Goal: Task Accomplishment & Management: Use online tool/utility

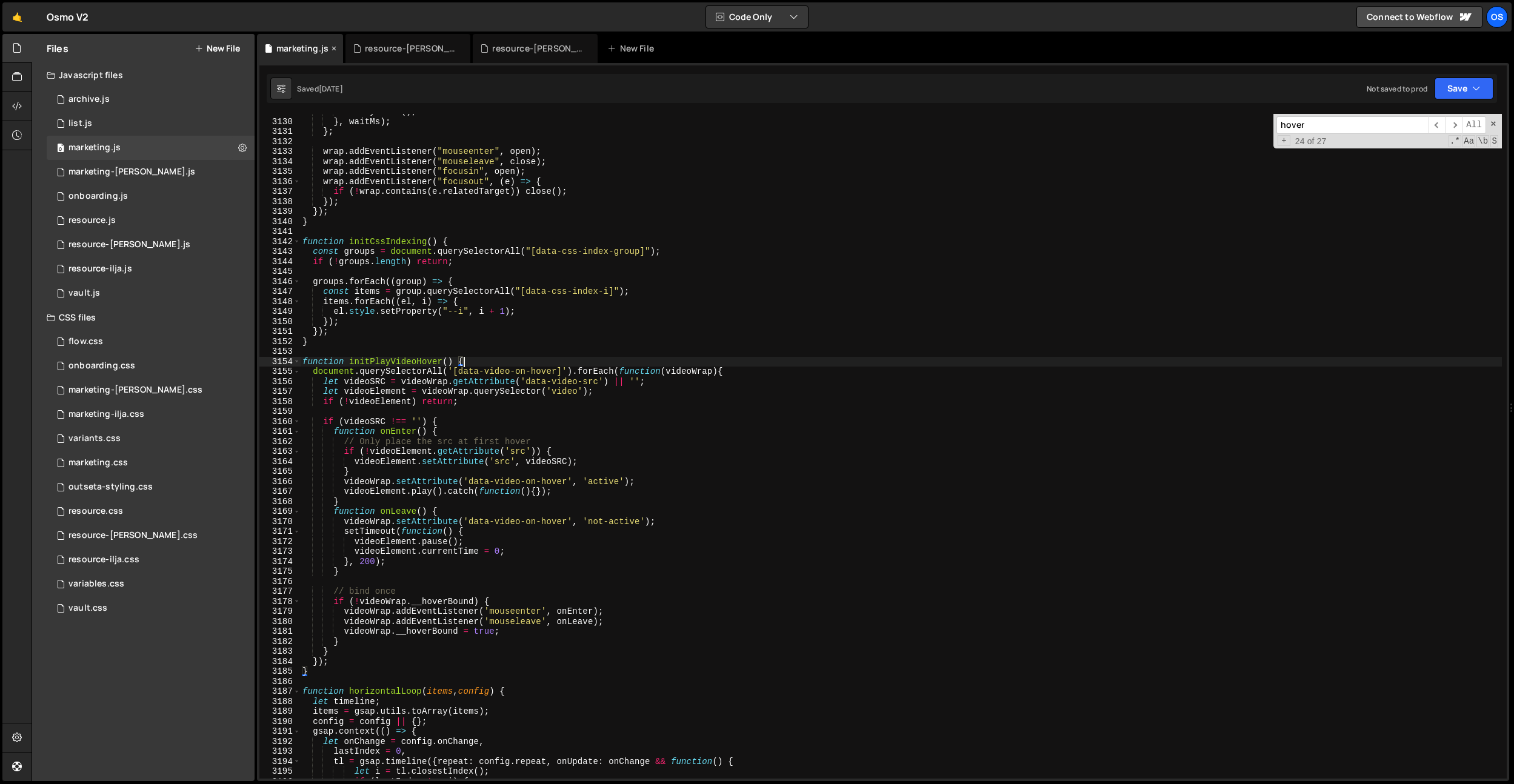
scroll to position [16996, 0]
click at [357, 140] on div "reallyClose ( ) ; } , waitMs ) ; } ; wrap . addEventListener ( "mouseenter" , o…" at bounding box center [901, 449] width 1202 height 685
click at [407, 540] on div "reallyClose ( ) ; } , waitMs ) ; } ; wrap . addEventListener ( "mouseenter" , o…" at bounding box center [901, 449] width 1202 height 685
type textarea "videoElement.pause();"
click at [677, 352] on div "reallyClose ( ) ; } , waitMs ) ; } ; wrap . addEventListener ( "mouseenter" , o…" at bounding box center [901, 449] width 1202 height 685
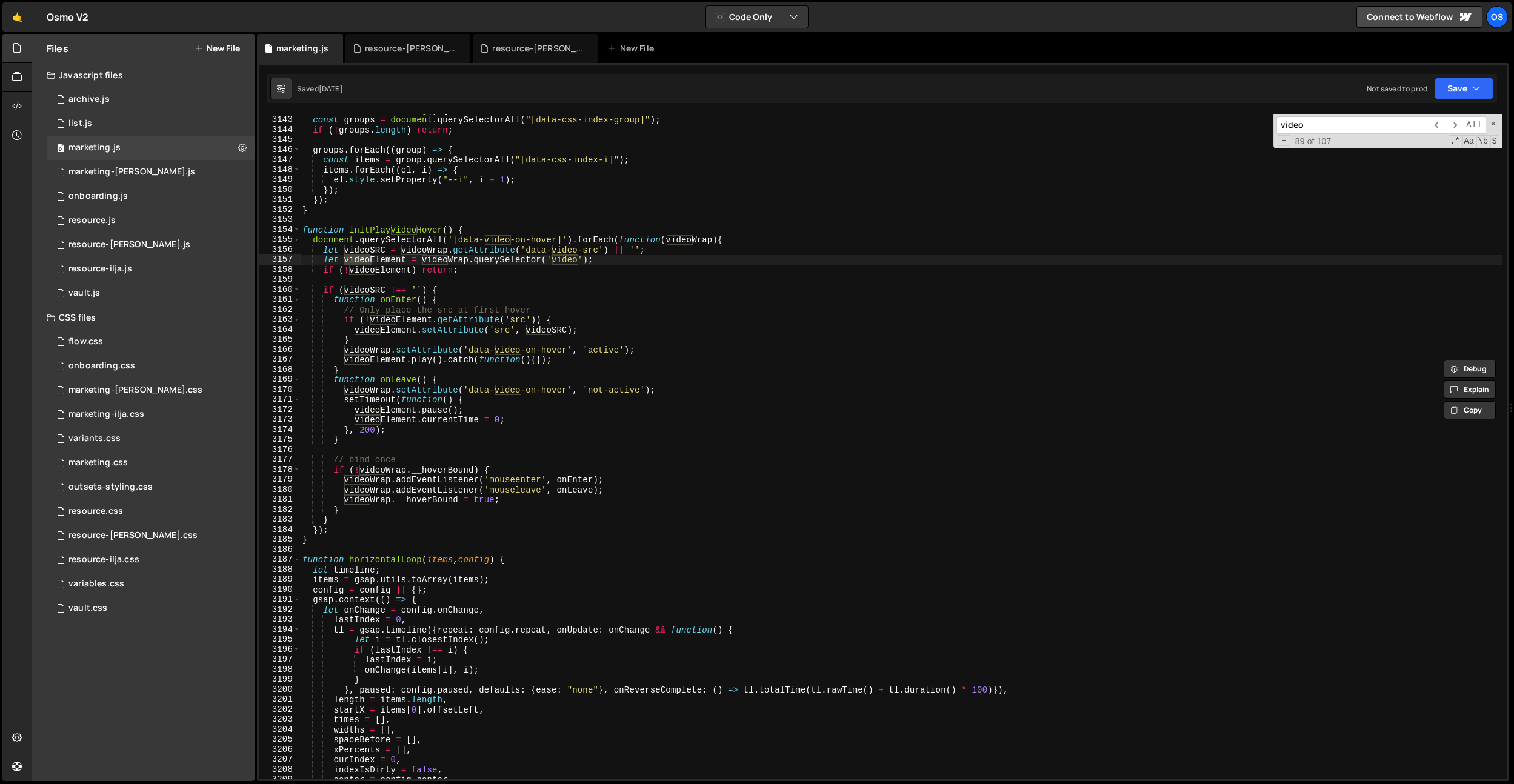
scroll to position [17114, 0]
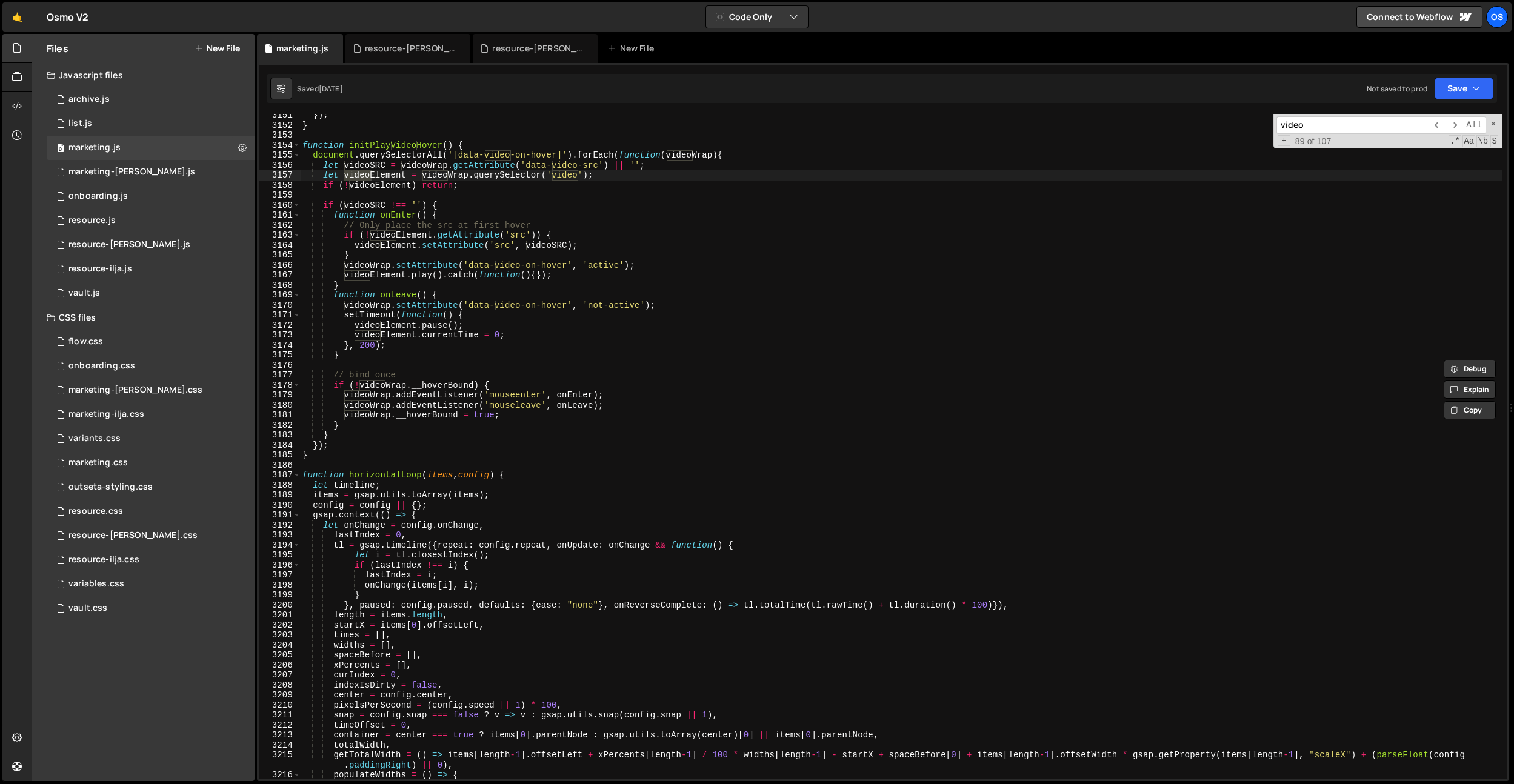
type input "video"
click at [634, 348] on div "}) ; } function initPlayVideoHover ( ) { document . querySelectorAll ( '[data-v…" at bounding box center [901, 453] width 1202 height 685
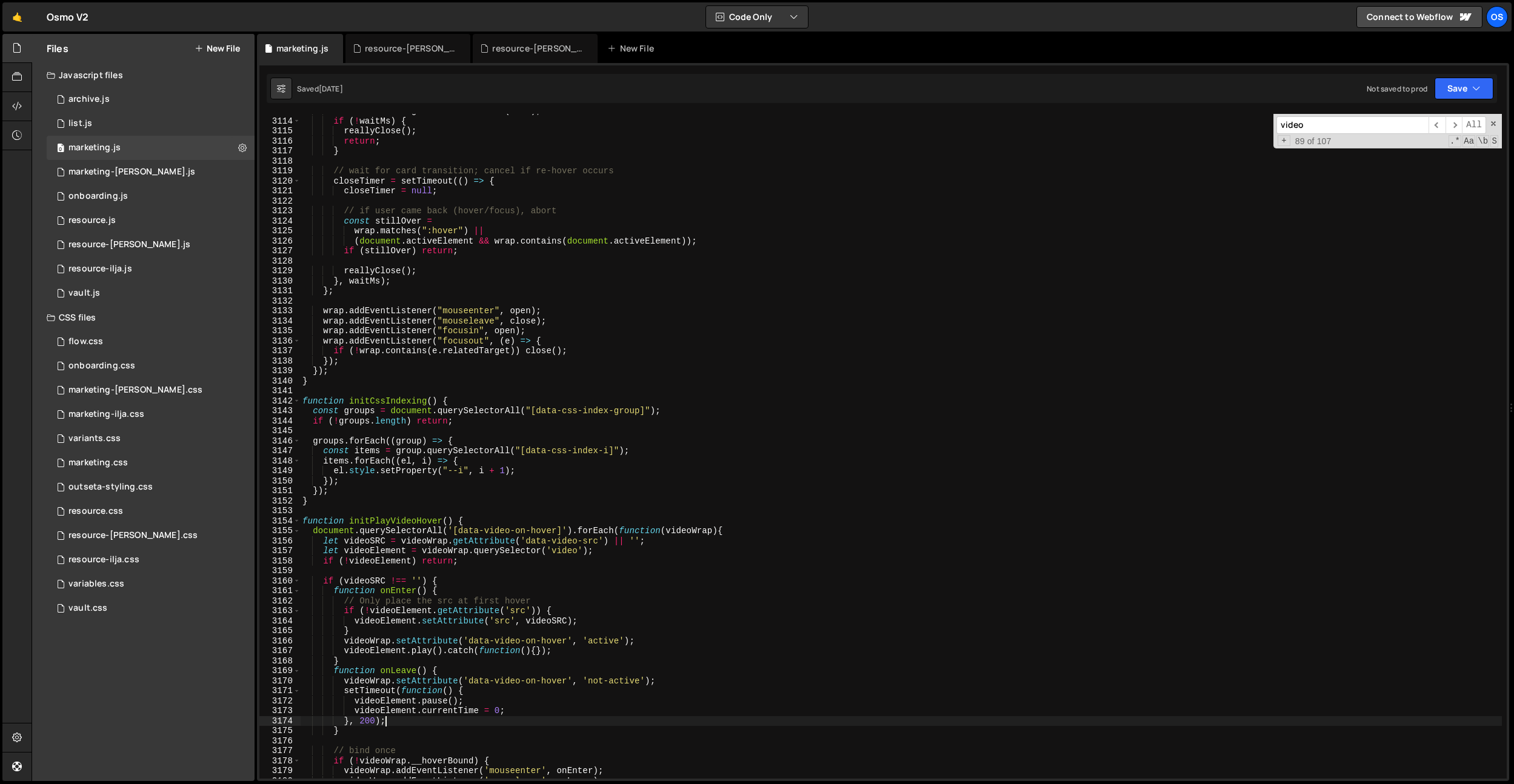
click at [573, 337] on div "const waitMs = getMaxTransitionMs ( card ) ; if ( ! waitMs ) { reallyClose ( ) …" at bounding box center [901, 448] width 1202 height 685
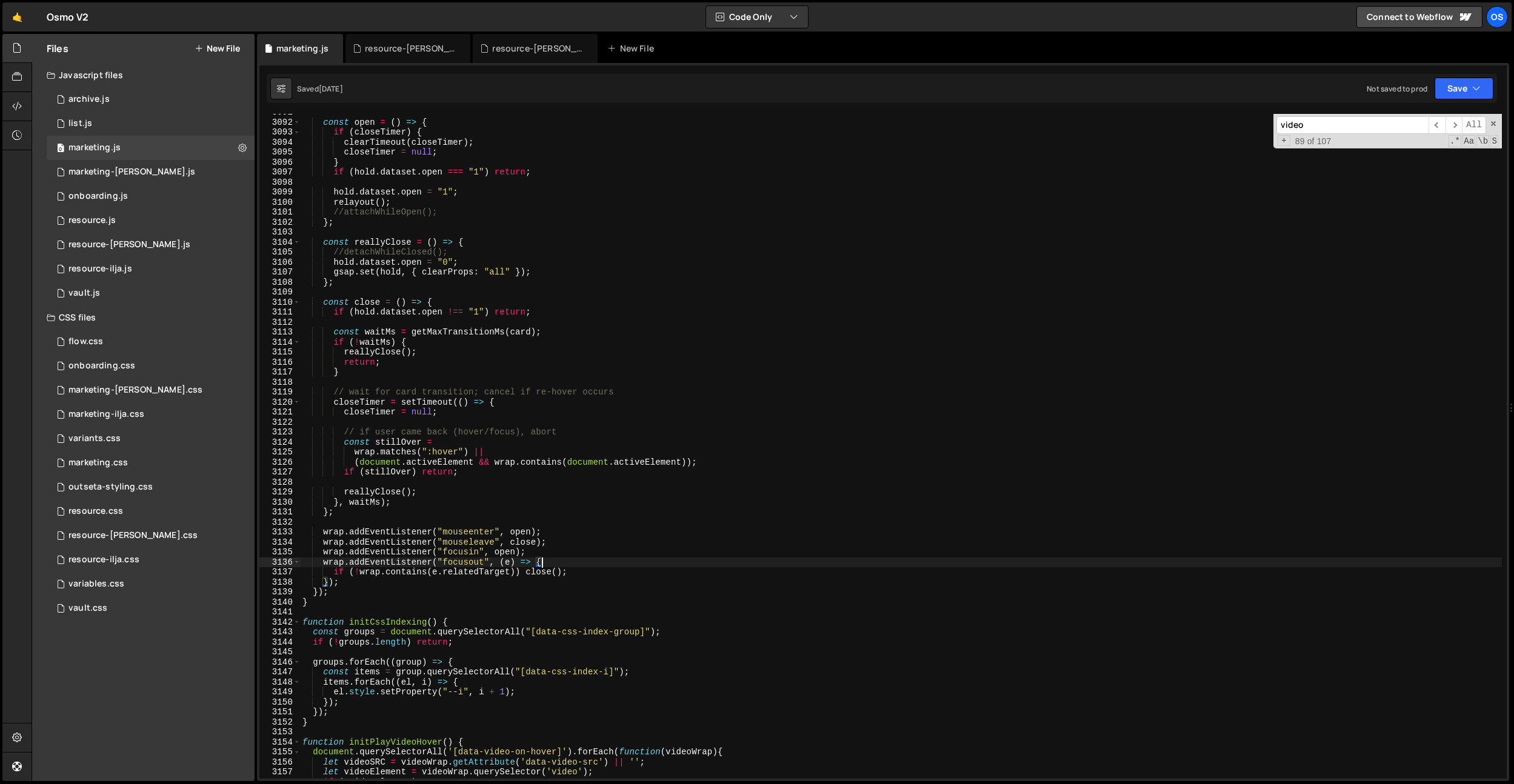
click at [655, 300] on div "const open = ( ) => { if ( closeTimer ) { clearTimeout ( closeTimer ) ; closeTi…" at bounding box center [901, 450] width 1202 height 685
type textarea "const close = () => {"
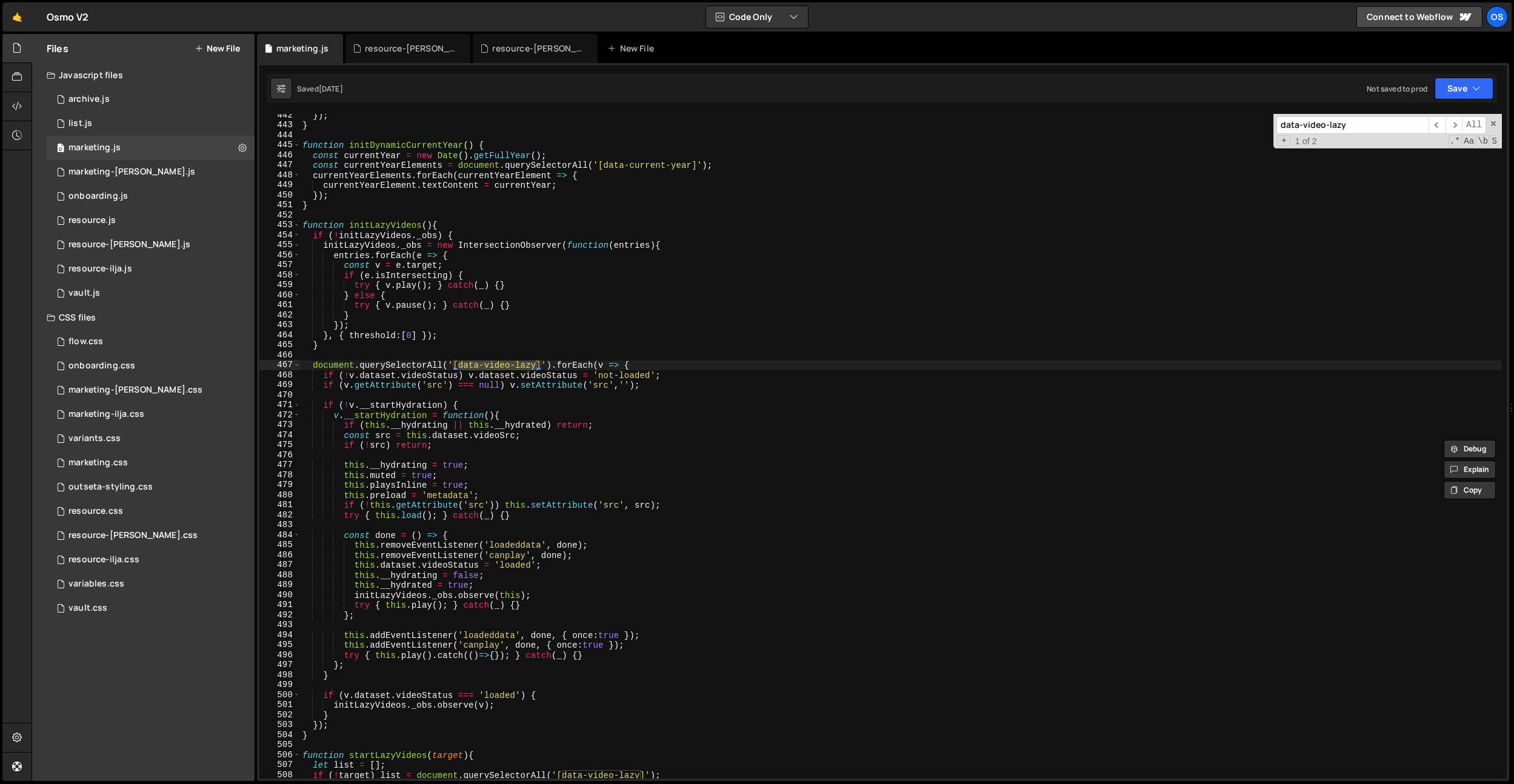
scroll to position [2404, 0]
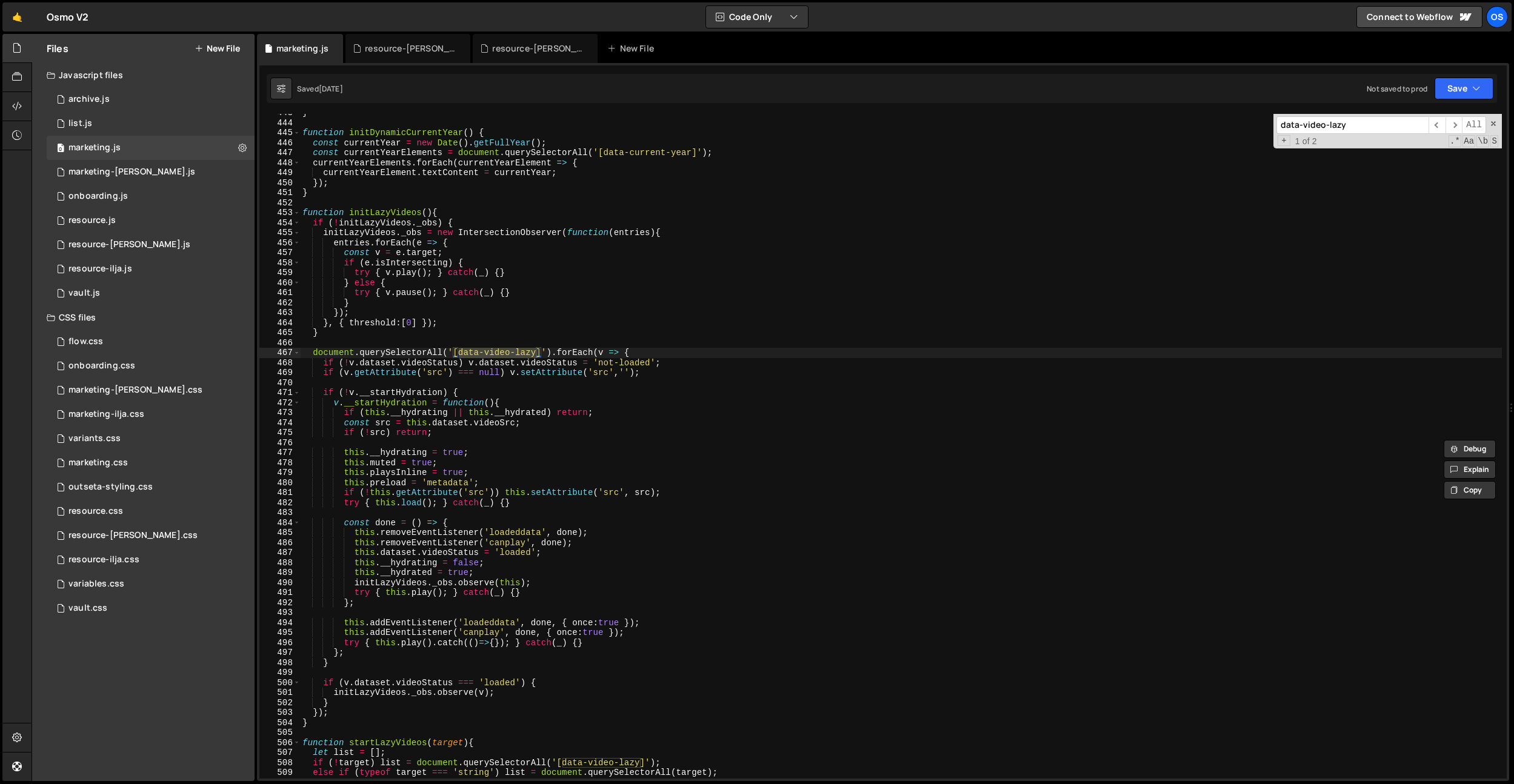
type input "data-video-lazy"
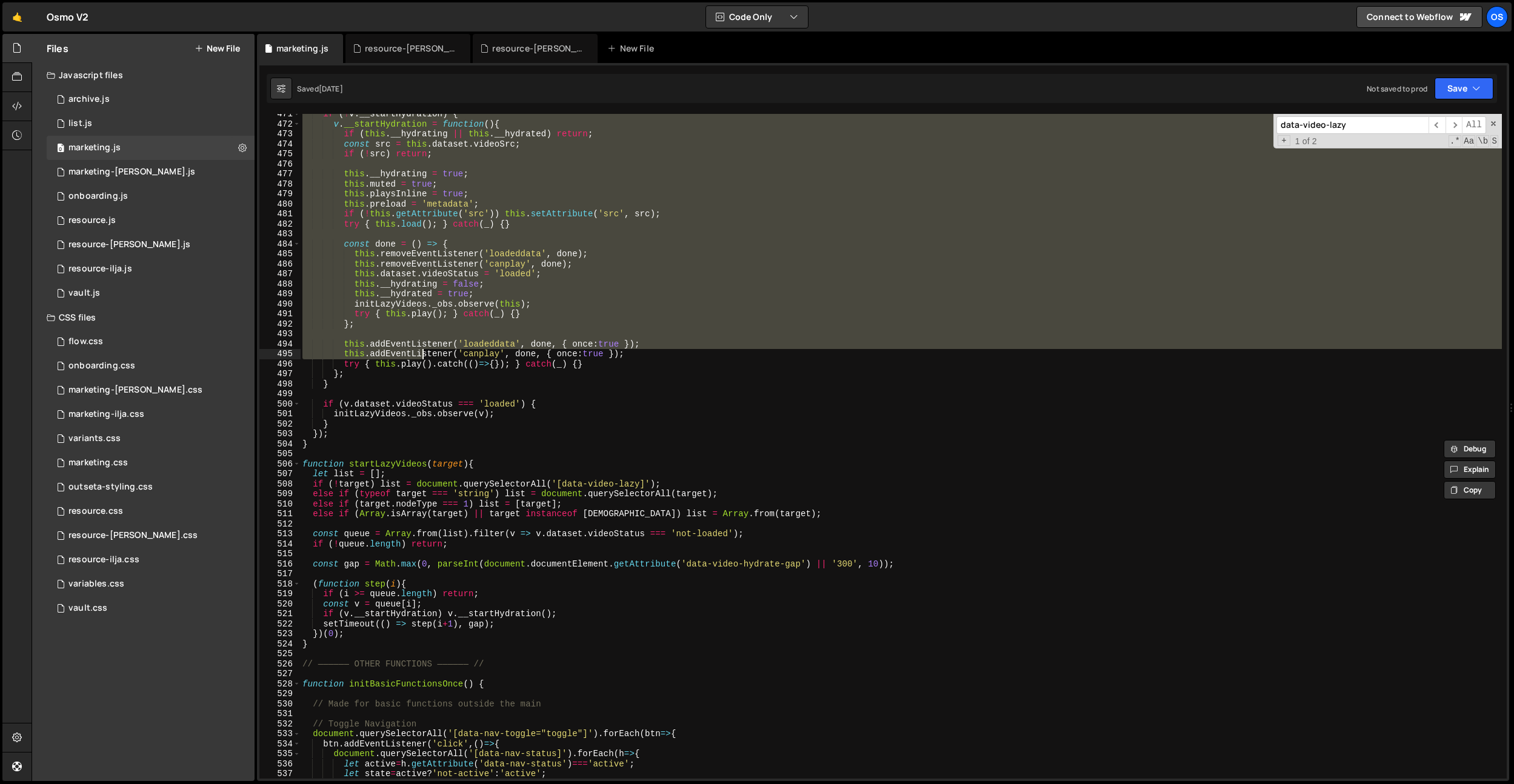
scroll to position [2568, 0]
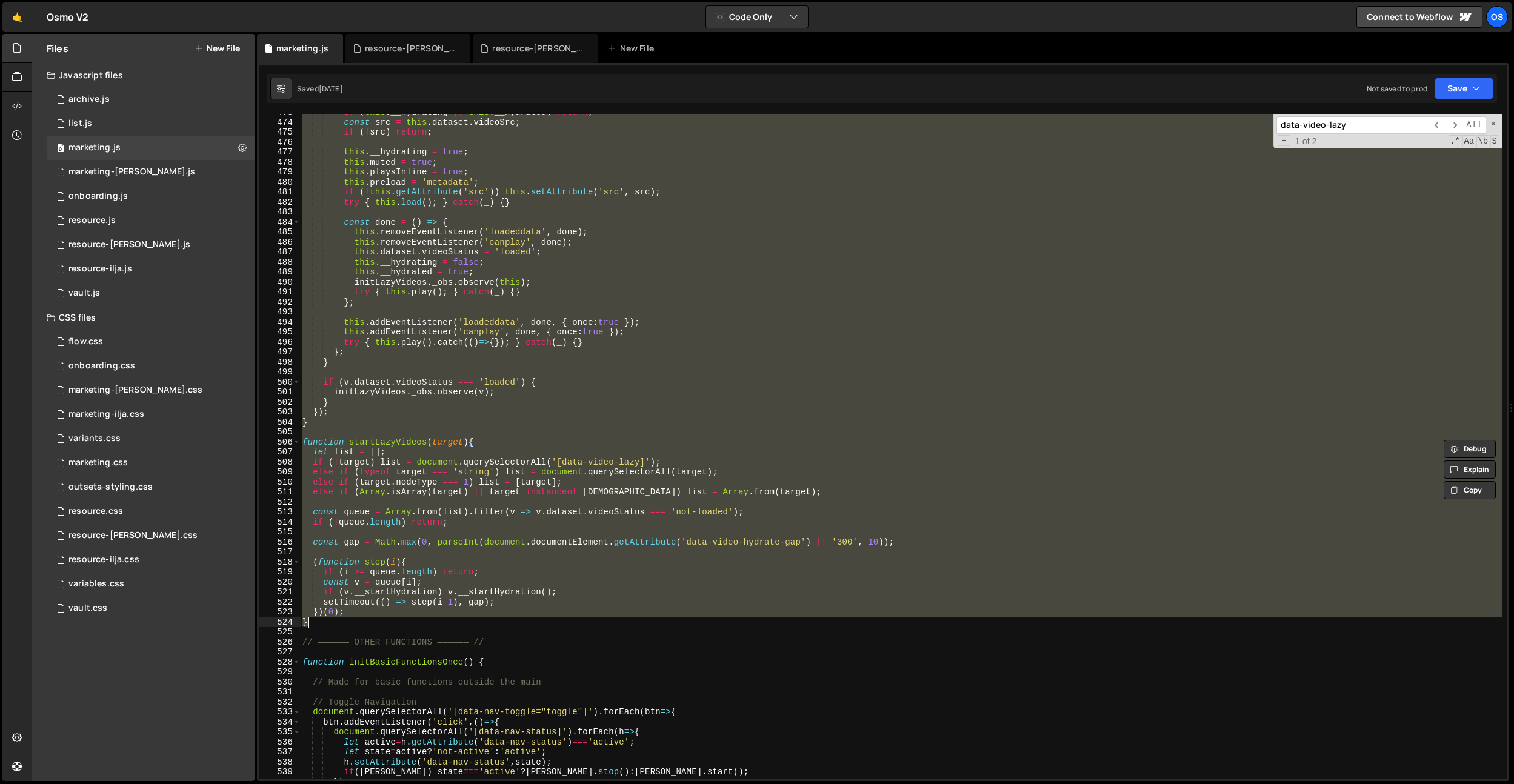
drag, startPoint x: 303, startPoint y: 212, endPoint x: 342, endPoint y: 624, distance: 413.8
click at [342, 624] on div "if ( this . __hydrating || this . __hydrated ) return ; const src = this . data…" at bounding box center [901, 450] width 1202 height 685
click at [336, 328] on div "if ( this . __hydrating || this . __hydrated ) return ; const src = this . data…" at bounding box center [901, 446] width 1202 height 665
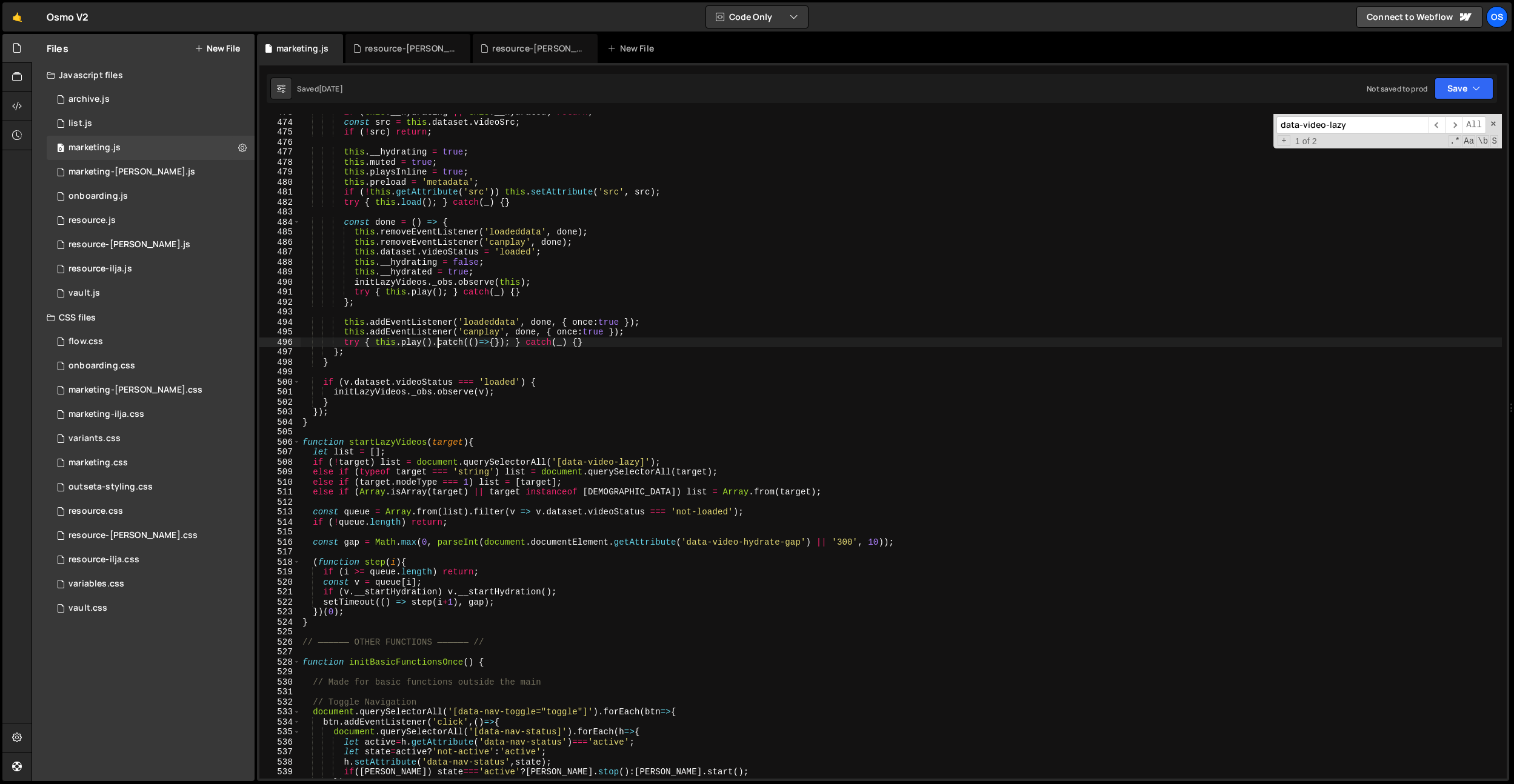
click at [440, 341] on div "if ( this . __hydrating || this . __hydrated ) return ; const src = this . data…" at bounding box center [901, 450] width 1202 height 685
type textarea "try { [DOMAIN_NAME]().catch(()=>{}); } catch(_) {}"
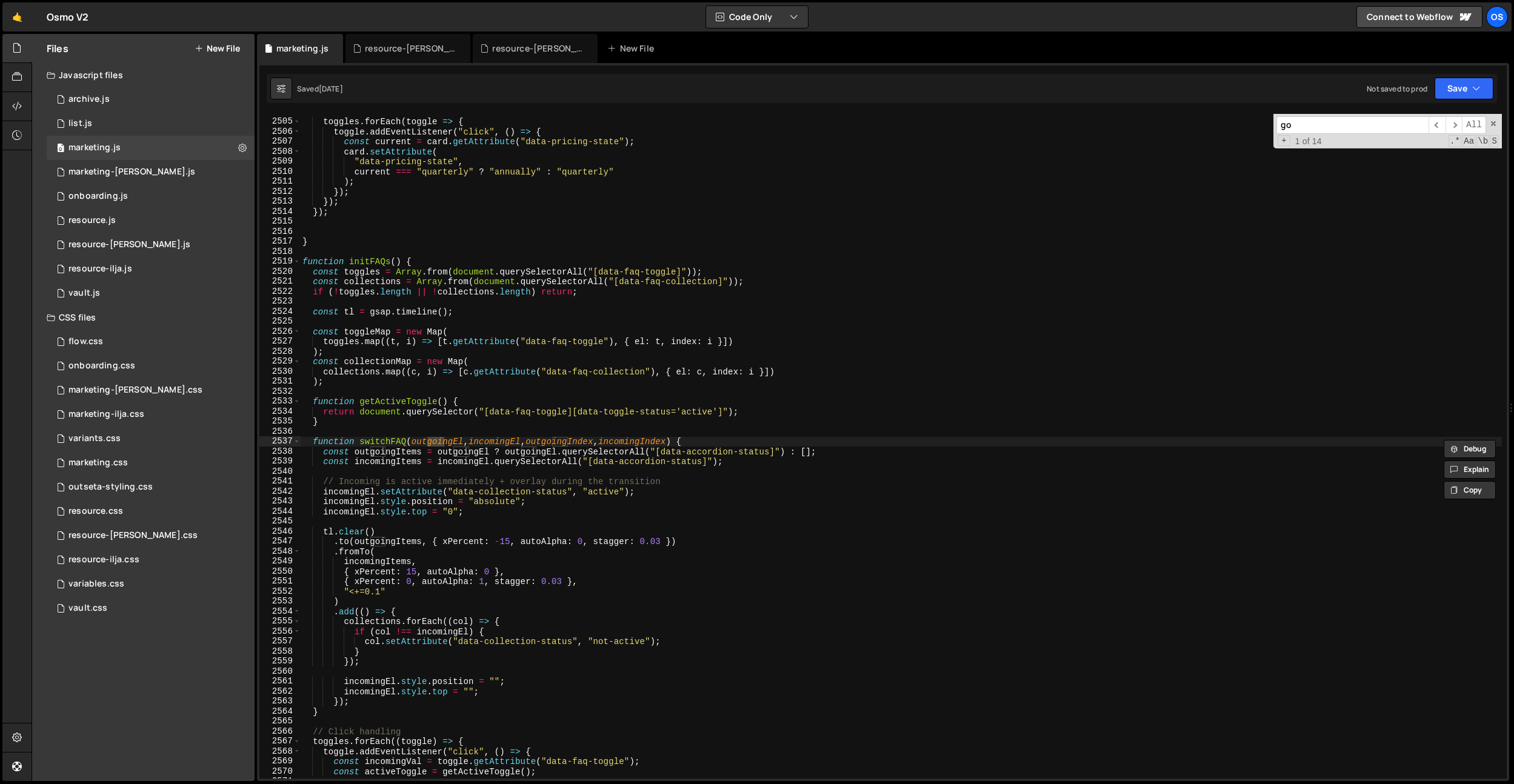
type input "g"
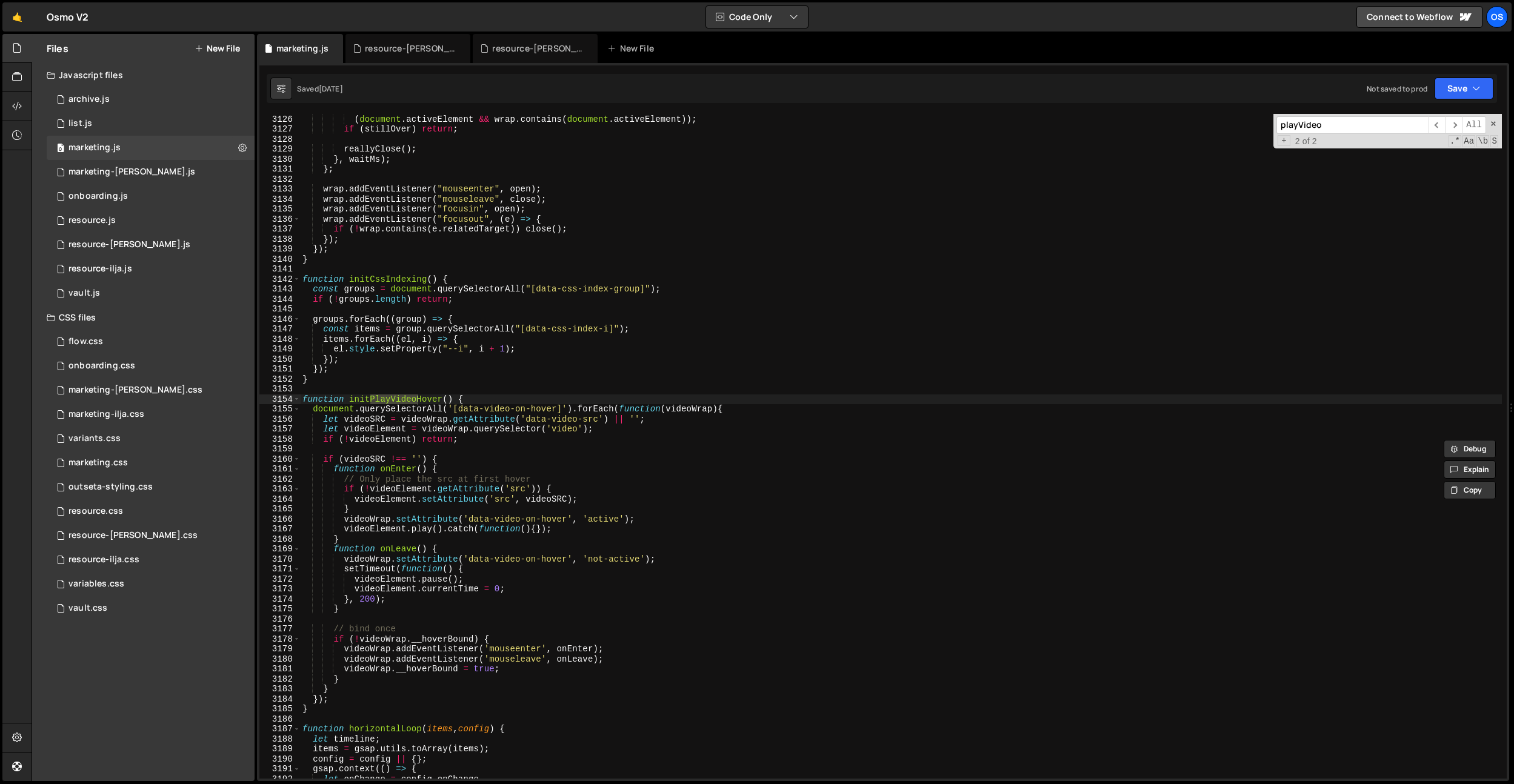
scroll to position [16975, 0]
type input "playVideo"
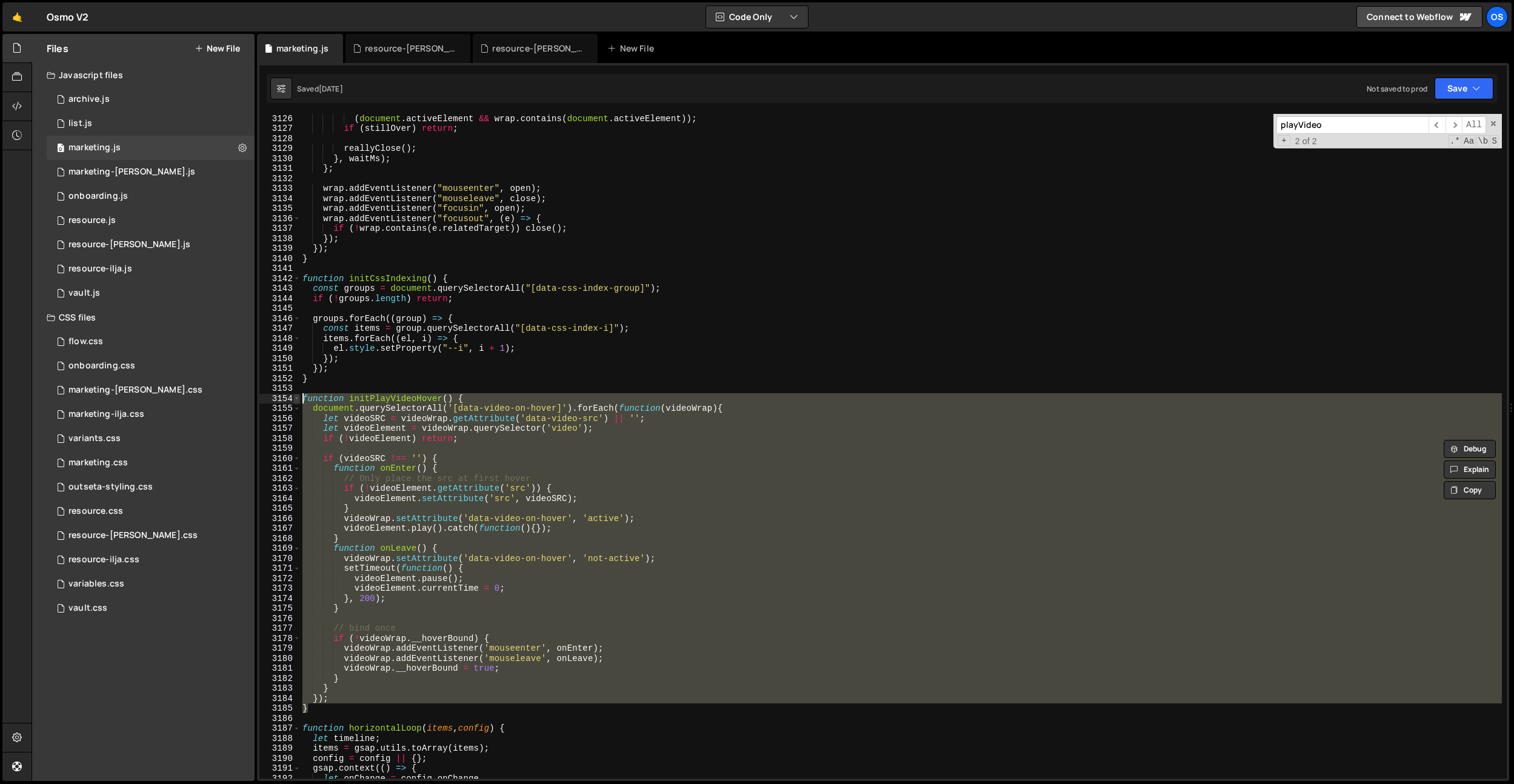
drag, startPoint x: 322, startPoint y: 707, endPoint x: 295, endPoint y: 398, distance: 310.2
click at [295, 398] on div "} 3126 3127 3128 3129 3130 3131 3132 3133 3134 3135 3136 3137 3138 3139 3140 31…" at bounding box center [882, 446] width 1247 height 665
click at [1338, 118] on input "playVideo" at bounding box center [1353, 125] width 152 height 17
click at [695, 232] on div "( document . activeElement && wrap . contains ( document . activeElement )) ; i…" at bounding box center [901, 456] width 1202 height 685
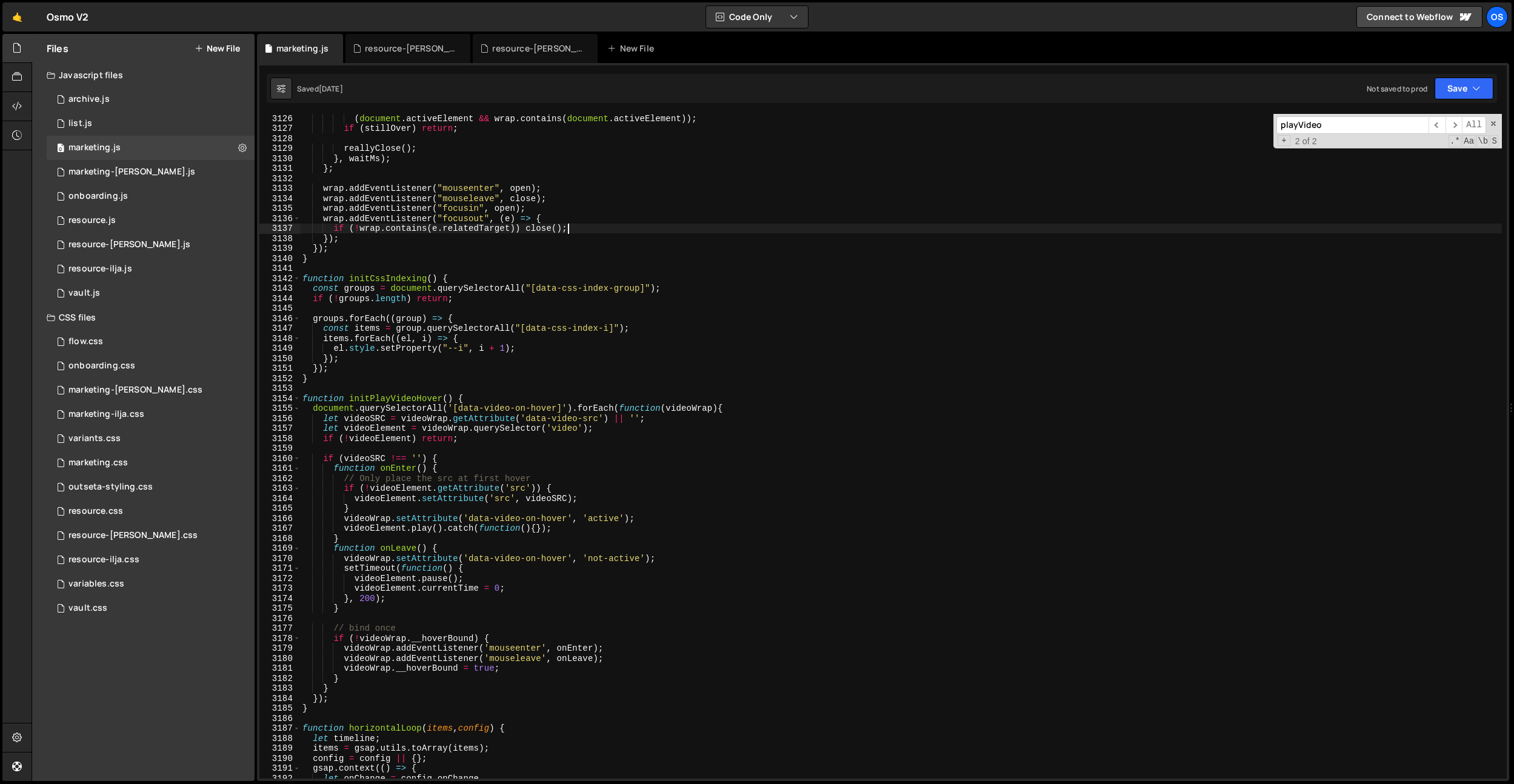
click at [693, 348] on div "( document . activeElement && wrap . contains ( document . activeElement )) ; i…" at bounding box center [901, 456] width 1202 height 685
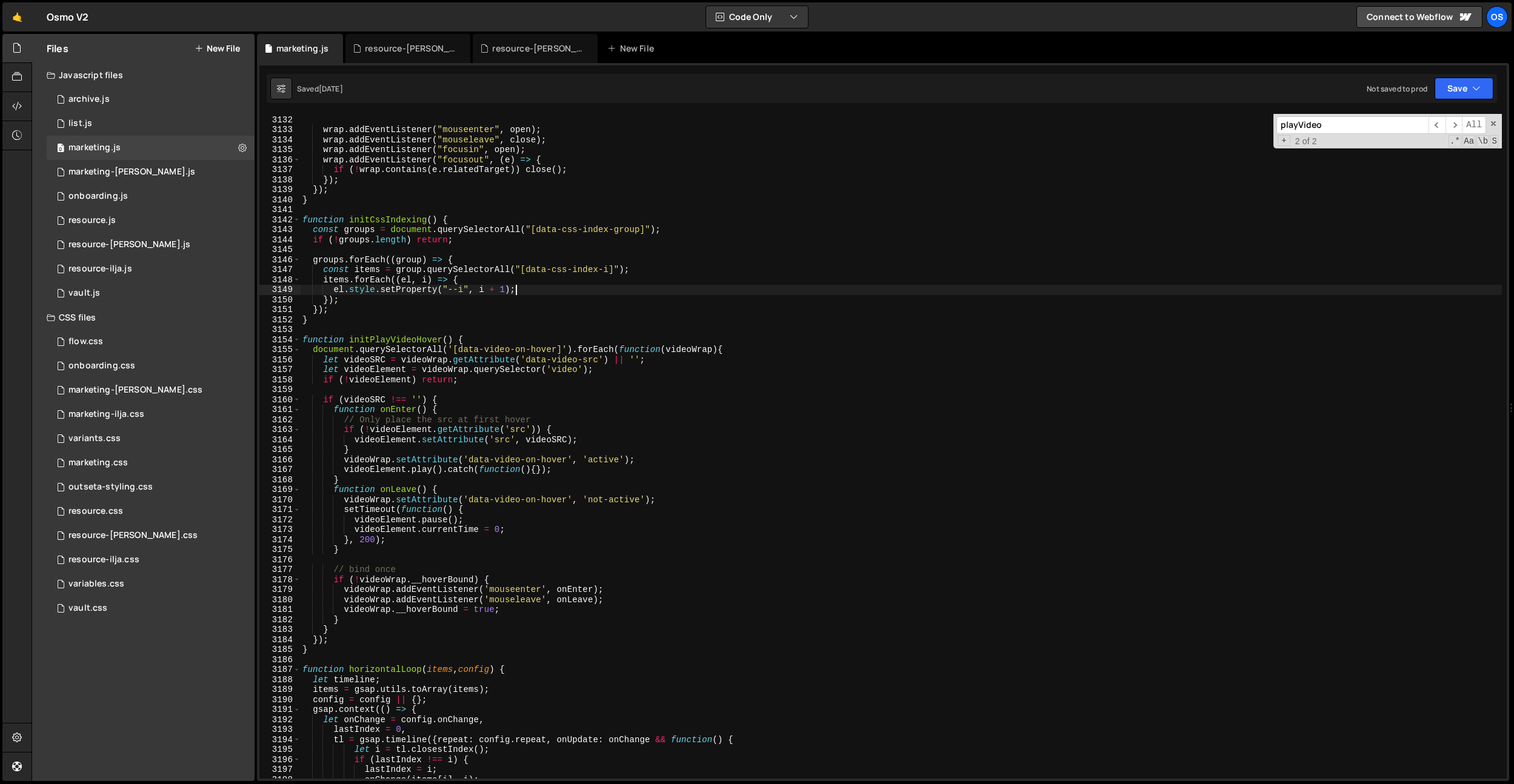
scroll to position [17487, 0]
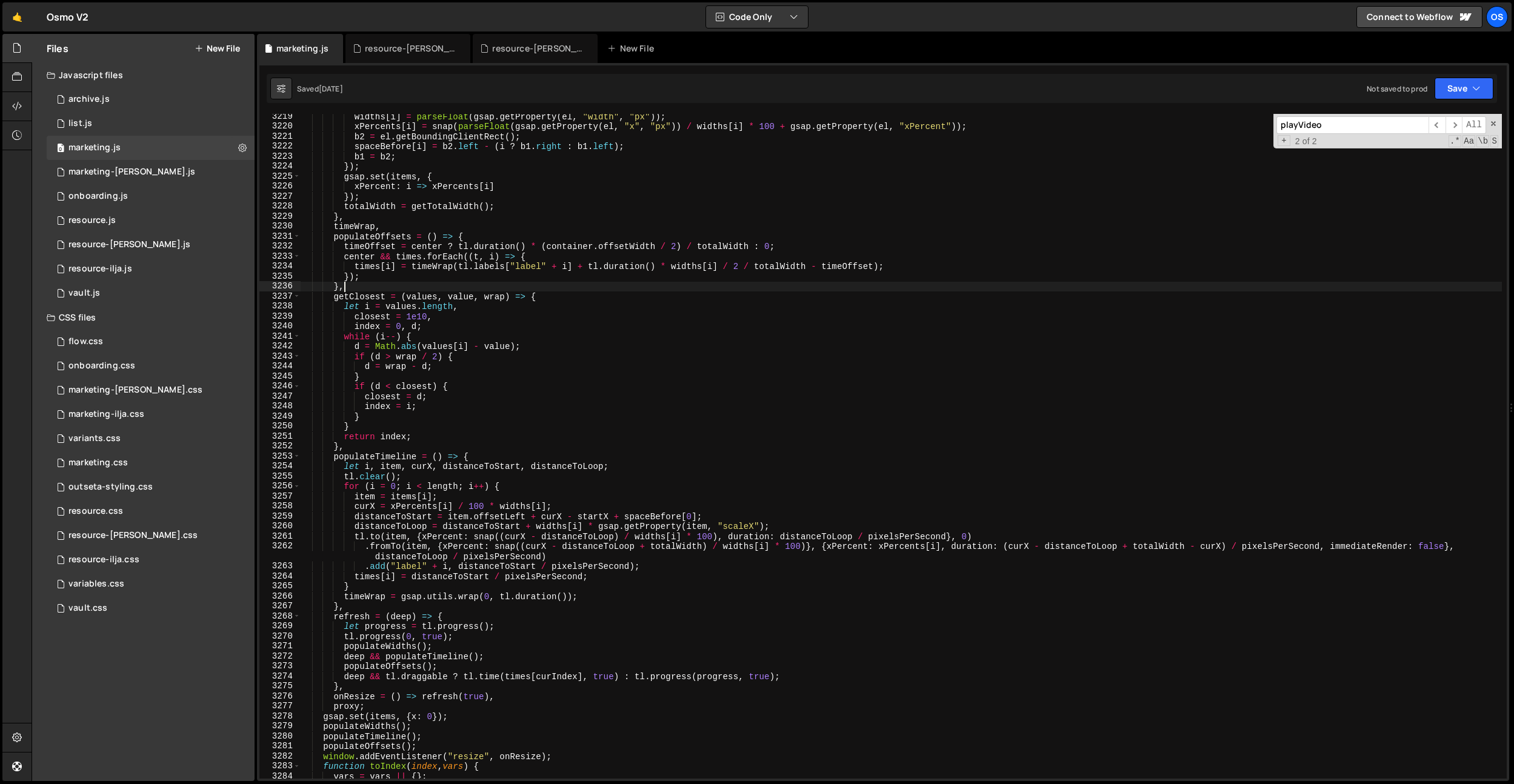
click at [844, 289] on div "widths [ i ] = parseFloat ( gsap . getProperty ( el , "width" , "px" )) ; xPerc…" at bounding box center [901, 454] width 1202 height 685
click at [1327, 125] on input "playVideo" at bounding box center [1353, 125] width 152 height 17
type textarea "return index;"
click at [804, 442] on div "widths [ i ] = parseFloat ( gsap . getProperty ( el , "width" , "px" )) ; xPerc…" at bounding box center [901, 454] width 1202 height 685
paste input "initLazyVideos"
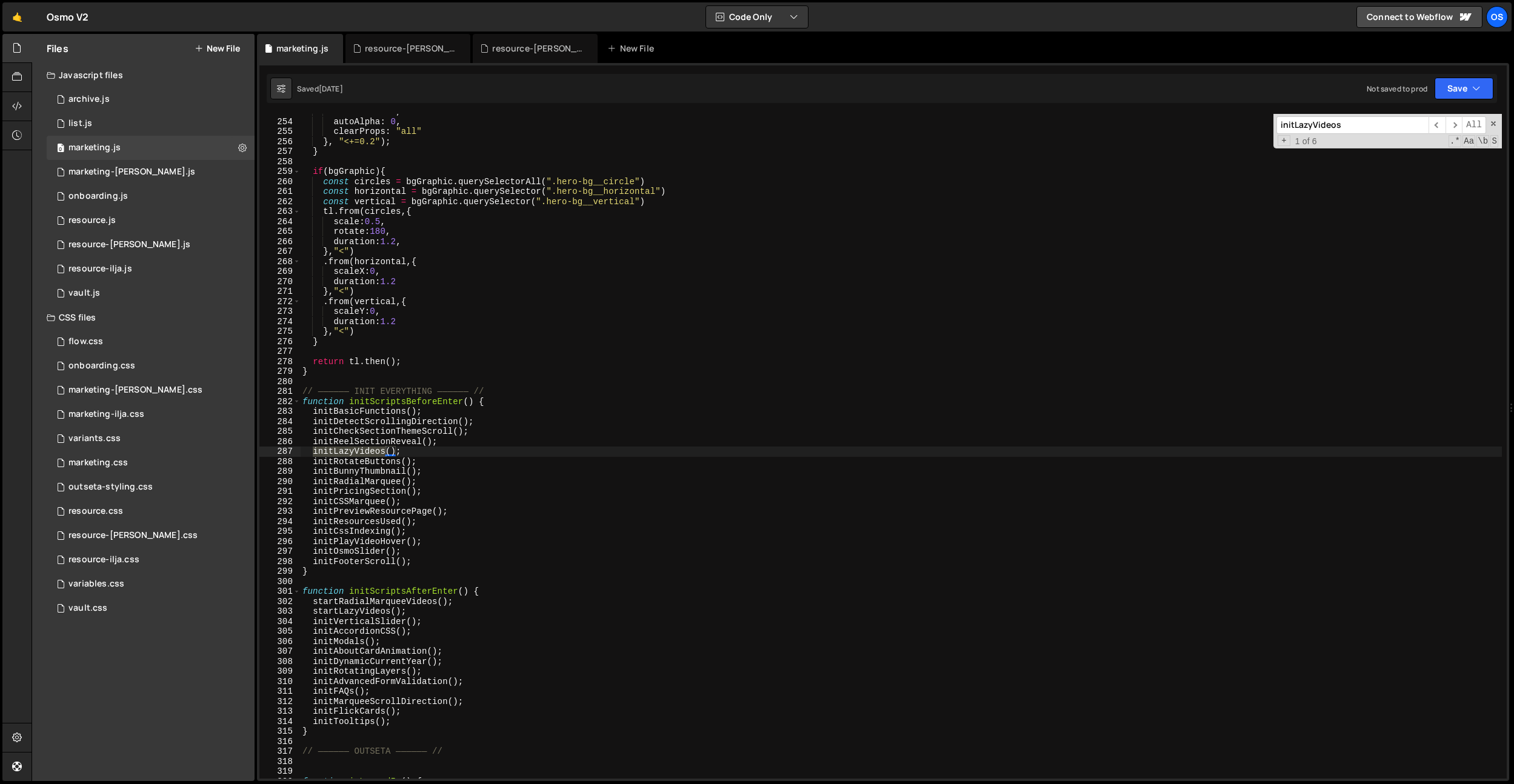
scroll to position [2280, 0]
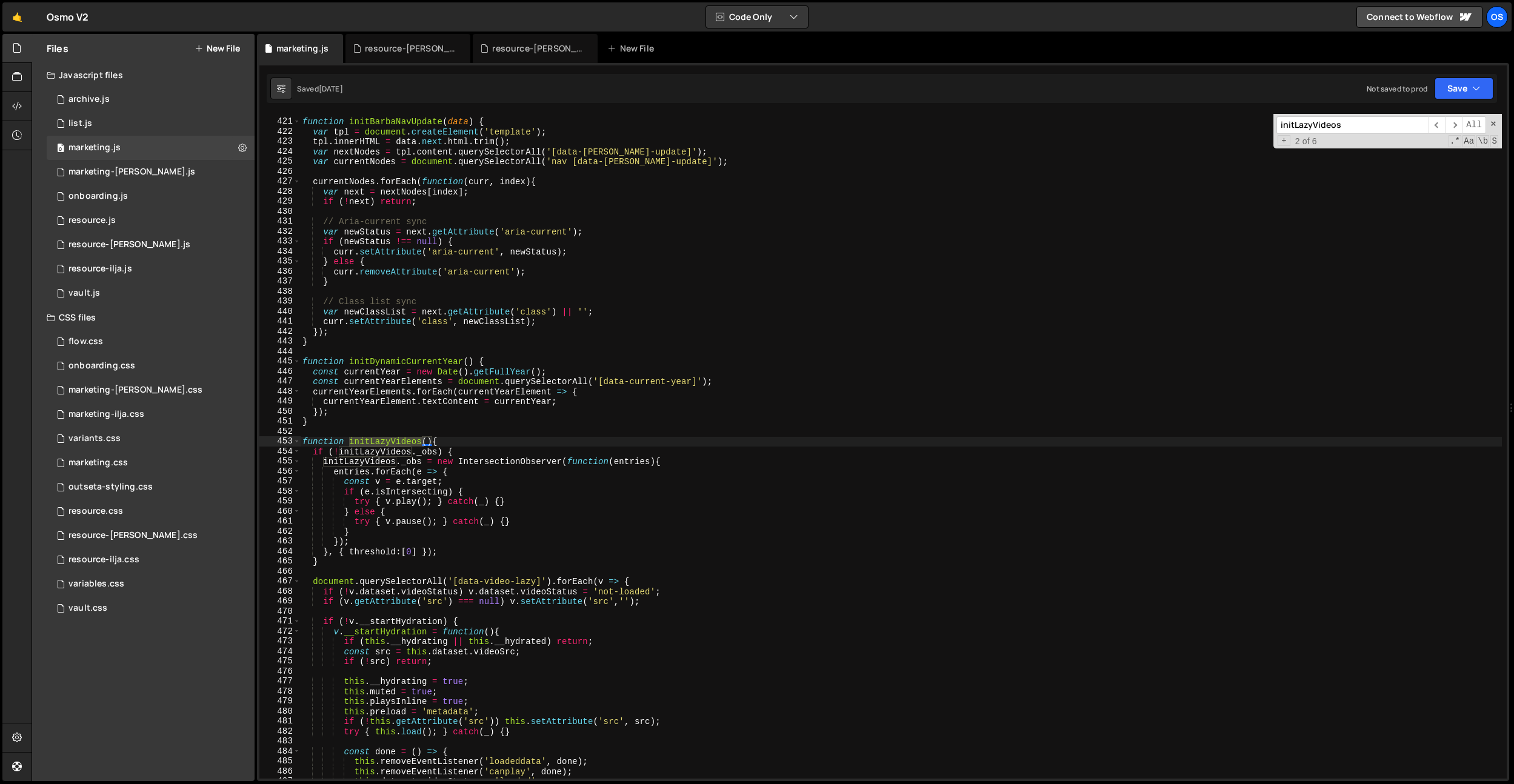
type input "initLazyVideos"
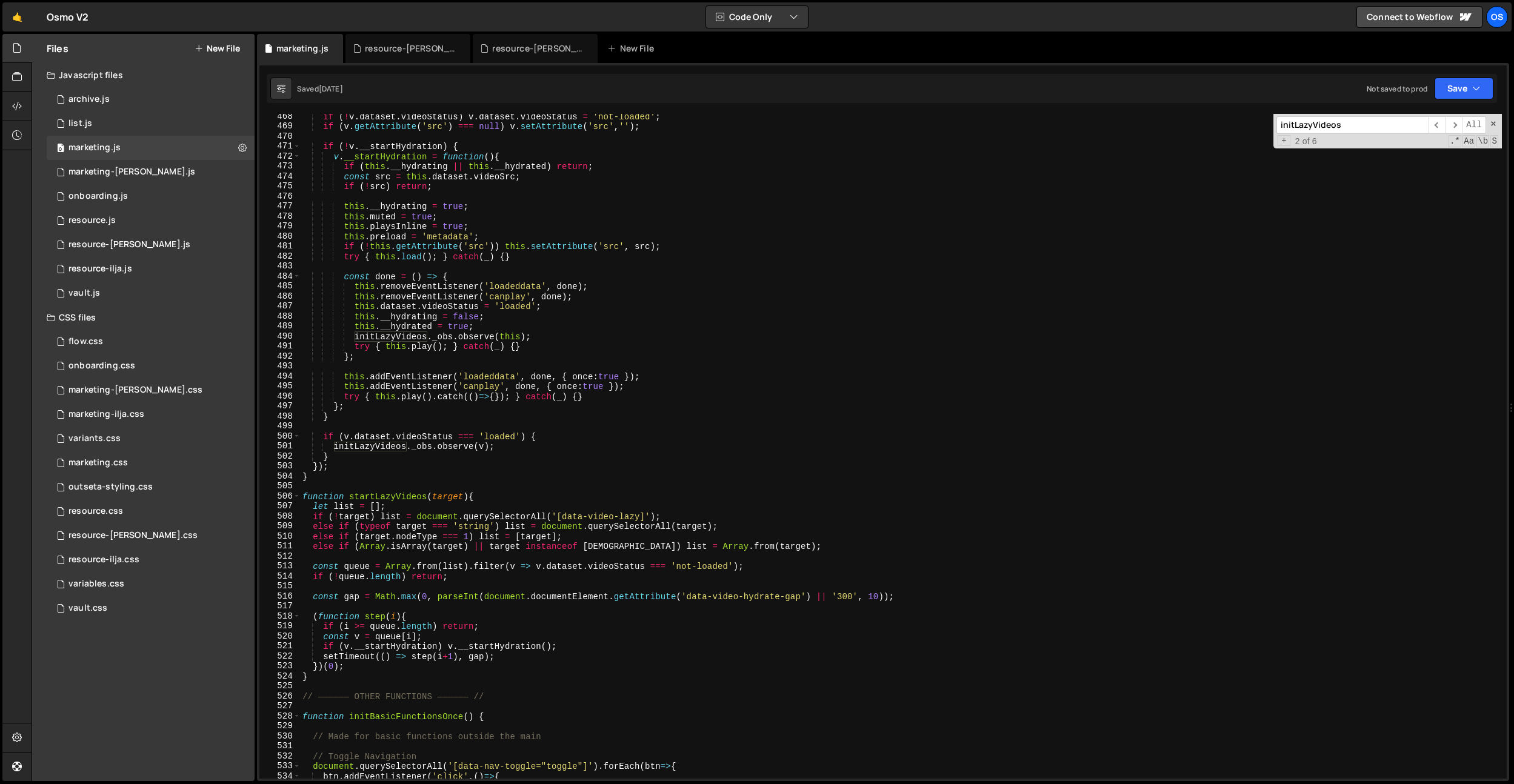
scroll to position [2574, 0]
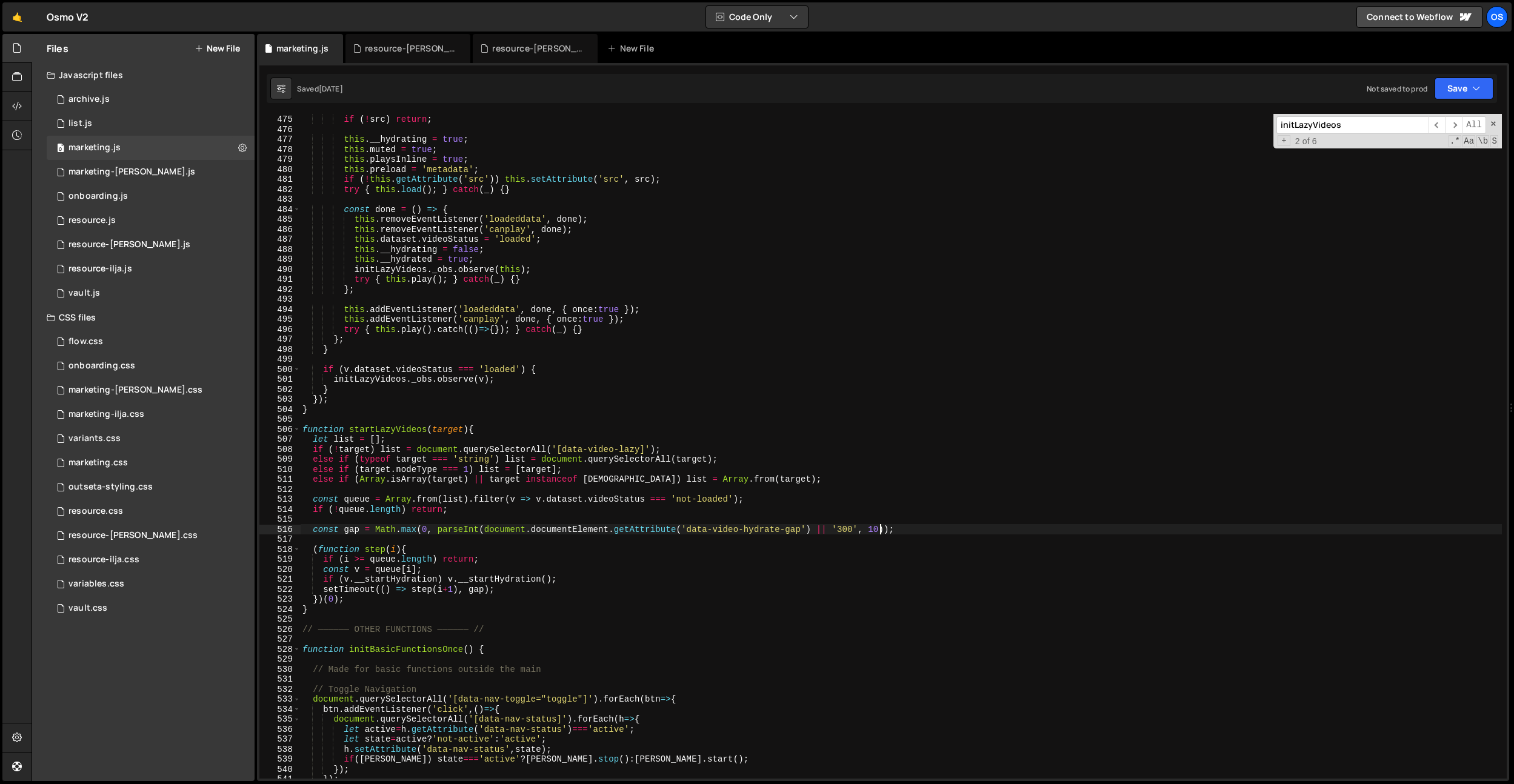
click at [881, 529] on div "const src = this . dataset . videoSrc ; if ( ! src ) return ; this . __hydratin…" at bounding box center [901, 447] width 1202 height 685
drag, startPoint x: 803, startPoint y: 531, endPoint x: 684, endPoint y: 531, distance: 119.0
click at [684, 531] on div "const src = this . dataset . videoSrc ; if ( ! src ) return ; this . __hydratin…" at bounding box center [901, 447] width 1202 height 685
type textarea "const gap = Math.max(0, parseInt(document.documentElement.getAttribute('data-vi…"
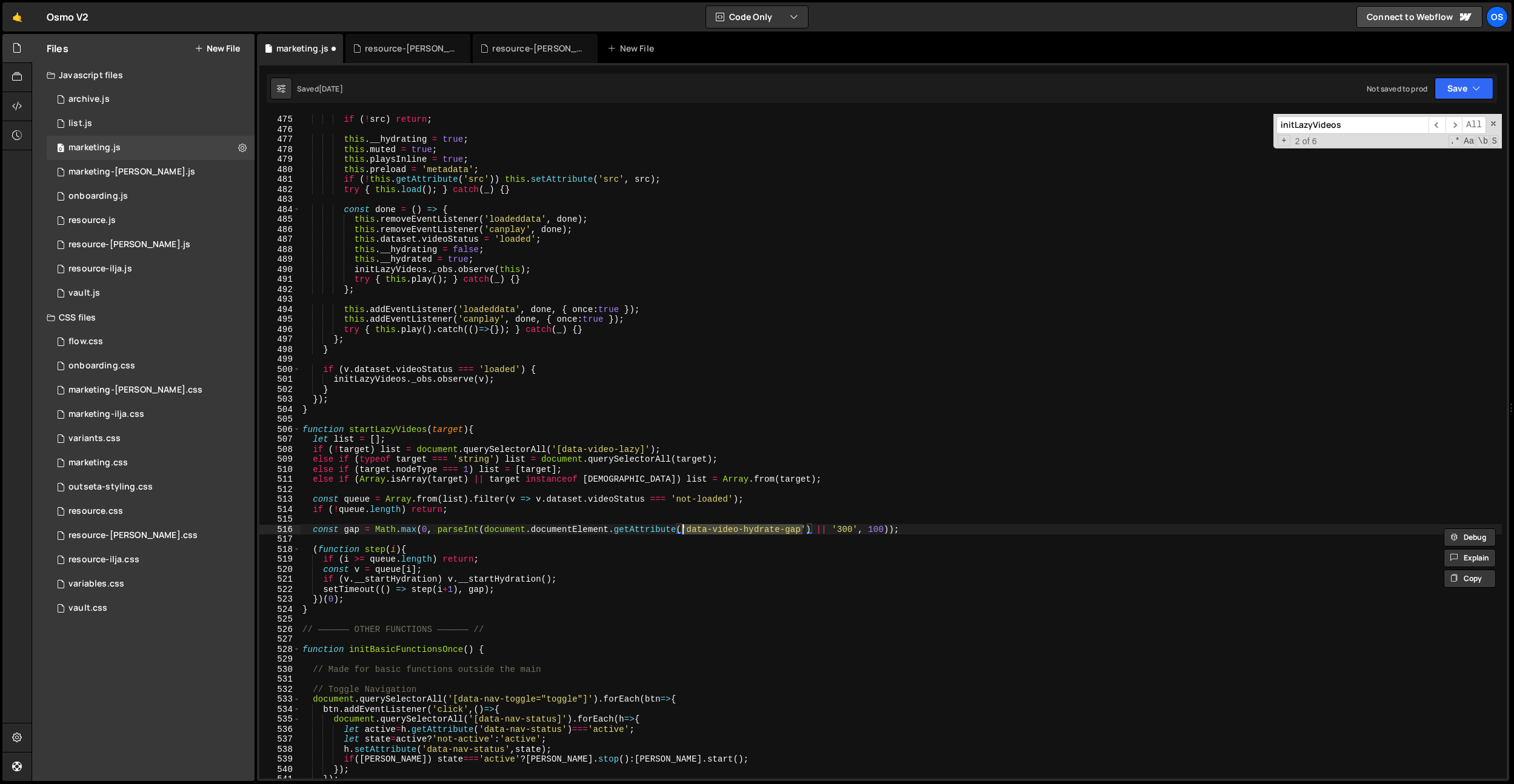
click at [719, 543] on div "const src = this . dataset . videoSrc ; if ( ! src ) return ; this . __hydratin…" at bounding box center [901, 447] width 1202 height 685
type textarea "const gap = Math.max(0, parseInt(document.documentElement.getAttribute('data-vi…"
click at [490, 535] on div "const src = this . dataset . videoSrc ; if ( ! src ) return ; this . __hydratin…" at bounding box center [901, 447] width 1202 height 685
click at [578, 556] on div "const src = this . dataset . videoSrc ; if ( ! src ) return ; this . __hydratin…" at bounding box center [901, 447] width 1202 height 685
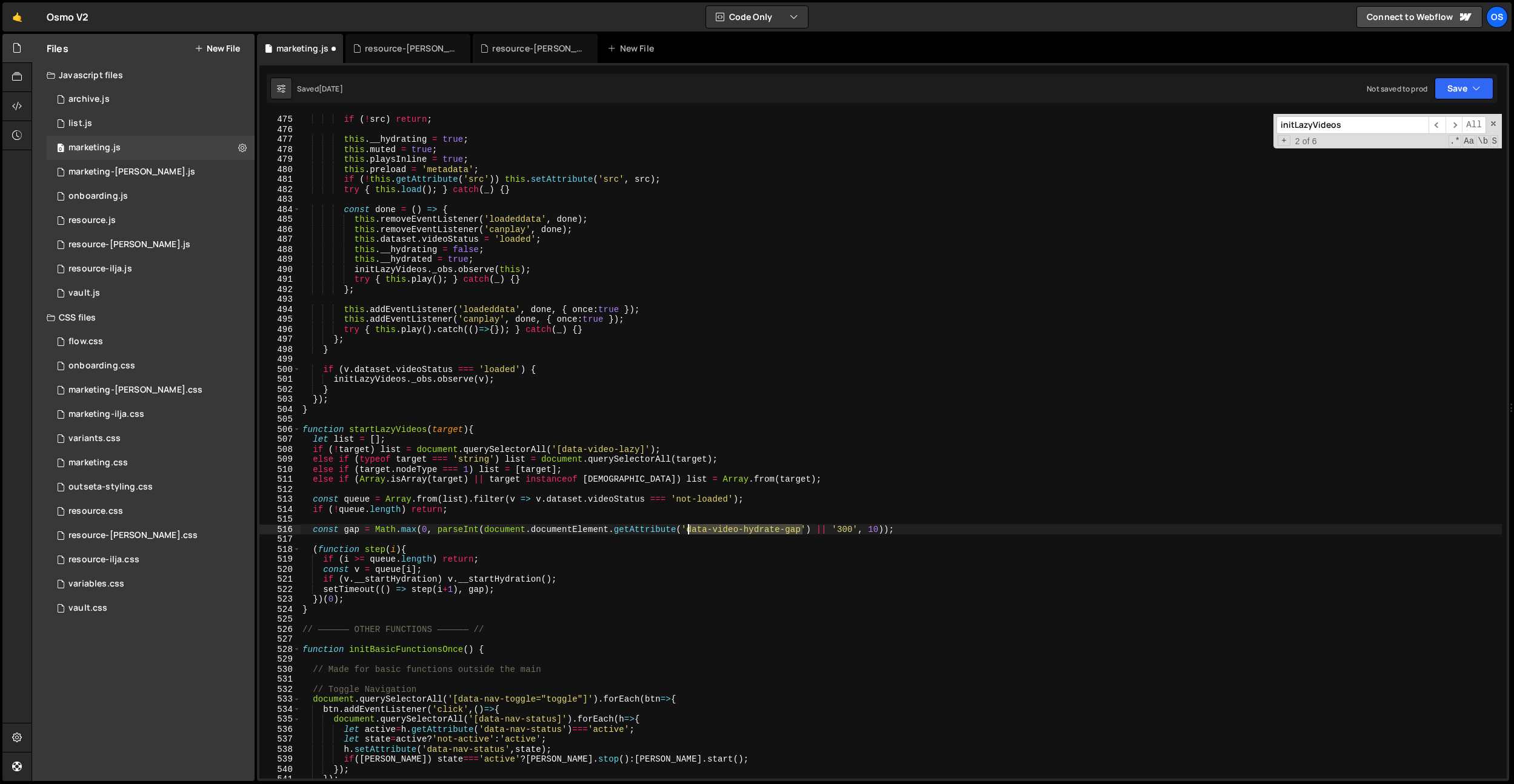
drag, startPoint x: 801, startPoint y: 531, endPoint x: 689, endPoint y: 530, distance: 112.0
click at [689, 530] on div "const src = this . dataset . videoSrc ; if ( ! src ) return ; this . __hydratin…" at bounding box center [901, 447] width 1202 height 685
click at [739, 501] on div "const src = this . dataset . videoSrc ; if ( ! src ) return ; this . __hydratin…" at bounding box center [901, 447] width 1202 height 685
type textarea "const queue = Array.from(list).filter(v => v.dataset.videoStatus === 'not-loade…"
paste input "data-video-hydrate-gap"
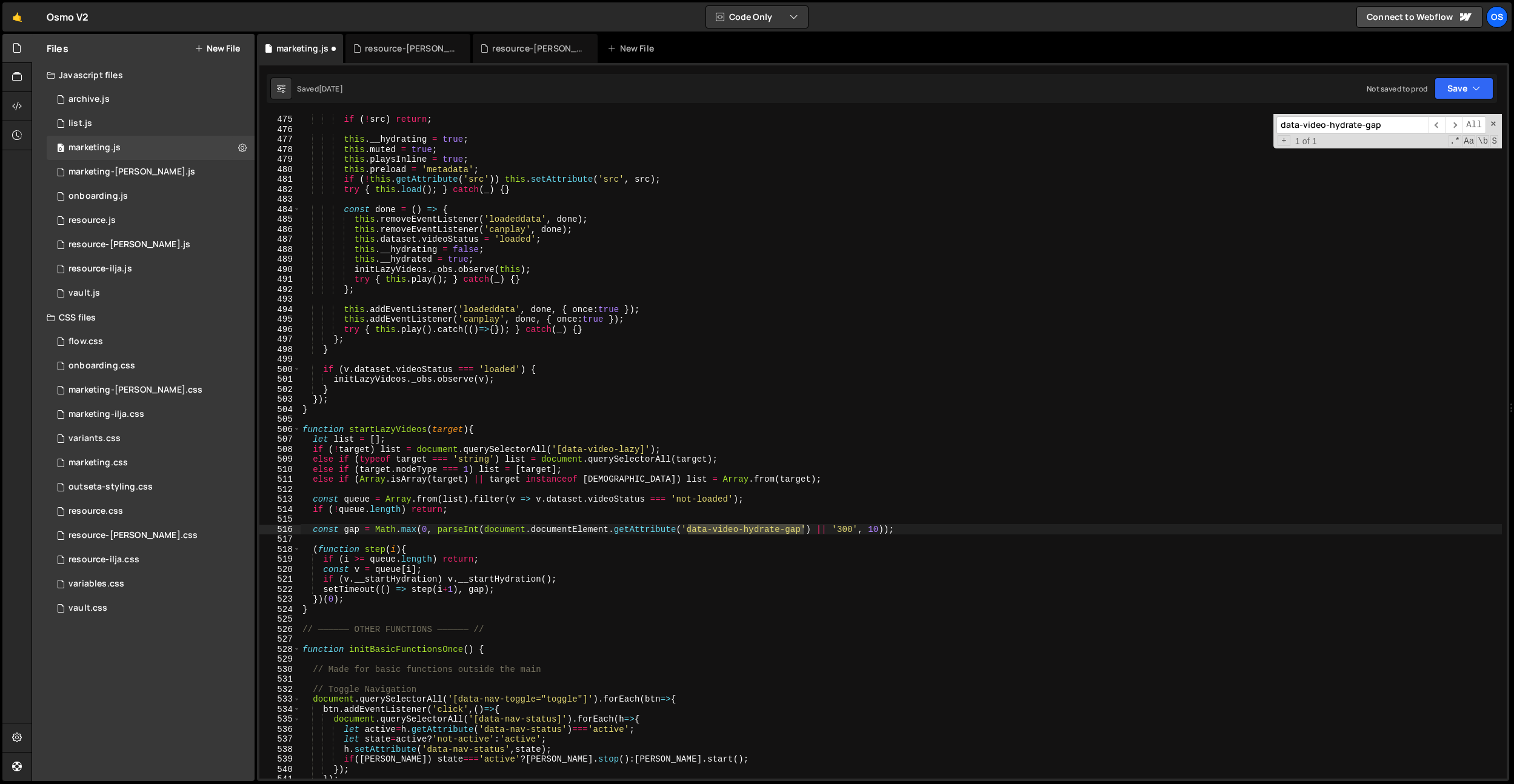
type input "data-video-hydrate-gap"
click at [881, 532] on div "const src = this . dataset . videoSrc ; if ( ! src ) return ; this . __hydratin…" at bounding box center [901, 447] width 1202 height 685
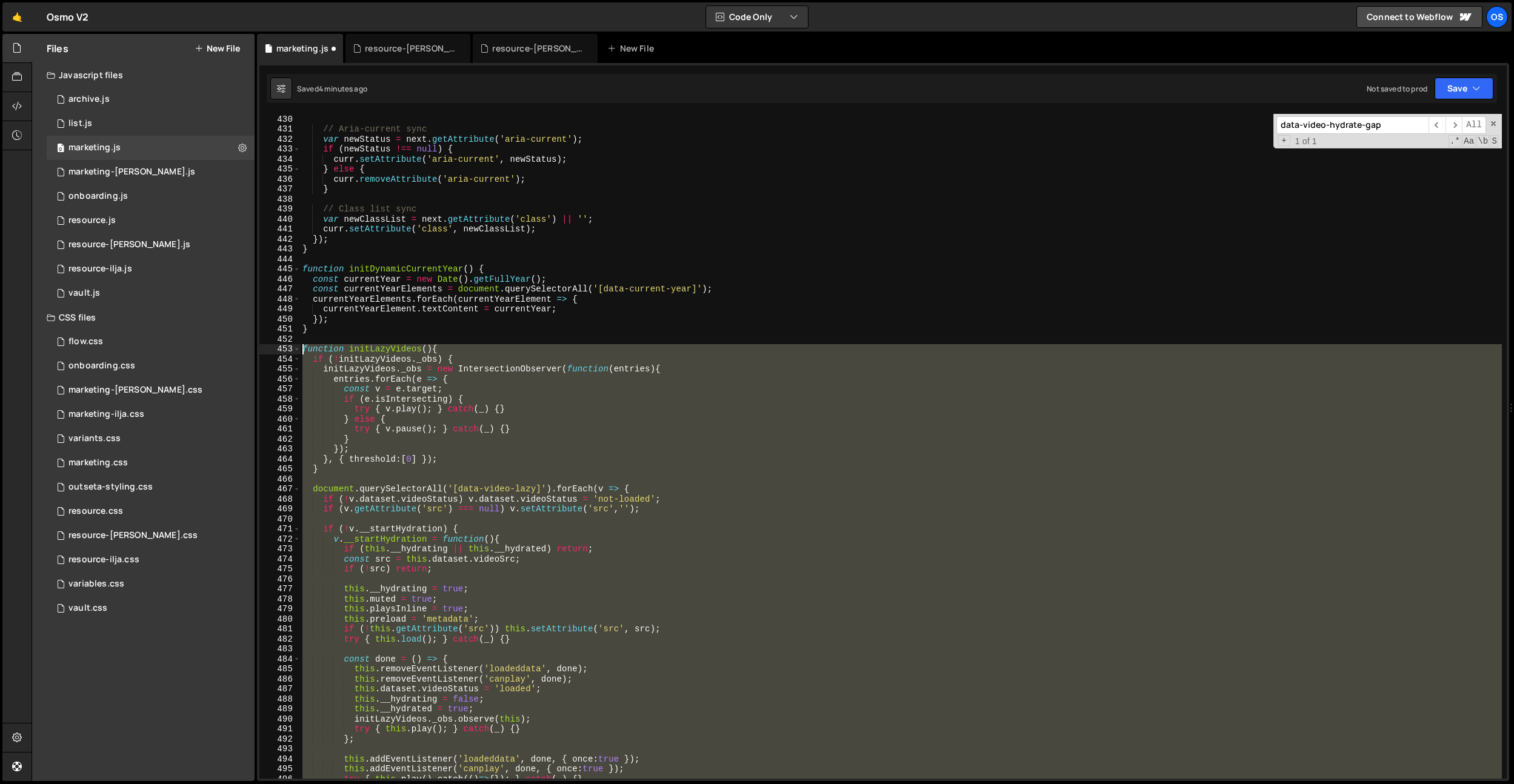
scroll to position [2329, 0]
drag, startPoint x: 332, startPoint y: 590, endPoint x: 270, endPoint y: 351, distance: 246.9
click at [270, 351] on div "const gap = Math.max(0, parseInt(document.documentElement.getAttribute('data-vi…" at bounding box center [882, 446] width 1247 height 665
paste textarea "}"
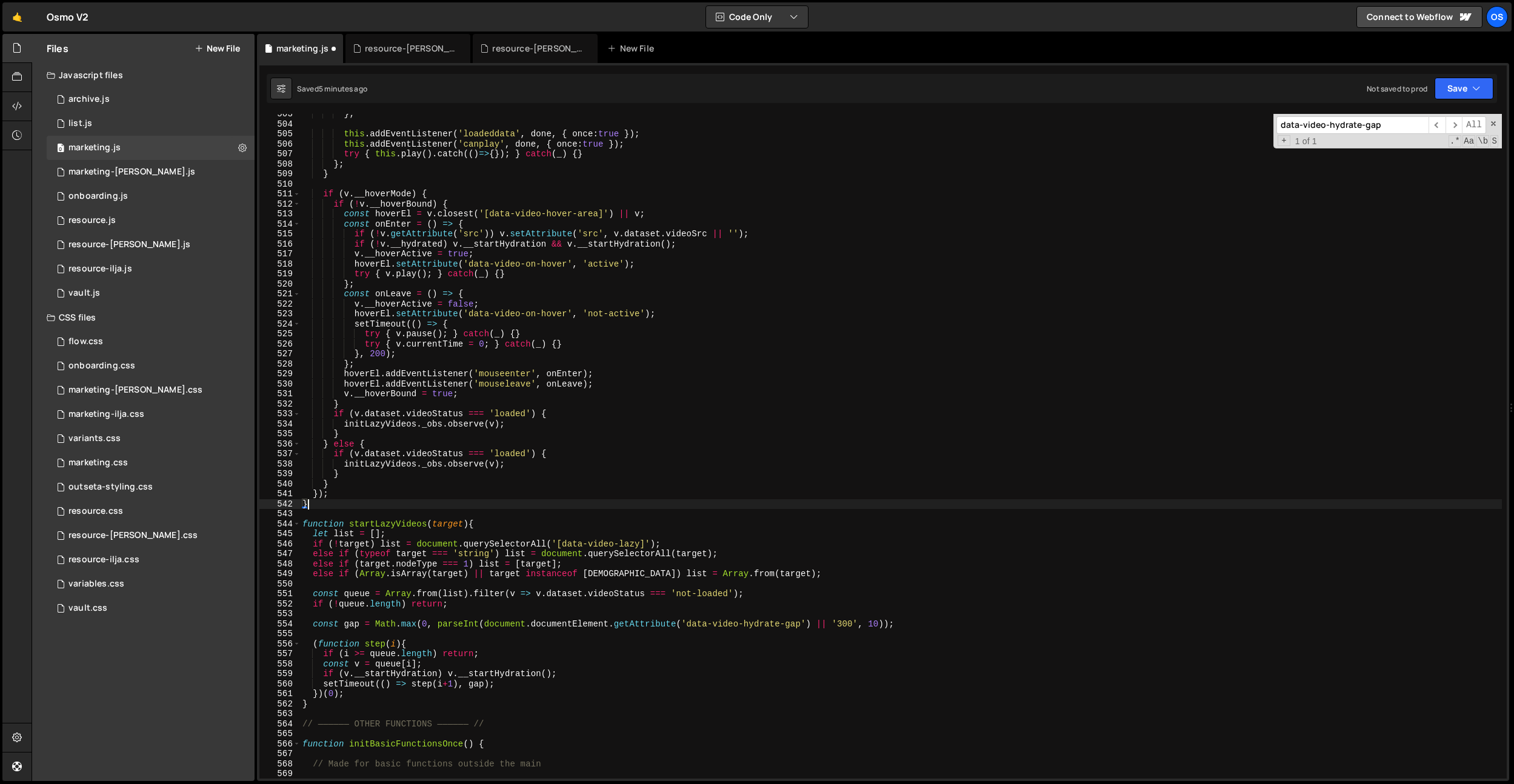
scroll to position [2705, 0]
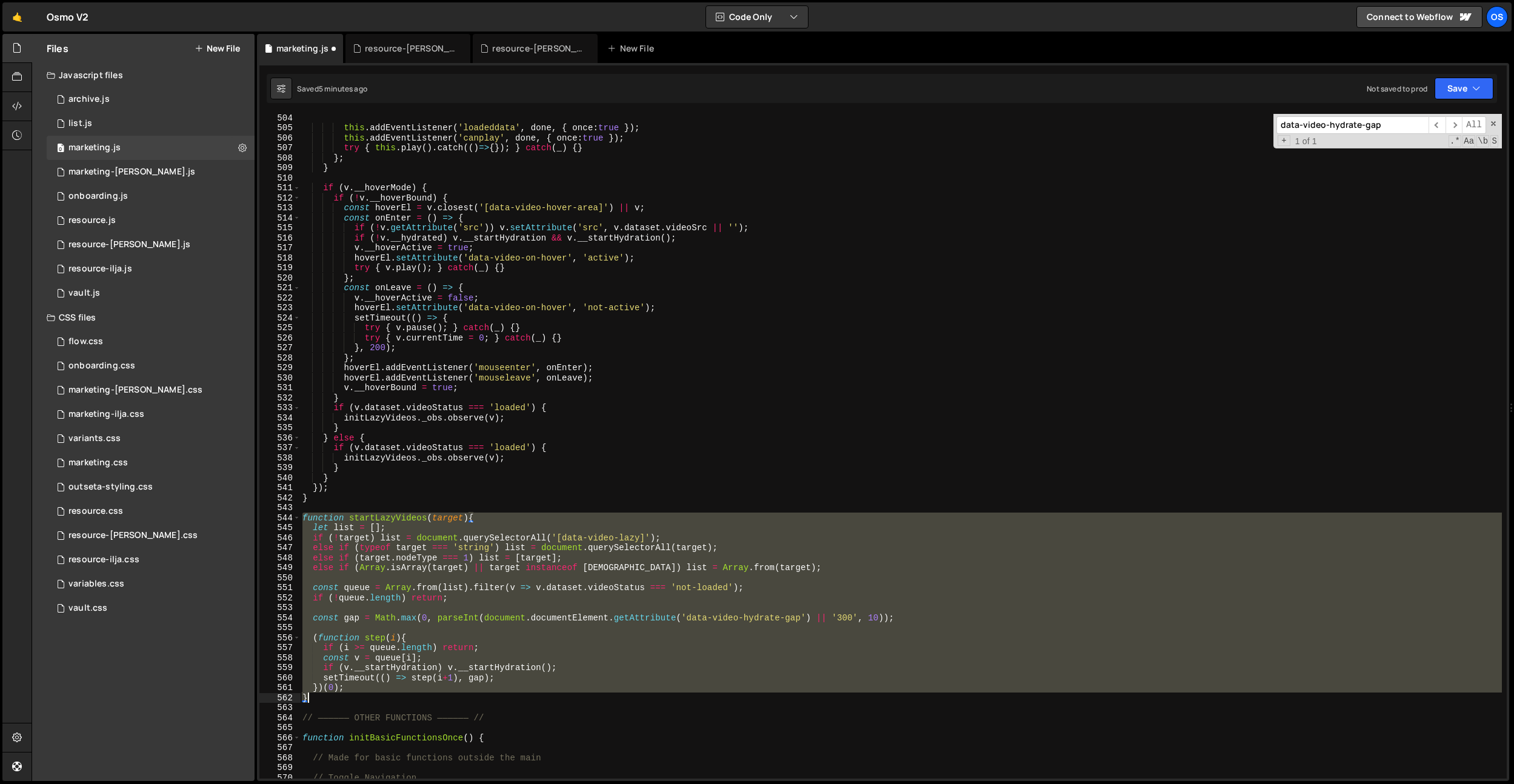
drag, startPoint x: 303, startPoint y: 517, endPoint x: 347, endPoint y: 698, distance: 186.3
click at [345, 698] on div "this . addEventListener ( 'loadeddata' , done , { once : true }) ; this . addEv…" at bounding box center [901, 455] width 1202 height 685
paste textarea
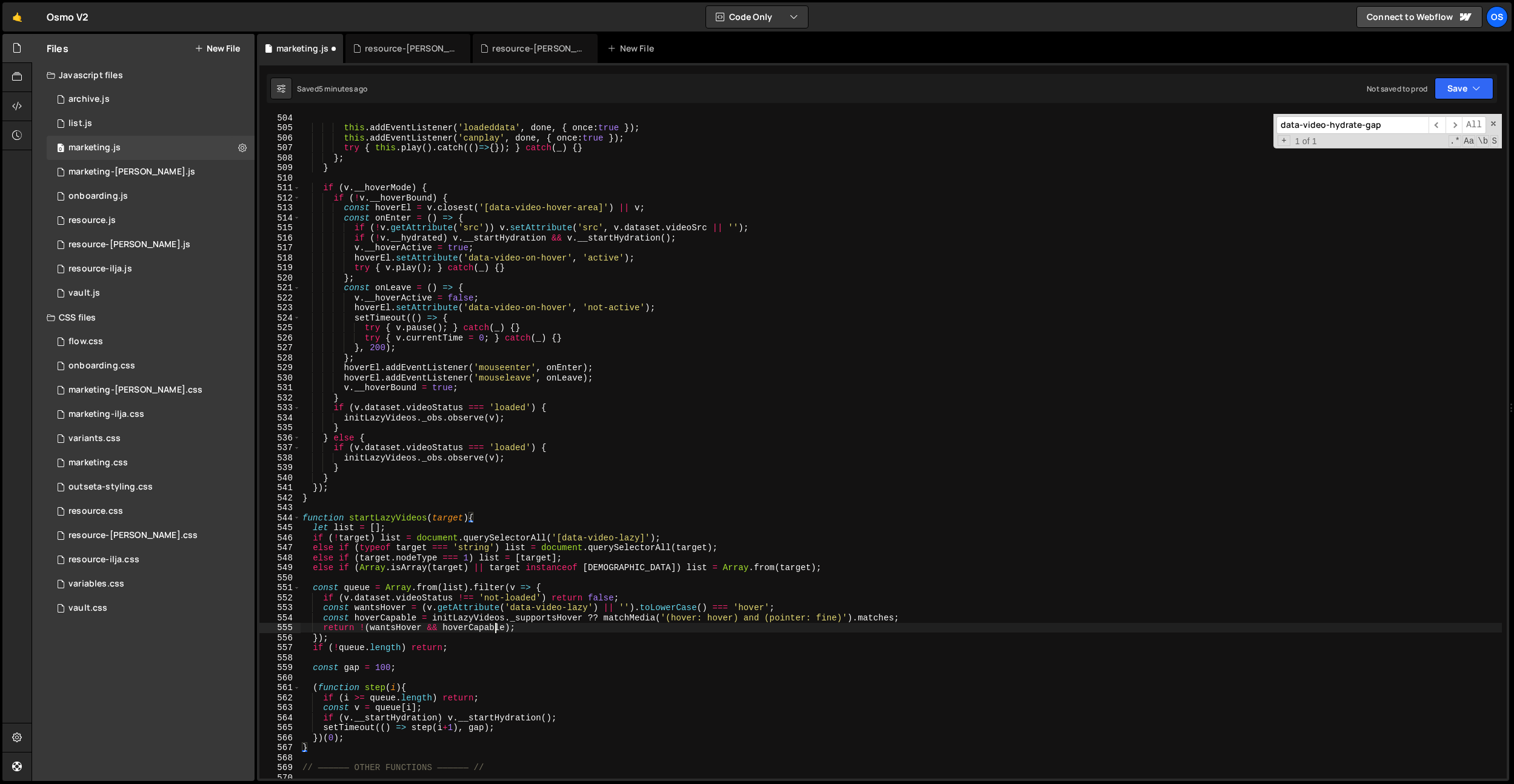
click at [496, 632] on div "this . addEventListener ( 'loadeddata' , done , { once : true }) ; this . addEv…" at bounding box center [901, 455] width 1202 height 685
click at [493, 554] on div "this . addEventListener ( 'loadeddata' , done , { once : true }) ; this . addEv…" at bounding box center [901, 455] width 1202 height 685
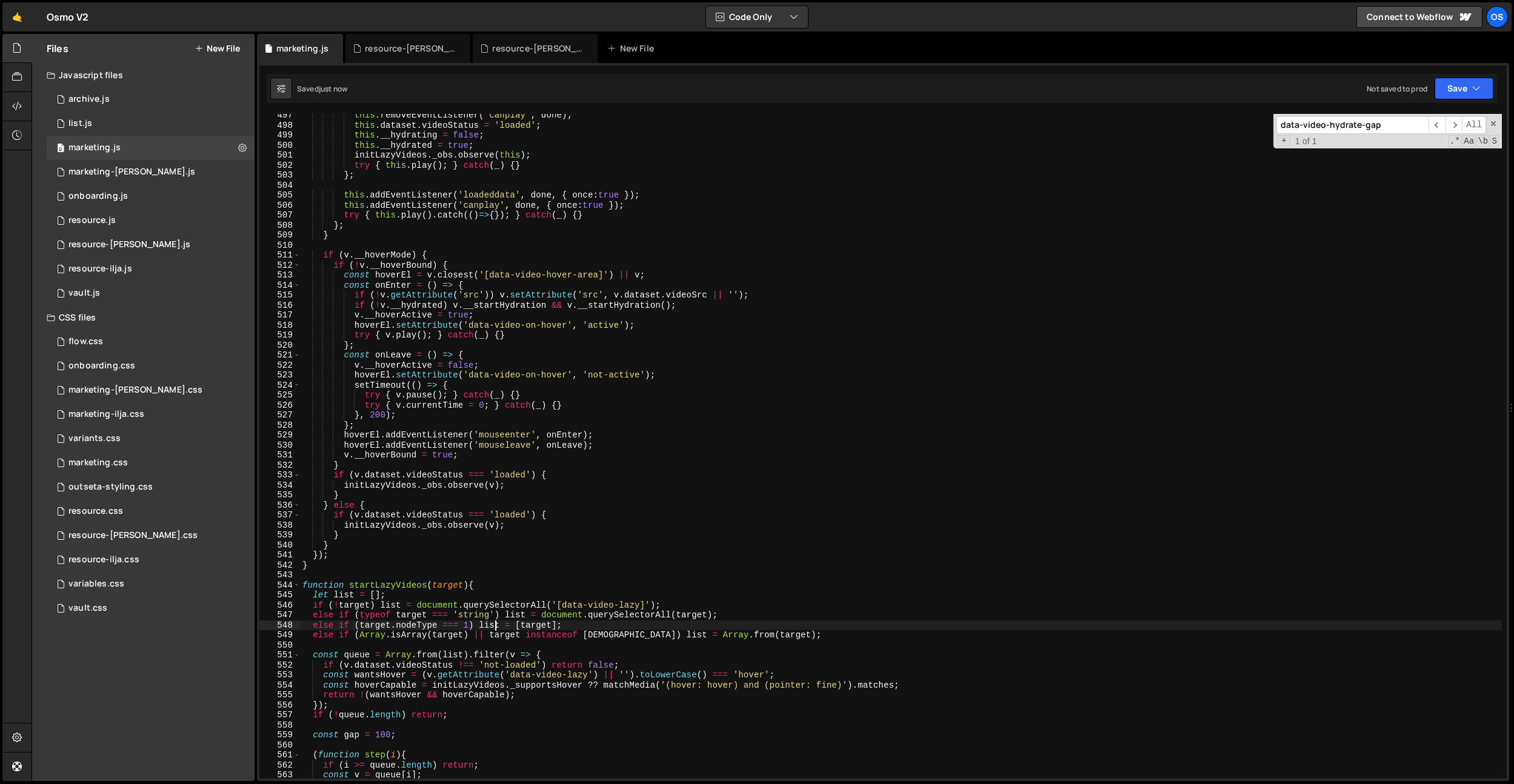
scroll to position [2666, 0]
drag, startPoint x: 568, startPoint y: 324, endPoint x: 472, endPoint y: 326, distance: 96.0
click at [472, 326] on div "this . removeEventListener ( 'canplay' , done ) ; this . dataset . videoStatus …" at bounding box center [901, 450] width 1202 height 685
click at [540, 357] on div "this . removeEventListener ( 'canplay' , done ) ; this . dataset . videoStatus …" at bounding box center [901, 450] width 1202 height 685
click at [325, 561] on div "this . removeEventListener ( 'canplay' , done ) ; this . dataset . videoStatus …" at bounding box center [901, 450] width 1202 height 685
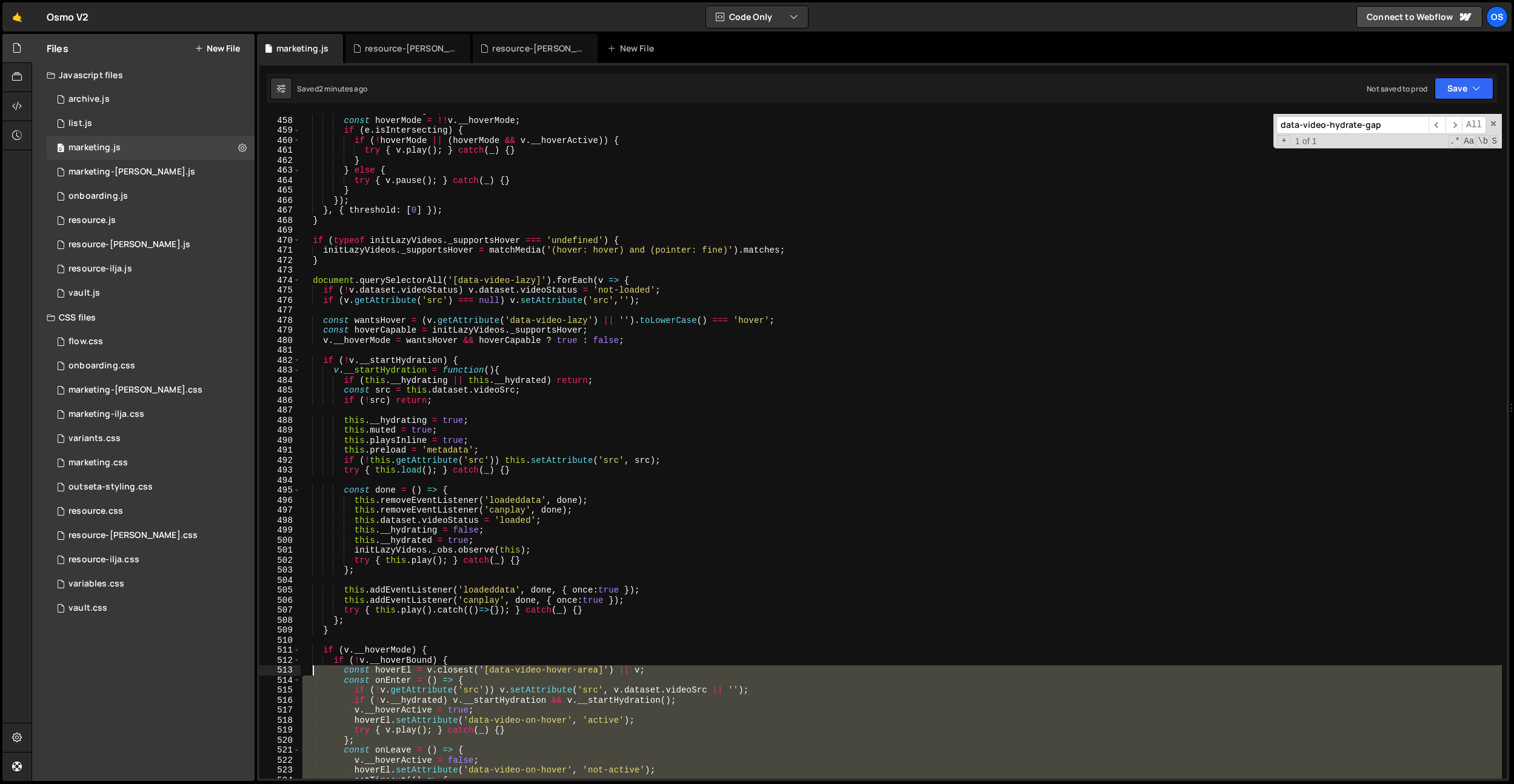
scroll to position [2453, 0]
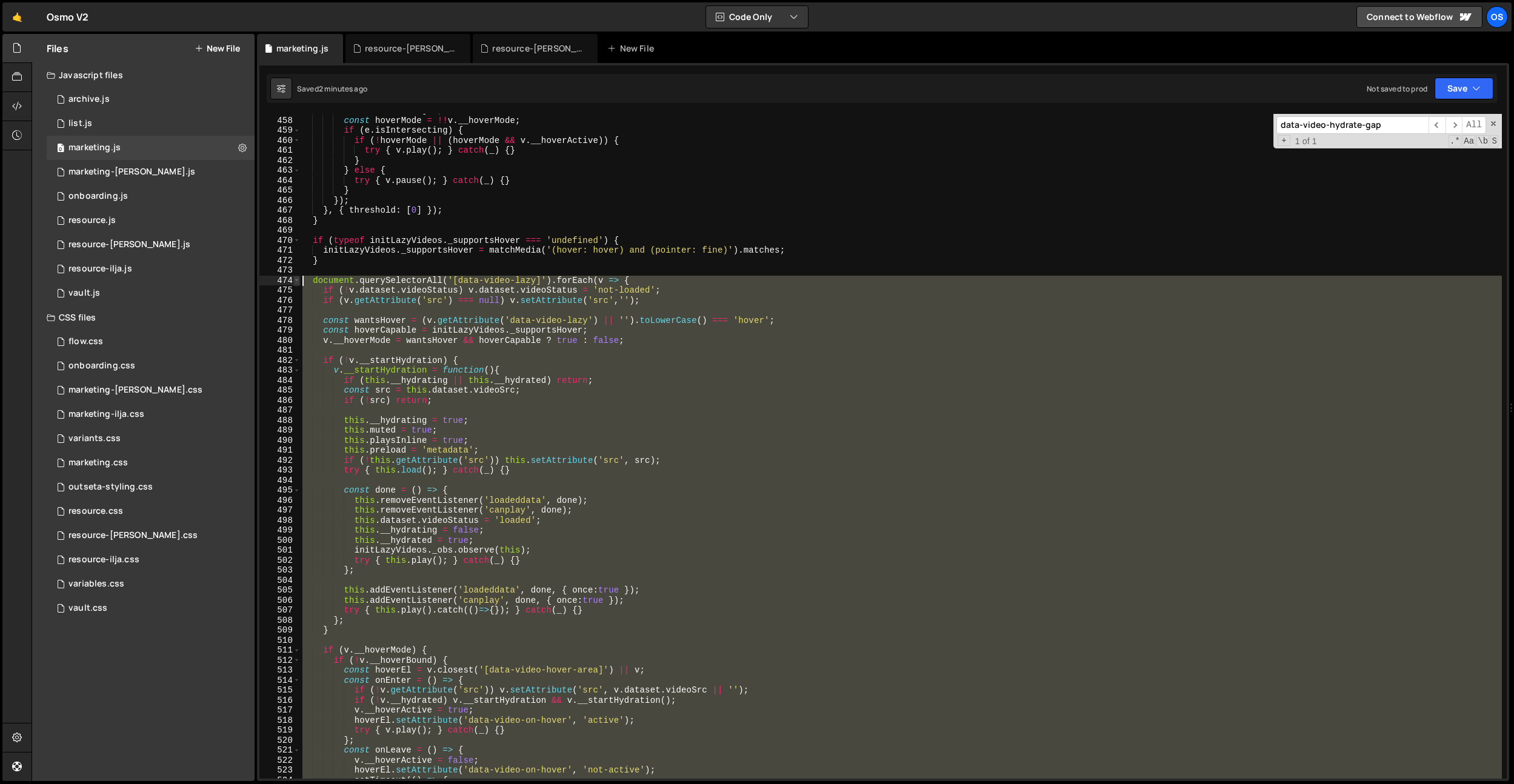
drag, startPoint x: 312, startPoint y: 740, endPoint x: 294, endPoint y: 284, distance: 456.4
click at [294, 284] on div "} 457 458 459 460 461 462 463 464 465 466 467 468 469 470 471 472 473 474 475 4…" at bounding box center [882, 446] width 1247 height 665
type textarea "document.querySelectorAll('[data-video-lazy]').forEach(v => { if (!v.dataset.vi…"
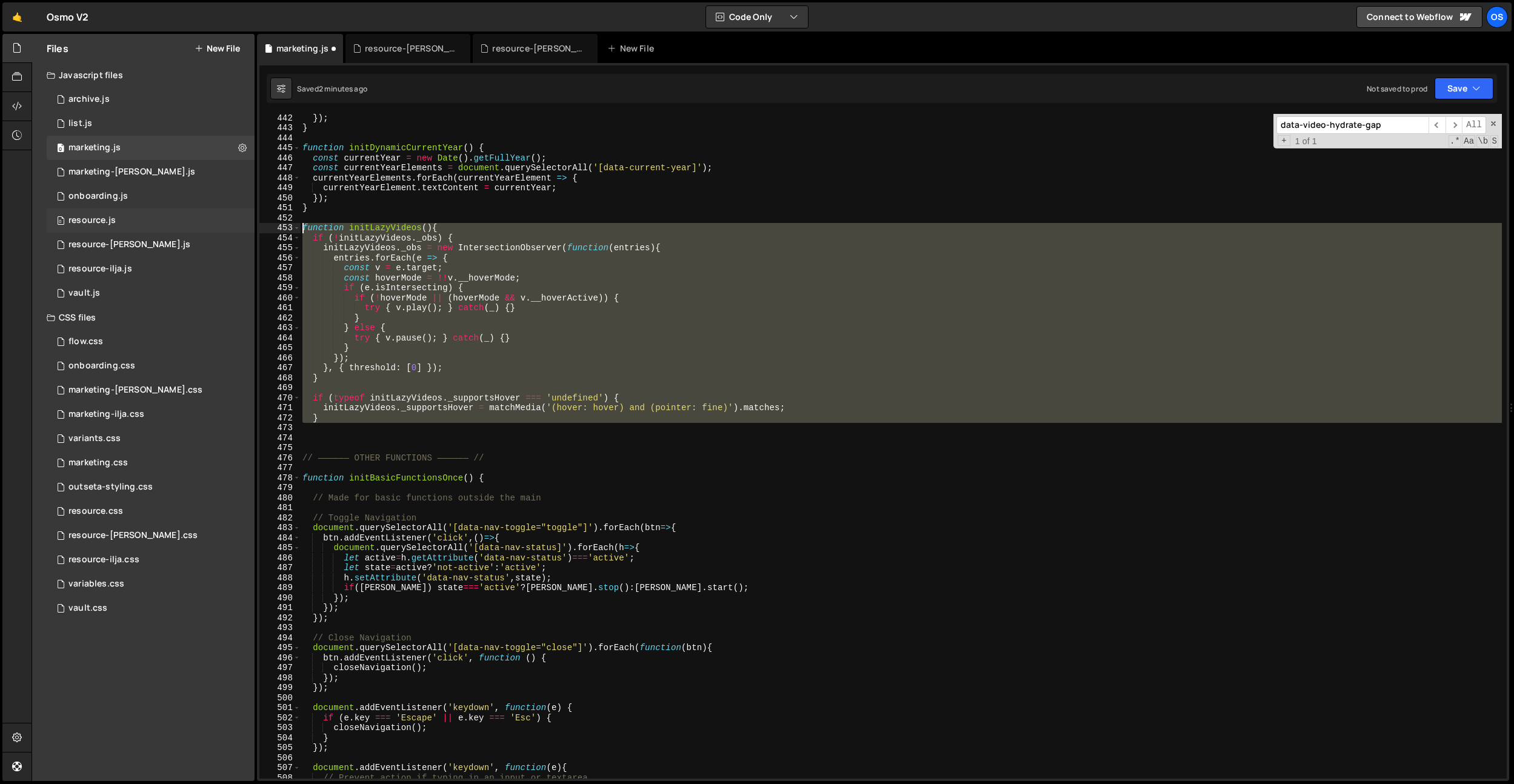
drag, startPoint x: 331, startPoint y: 431, endPoint x: 245, endPoint y: 224, distance: 224.2
click at [245, 224] on div "Files New File Javascript files 0 archive.js 0 0 list.js 0 0 marketing.js 0 0 0…" at bounding box center [773, 408] width 1482 height 748
paste textarea "}"
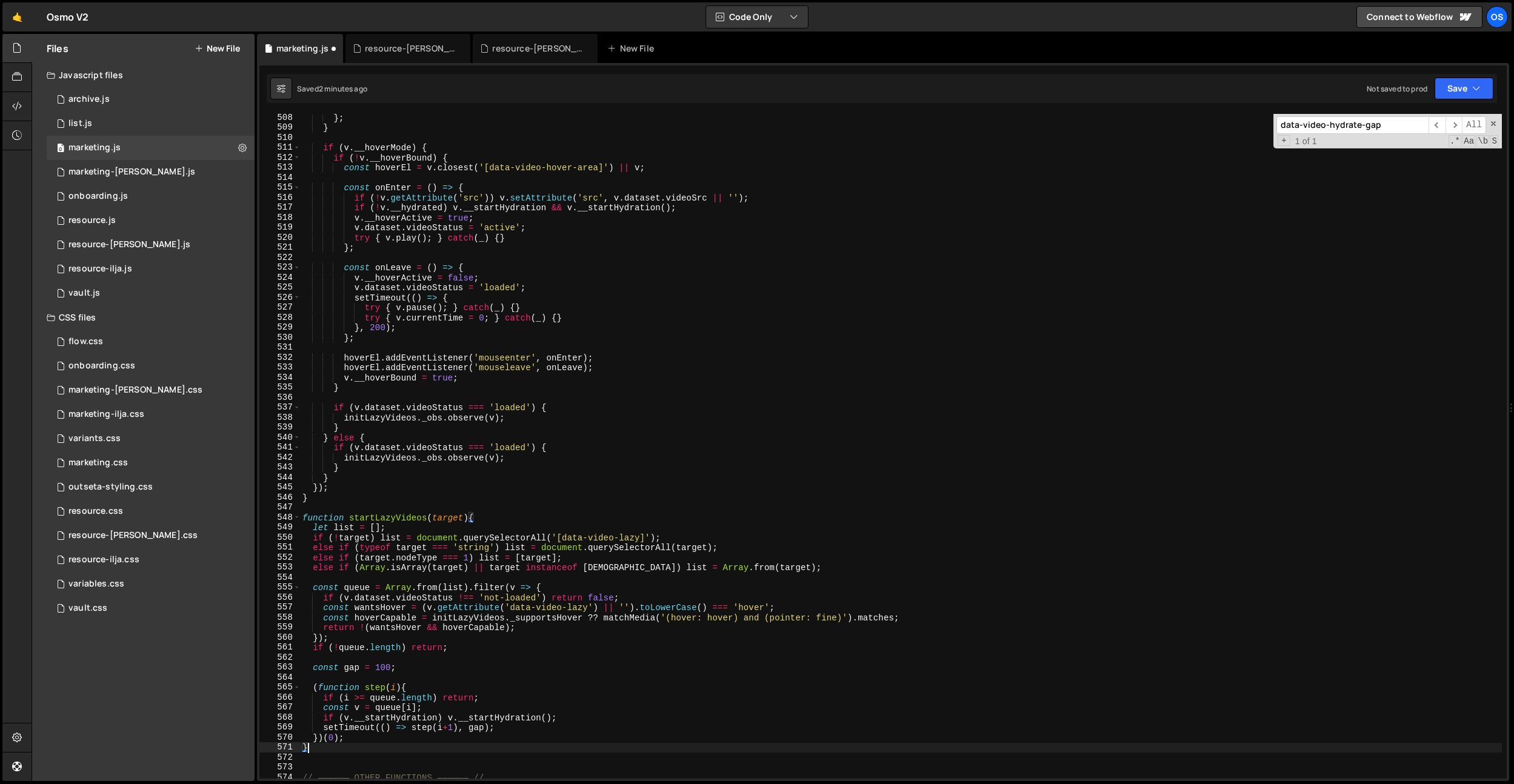
scroll to position [2719, 0]
click at [749, 491] on div "} ; } if ( v . __hoverMode ) { if ( ! v . __hoverBound ) { const hoverEl = v . …" at bounding box center [901, 455] width 1202 height 685
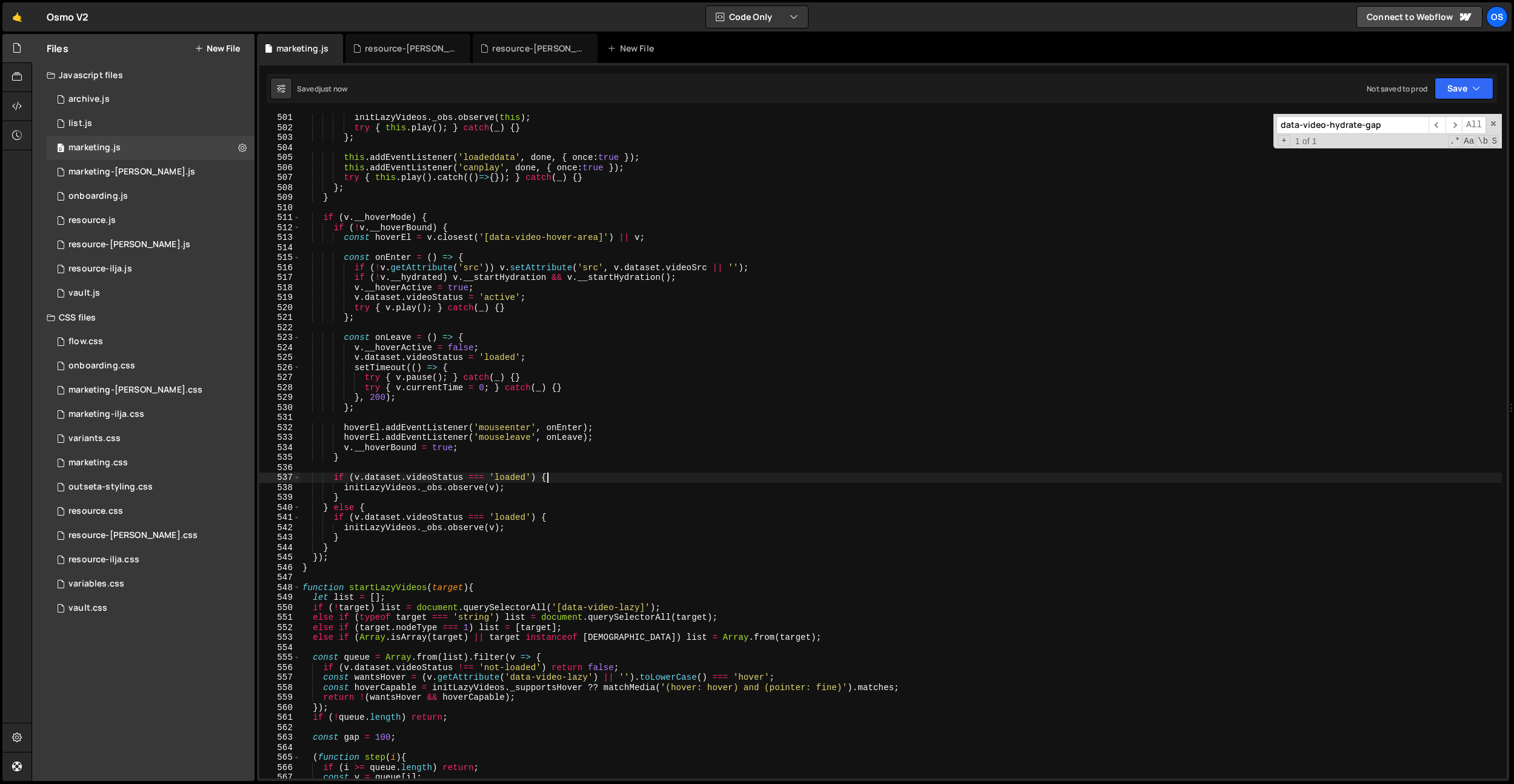
scroll to position [2681, 0]
drag, startPoint x: 638, startPoint y: 479, endPoint x: 610, endPoint y: 398, distance: 85.7
click at [637, 478] on div "initLazyVideos . _obs . observe ( this ) ; try { this . play ( ) ; } catch ( _ …" at bounding box center [901, 455] width 1202 height 685
click at [543, 275] on div "initLazyVideos . _obs . observe ( this ) ; try { this . play ( ) ; } catch ( _ …" at bounding box center [901, 455] width 1202 height 685
click at [551, 232] on div "initLazyVideos . _obs . observe ( this ) ; try { this . play ( ) ; } catch ( _ …" at bounding box center [901, 455] width 1202 height 685
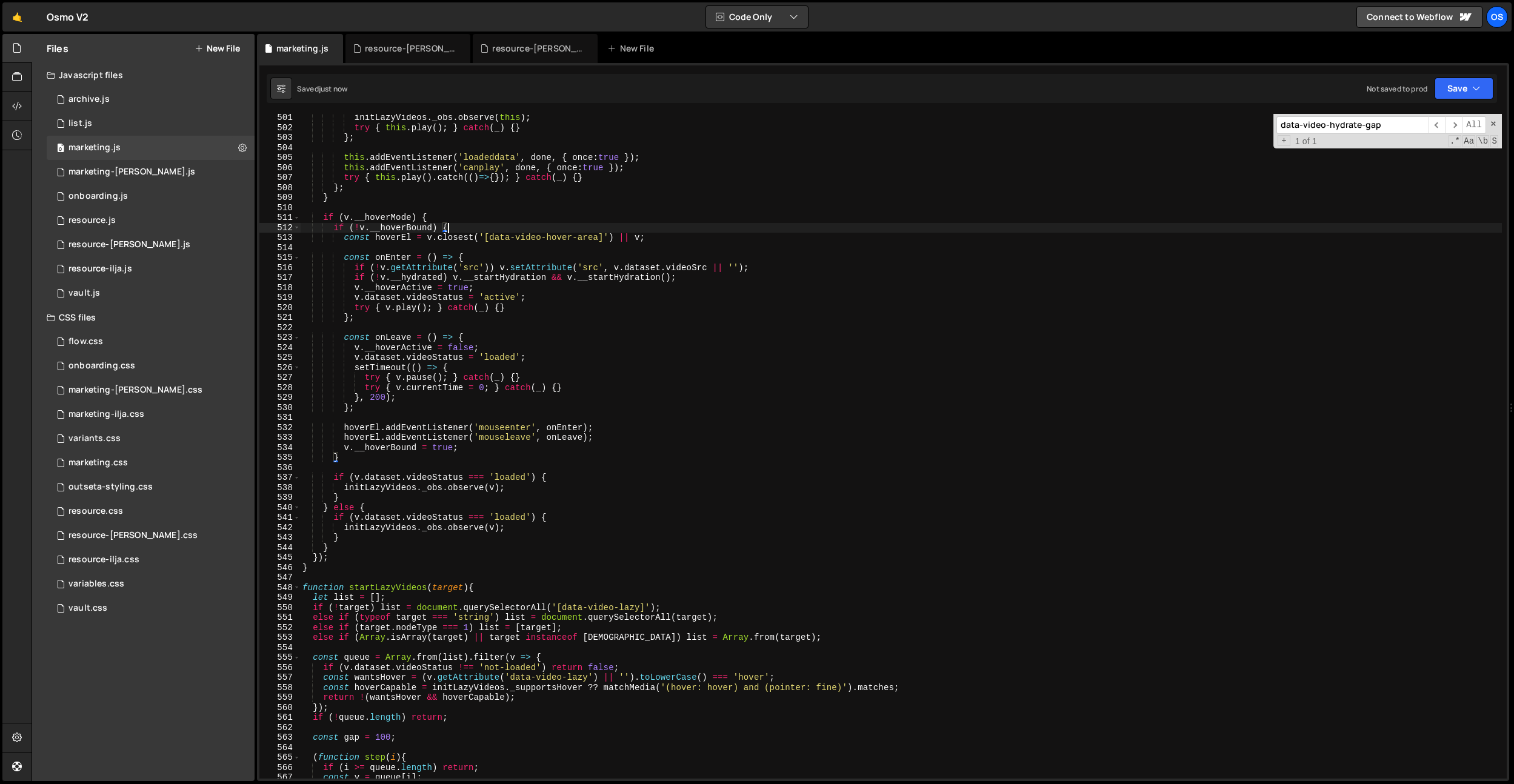
click at [559, 240] on div "initLazyVideos . _obs . observe ( this ) ; try { this . play ( ) ; } catch ( _ …" at bounding box center [901, 455] width 1202 height 685
click at [566, 240] on div "initLazyVideos . _obs . observe ( this ) ; try { this . play ( ) ; } catch ( _ …" at bounding box center [901, 455] width 1202 height 685
click at [580, 238] on div "initLazyVideos . _obs . observe ( this ) ; try { this . play ( ) ; } catch ( _ …" at bounding box center [901, 455] width 1202 height 685
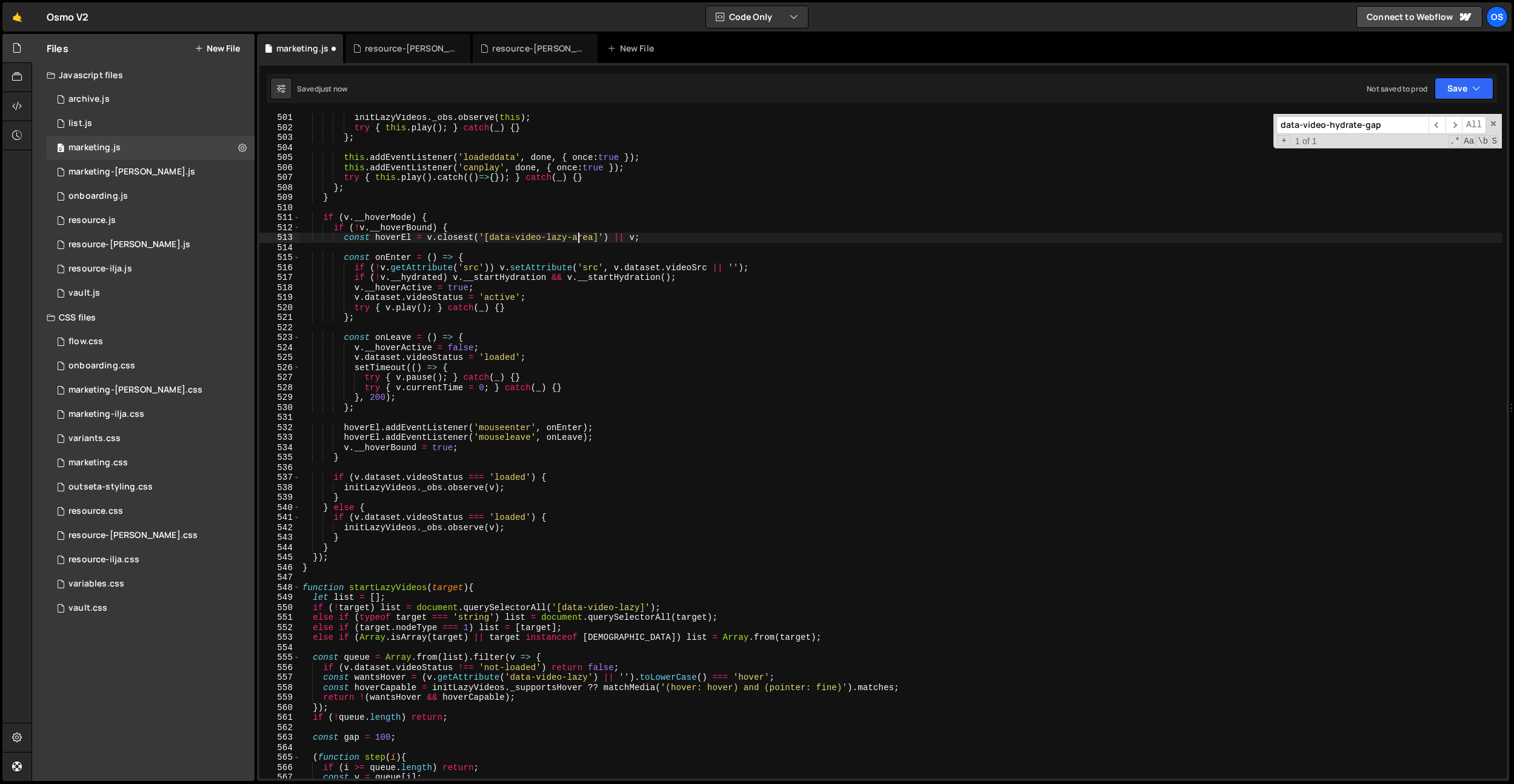
click at [580, 238] on div "initLazyVideos . _obs . observe ( this ) ; try { this . play ( ) ; } catch ( _ …" at bounding box center [901, 455] width 1202 height 685
click at [568, 360] on div "initLazyVideos . _obs . observe ( this ) ; try { this . play ( ) ; } catch ( _ …" at bounding box center [901, 455] width 1202 height 685
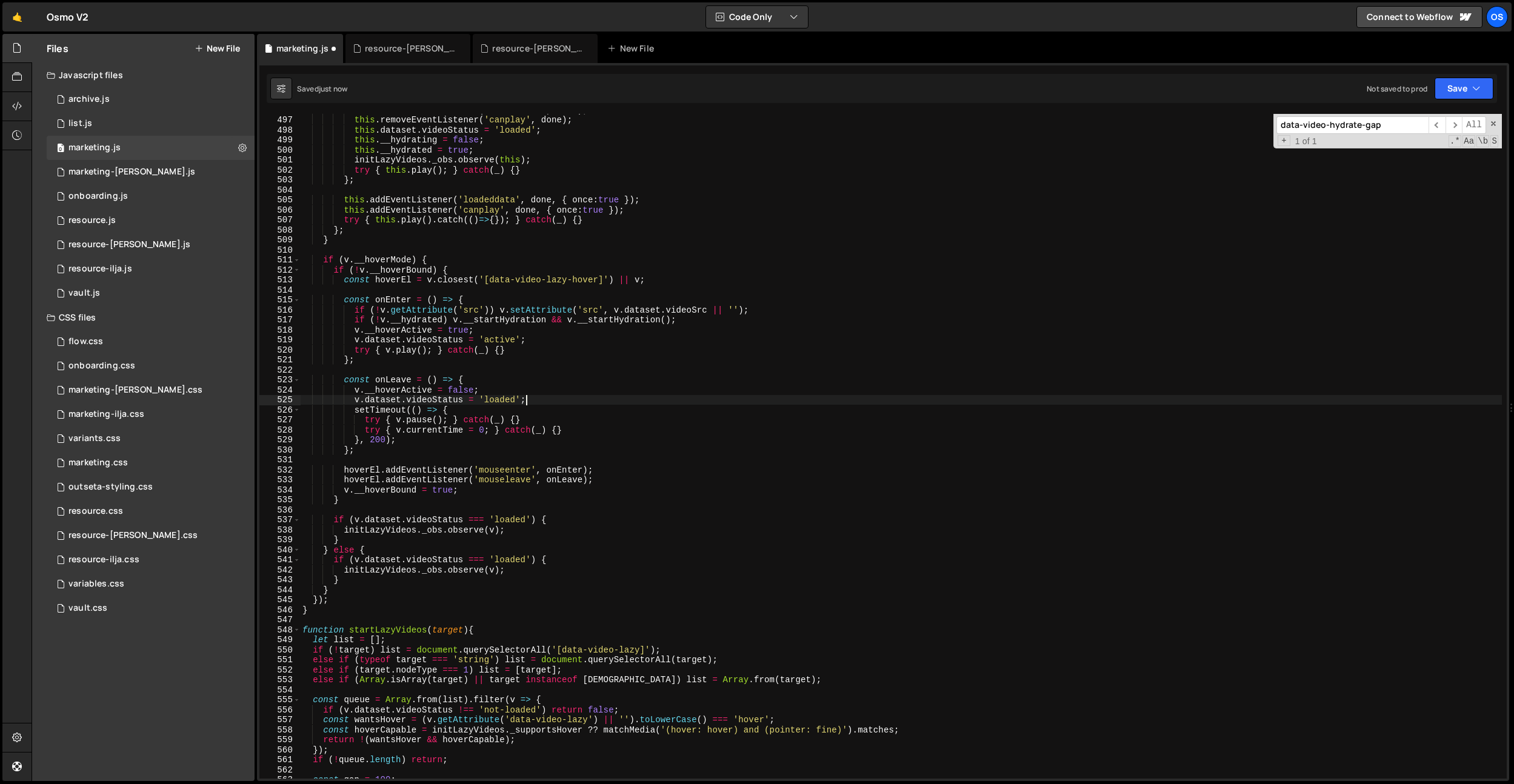
scroll to position [2649, 0]
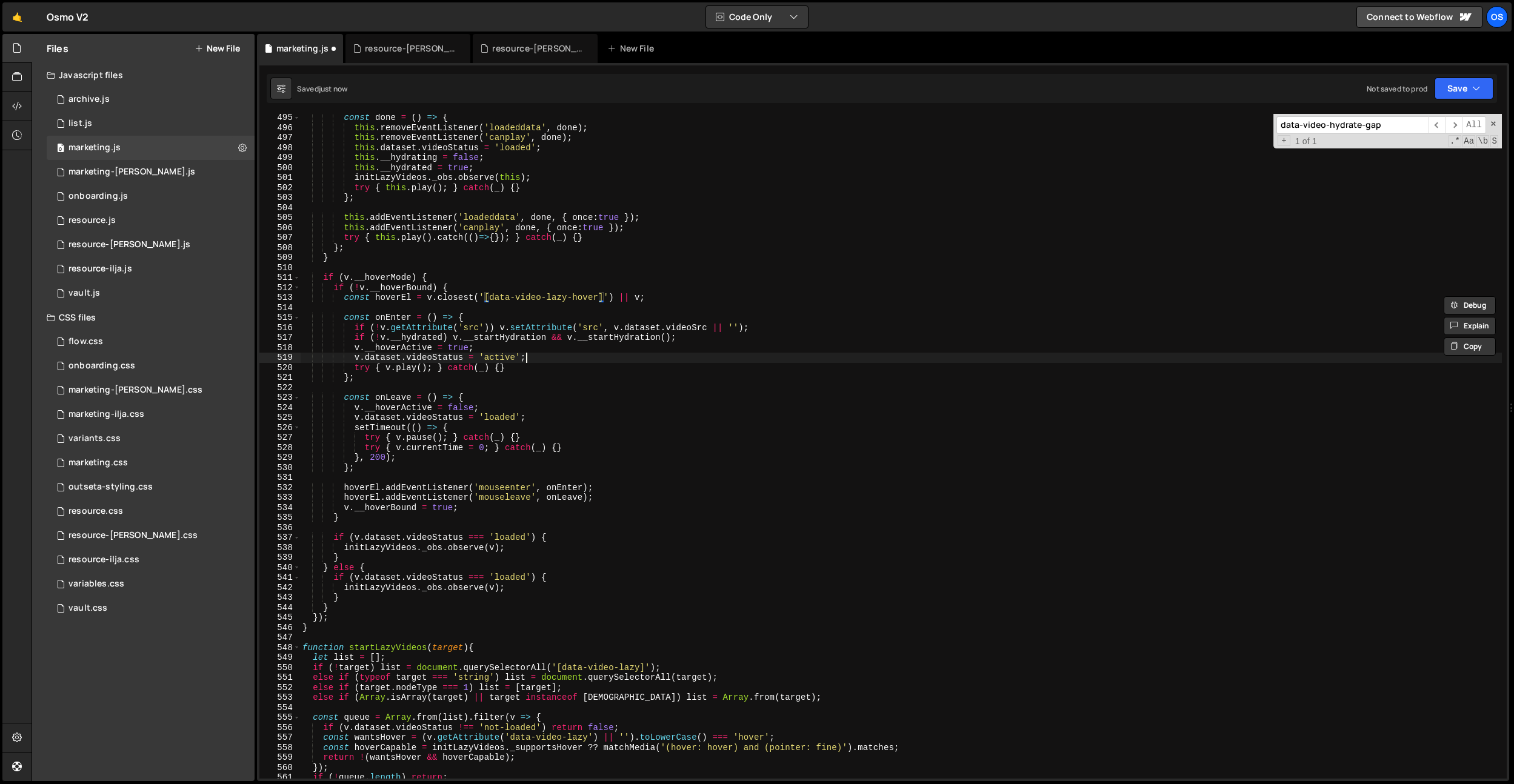
click at [569, 360] on div "const done = ( ) => { this . removeEventListener ( 'loadeddata' , done ) ; this…" at bounding box center [901, 455] width 1202 height 685
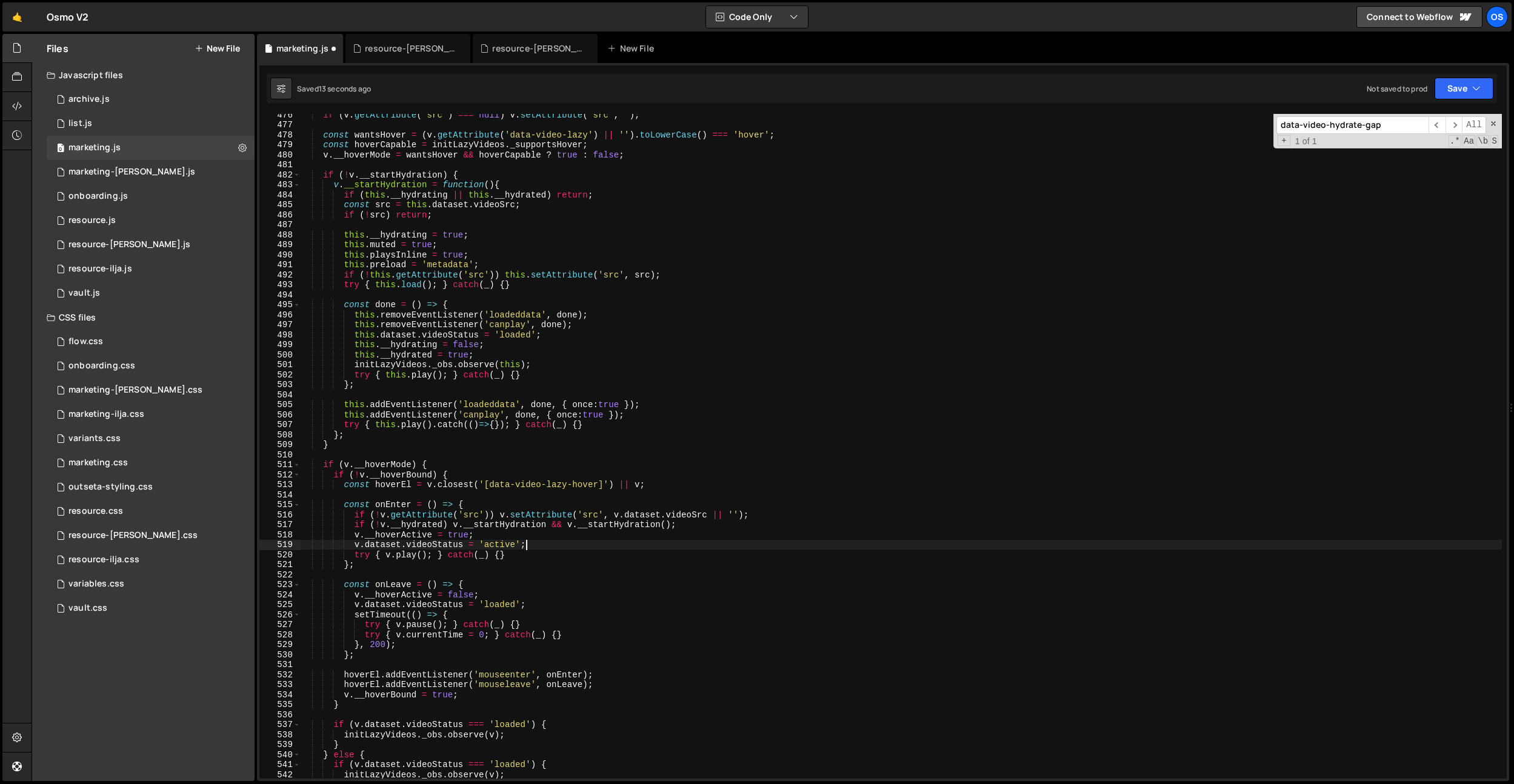
scroll to position [2546, 0]
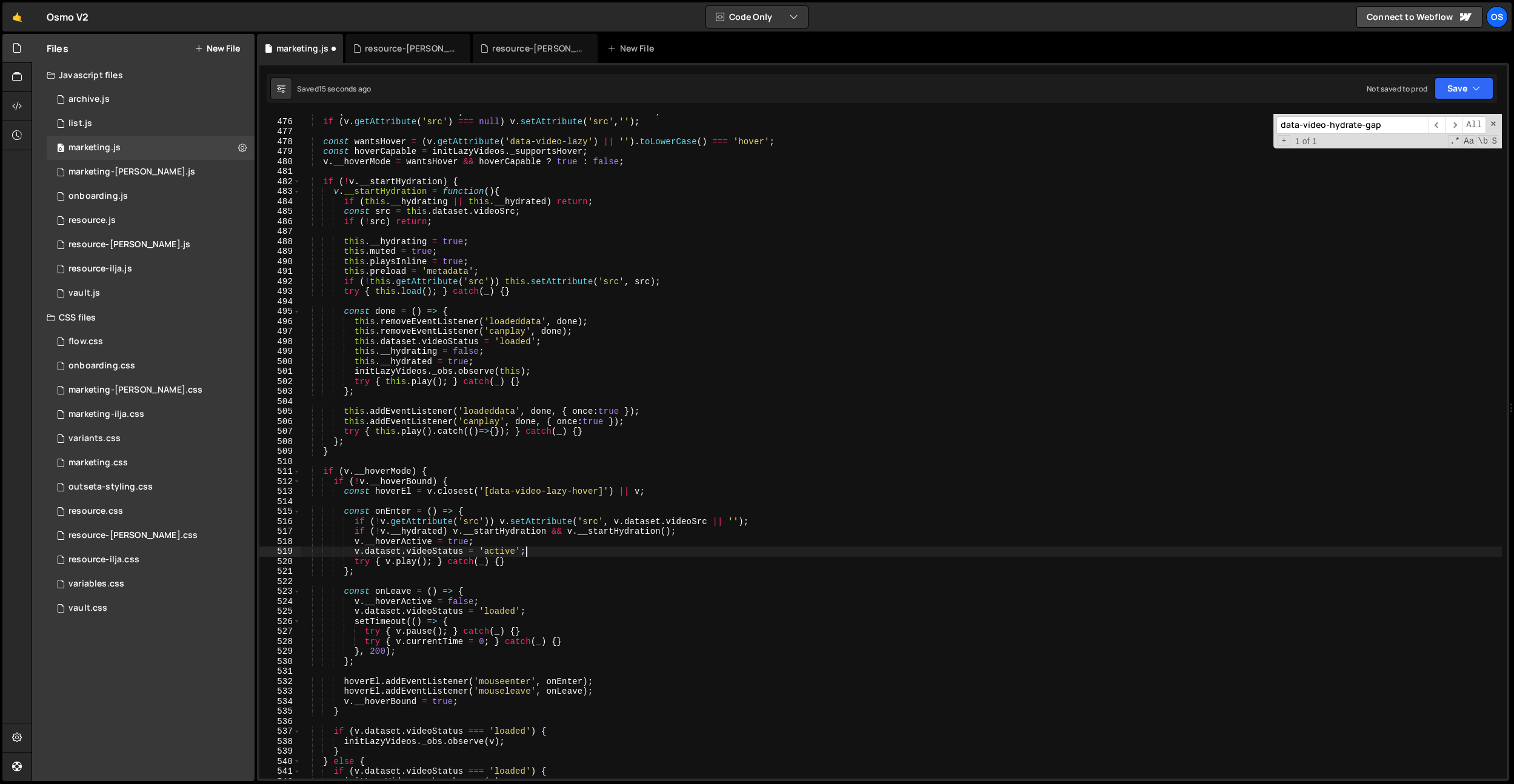
click at [665, 432] on div "if ( ! v . dataset . videoStatus ) v . dataset . videoStatus = 'not-loaded' ; i…" at bounding box center [901, 449] width 1202 height 685
type textarea "try { [DOMAIN_NAME]().catch(()=>{}); } catch(_) {}"
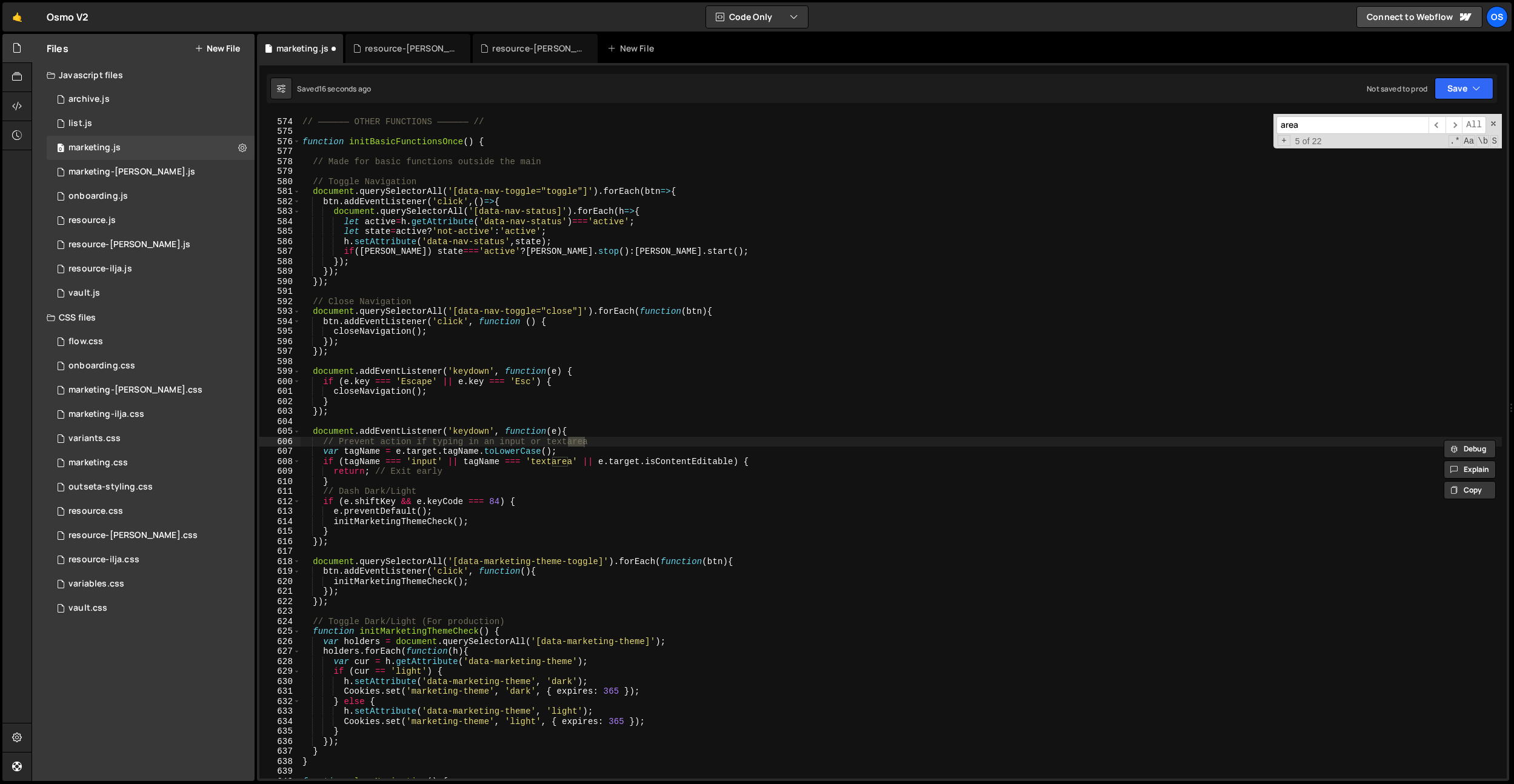
scroll to position [3071, 0]
type input "area"
click at [665, 432] on div "// —————— OTHER FUNCTIONS —————— // function initBasicFunctionsOnce ( ) { // Ma…" at bounding box center [901, 449] width 1202 height 685
click at [571, 441] on div "// —————— OTHER FUNCTIONS —————— // function initBasicFunctionsOnce ( ) { // Ma…" at bounding box center [901, 449] width 1202 height 685
click at [994, 234] on div "// —————— OTHER FUNCTIONS —————— // function initBasicFunctionsOnce ( ) { // Ma…" at bounding box center [901, 449] width 1202 height 685
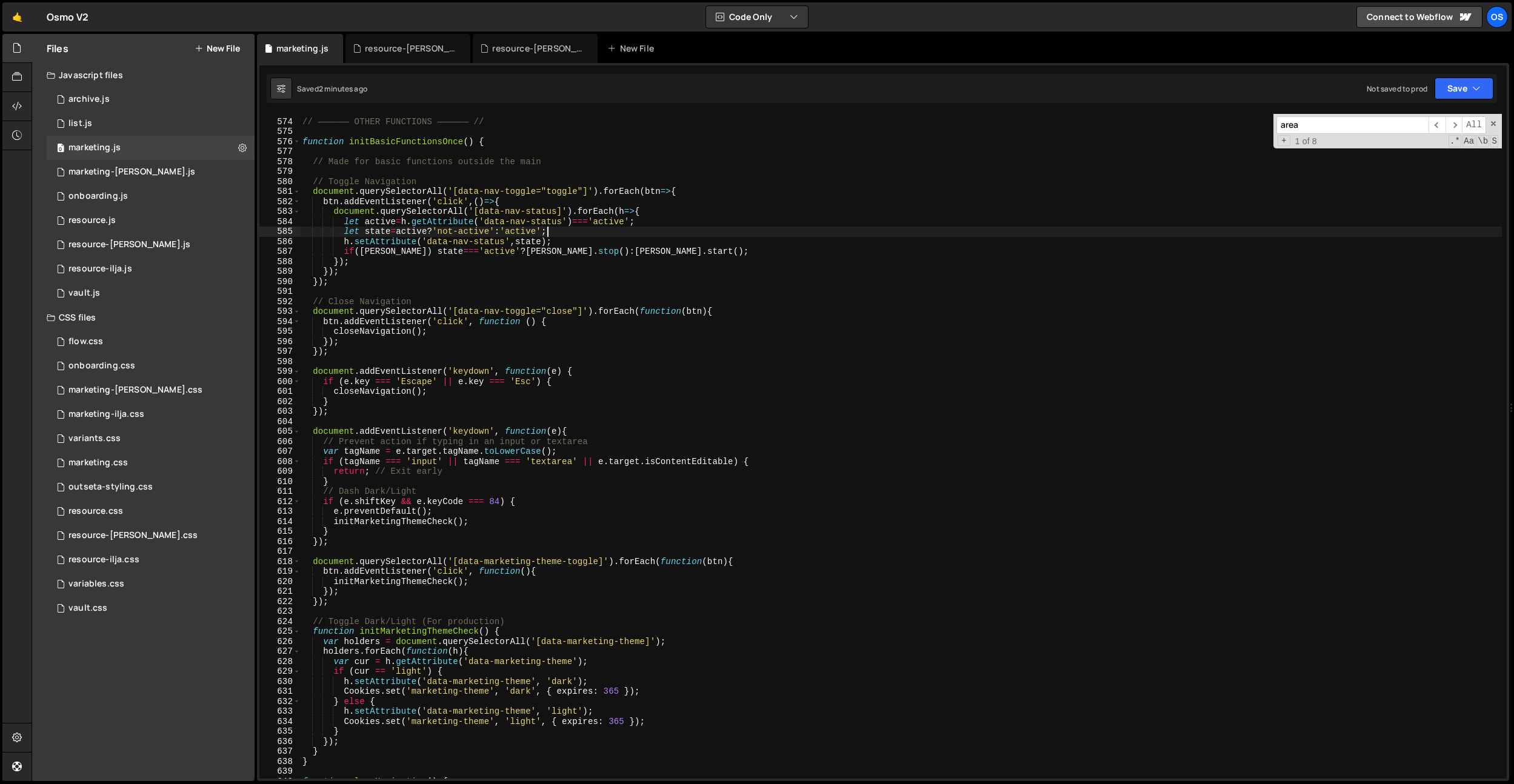
scroll to position [2567, 0]
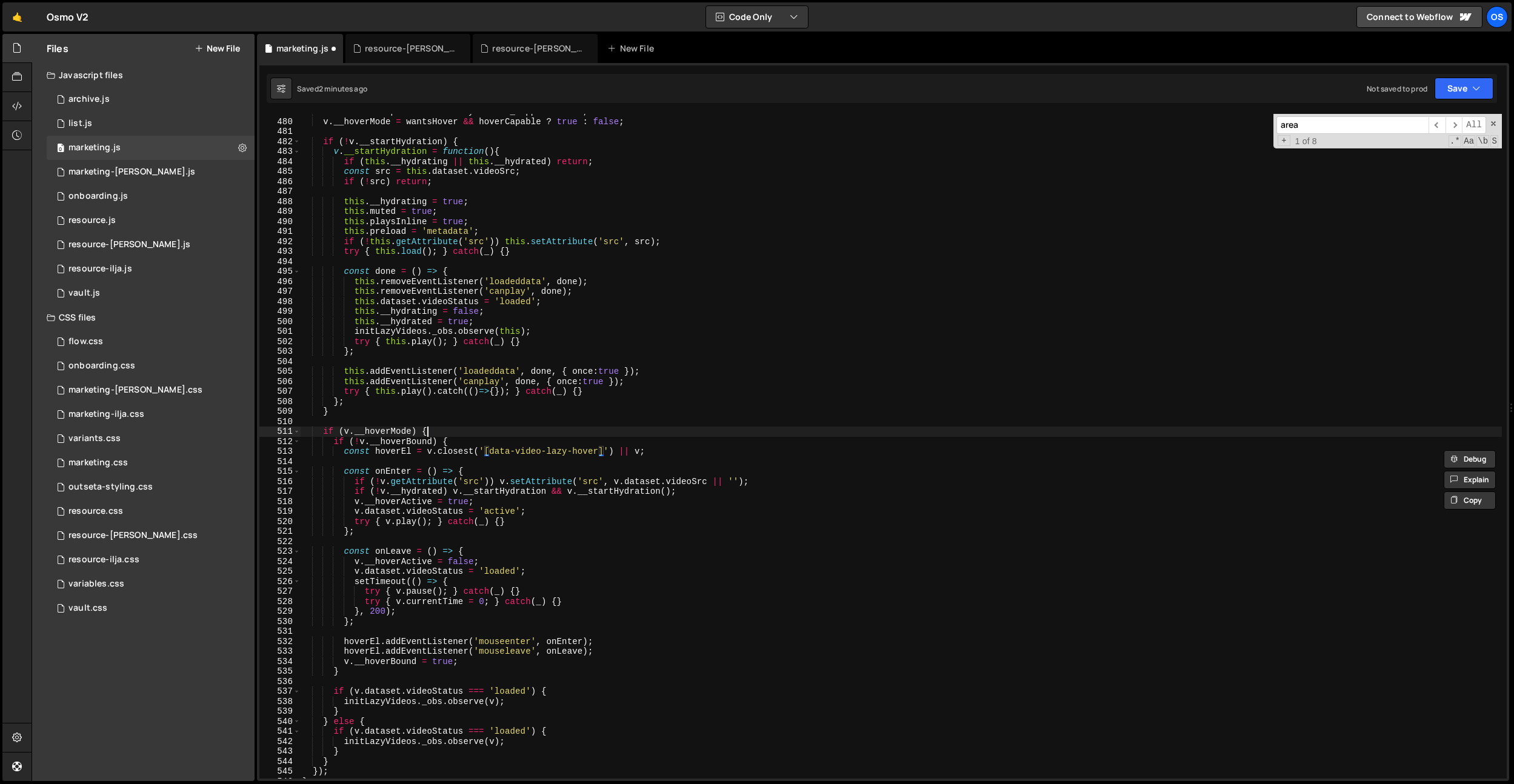
drag, startPoint x: 652, startPoint y: 432, endPoint x: 625, endPoint y: 433, distance: 27.0
click at [652, 432] on div "const hoverCapable = initLazyVideos . _supportsHover ; v . __hoverMode = [PERSO…" at bounding box center [901, 449] width 1202 height 685
drag, startPoint x: 599, startPoint y: 449, endPoint x: 511, endPoint y: 454, distance: 88.1
click at [490, 451] on div "const hoverCapable = initLazyVideos . _supportsHover ; v . __hoverMode = [PERSO…" at bounding box center [901, 449] width 1202 height 685
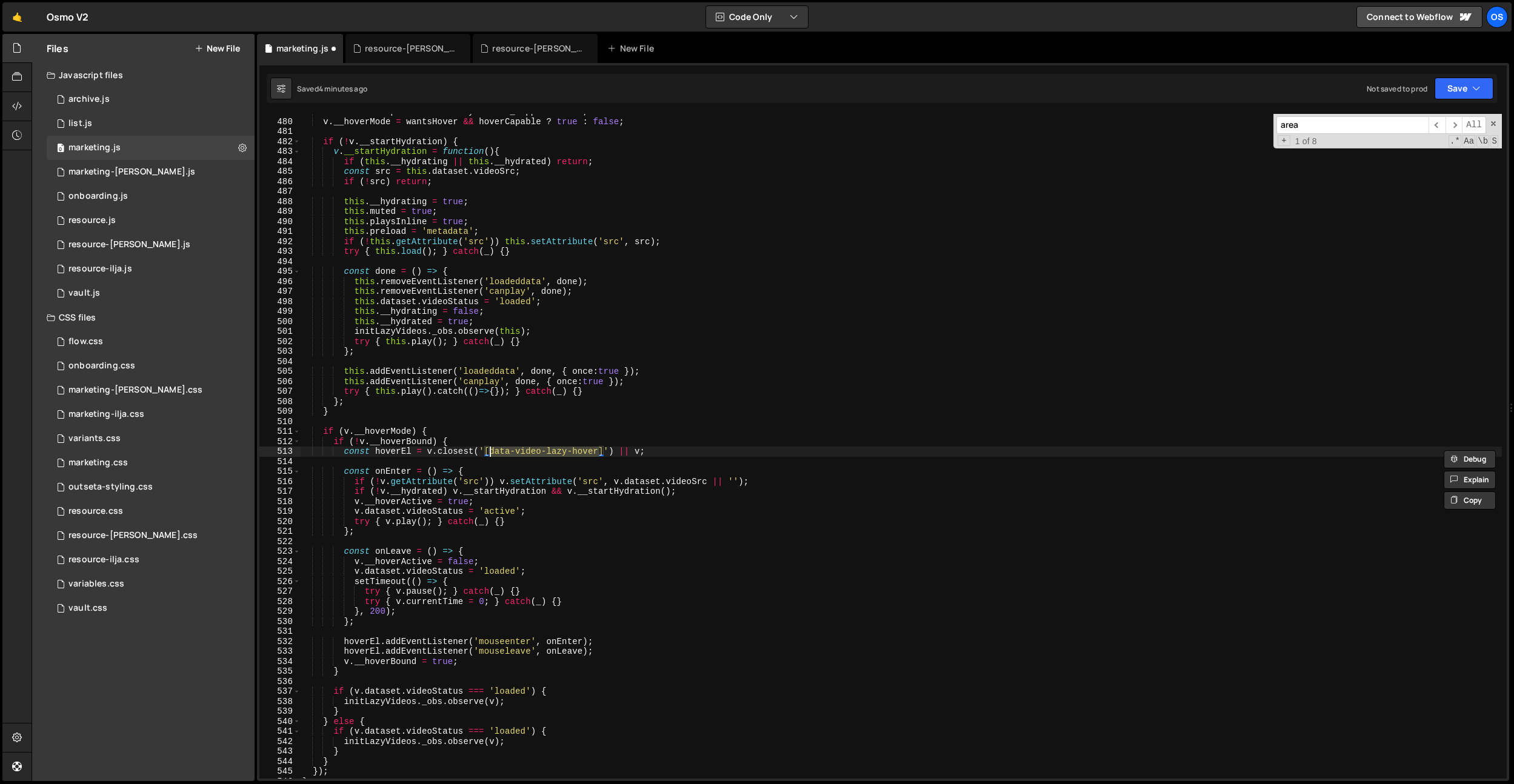
click at [473, 400] on div "const hoverCapable = initLazyVideos . _supportsHover ; v . __hoverMode = [PERSO…" at bounding box center [901, 449] width 1202 height 685
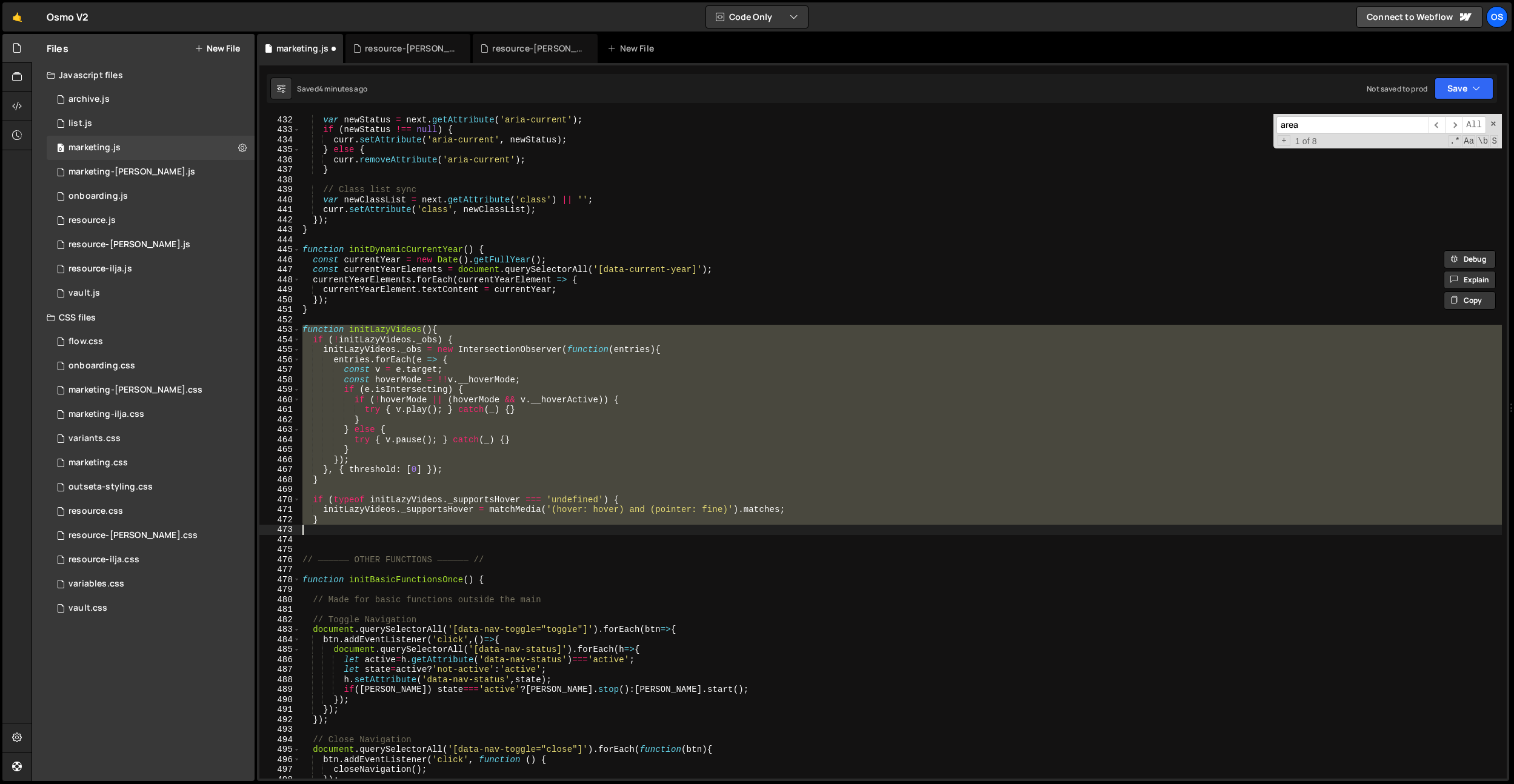
scroll to position [2373, 0]
drag, startPoint x: 505, startPoint y: 465, endPoint x: 469, endPoint y: 478, distance: 38.3
click at [505, 464] on div "// Aria-current sync var newStatus = next . getAttribute ( 'aria-current' ) ; i…" at bounding box center [901, 446] width 1202 height 665
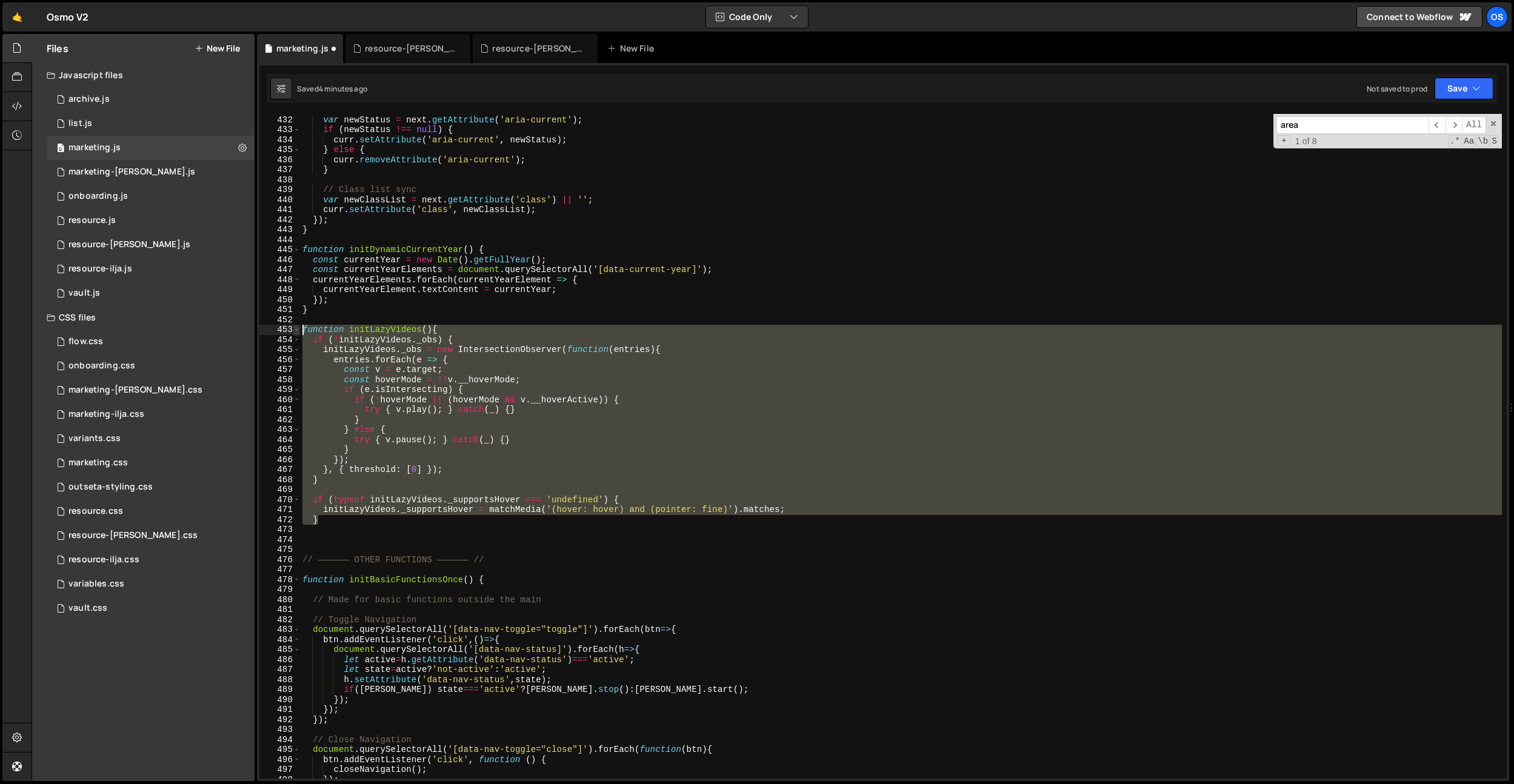
drag, startPoint x: 345, startPoint y: 523, endPoint x: 294, endPoint y: 329, distance: 200.6
click at [294, 329] on div "}); 431 432 433 434 435 436 437 438 439 440 441 442 443 444 445 446 447 448 449…" at bounding box center [882, 446] width 1247 height 665
paste textarea "}"
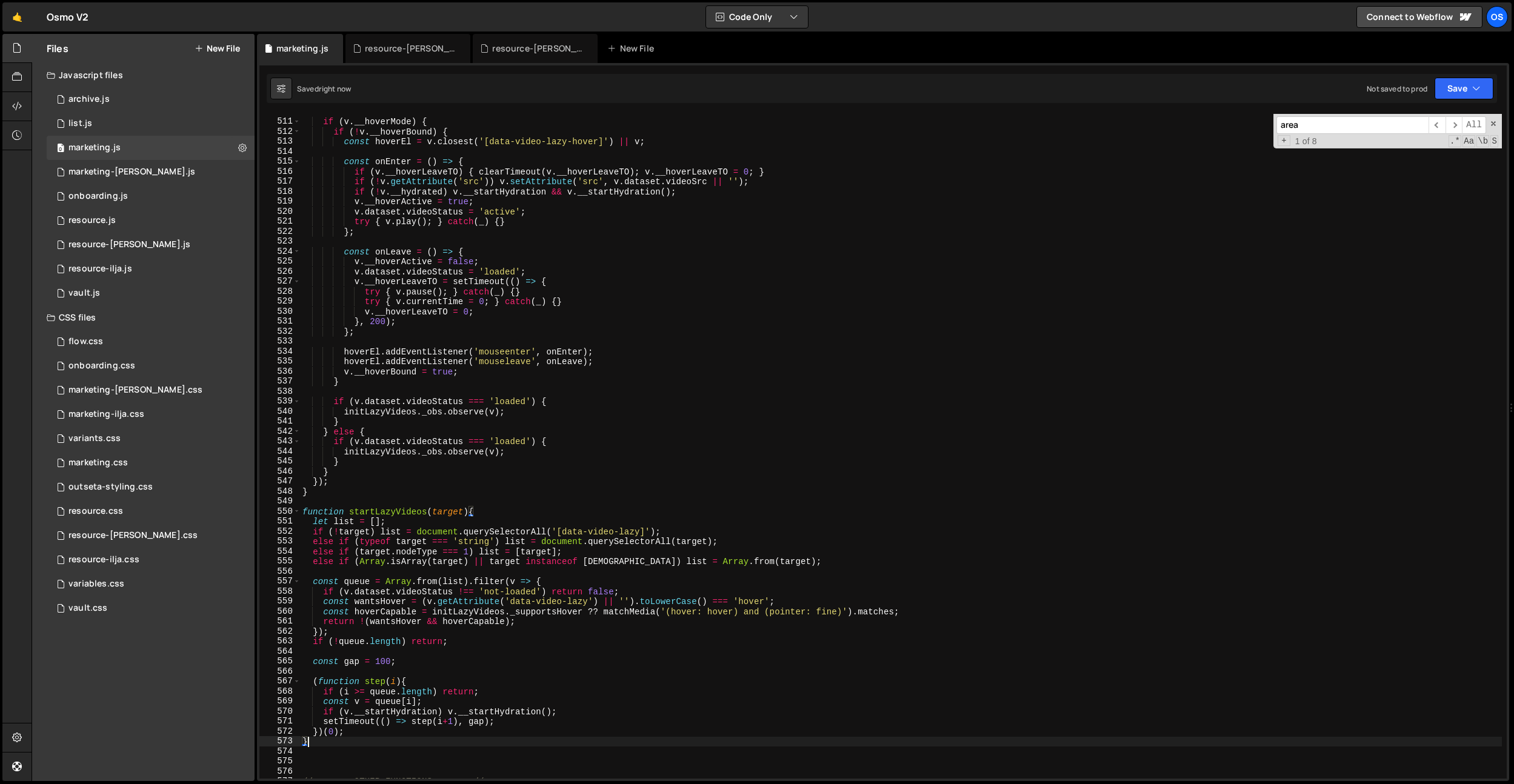
scroll to position [2766, 0]
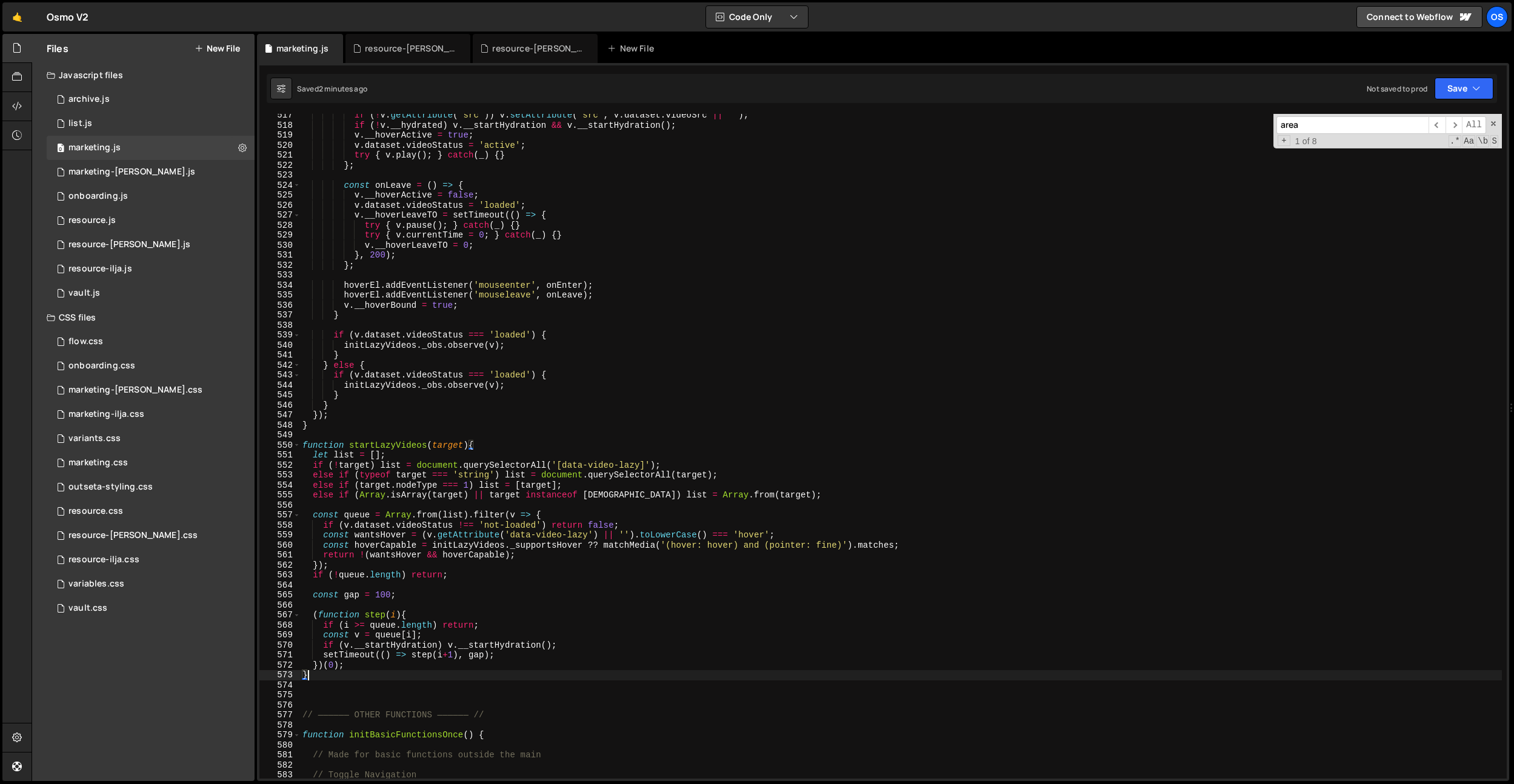
click at [521, 361] on div "if ( ! v . getAttribute ( 'src' )) v . setAttribute ( 'src' , v . dataset . vid…" at bounding box center [901, 453] width 1202 height 685
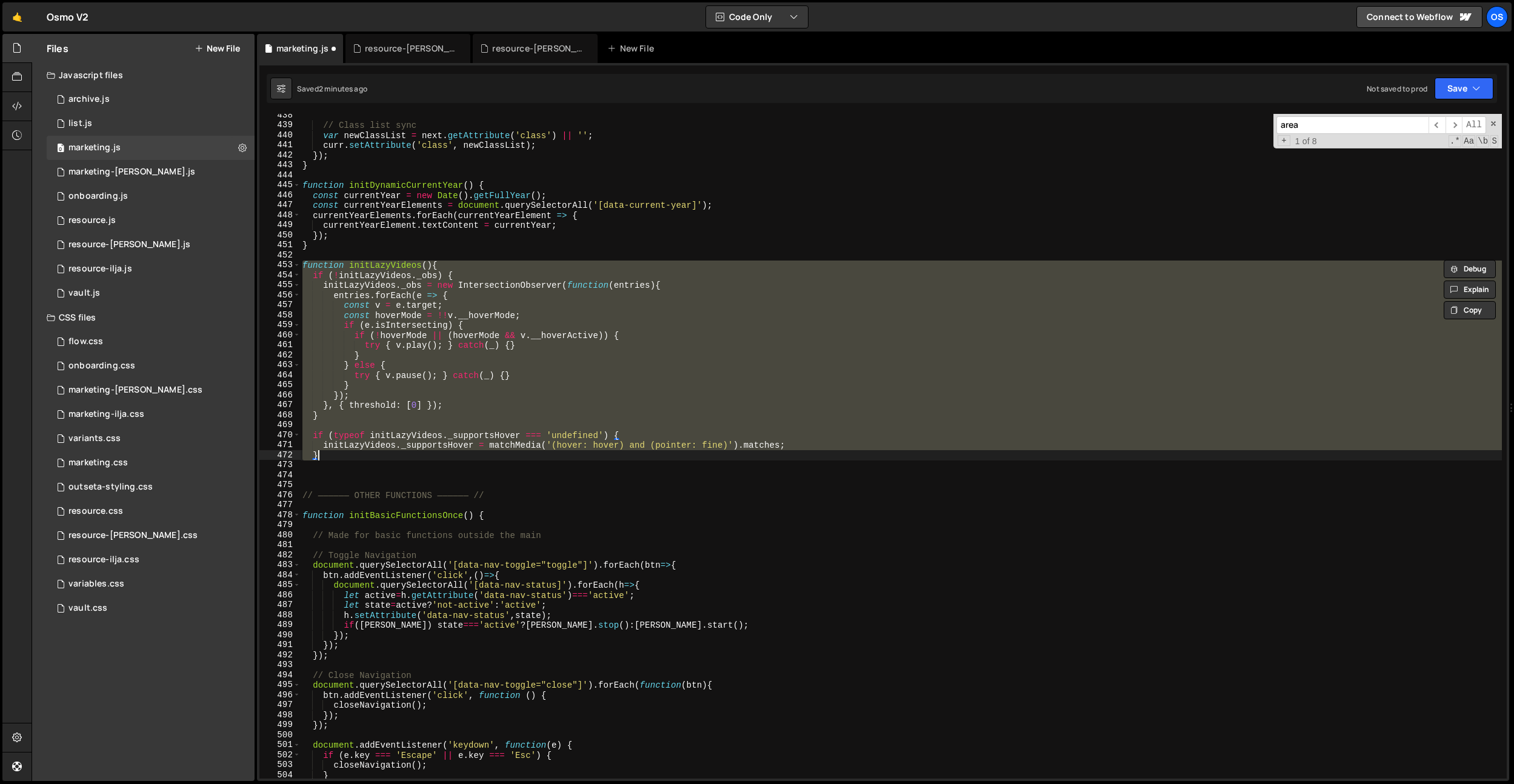
paste textarea
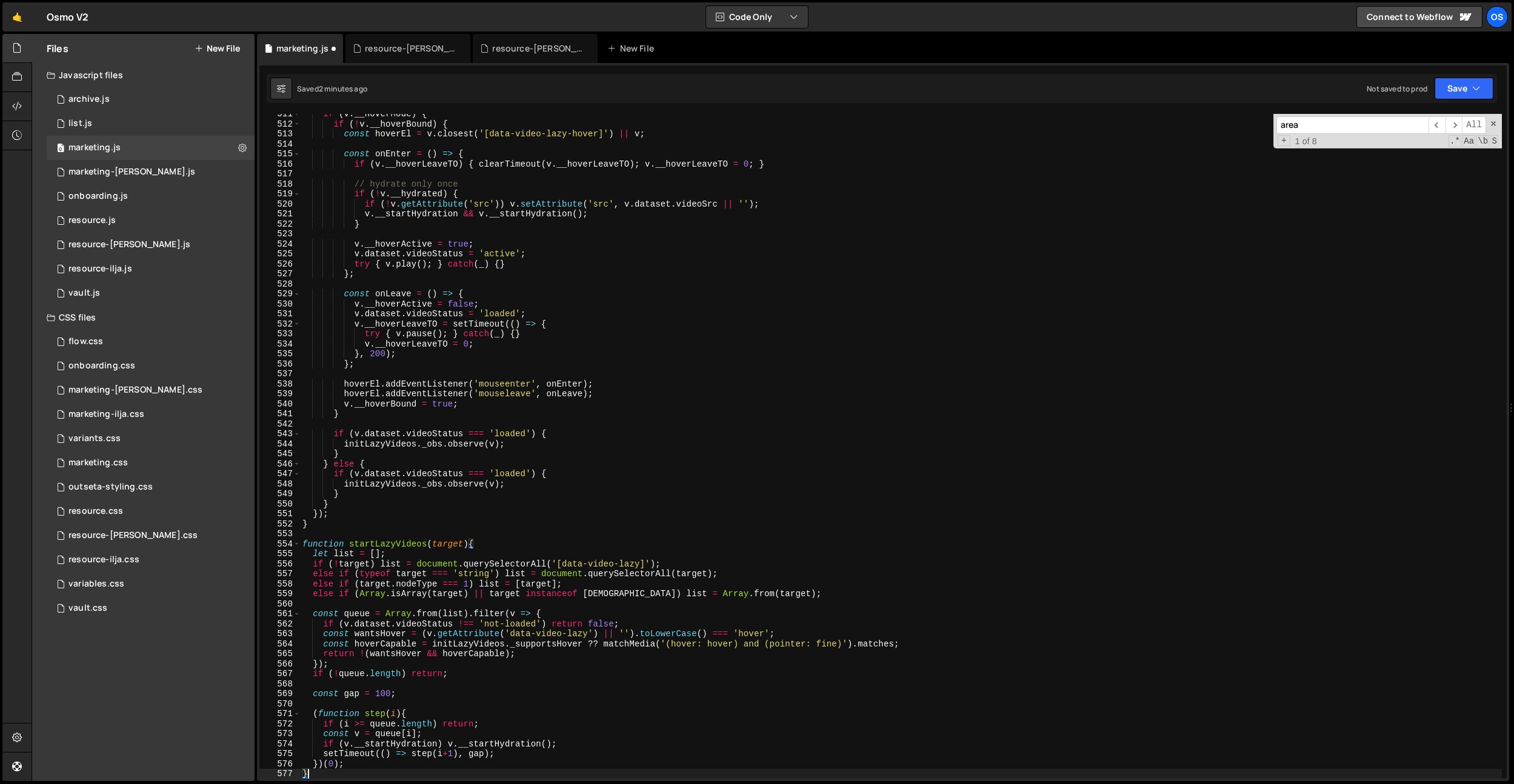
scroll to position [2732, 0]
click at [421, 379] on div "if ( v . __hoverMode ) { if ( ! v . __hoverBound ) { const hoverEl = v . closes…" at bounding box center [901, 451] width 1202 height 685
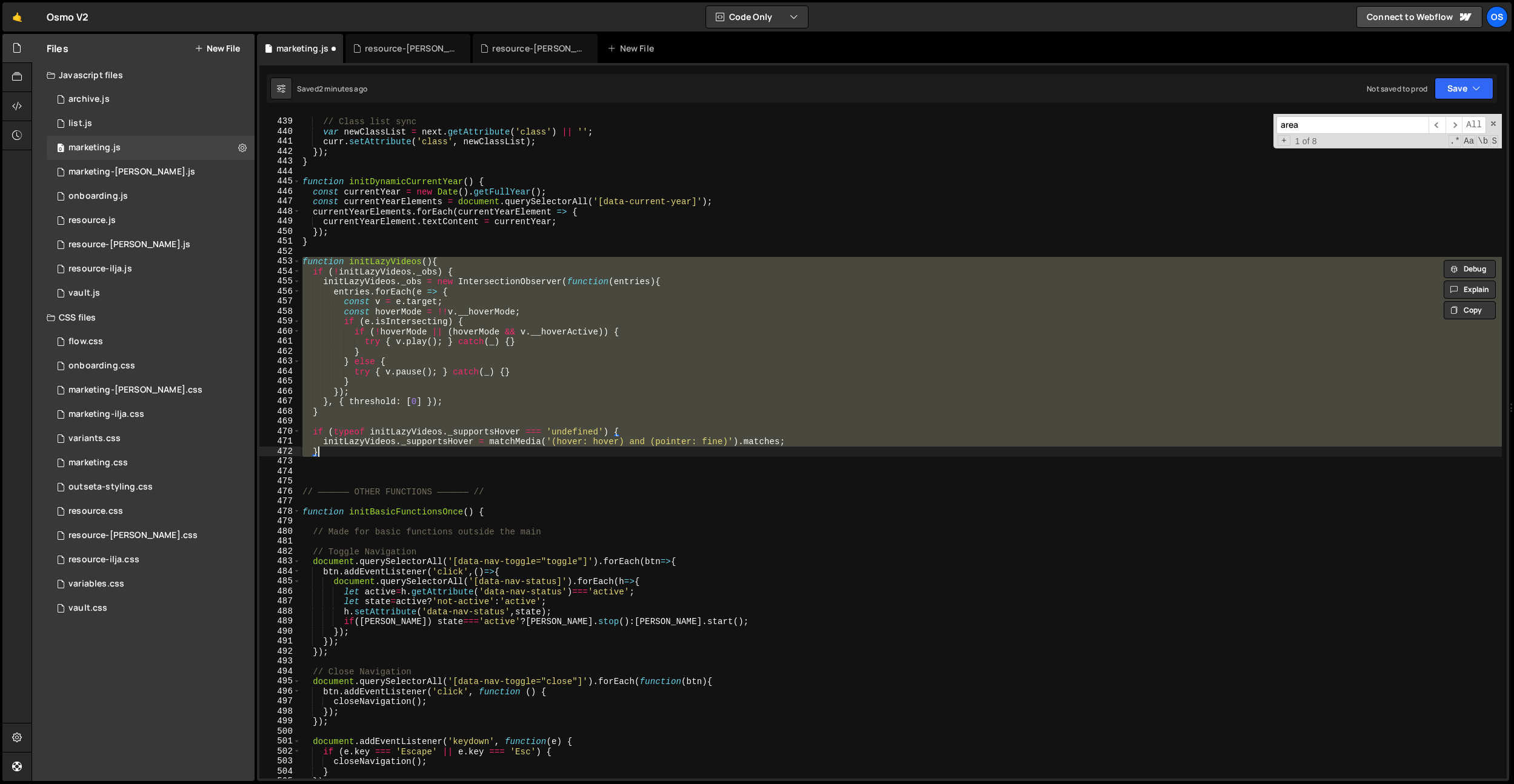
paste textarea
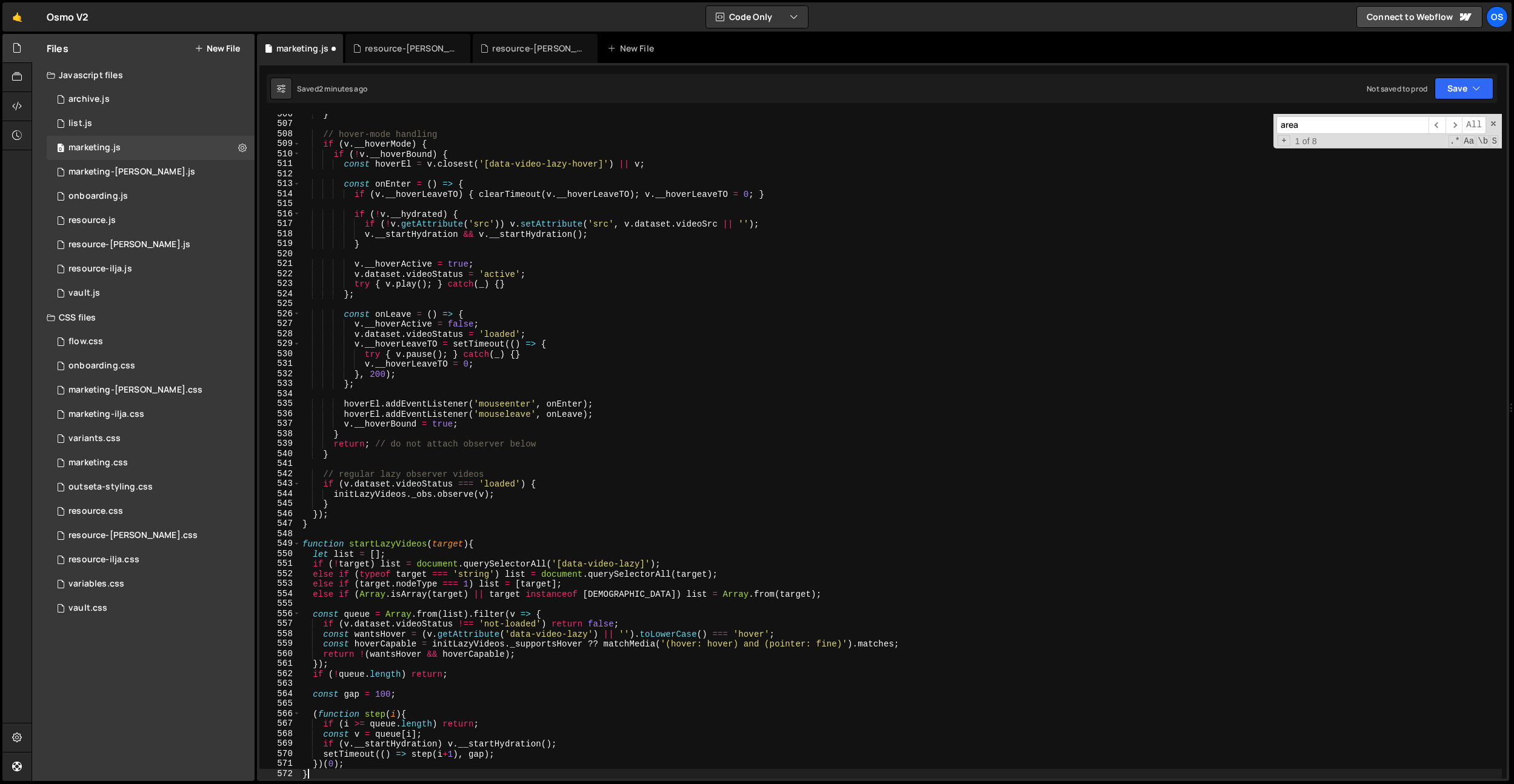
scroll to position [2709, 0]
click at [466, 262] on div "} // hover-mode handling if ( v . __hoverMode ) { if ( ! v . __hoverBound ) { c…" at bounding box center [901, 451] width 1202 height 685
type textarea "v.__hoverActive = true;"
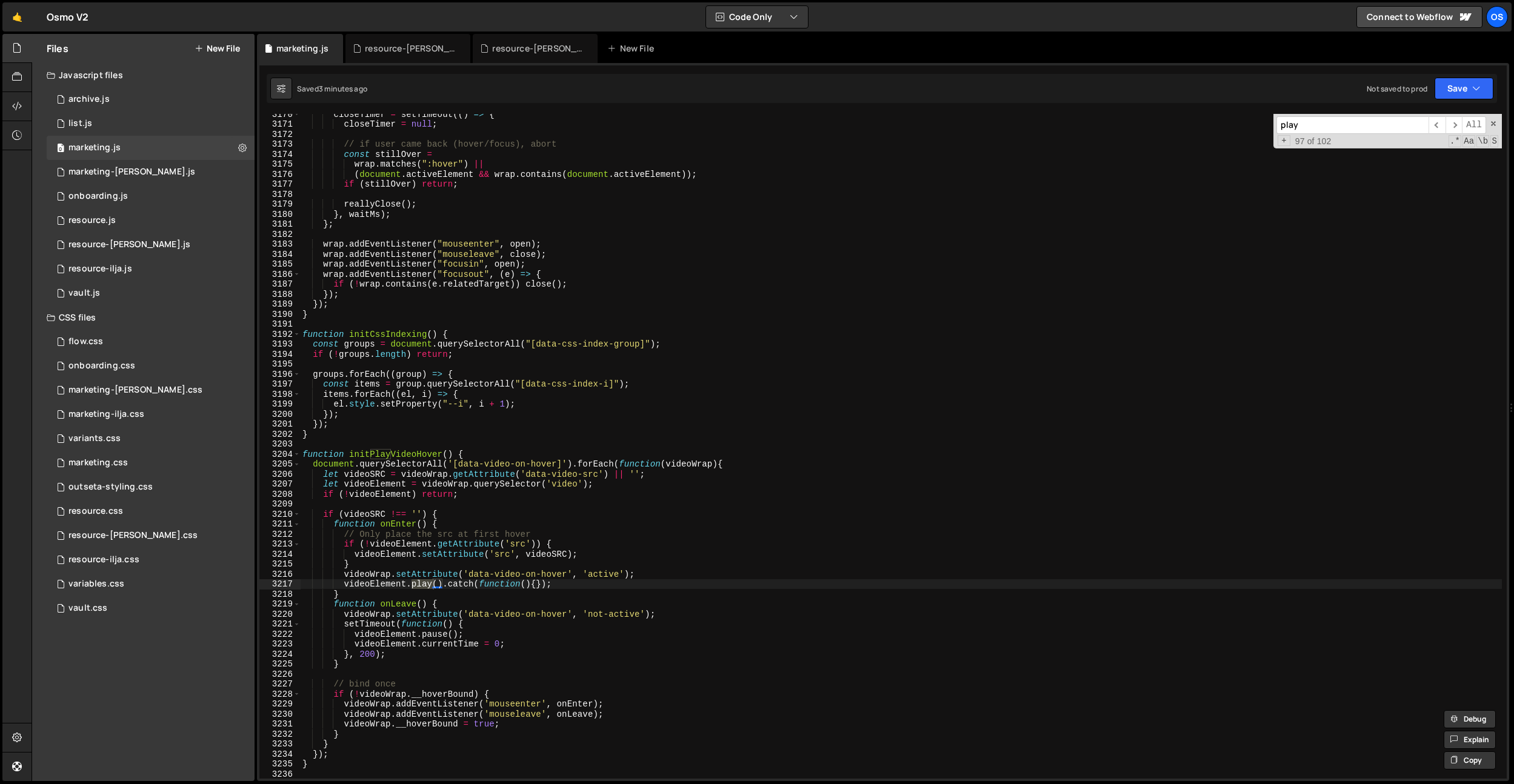
scroll to position [17009, 0]
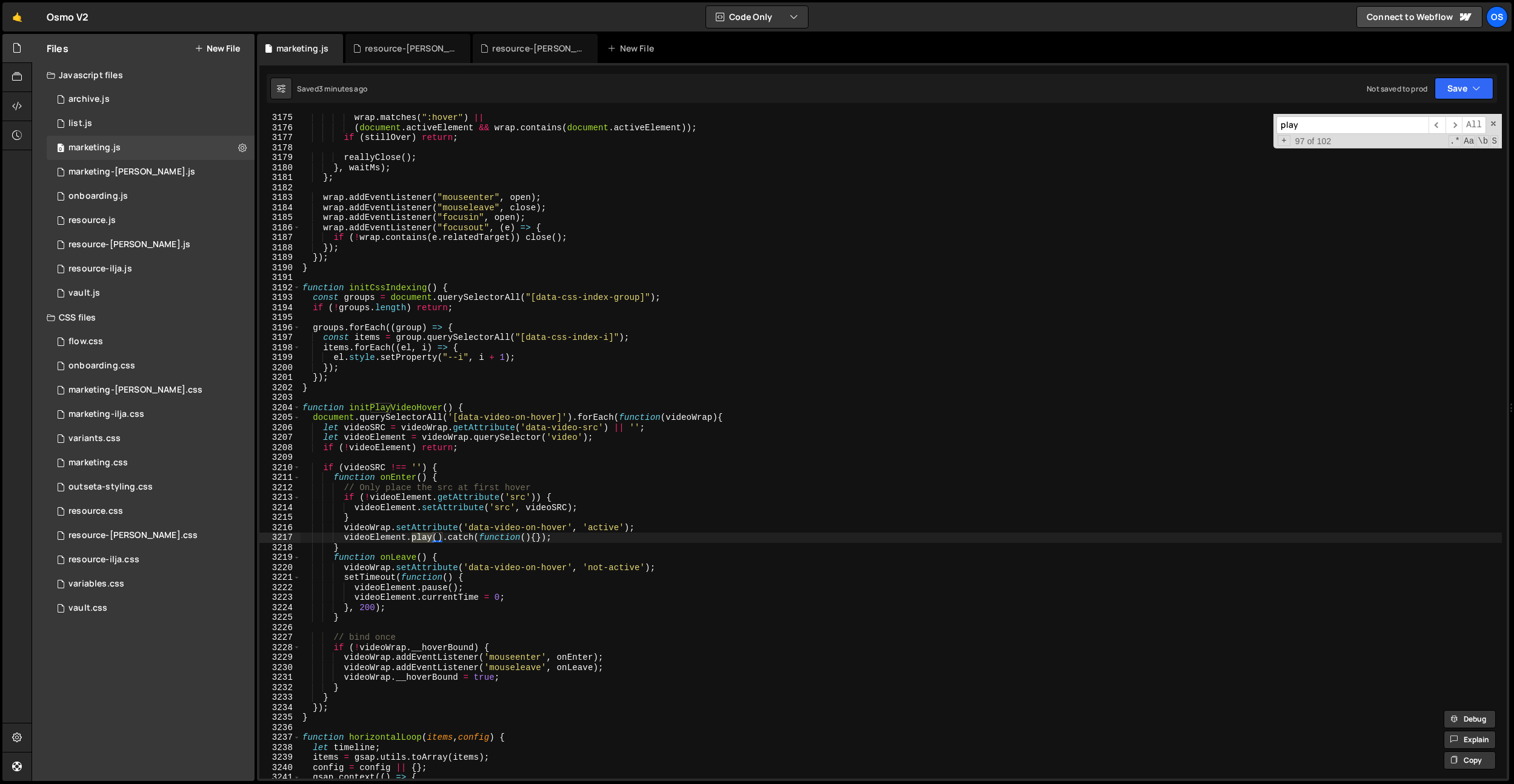
type input "play"
click at [406, 407] on div "wrap . matches ( ":hover" ) || ( document . activeElement && wrap . contains ( …" at bounding box center [901, 455] width 1202 height 685
drag, startPoint x: 406, startPoint y: 407, endPoint x: 427, endPoint y: 401, distance: 21.8
click at [409, 406] on div "wrap . matches ( ":hover" ) || ( document . activeElement && wrap . contains ( …" at bounding box center [901, 455] width 1202 height 685
click at [493, 375] on div "wrap . matches ( ":hover" ) || ( document . activeElement && wrap . contains ( …" at bounding box center [901, 455] width 1202 height 685
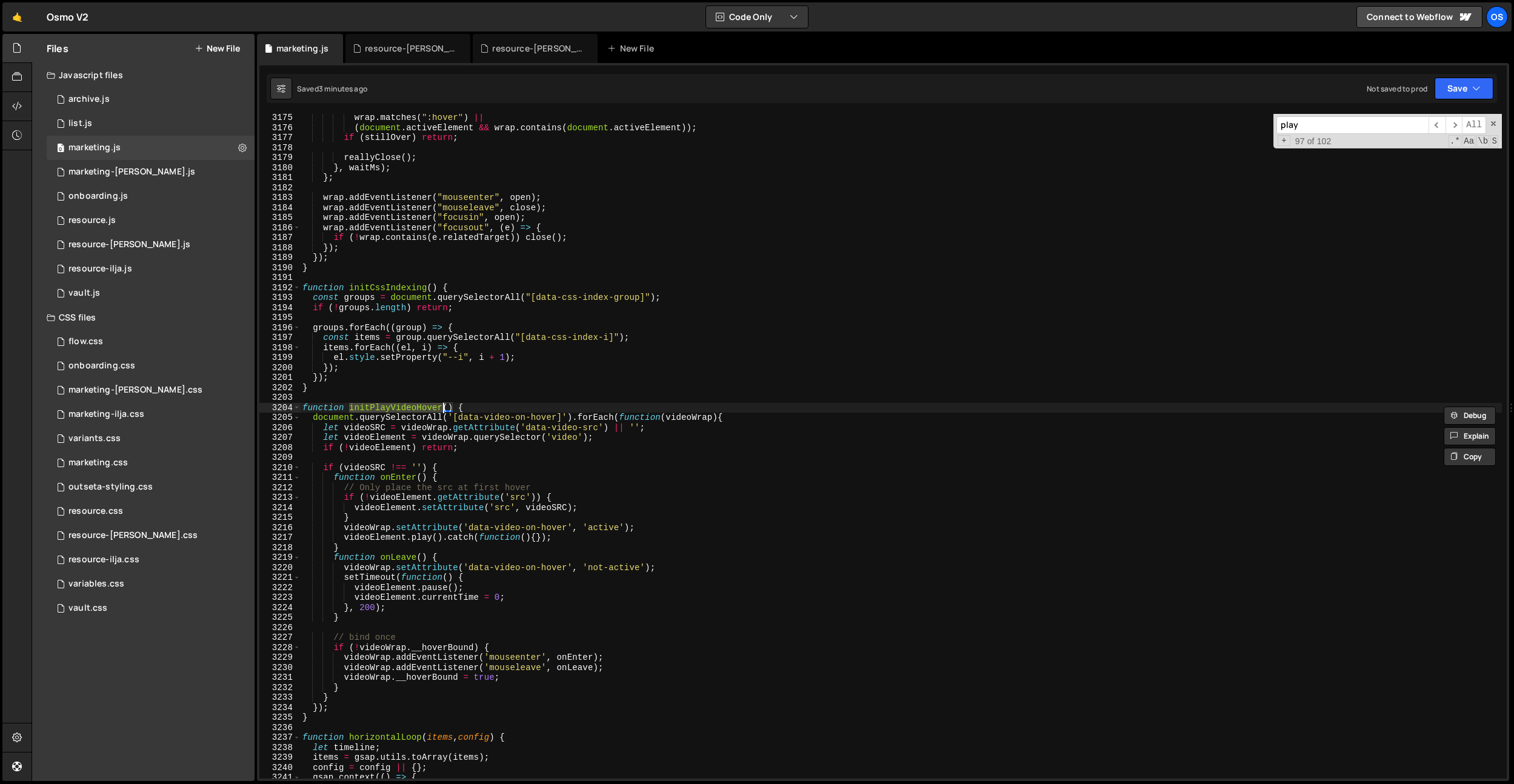
type textarea "});"
paste input "initPlayVideoHover"
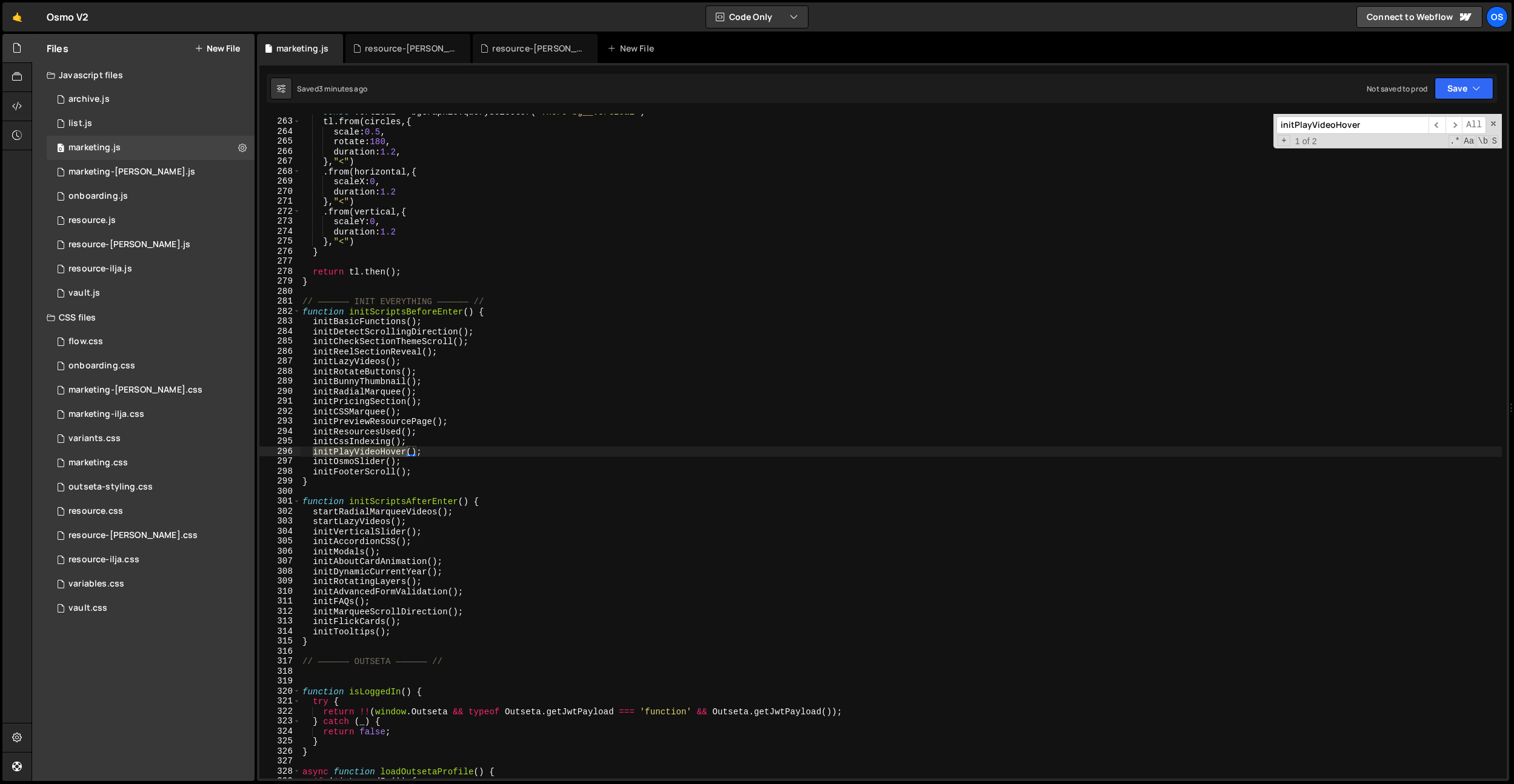
type input "initPlayVideoHover"
drag, startPoint x: 451, startPoint y: 454, endPoint x: 285, endPoint y: 453, distance: 166.0
click at [285, 453] on div "initPlayVideoHover(); 262 263 264 265 266 267 268 269 270 271 272 273 274 275 2…" at bounding box center [882, 446] width 1247 height 665
click at [514, 369] on div "const vertical = bgGraphic . querySelector ( ".hero-bg__vertical" ) tl . from (…" at bounding box center [901, 449] width 1202 height 685
click at [375, 447] on div "const vertical = bgGraphic . querySelector ( ".hero-bg__vertical" ) tl . from (…" at bounding box center [901, 449] width 1202 height 685
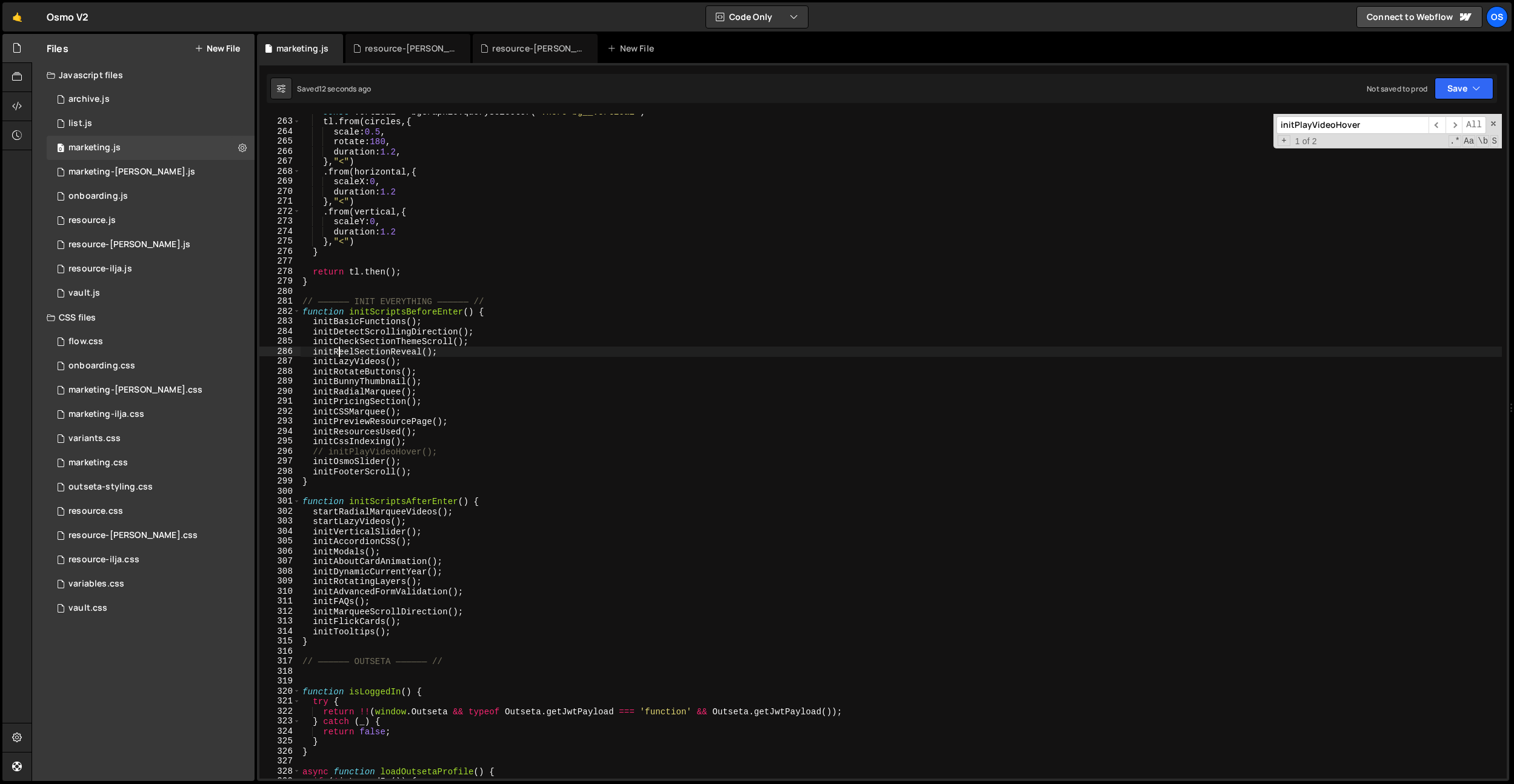
click at [338, 351] on div "const vertical = bgGraphic . querySelector ( ".hero-bg__vertical" ) tl . from (…" at bounding box center [901, 449] width 1202 height 685
click at [348, 359] on div "const vertical = bgGraphic . querySelector ( ".hero-bg__vertical" ) tl . from (…" at bounding box center [901, 449] width 1202 height 685
type textarea "initLazyVideos();"
click at [348, 359] on div "const vertical = bgGraphic . querySelector ( ".hero-bg__vertical" ) tl . from (…" at bounding box center [901, 449] width 1202 height 685
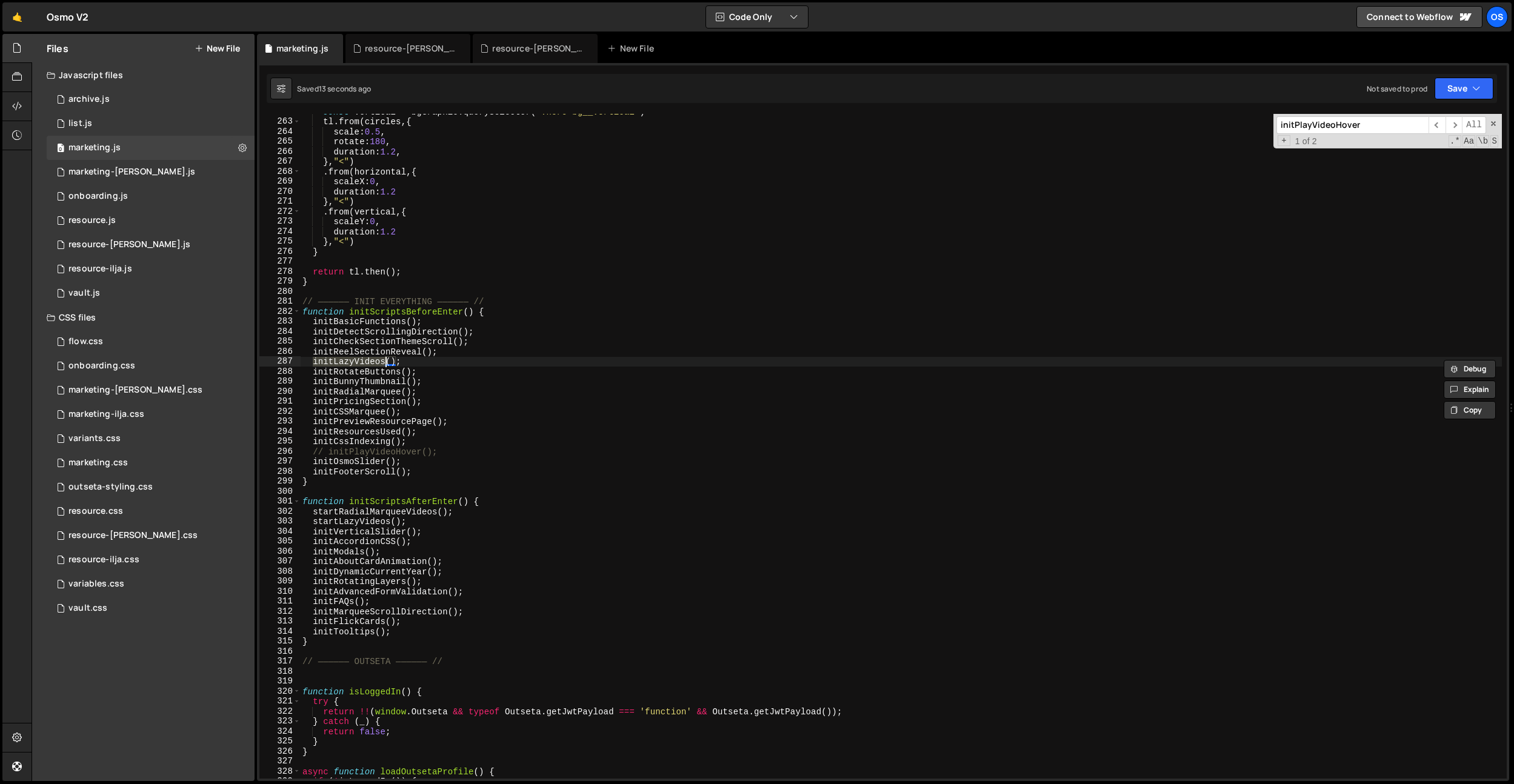
click at [511, 362] on div "const vertical = bgGraphic . querySelector ( ".hero-bg__vertical" ) tl . from (…" at bounding box center [901, 449] width 1202 height 685
paste input "LazyVideos"
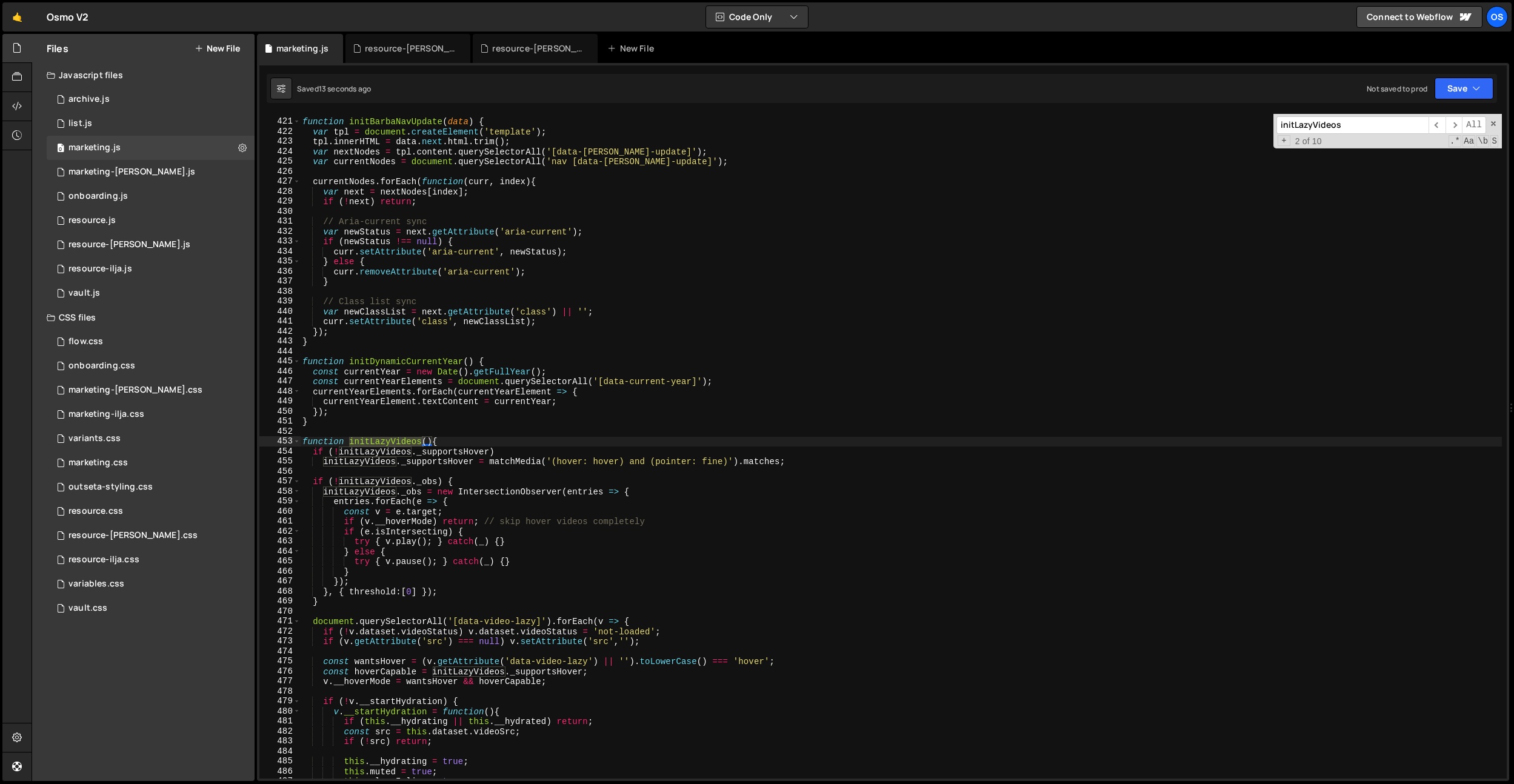
scroll to position [2249, 0]
type input "initLazyVideos"
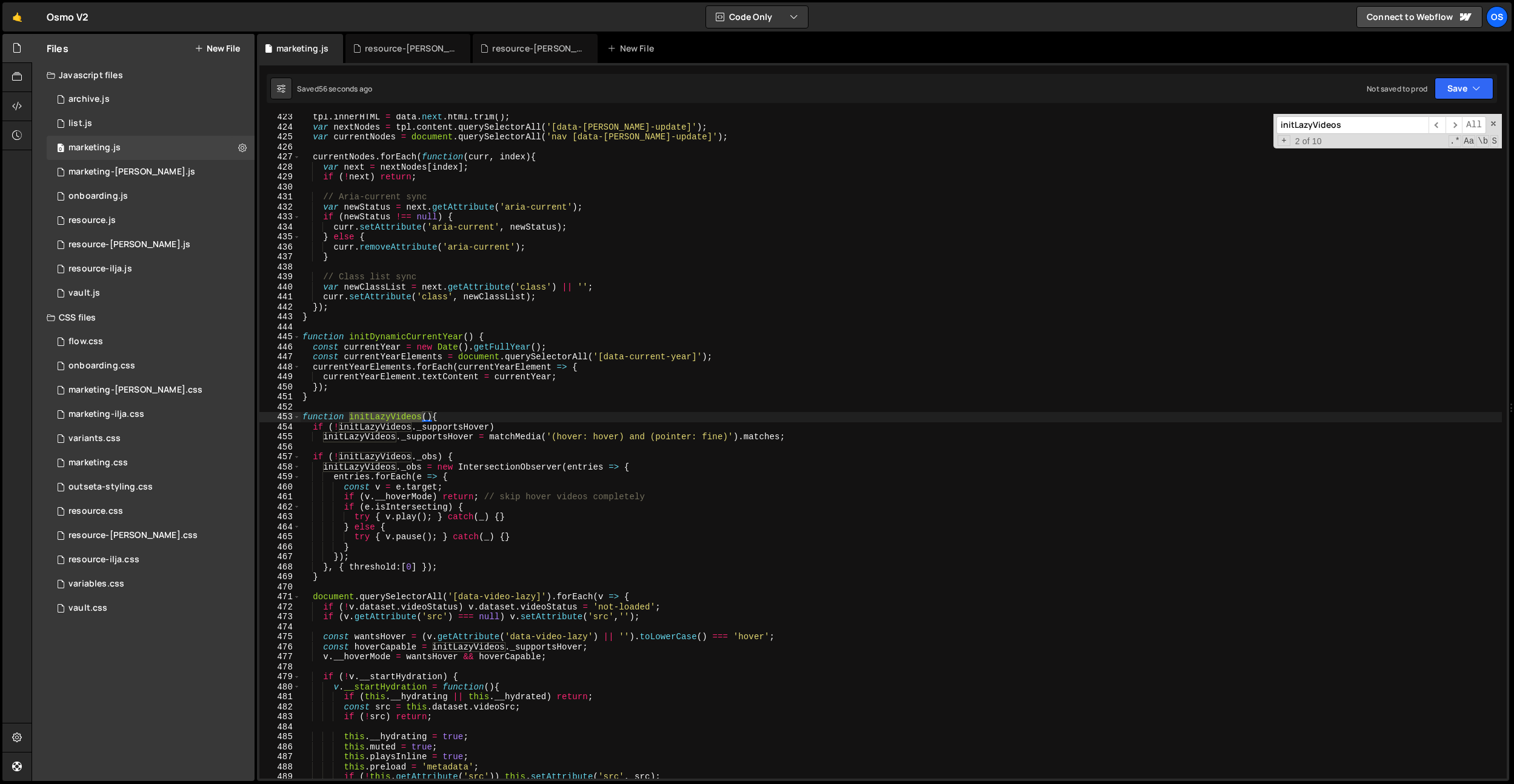
scroll to position [2309, 0]
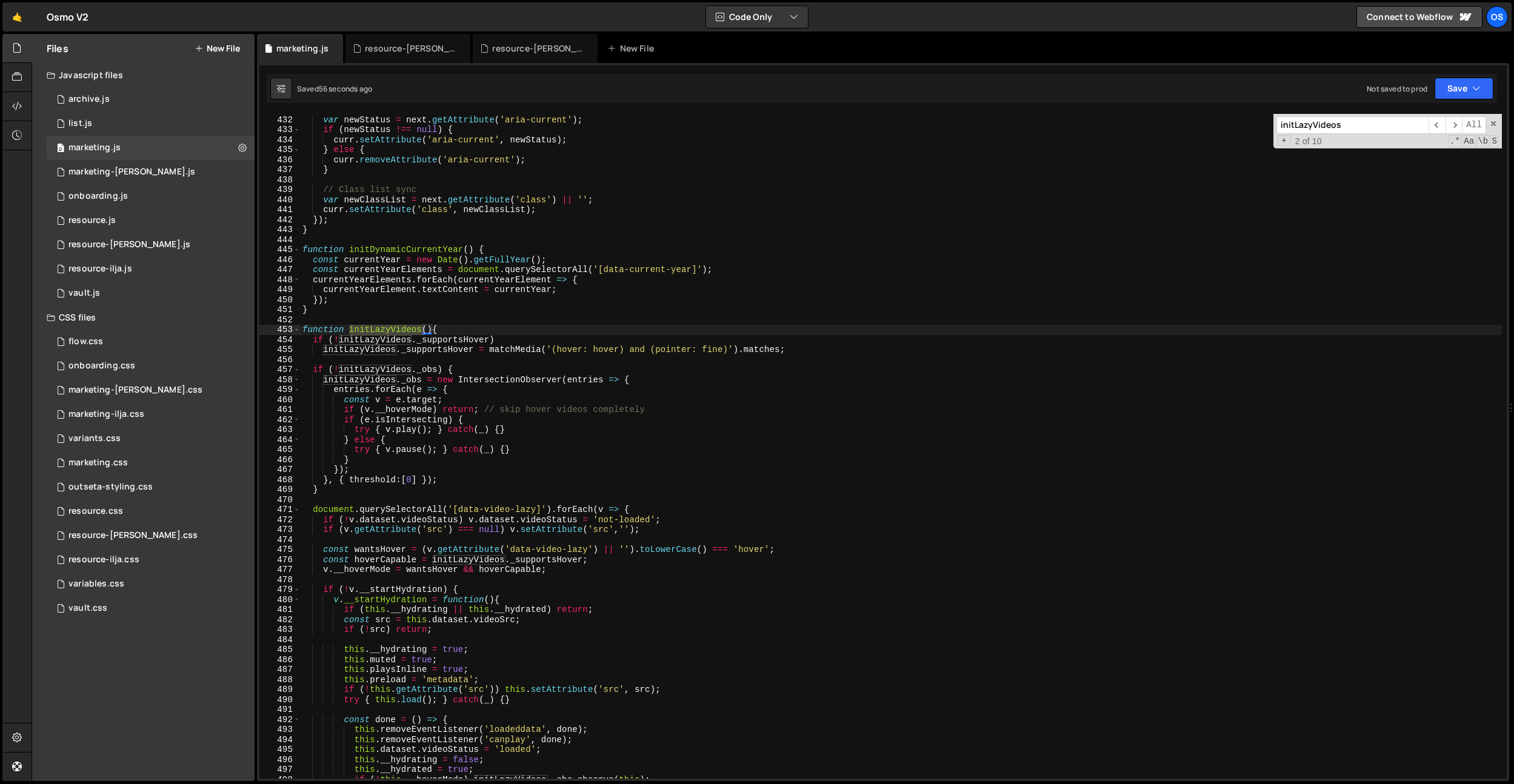
click at [354, 333] on div "// Aria-current sync var newStatus = next . getAttribute ( 'aria-current' ) ; i…" at bounding box center [901, 446] width 1202 height 665
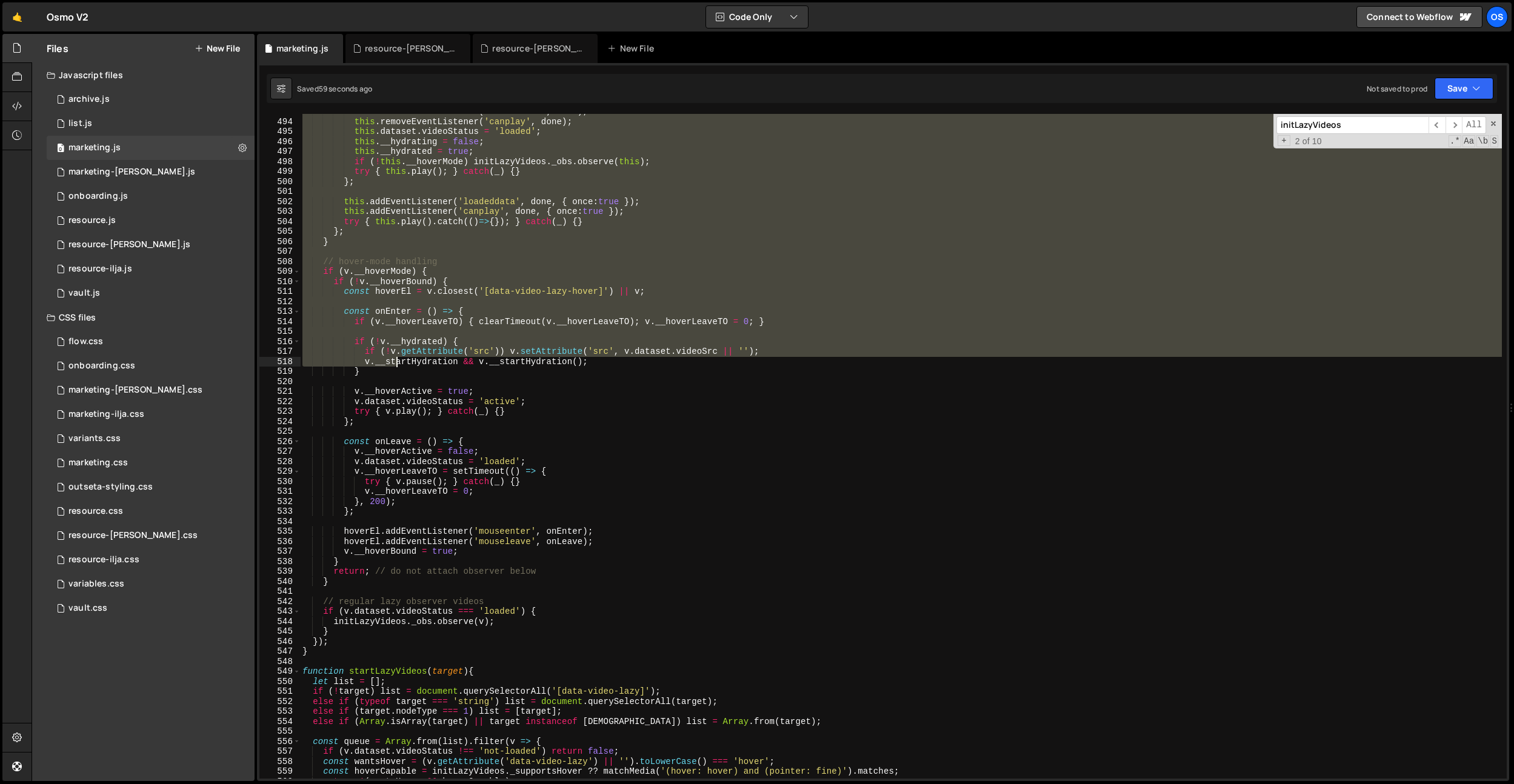
scroll to position [2782, 0]
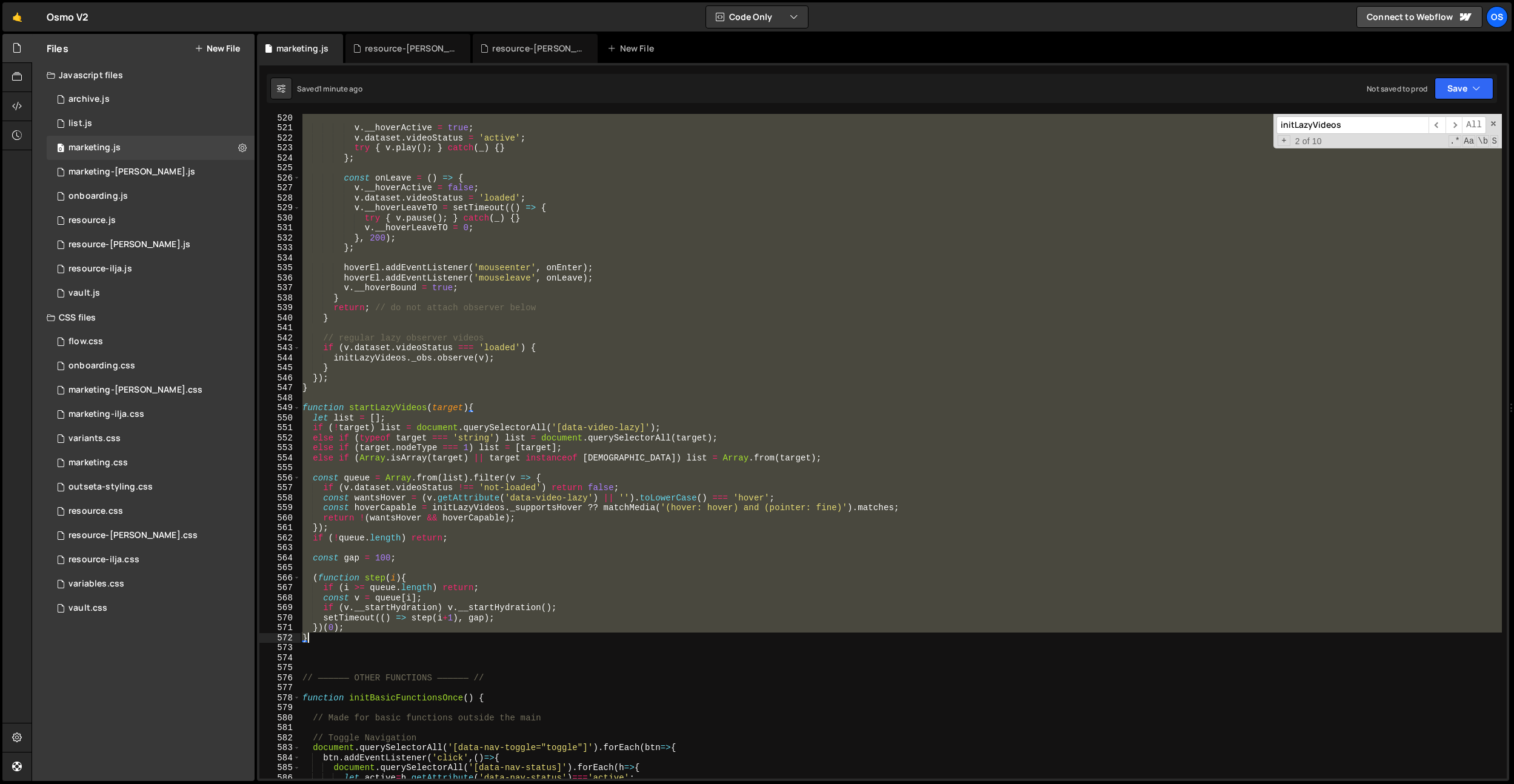
drag, startPoint x: 305, startPoint y: 331, endPoint x: 406, endPoint y: 638, distance: 323.2
click at [406, 638] on div "v . __hoverActive = true ; v . dataset . videoStatus = 'active' ; try { v . pla…" at bounding box center [901, 455] width 1202 height 685
paste textarea
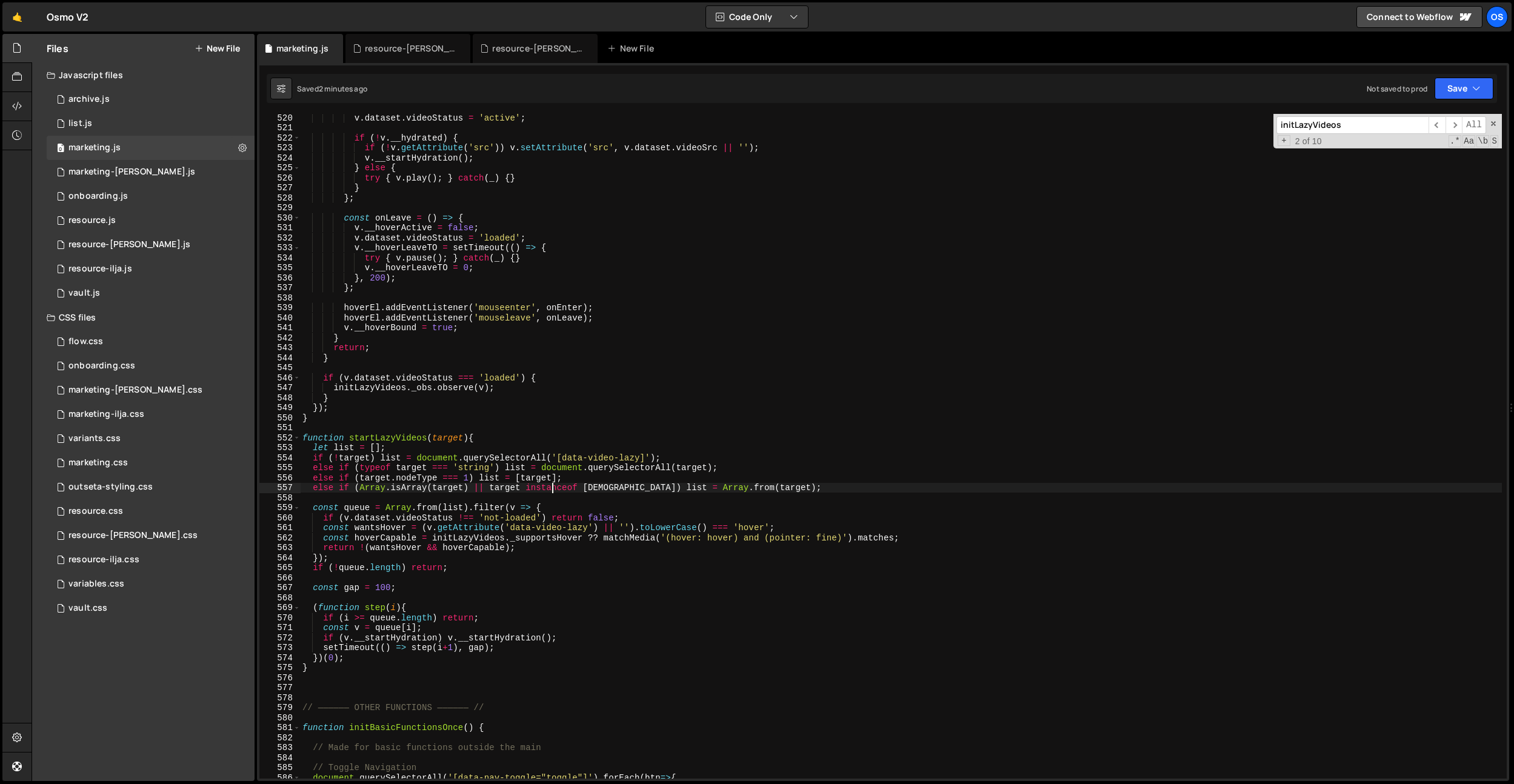
click at [552, 489] on div "v . dataset . videoStatus = 'active' ; if ( ! v . __hydrated ) { if ( ! v . get…" at bounding box center [901, 455] width 1202 height 685
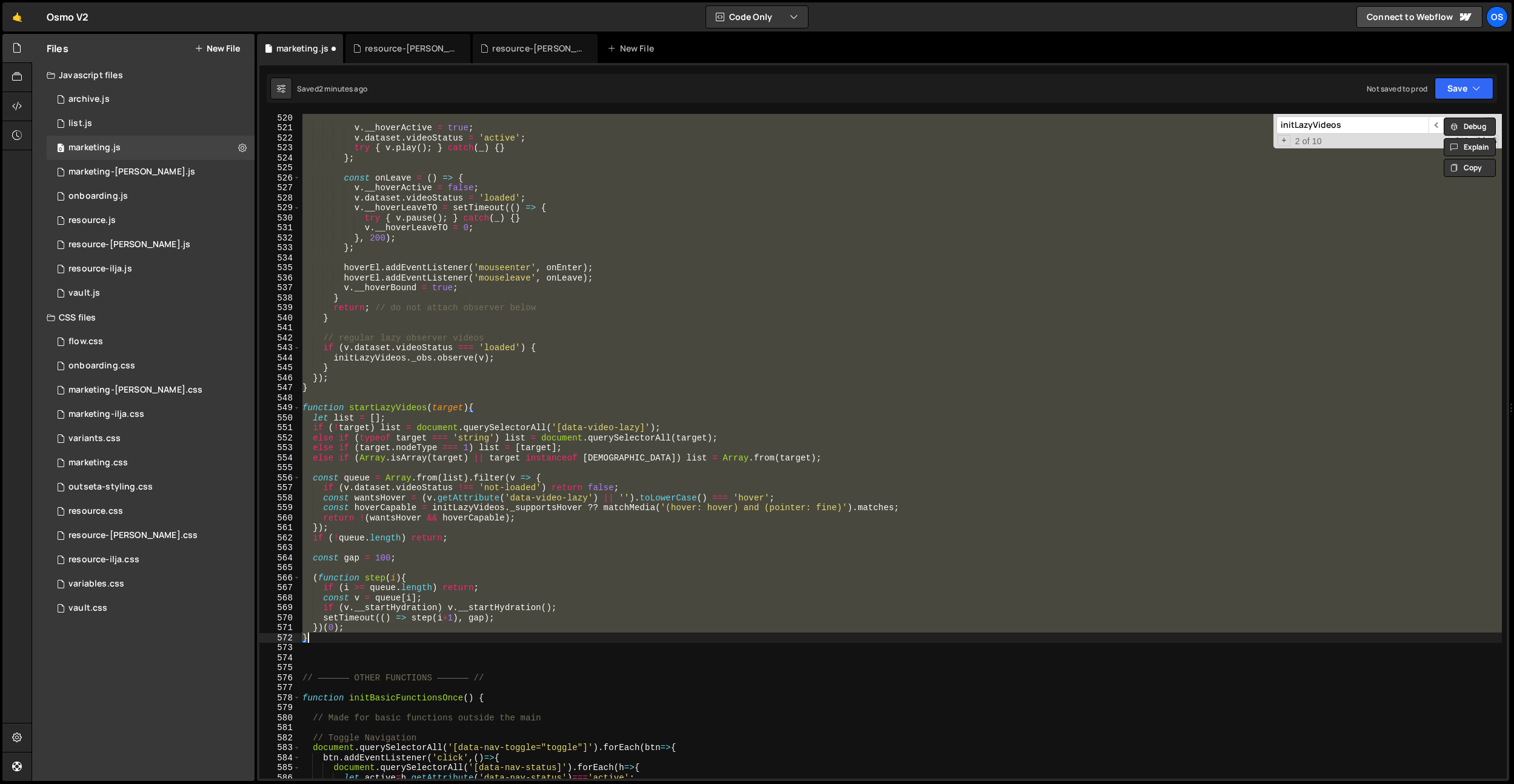
paste textarea
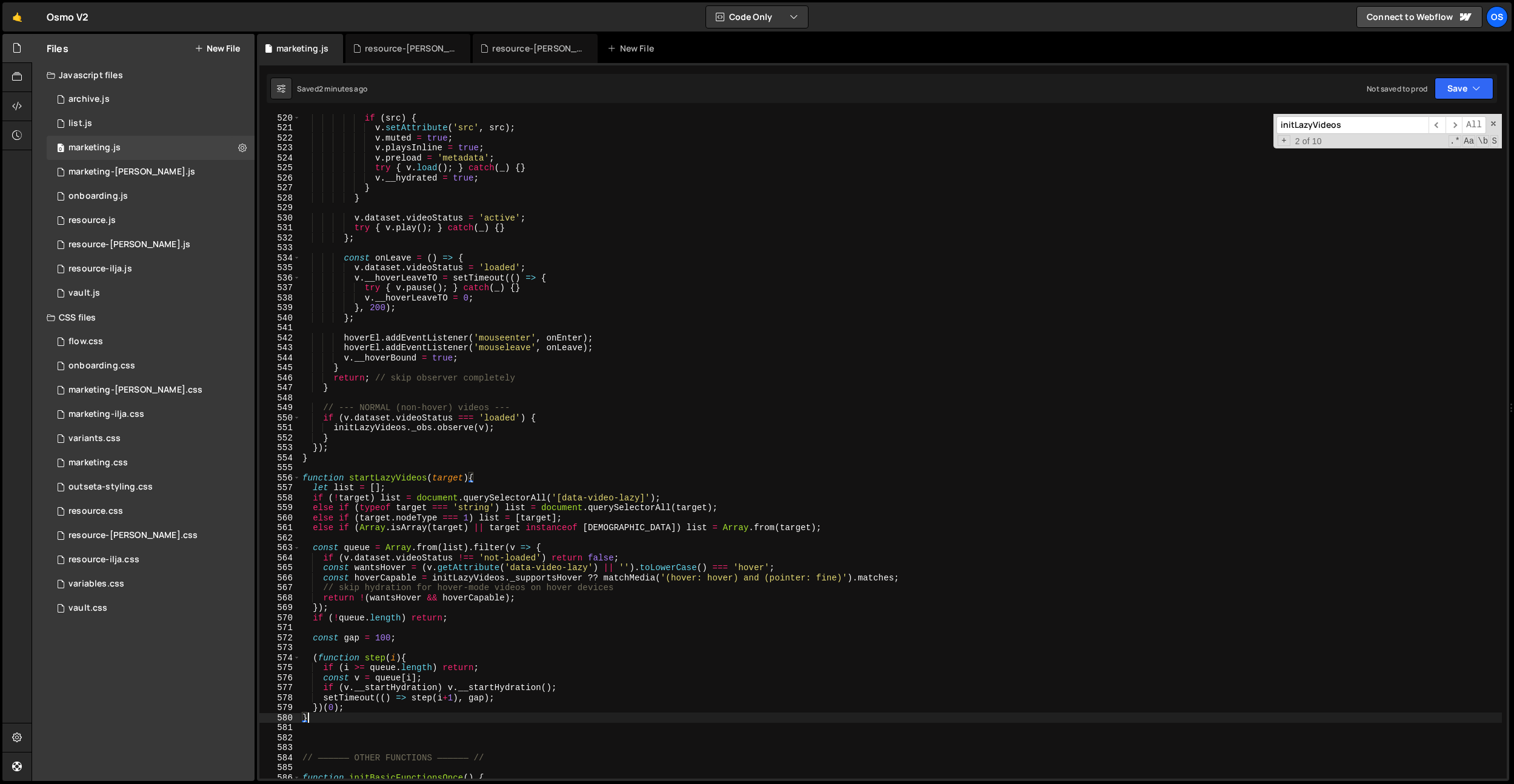
click at [570, 362] on div "if ( src ) { v . setAttribute ( 'src' , src ) ; v . muted = true ; v . playsInl…" at bounding box center [901, 455] width 1202 height 685
click at [592, 409] on div "if ( src ) { v . setAttribute ( 'src' , src ) ; v . muted = true ; v . playsInl…" at bounding box center [901, 455] width 1202 height 685
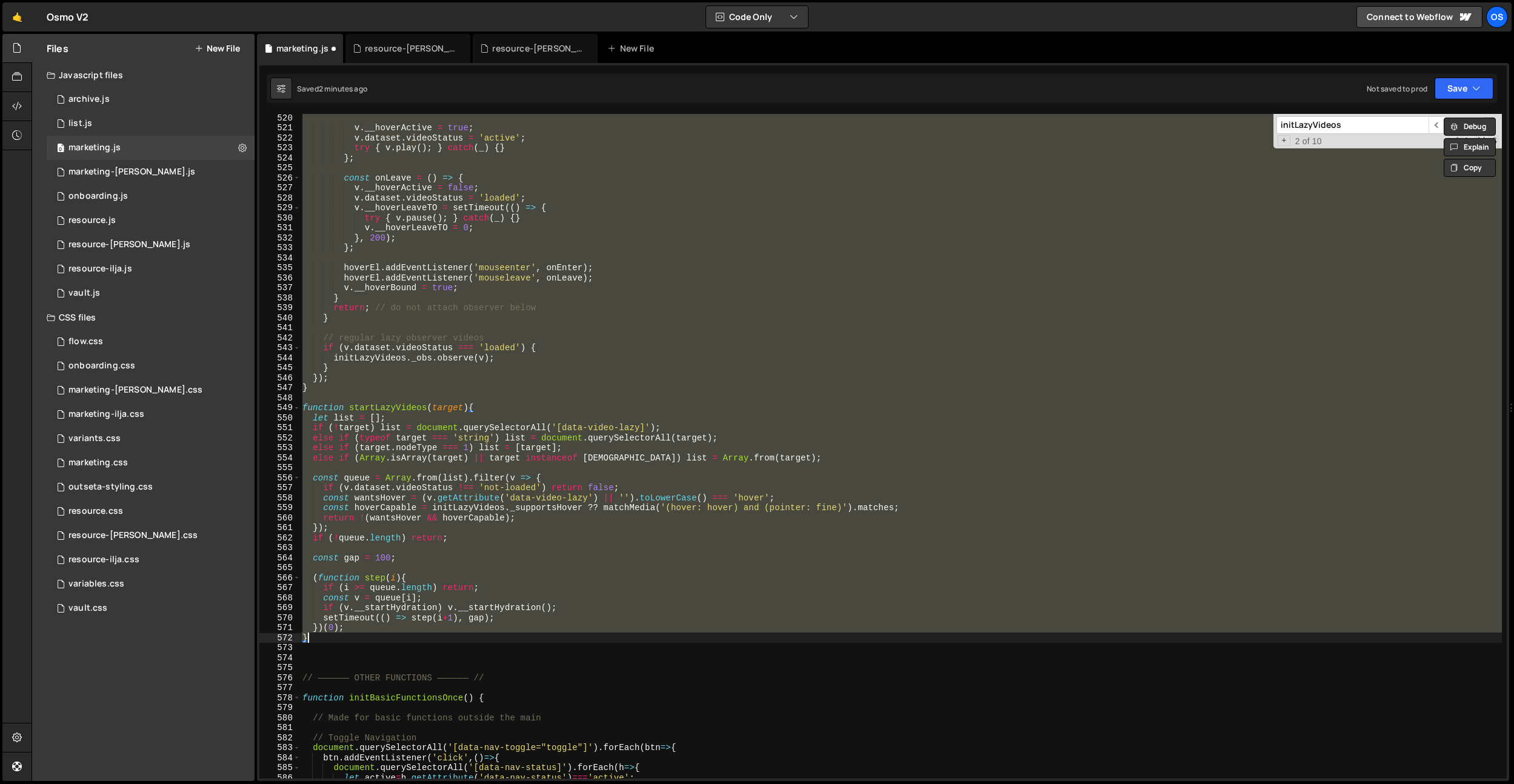
paste textarea
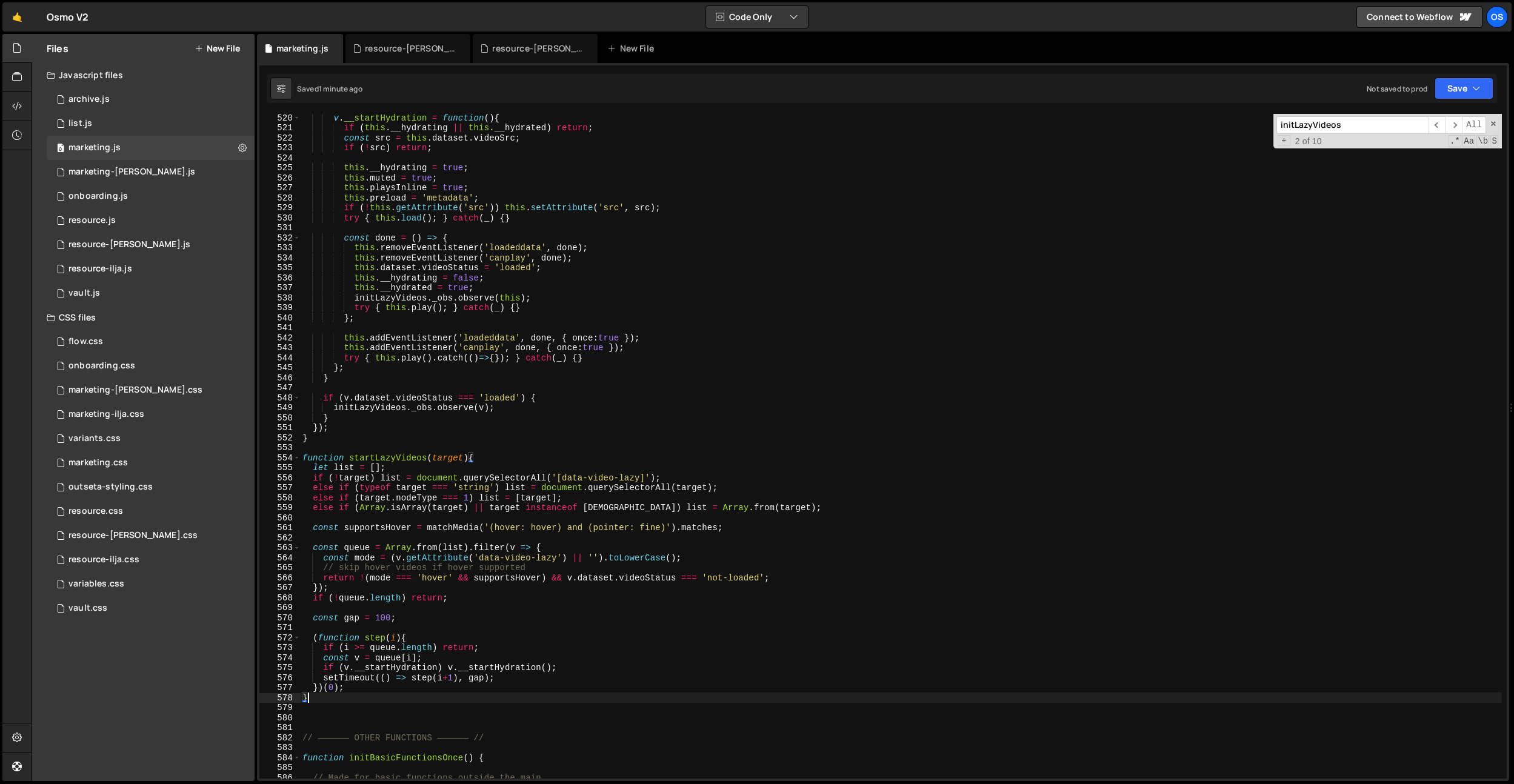
click at [599, 463] on div "v . __startHydration = function ( ) { if ( this . __hydrating || this . __hydra…" at bounding box center [901, 455] width 1202 height 685
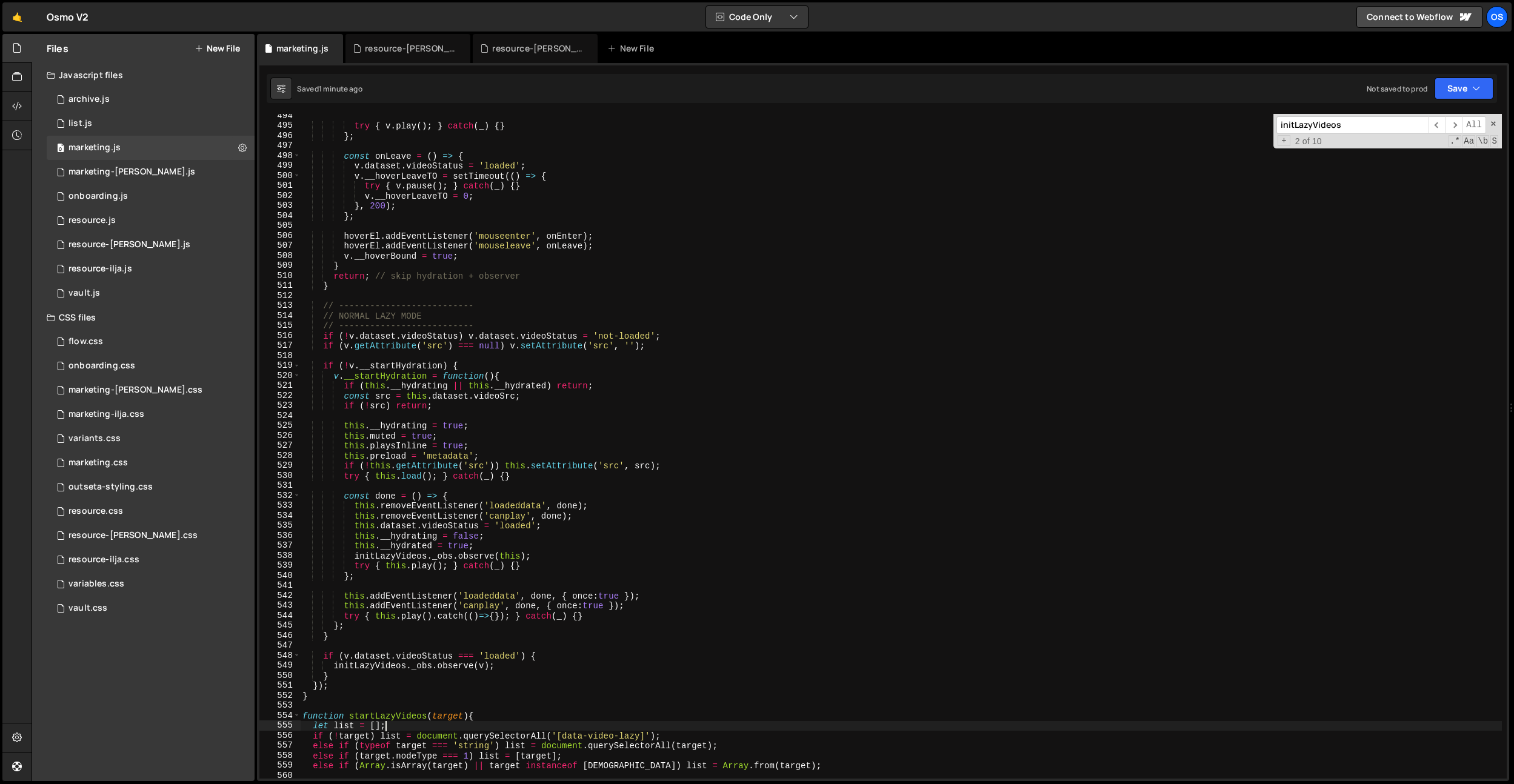
scroll to position [2581, 0]
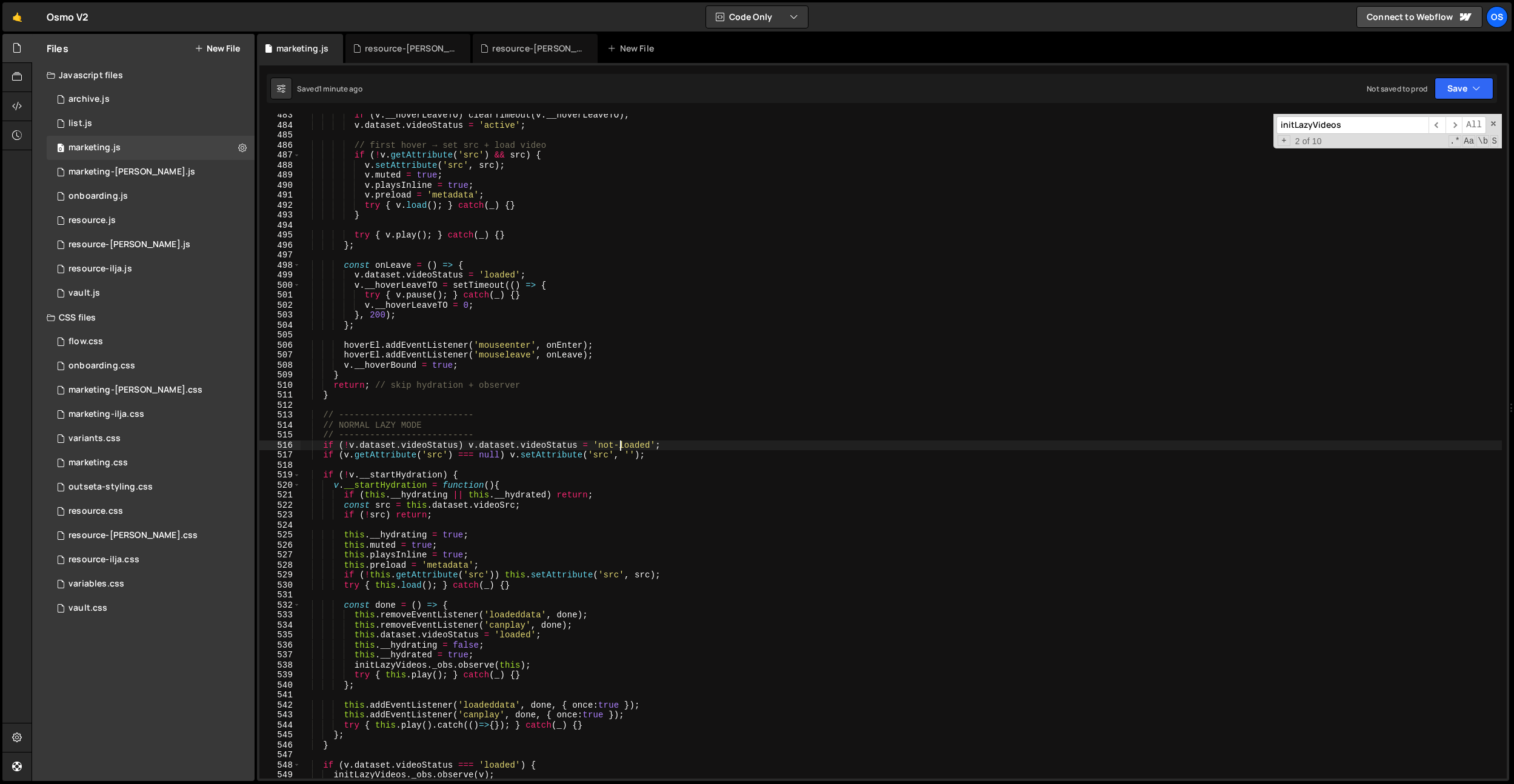
click at [619, 445] on div "if ( v . __hoverLeaveTO ) clearTimeout ( v . __hoverLeaveTO ) ; v . dataset . v…" at bounding box center [901, 453] width 1202 height 685
type textarea "if (!v.dataset.videoStatus) v.dataset.videoStatus = 'not-loaded';"
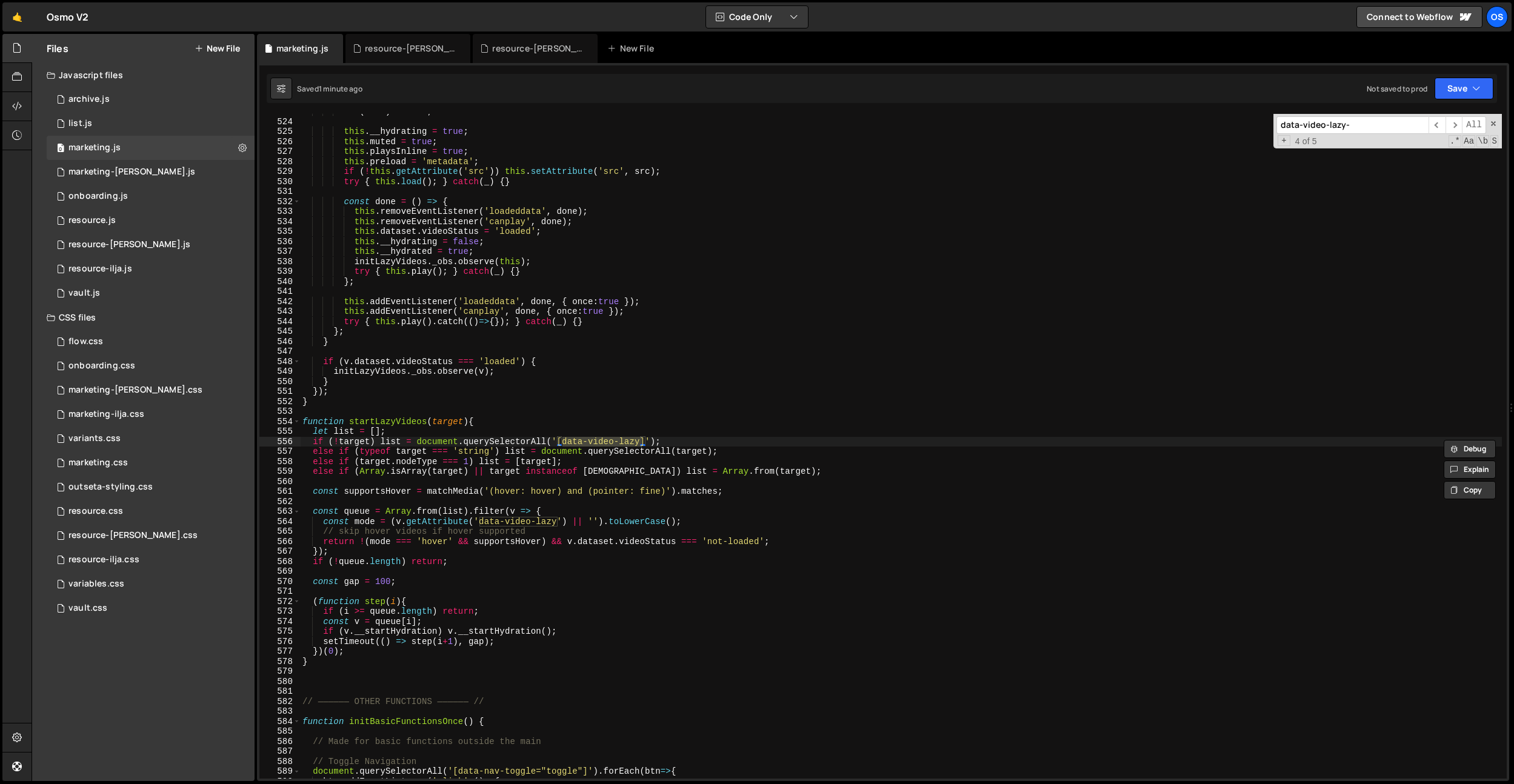
scroll to position [2385, 0]
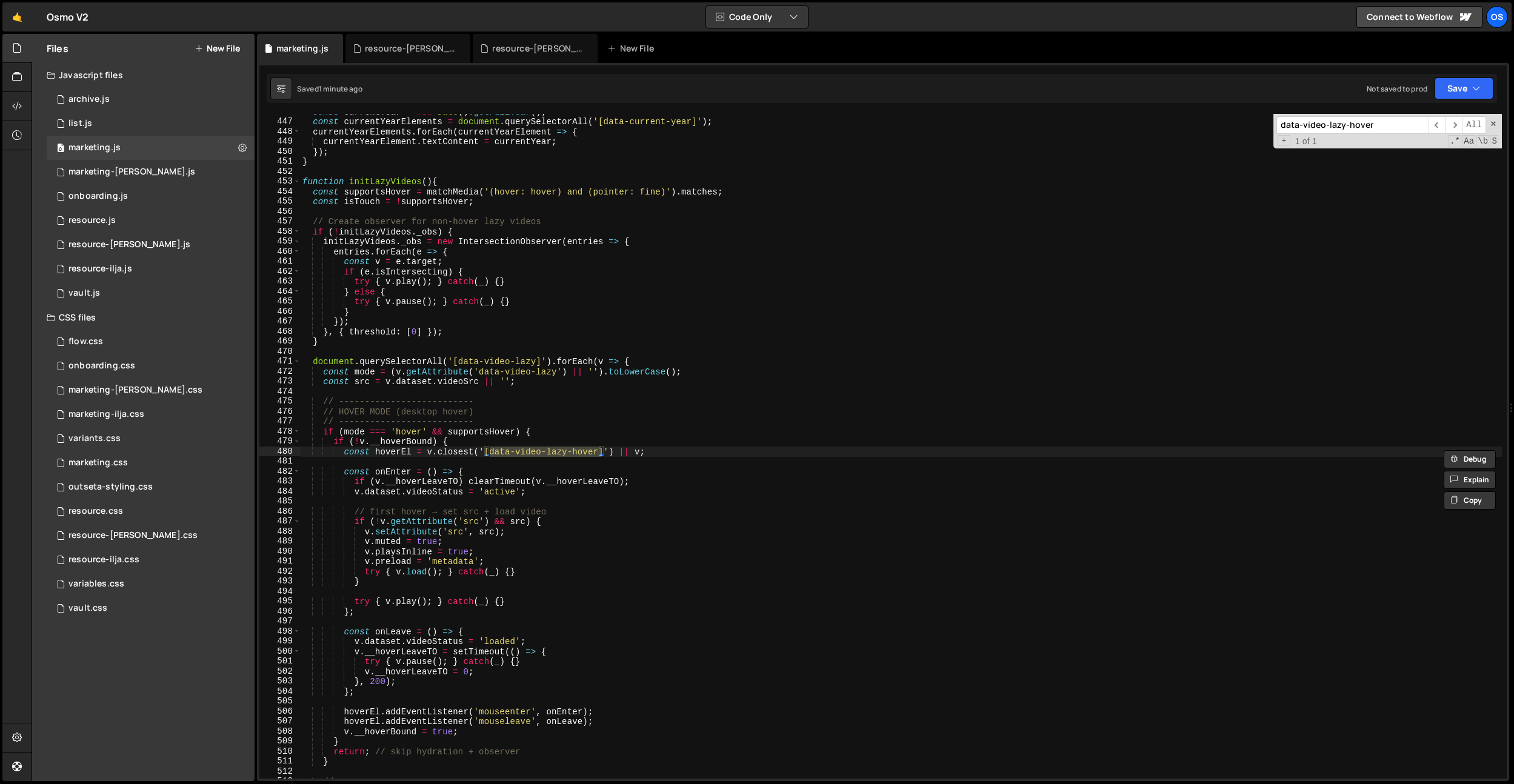
type input "data-video-lazy-hover"
click at [564, 339] on div "const currentYear = new Date ( ) . getFullYear ( ) ; const currentYearElements …" at bounding box center [901, 449] width 1202 height 685
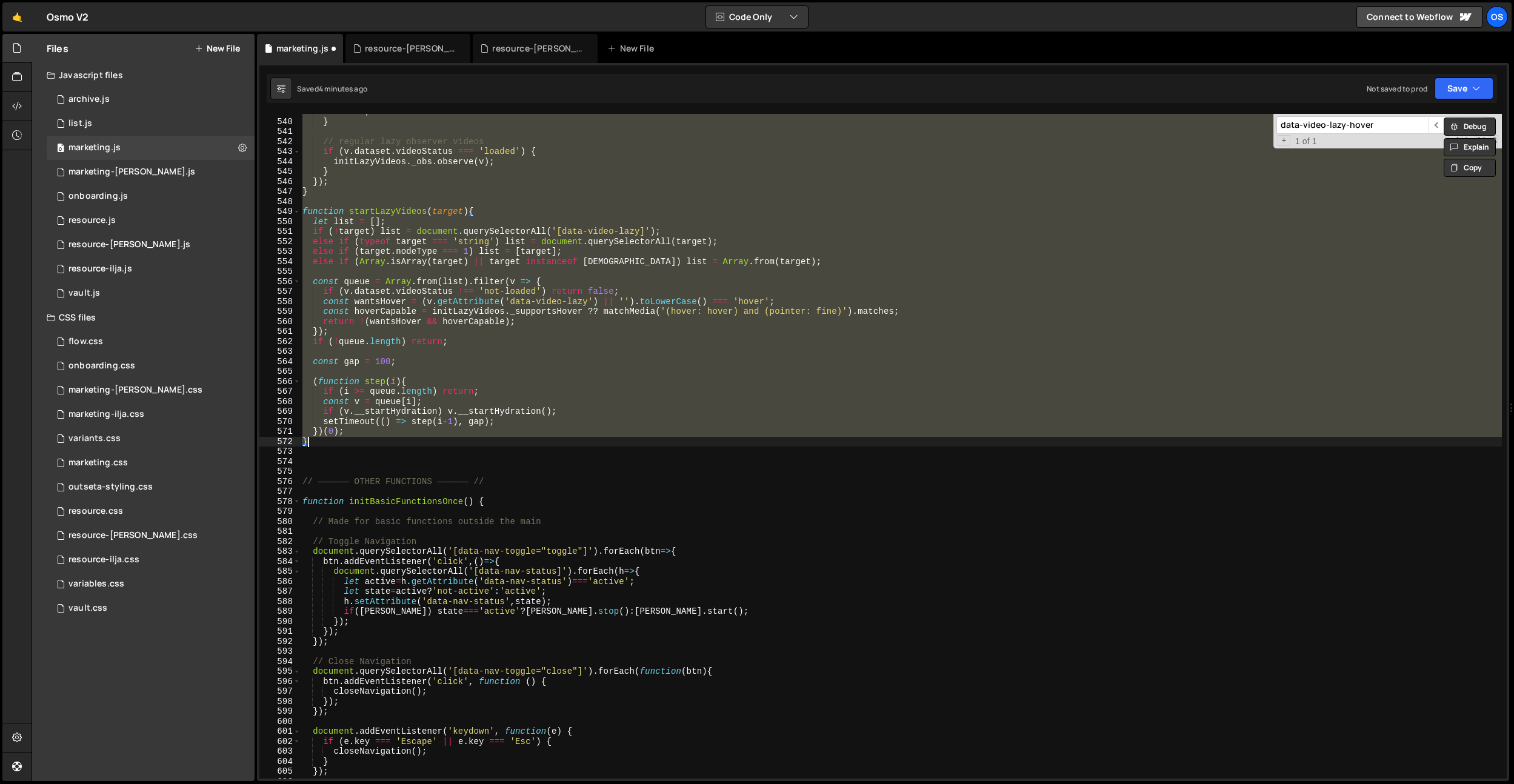
paste textarea
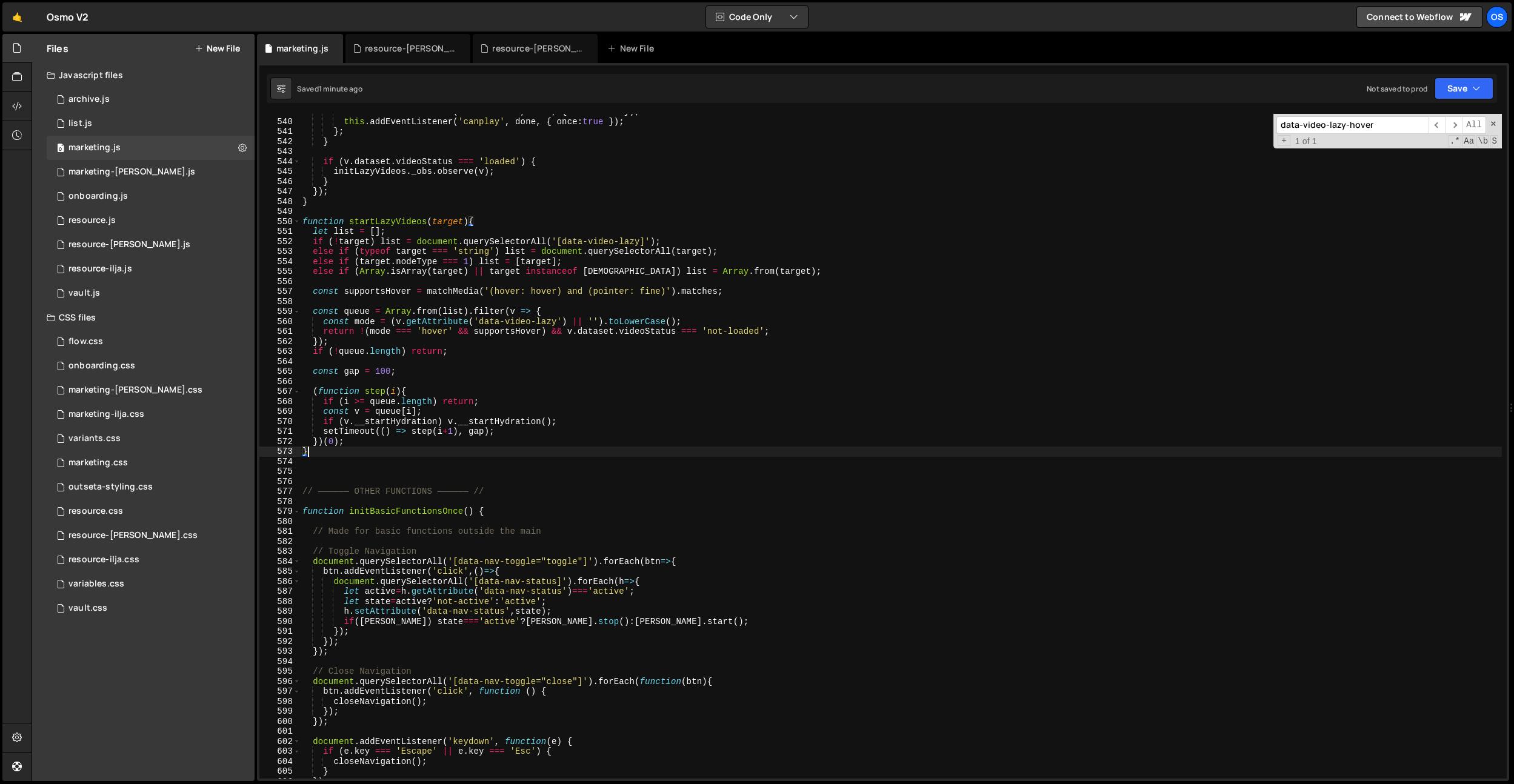
click at [751, 275] on div "this . addEventListener ( 'loadeddata' , done , { once : true }) ; this . addEv…" at bounding box center [901, 449] width 1202 height 685
type textarea "else if (Array.isArray(target) || target instanceof NodeList) list = Array.from…"
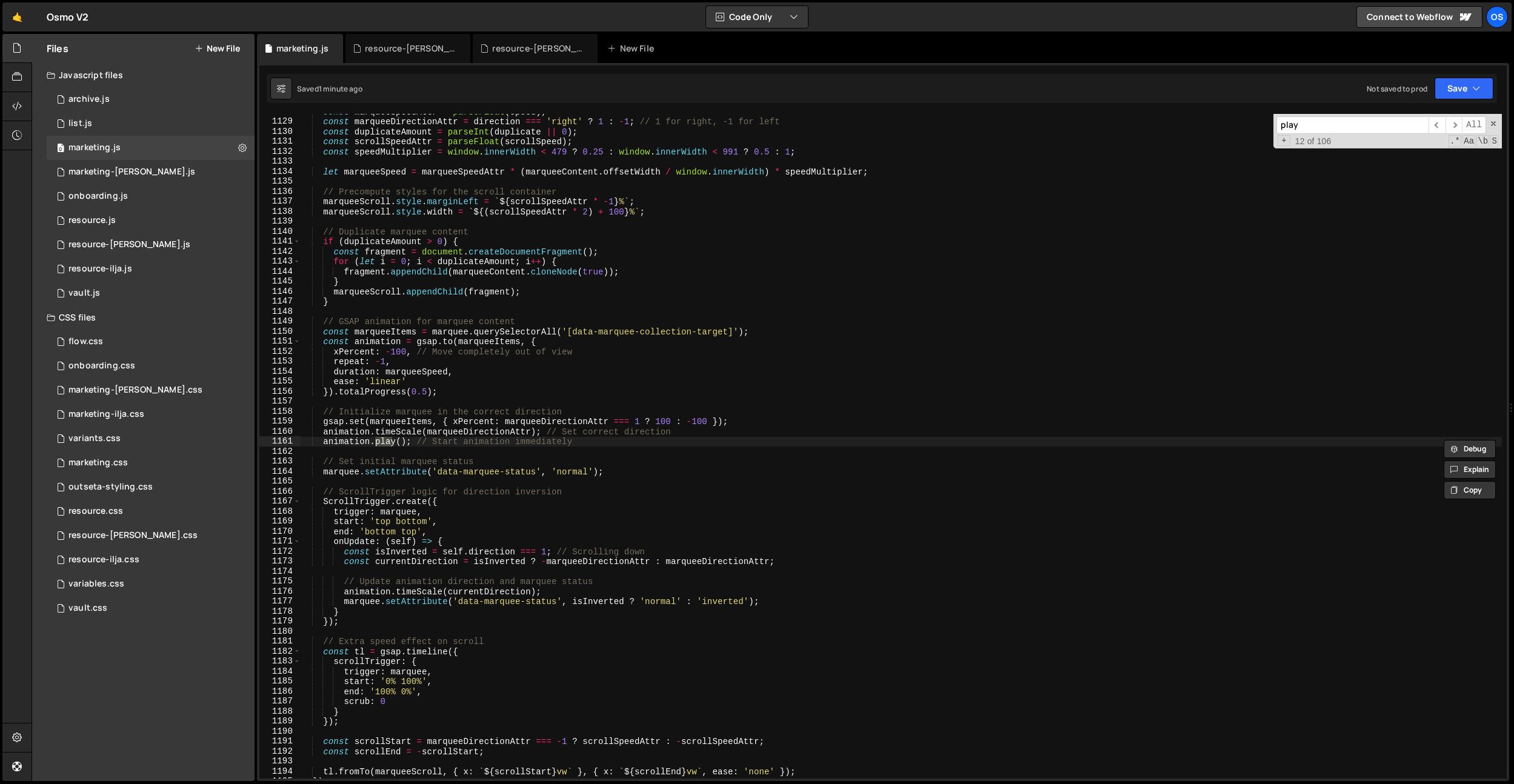
scroll to position [6042, 0]
type input "play"
click at [1437, 124] on span "​" at bounding box center [1437, 125] width 17 height 17
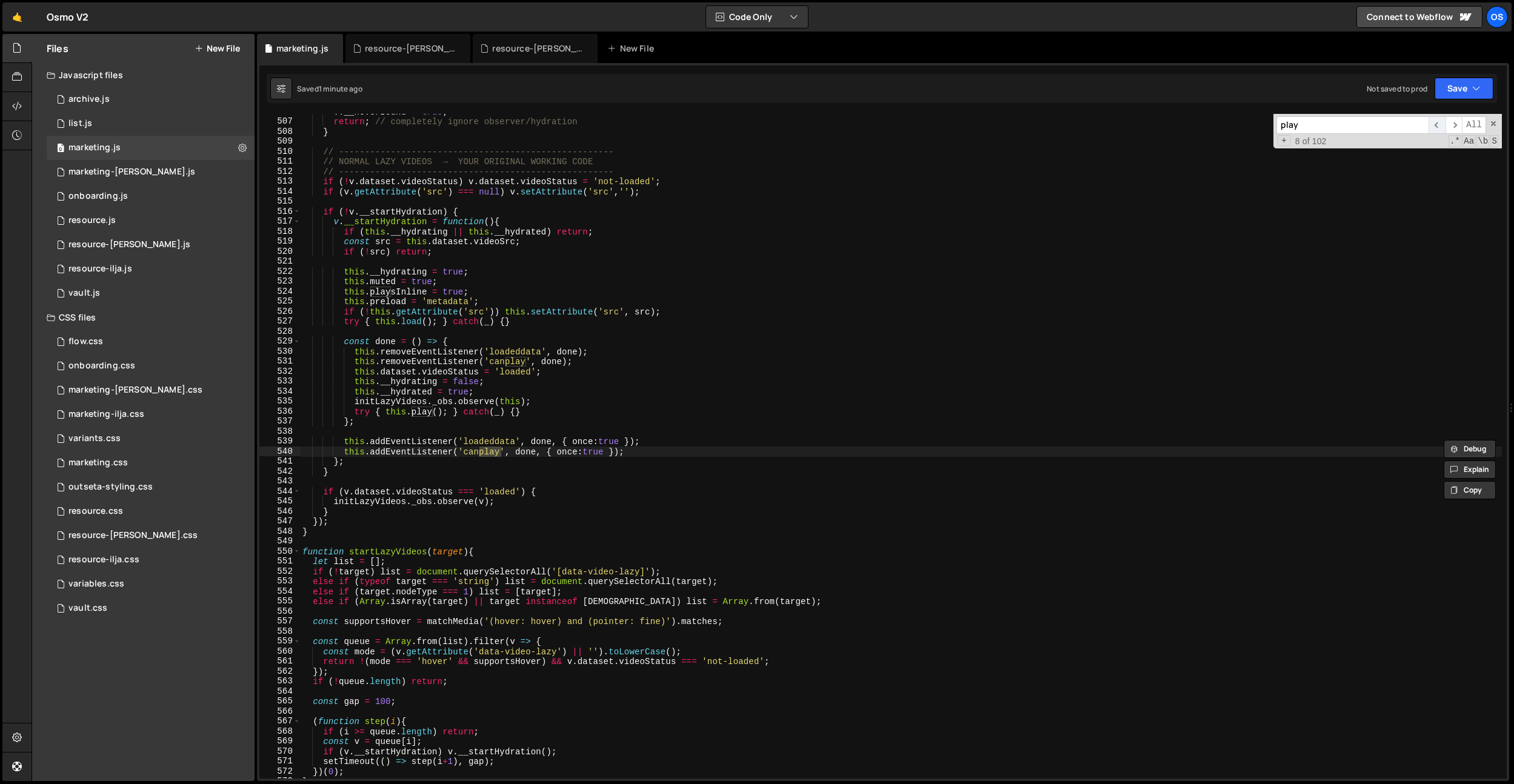
click at [1438, 124] on span "​" at bounding box center [1437, 125] width 17 height 17
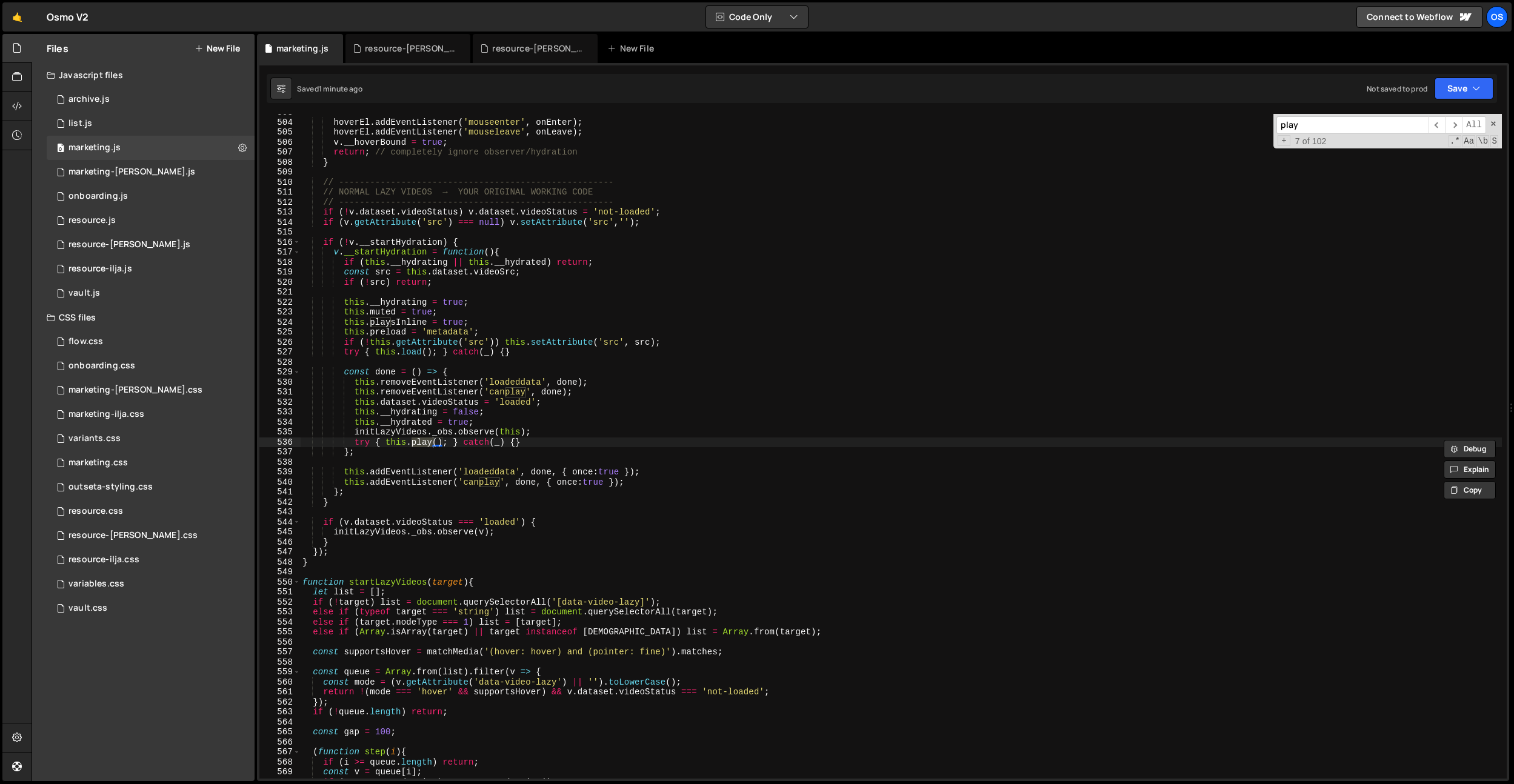
scroll to position [2654, 0]
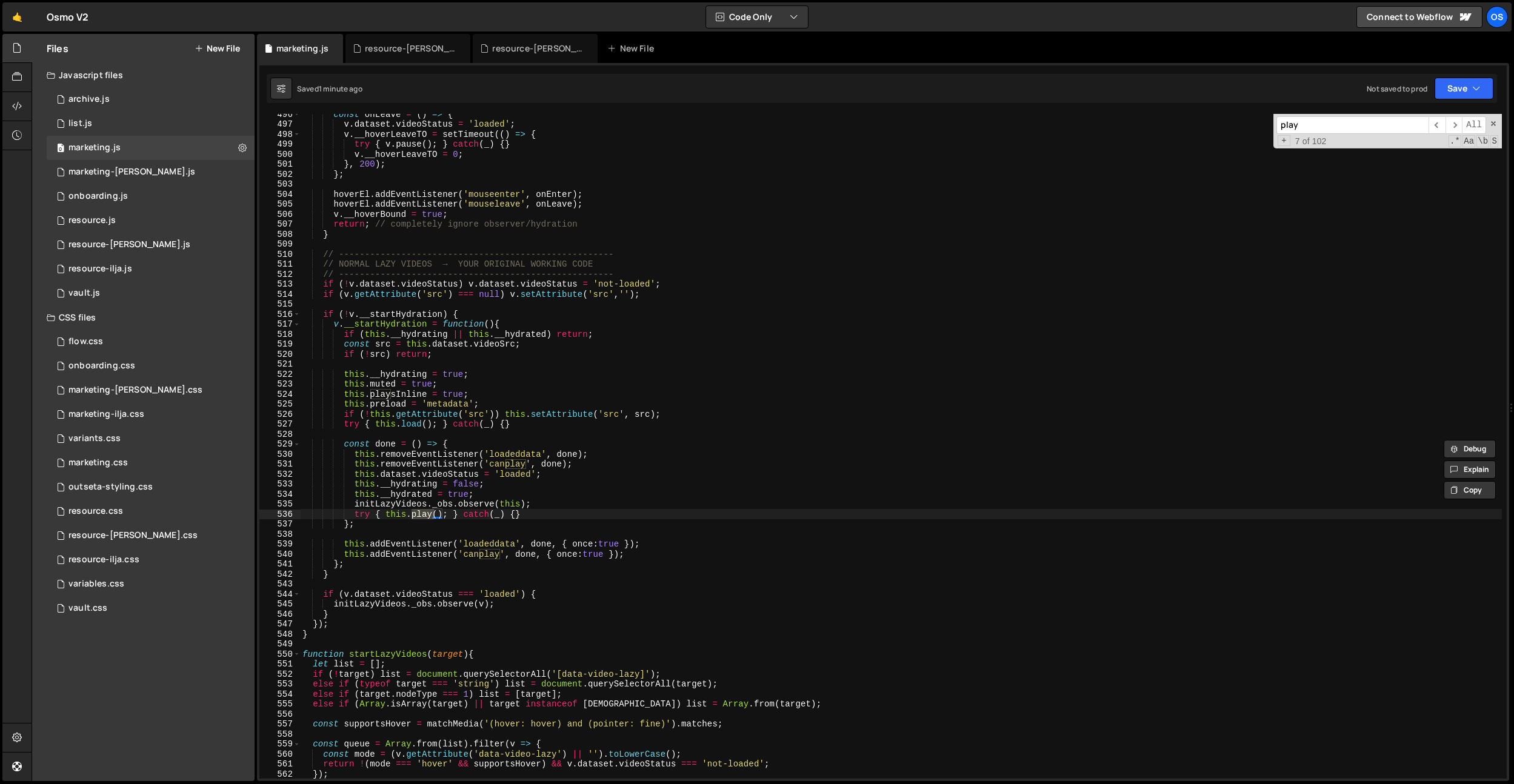
click at [419, 522] on div "const onLeave = ( ) => { v . dataset . videoStatus = 'loaded' ; v . __hoverLeav…" at bounding box center [901, 451] width 1202 height 685
click at [456, 527] on div "const onLeave = ( ) => { v . dataset . videoStatus = 'loaded' ; v . __hoverLeav…" at bounding box center [901, 451] width 1202 height 685
click at [448, 514] on div "const onLeave = ( ) => { v . dataset . videoStatus = 'loaded' ; v . __hoverLeav…" at bounding box center [901, 451] width 1202 height 685
click at [1439, 125] on span "​" at bounding box center [1437, 125] width 17 height 17
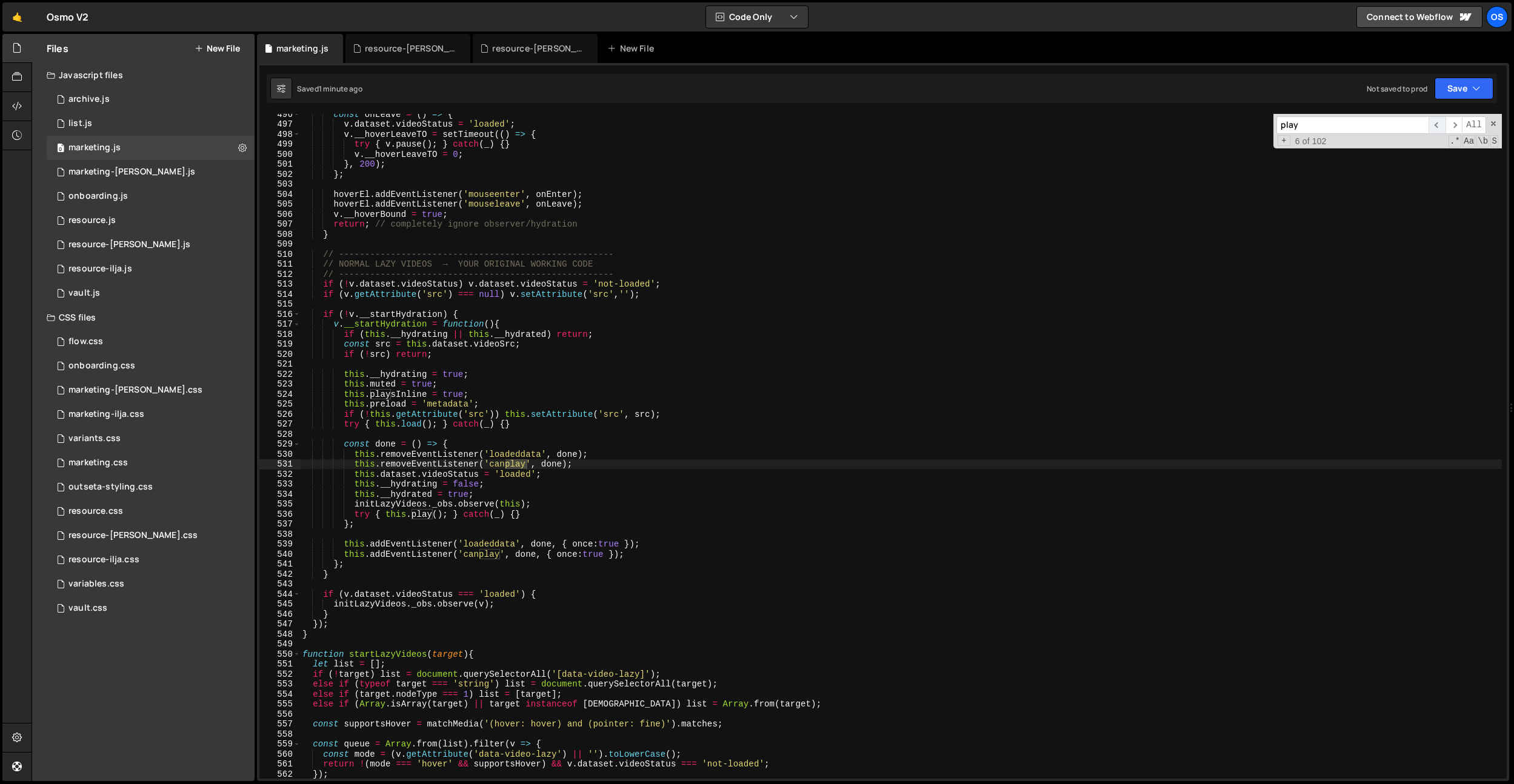
click at [1439, 125] on span "​" at bounding box center [1437, 125] width 17 height 17
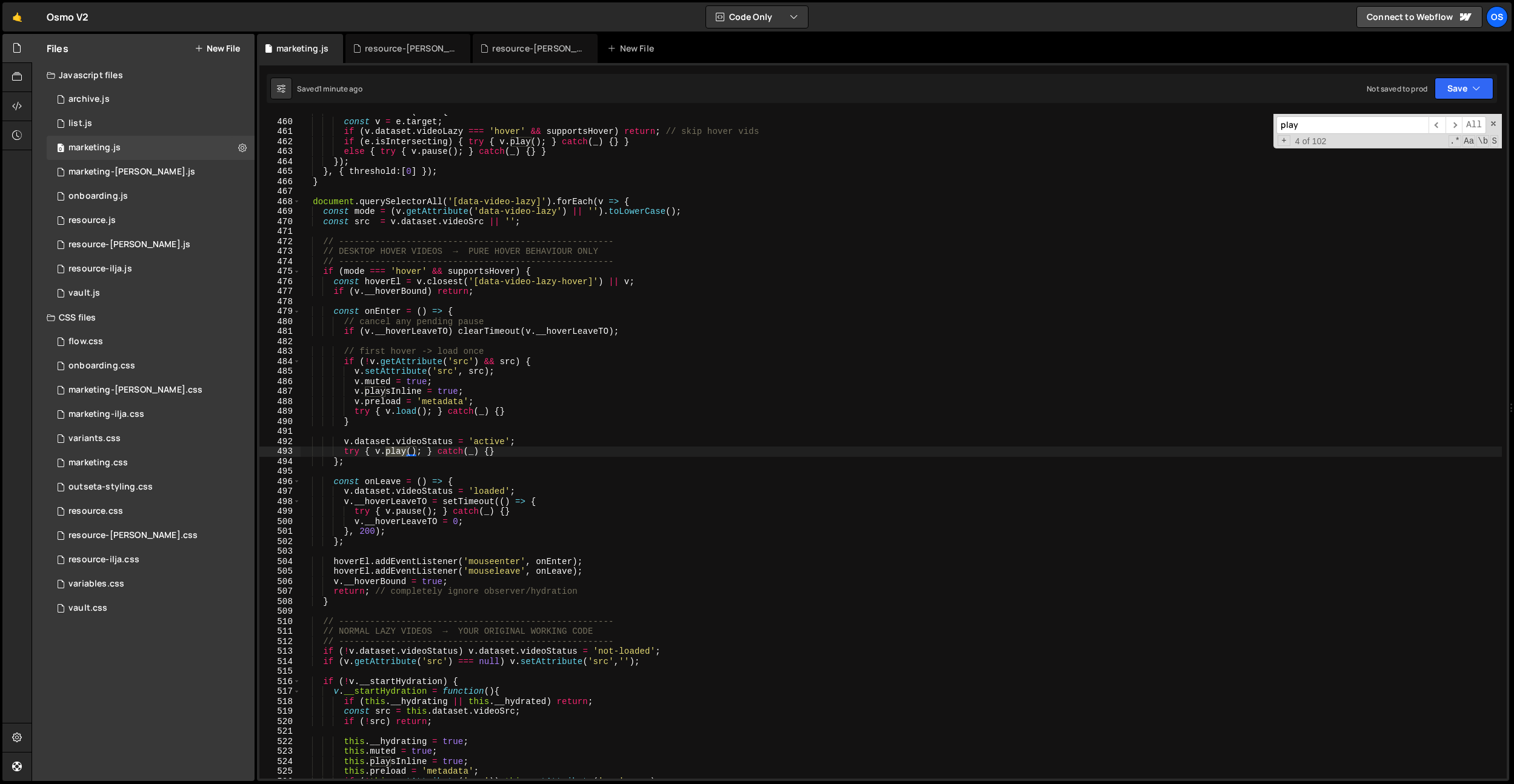
click at [573, 482] on div "entries . forEach ( e => { const v = e . target ; if ( v . dataset . videoLazy …" at bounding box center [901, 449] width 1202 height 685
drag, startPoint x: 574, startPoint y: 481, endPoint x: 468, endPoint y: 480, distance: 106.0
click at [574, 481] on div "entries . forEach ( e => { const v = e . target ; if ( v . dataset . videoLazy …" at bounding box center [901, 449] width 1202 height 685
click at [420, 451] on div "entries . forEach ( e => { const v = e . target ; if ( v . dataset . videoLazy …" at bounding box center [901, 449] width 1202 height 685
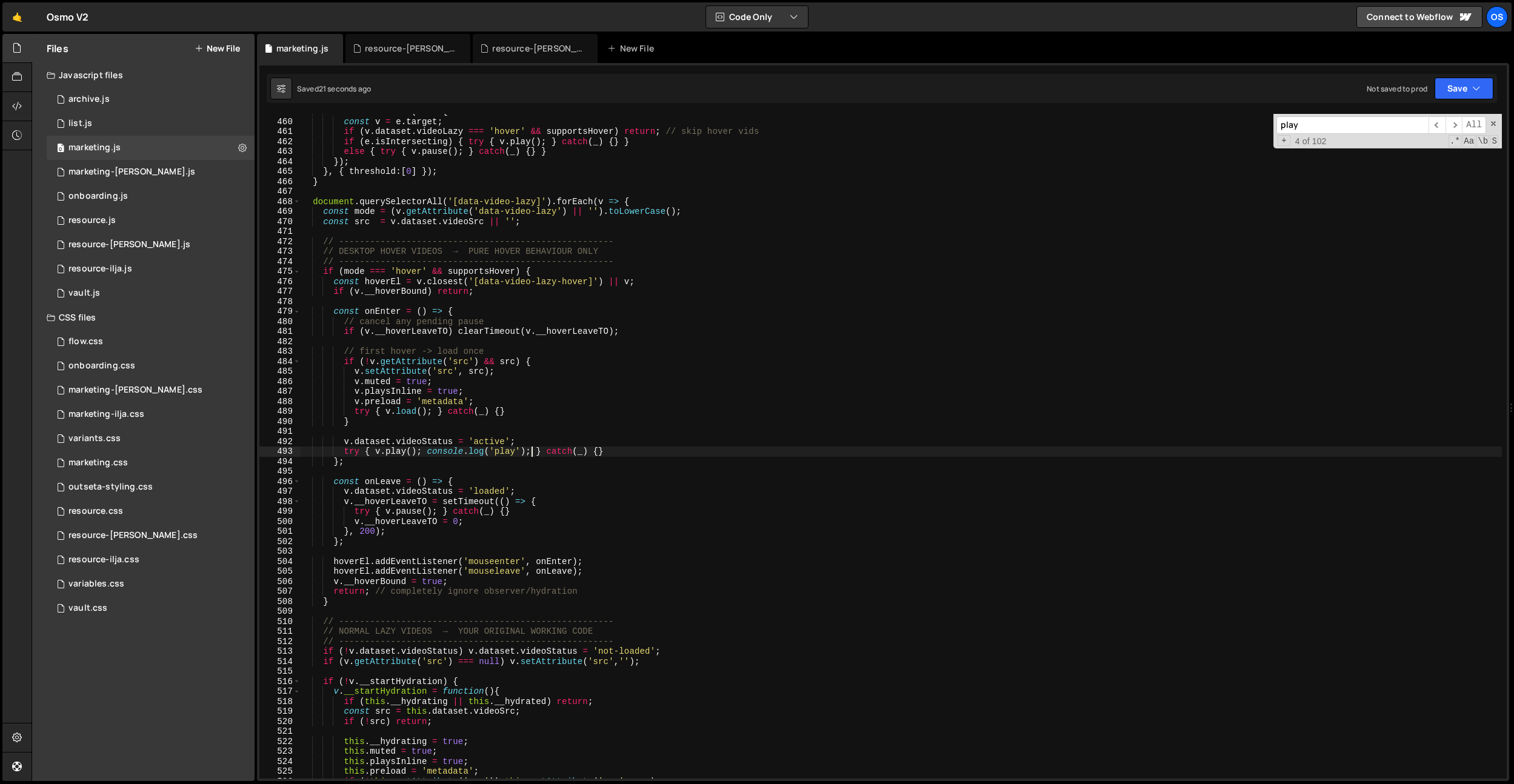
click at [585, 396] on div "entries . forEach ( e => { const v = e . target ; if ( v . dataset . videoLazy …" at bounding box center [901, 449] width 1202 height 685
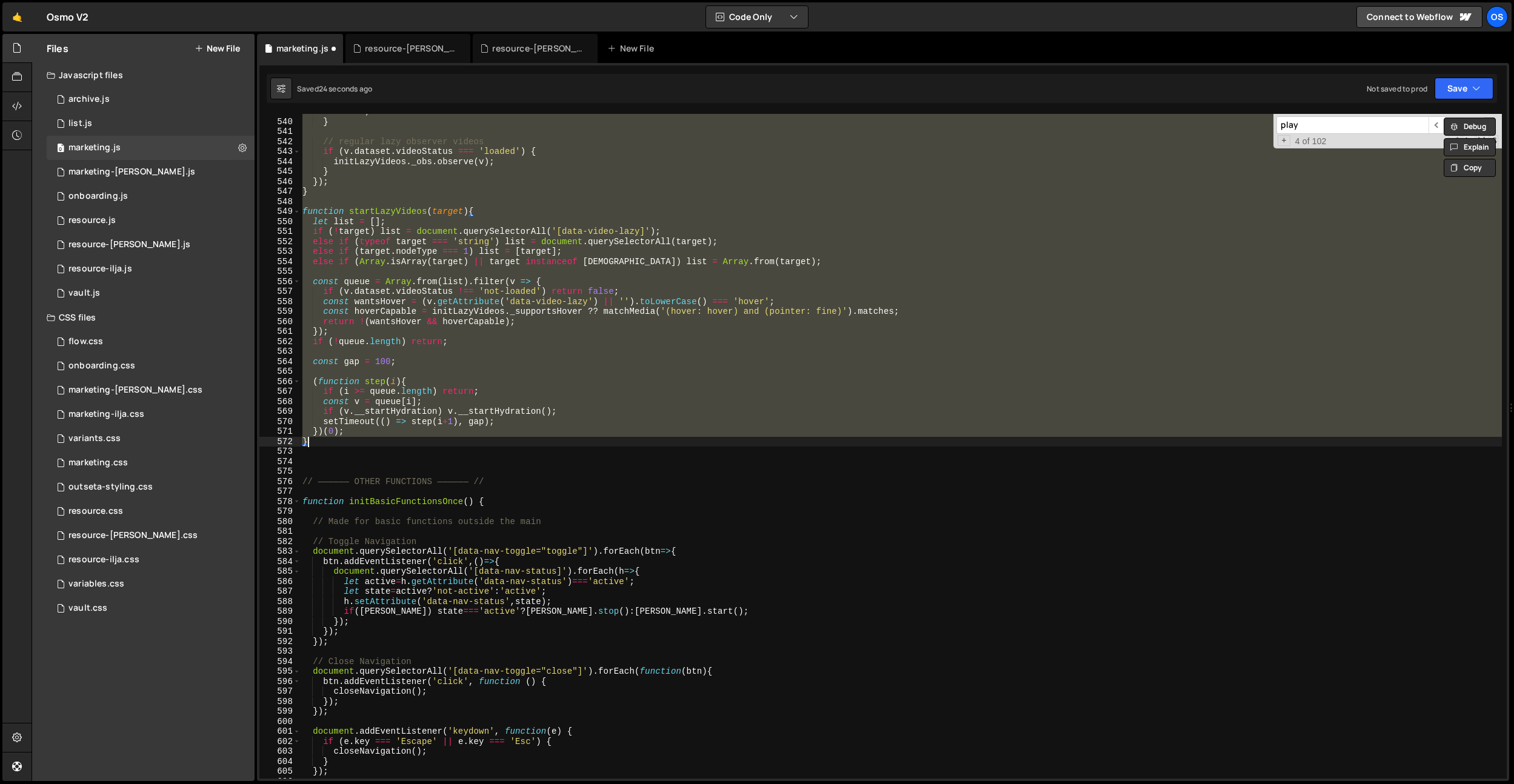
paste textarea
type textarea "}"
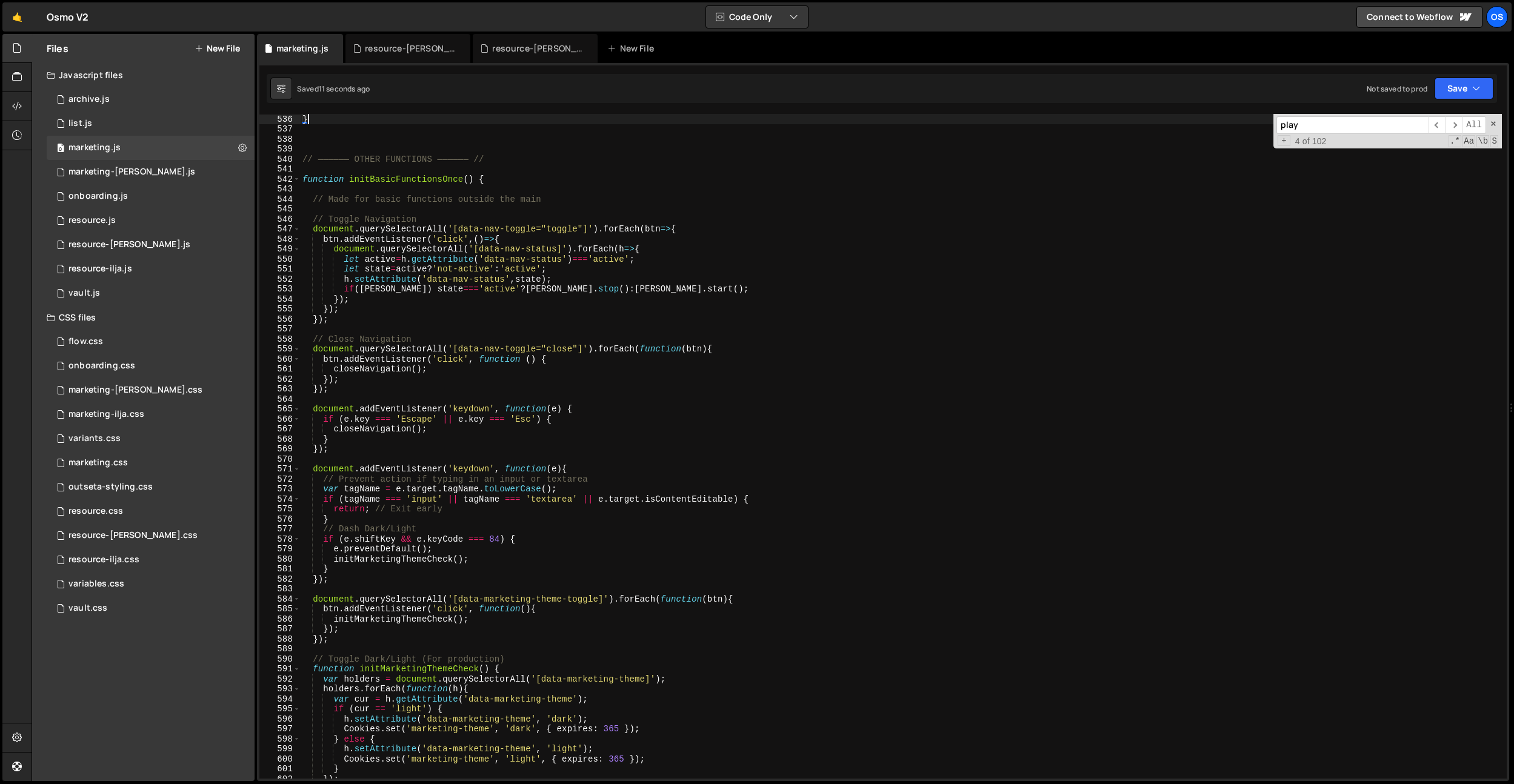
click at [544, 402] on div "} // —————— OTHER FUNCTIONS —————— // function initBasicFunctionsOnce ( ) { // …" at bounding box center [901, 457] width 1202 height 685
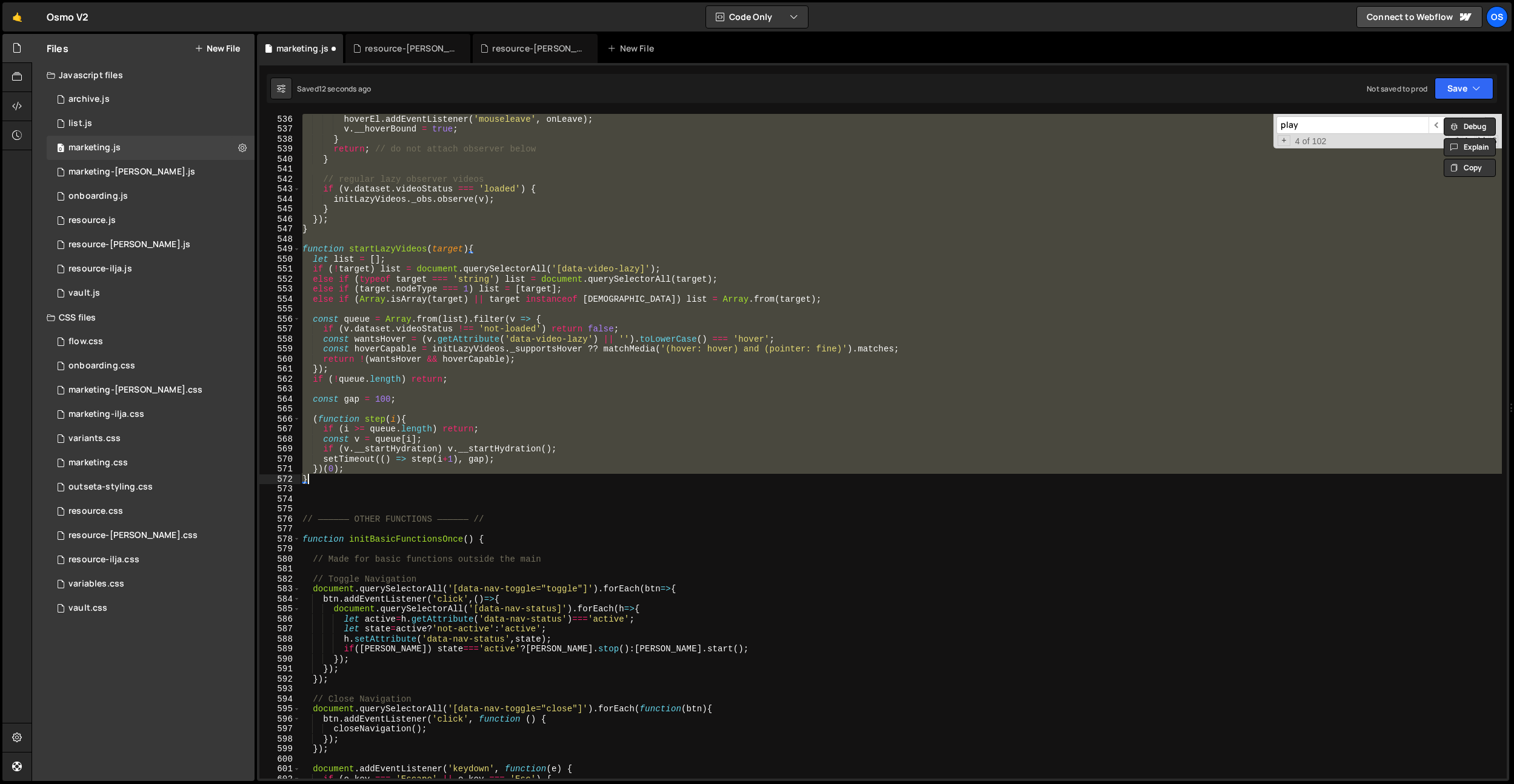
paste textarea
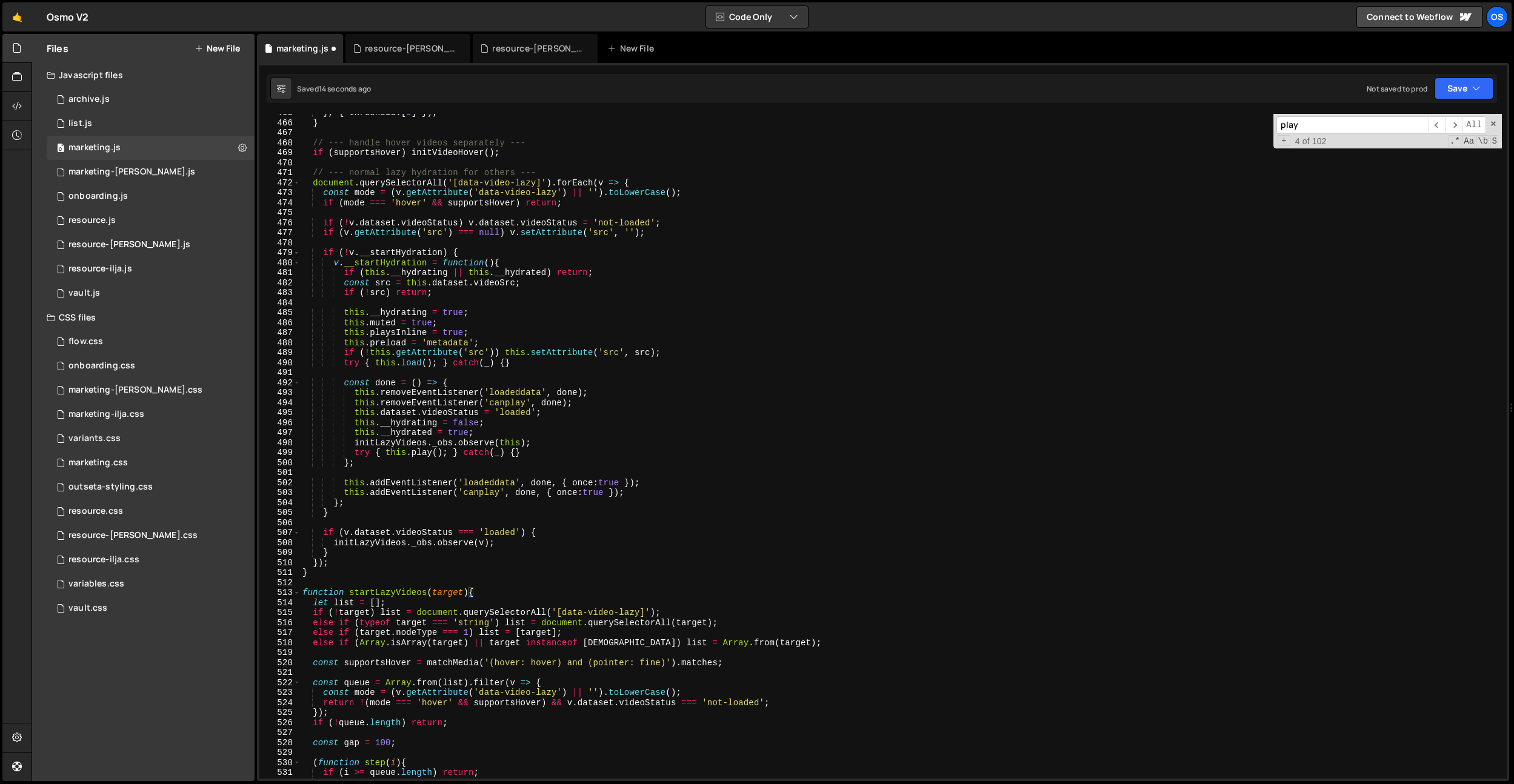
scroll to position [2441, 0]
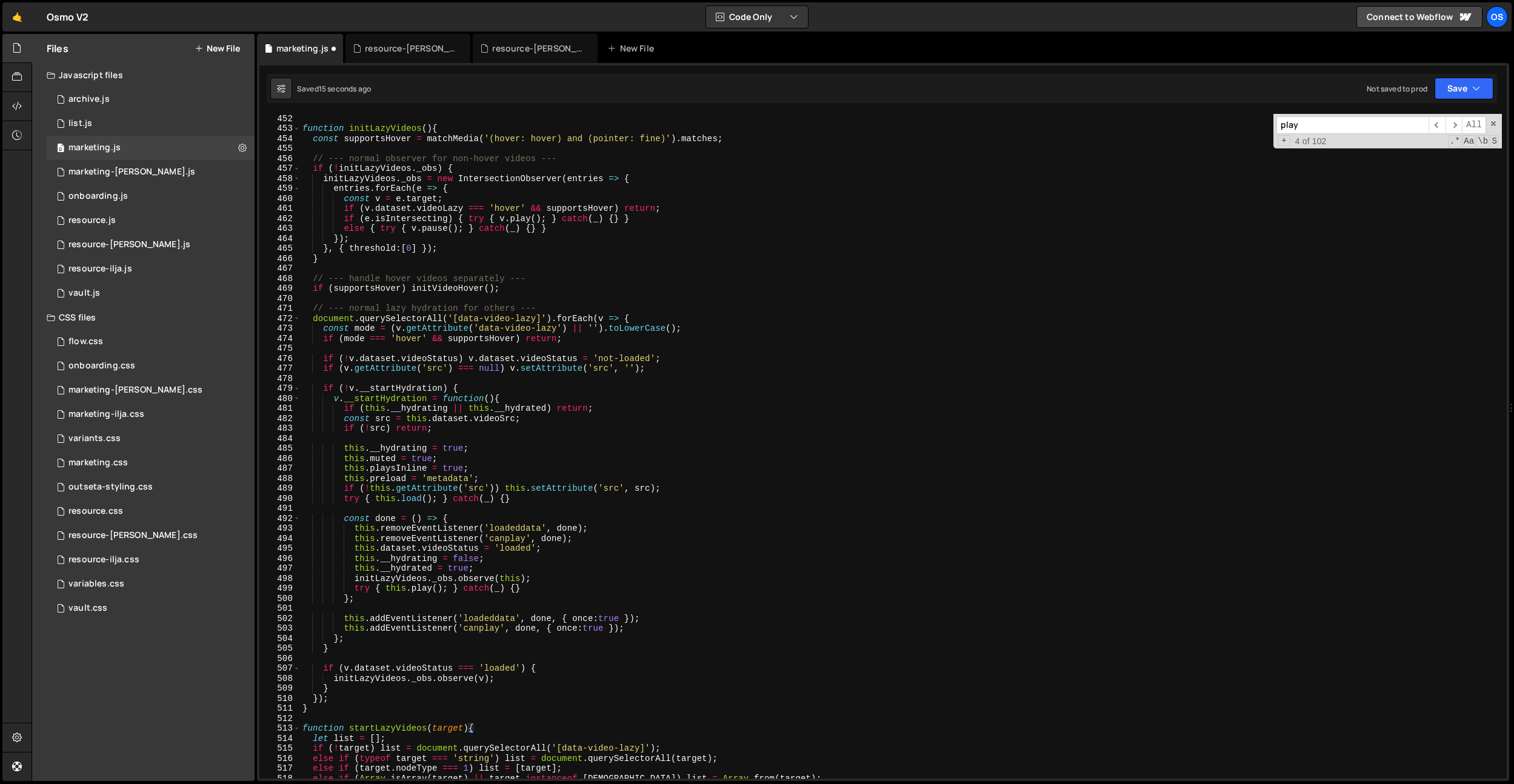
click at [554, 395] on div "function initLazyVideos ( ) { const supportsHover = matchMedia ( '(hover: hover…" at bounding box center [901, 456] width 1202 height 685
click at [500, 252] on div "function initLazyVideos ( ) { const supportsHover = matchMedia ( '(hover: hover…" at bounding box center [901, 456] width 1202 height 685
type textarea "}, { threshold:[0] });"
paste input "initVideoHover"
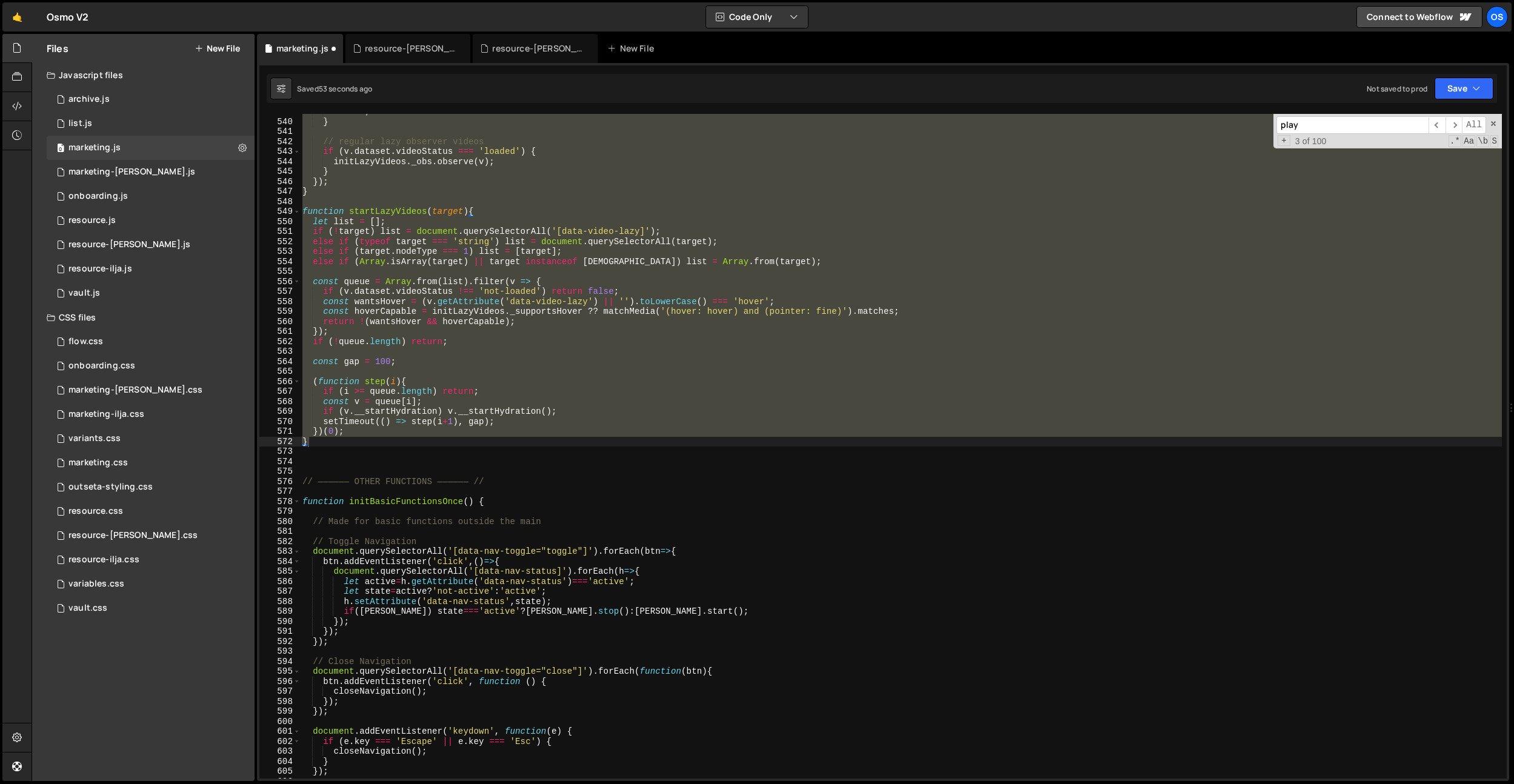
type input "play"
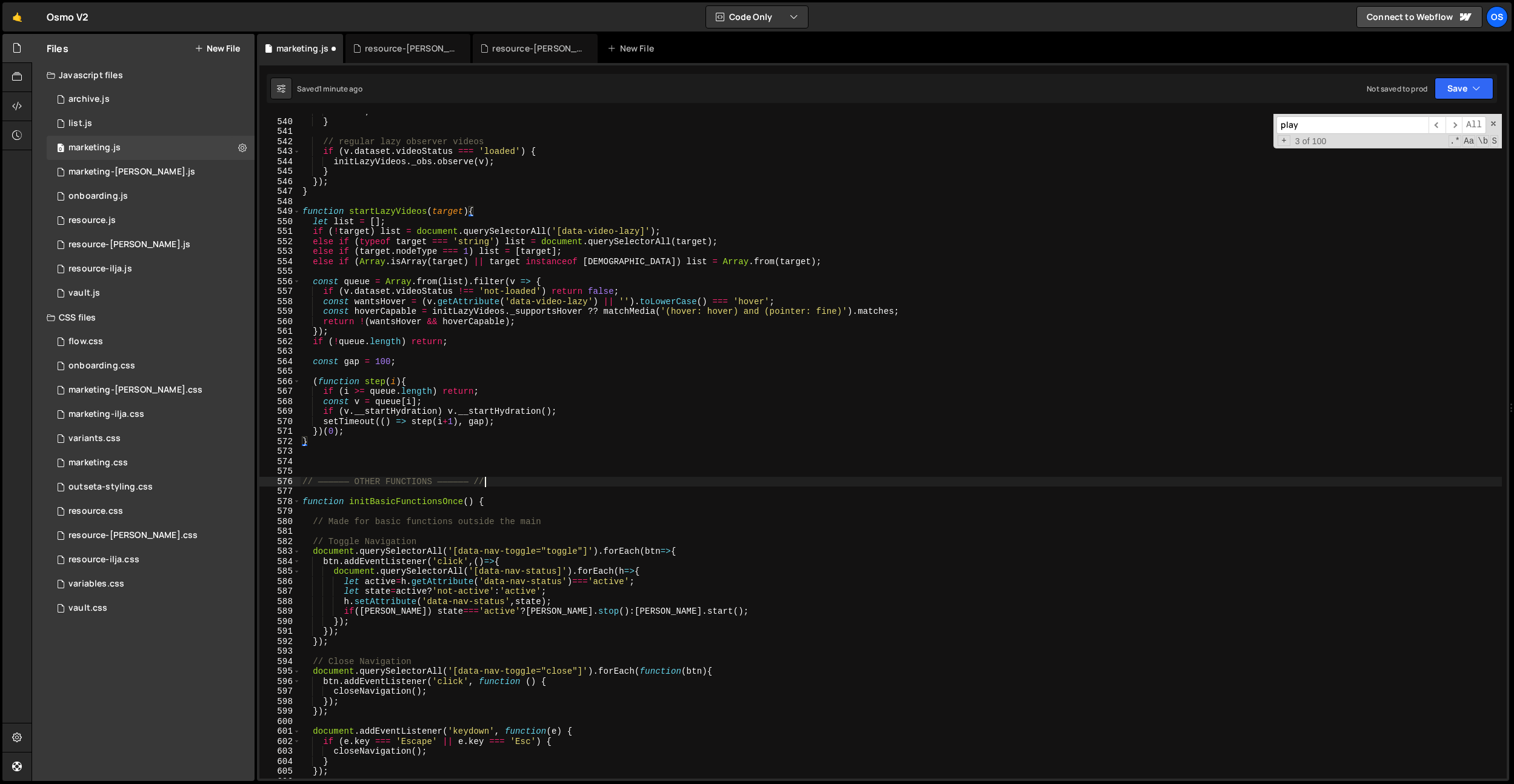
click at [774, 479] on div "return ; // do not attach observer below } // regular lazy observer videos if (…" at bounding box center [901, 449] width 1202 height 685
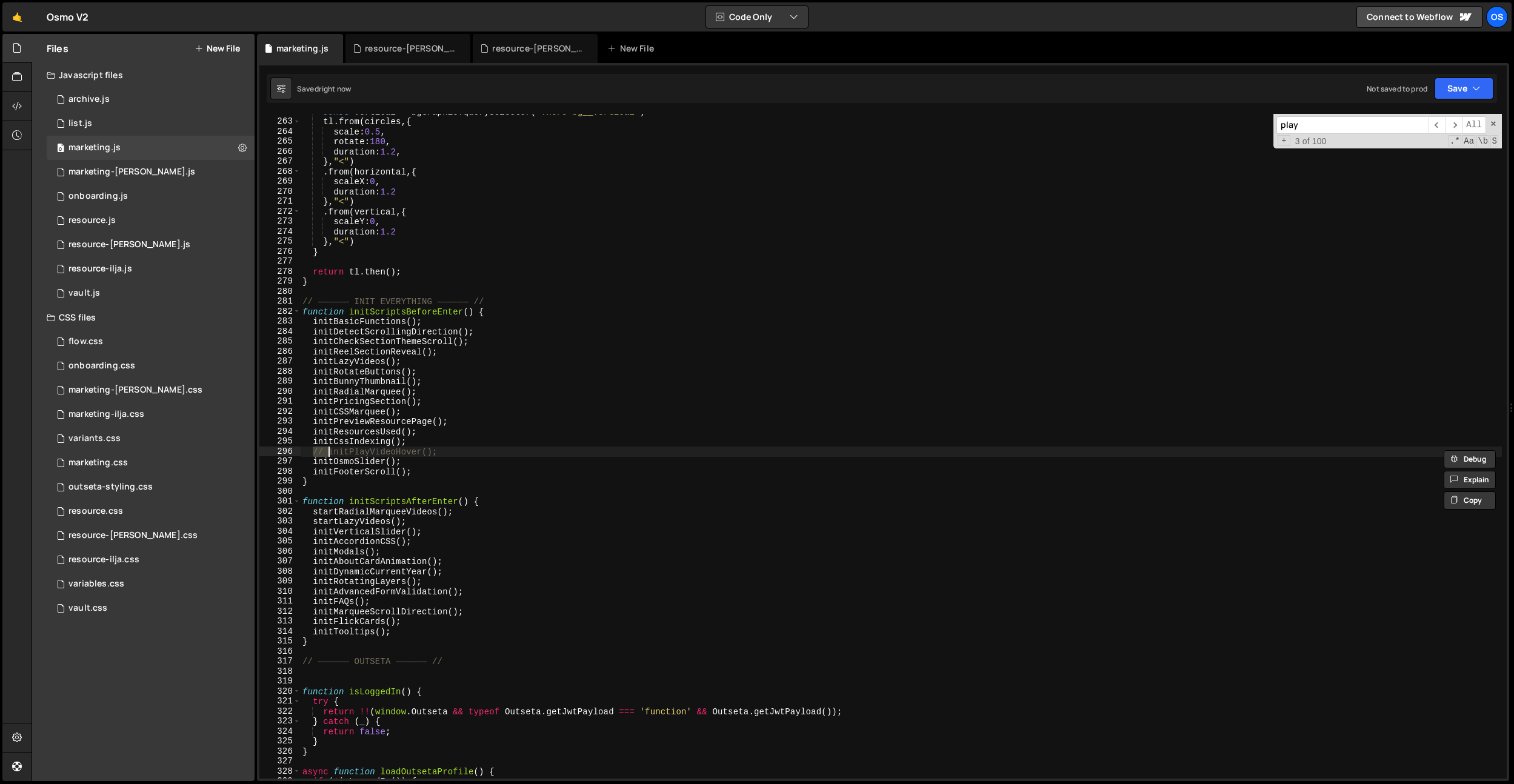
click at [1305, 123] on input "play" at bounding box center [1353, 125] width 152 height 17
click at [359, 366] on div "const vertical = bgGraphic . querySelector ( ".hero-bg__vertical" ) tl . from (…" at bounding box center [901, 449] width 1202 height 685
click at [342, 449] on div "const vertical = bgGraphic . querySelector ( ".hero-bg__vertical" ) tl . from (…" at bounding box center [901, 449] width 1202 height 685
click at [360, 335] on div "const vertical = bgGraphic . querySelector ( ".hero-bg__vertical" ) tl . from (…" at bounding box center [901, 449] width 1202 height 685
click at [357, 357] on div "const vertical = bgGraphic . querySelector ( ".hero-bg__vertical" ) tl . from (…" at bounding box center [901, 449] width 1202 height 685
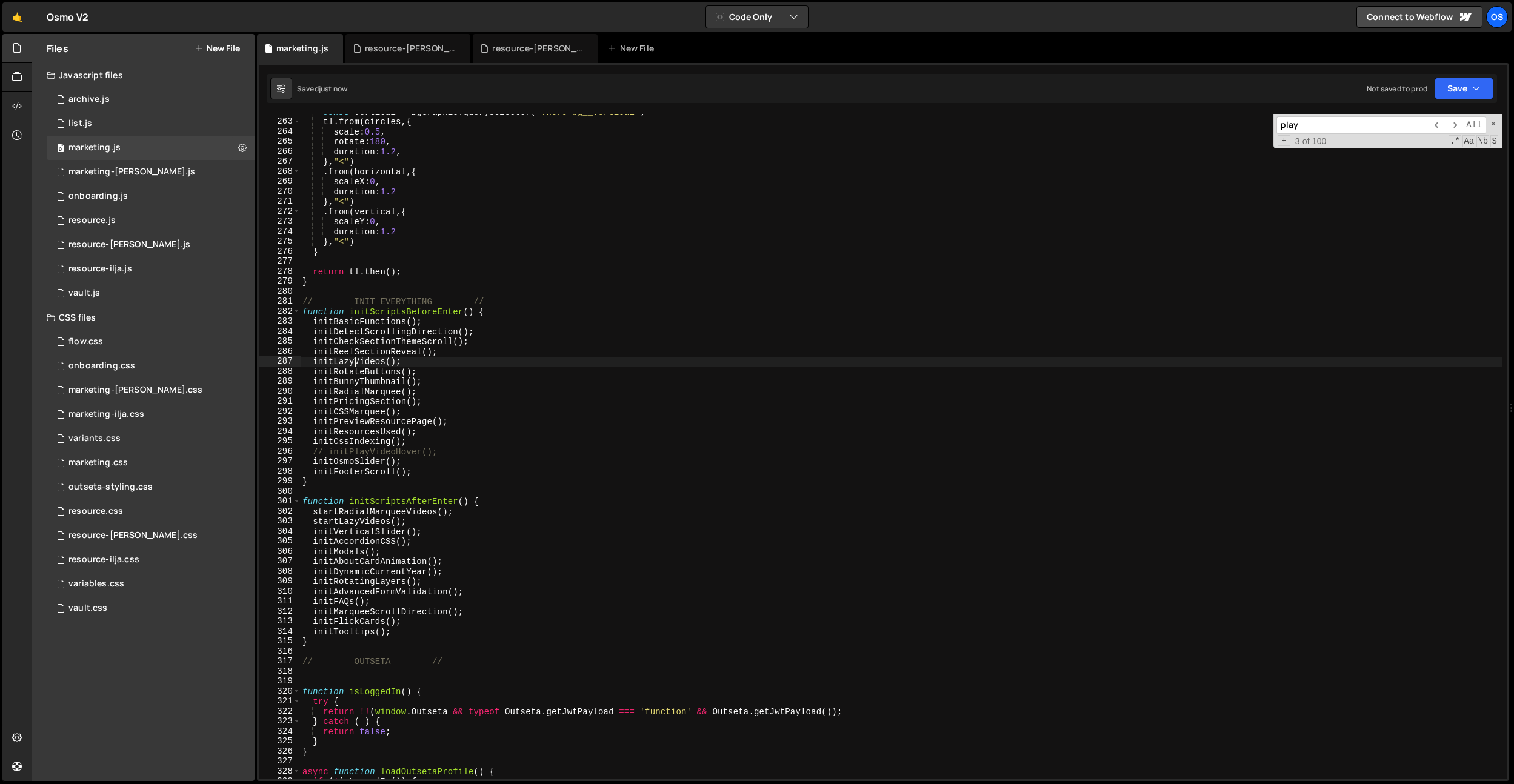
drag, startPoint x: 357, startPoint y: 357, endPoint x: 410, endPoint y: 369, distance: 54.3
click at [357, 357] on div "const vertical = bgGraphic . querySelector ( ".hero-bg__vertical" ) tl . from (…" at bounding box center [901, 449] width 1202 height 685
click at [499, 377] on div "const vertical = bgGraphic . querySelector ( ".hero-bg__vertical" ) tl . from (…" at bounding box center [901, 449] width 1202 height 685
type textarea "initBunnyThumbnail();"
paste input "initLazyVideos"
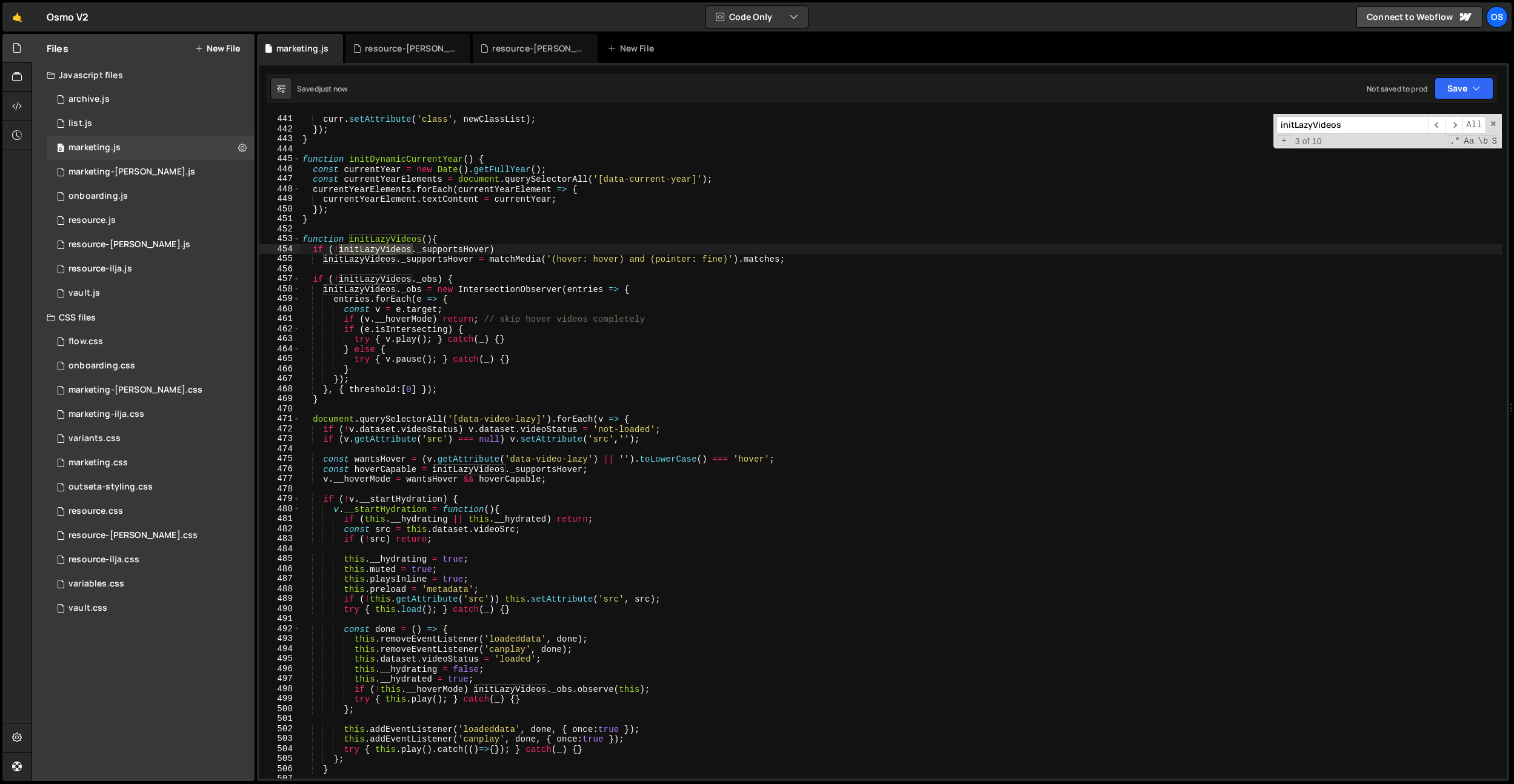
scroll to position [2386, 0]
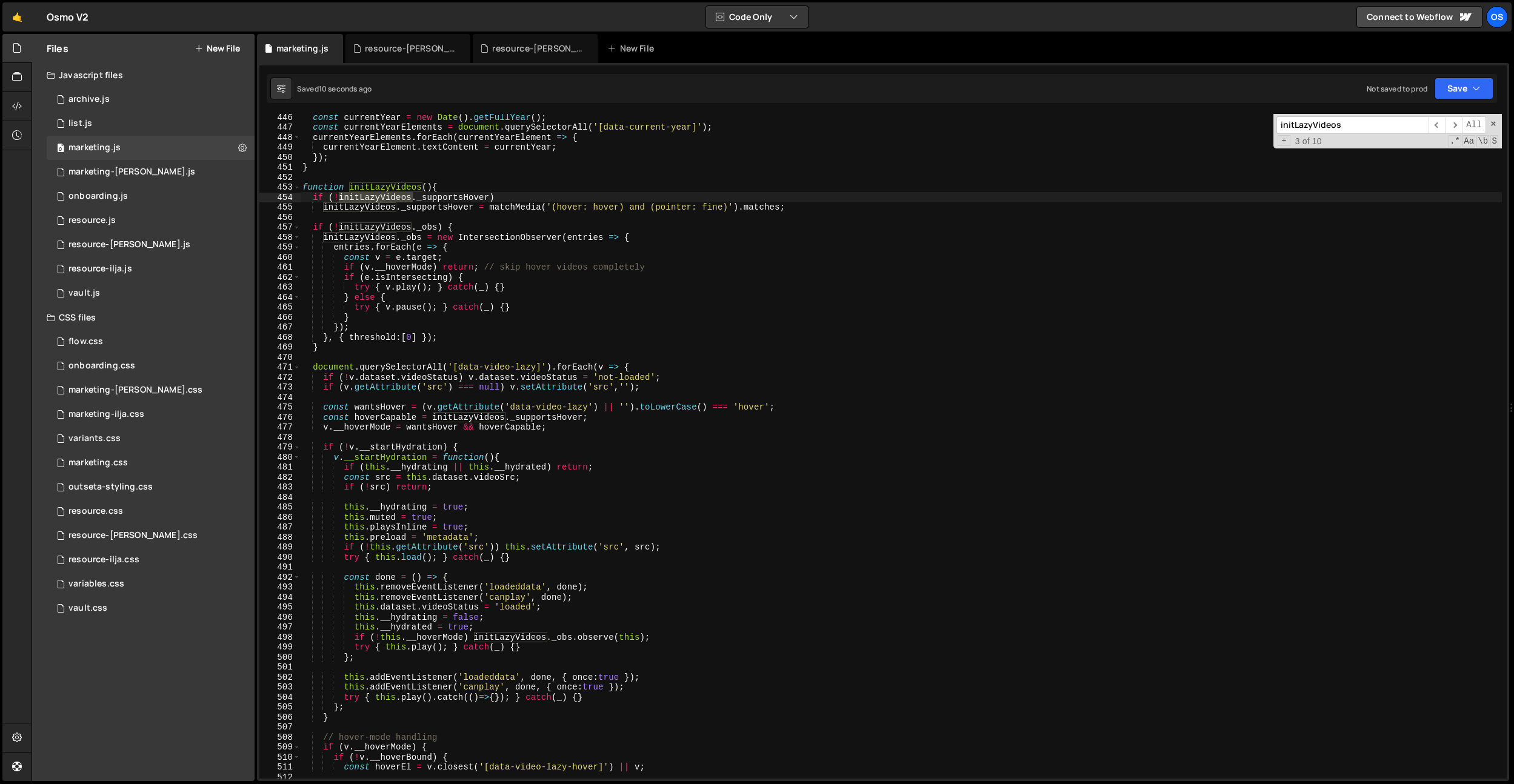
type input "initLazyVideos"
click at [471, 538] on div "const currentYear = new Date ( ) . getFullYear ( ) ; const currentYearElements …" at bounding box center [901, 454] width 1202 height 685
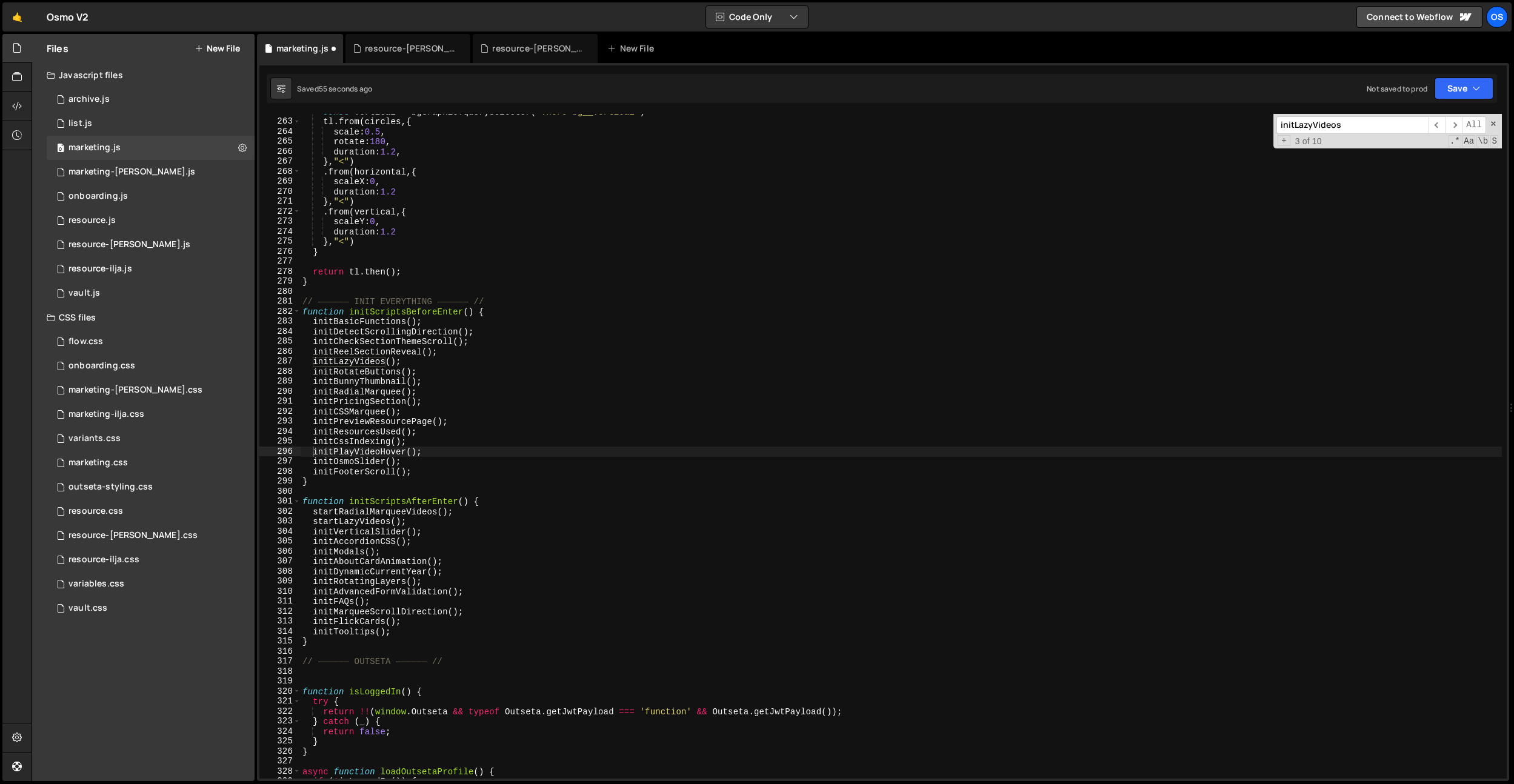
click at [1312, 128] on input "initLazyVideos" at bounding box center [1353, 125] width 152 height 17
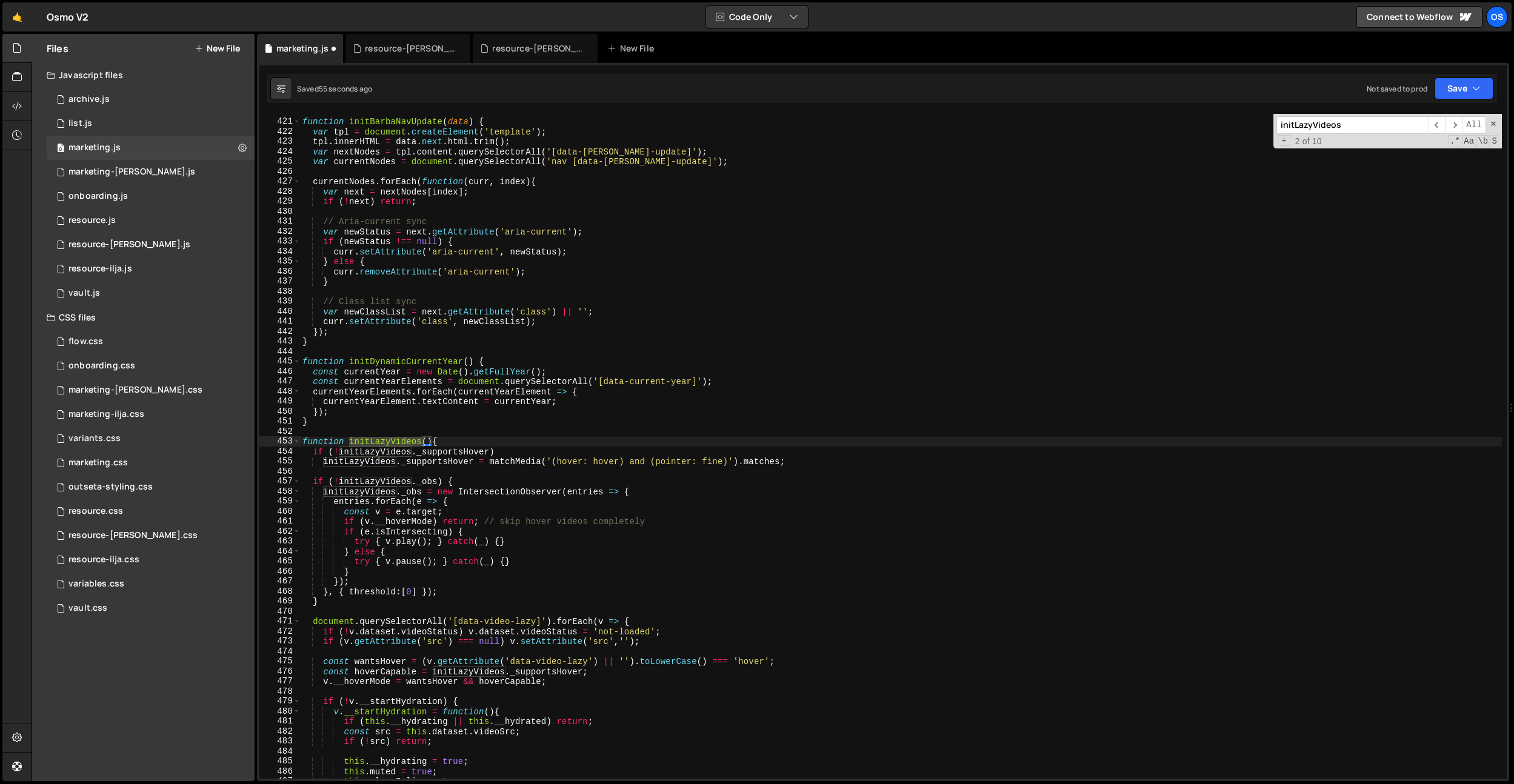
scroll to position [2249, 0]
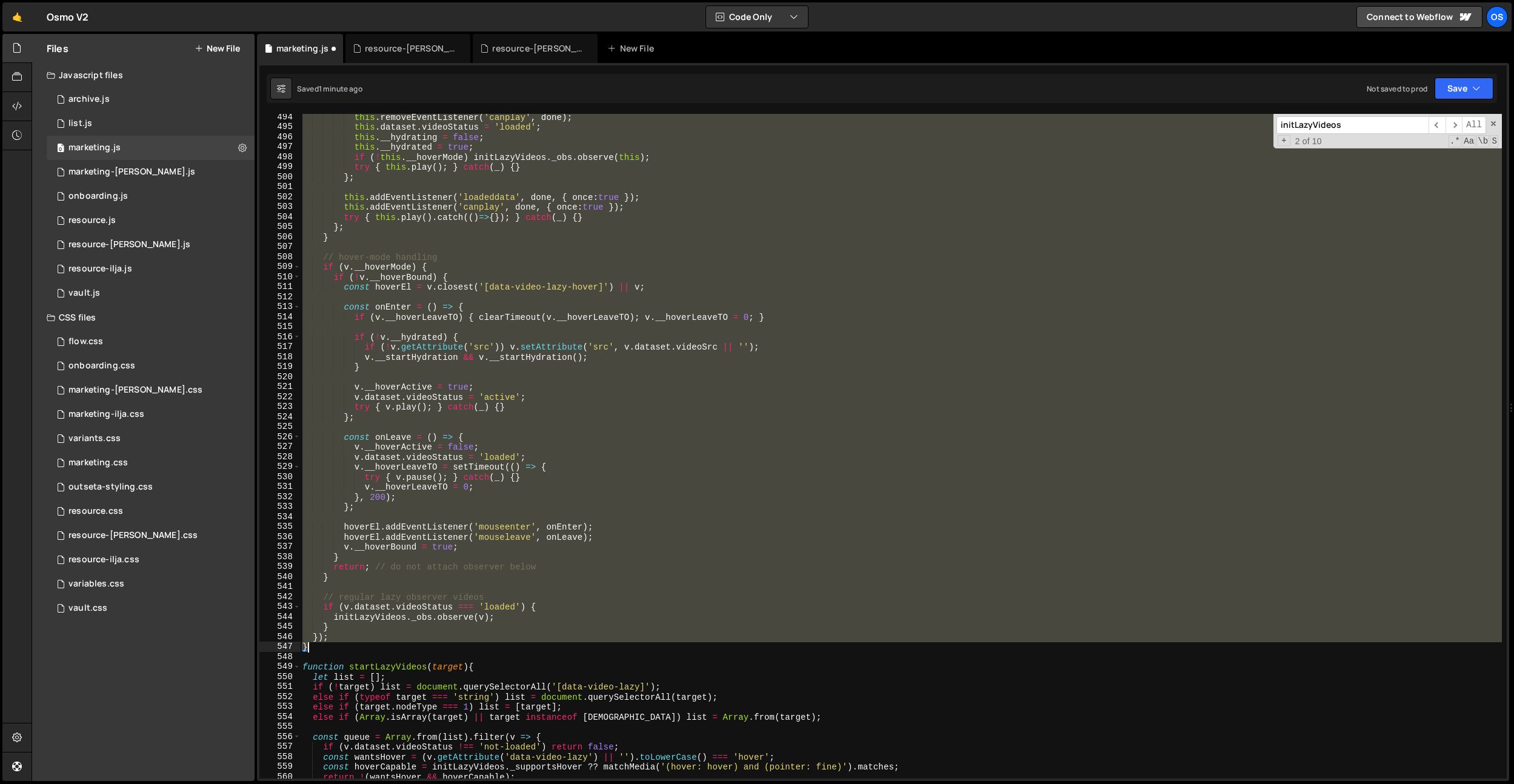
drag, startPoint x: 333, startPoint y: 473, endPoint x: 333, endPoint y: 647, distance: 174.0
click at [333, 647] on div "this . removeEventListener ( 'canplay' , done ) ; this . dataset . videoStatus …" at bounding box center [901, 454] width 1202 height 685
paste textarea
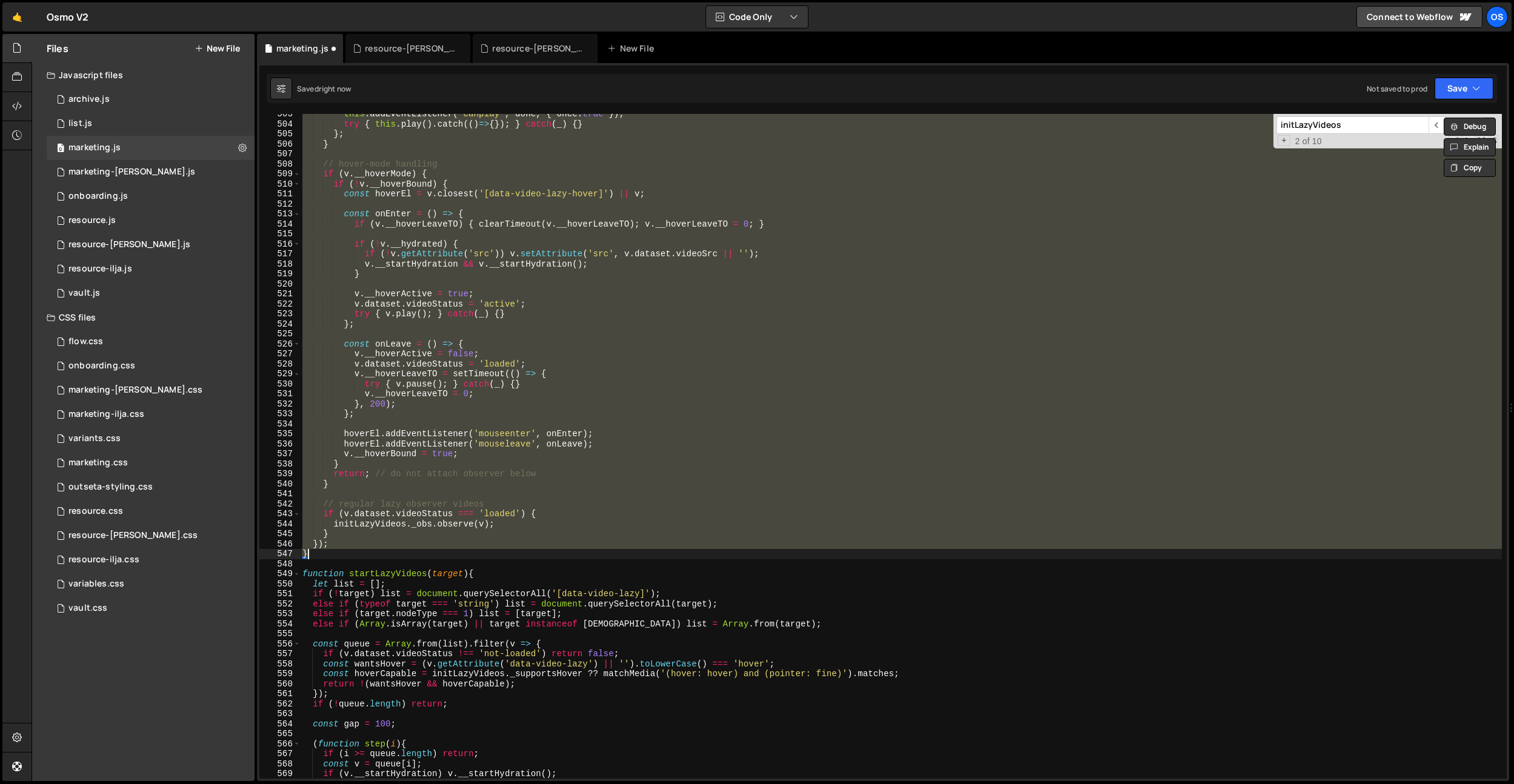
paste textarea
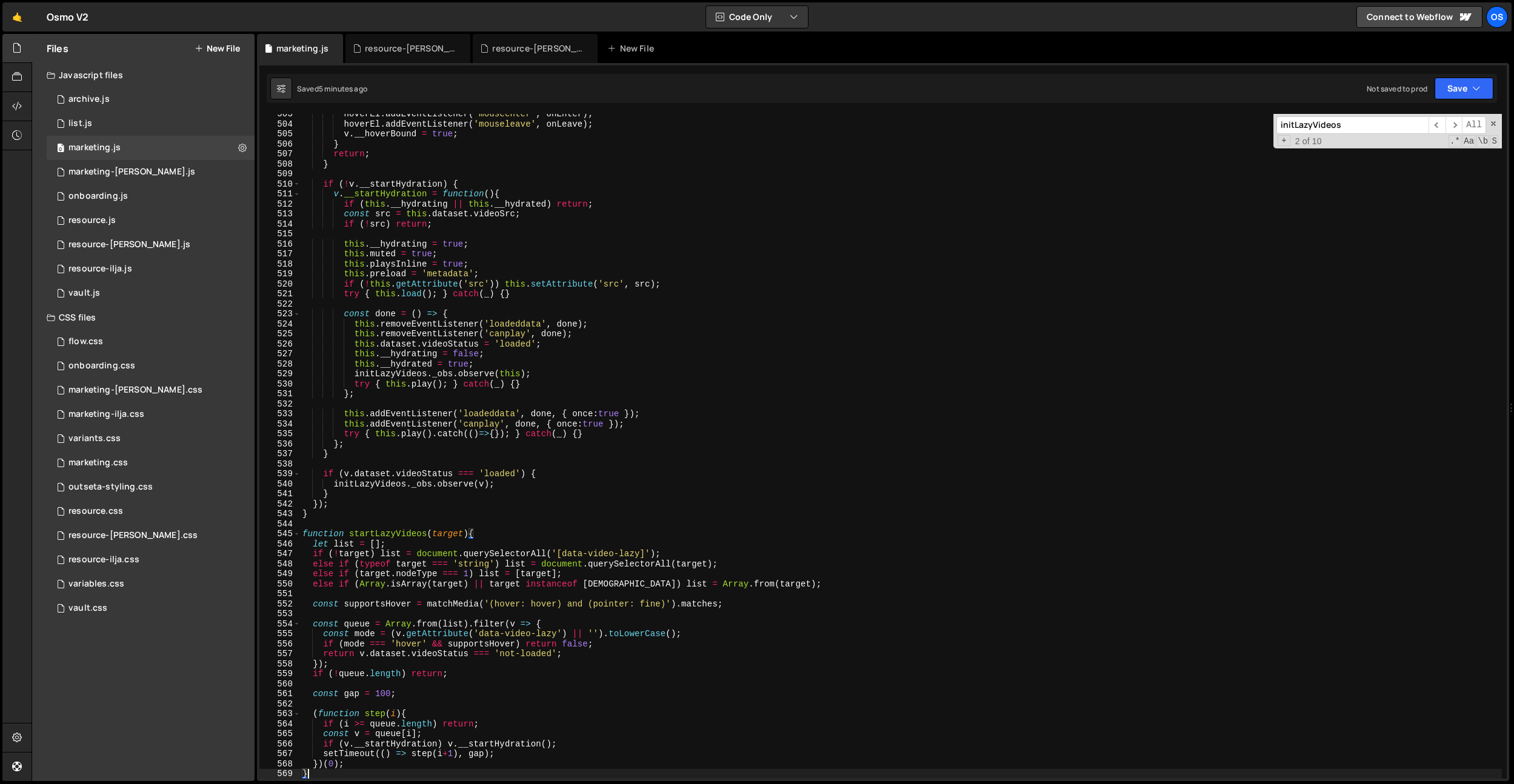
click at [464, 366] on div "hoverEl . addEventListener ( 'mouseenter' , onEnter ) ; hoverEl . addEventListe…" at bounding box center [901, 451] width 1202 height 685
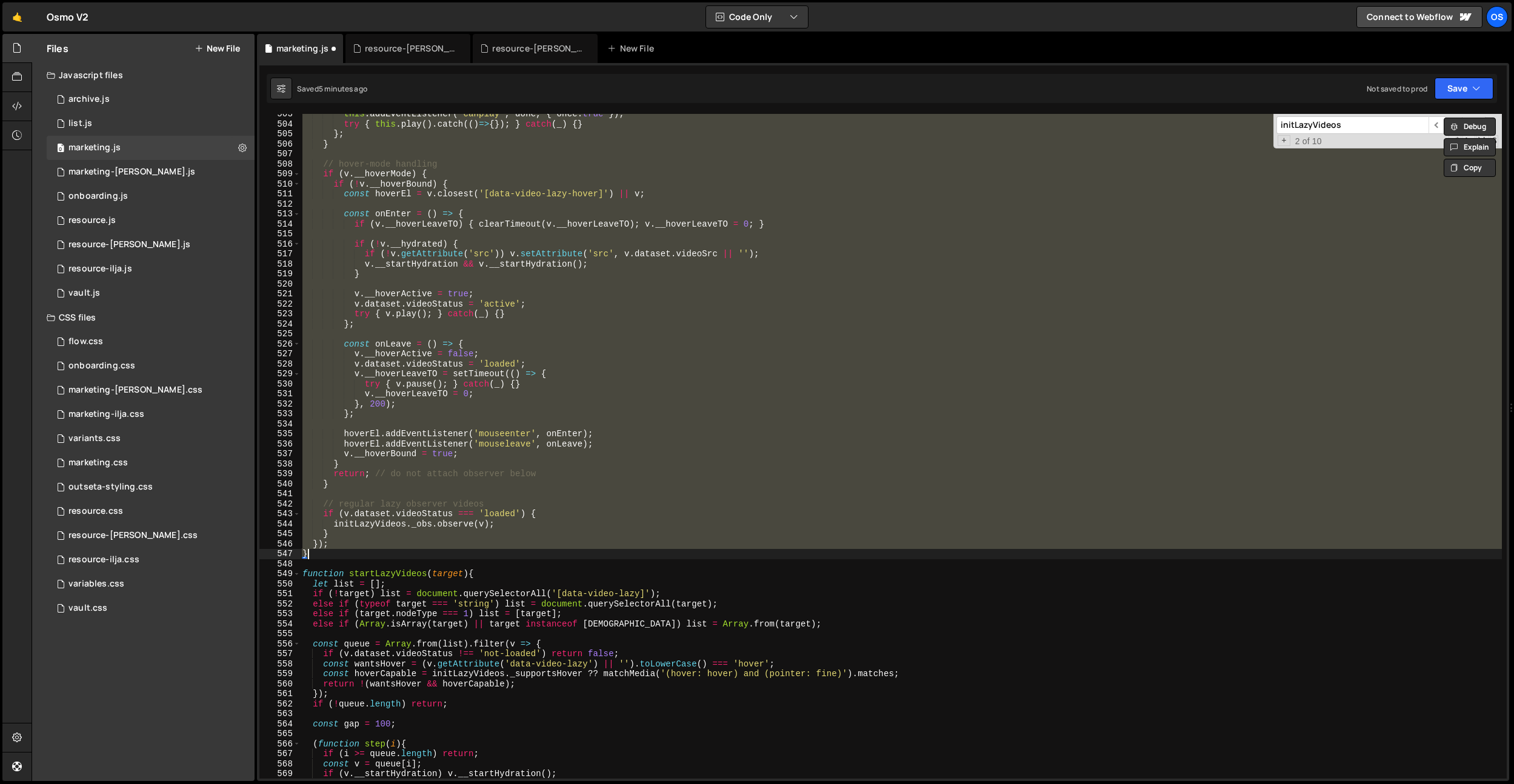
paste textarea
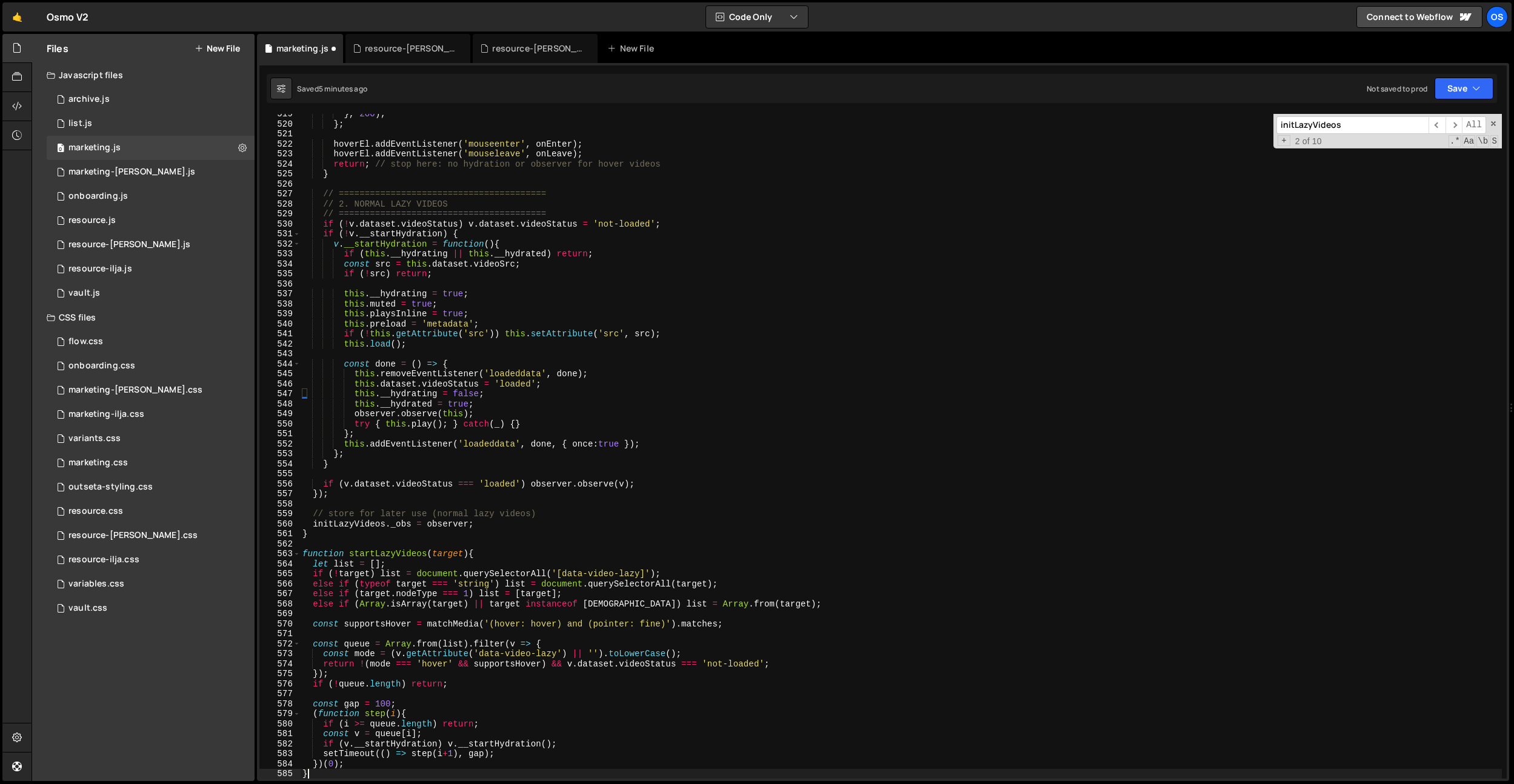
scroll to position [2750, 0]
click at [452, 250] on div "} , 200 ) ; } ; hoverEl . addEventListener ( 'mouseenter' , onEnter ) ; hoverEl…" at bounding box center [901, 451] width 1202 height 685
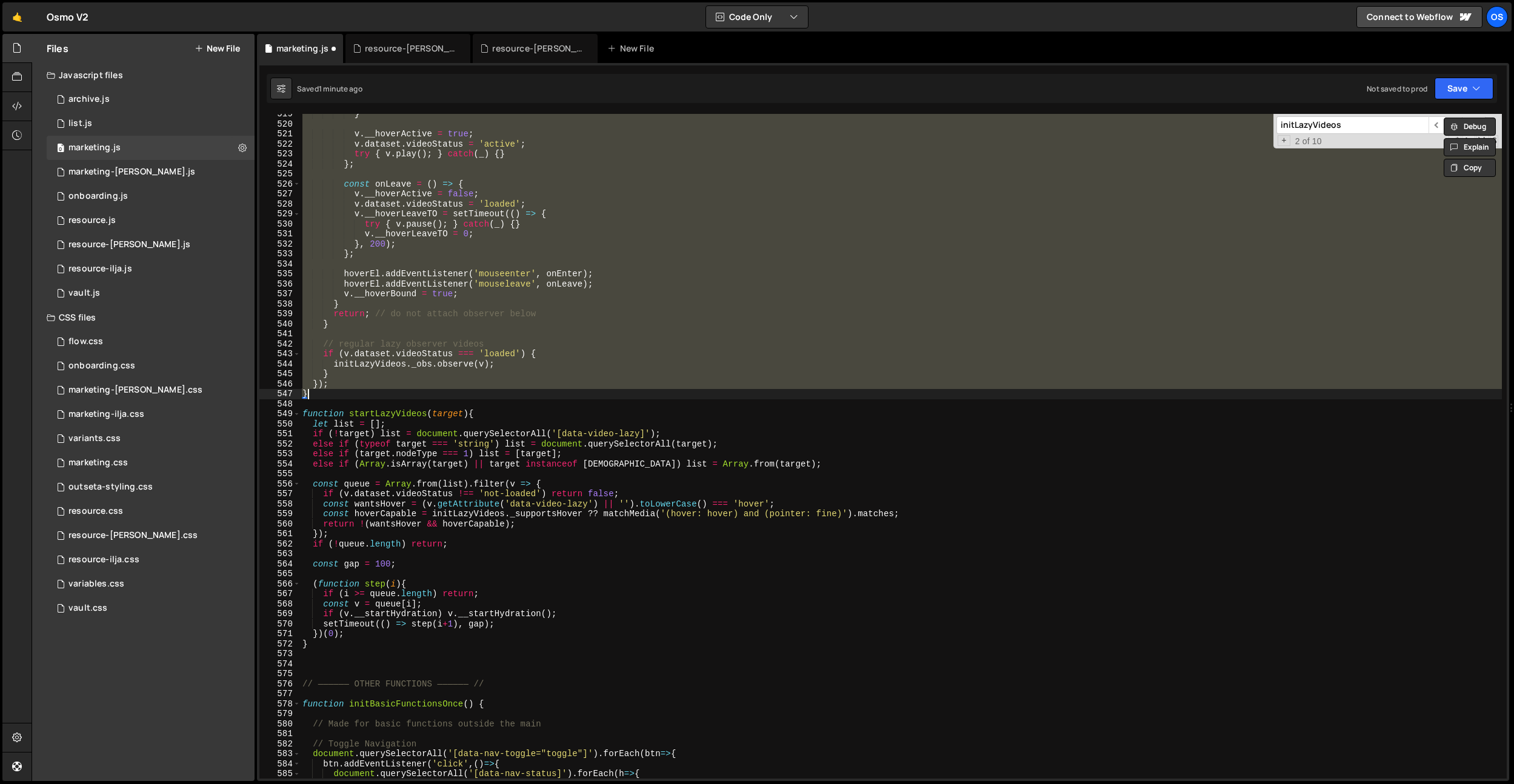
paste textarea
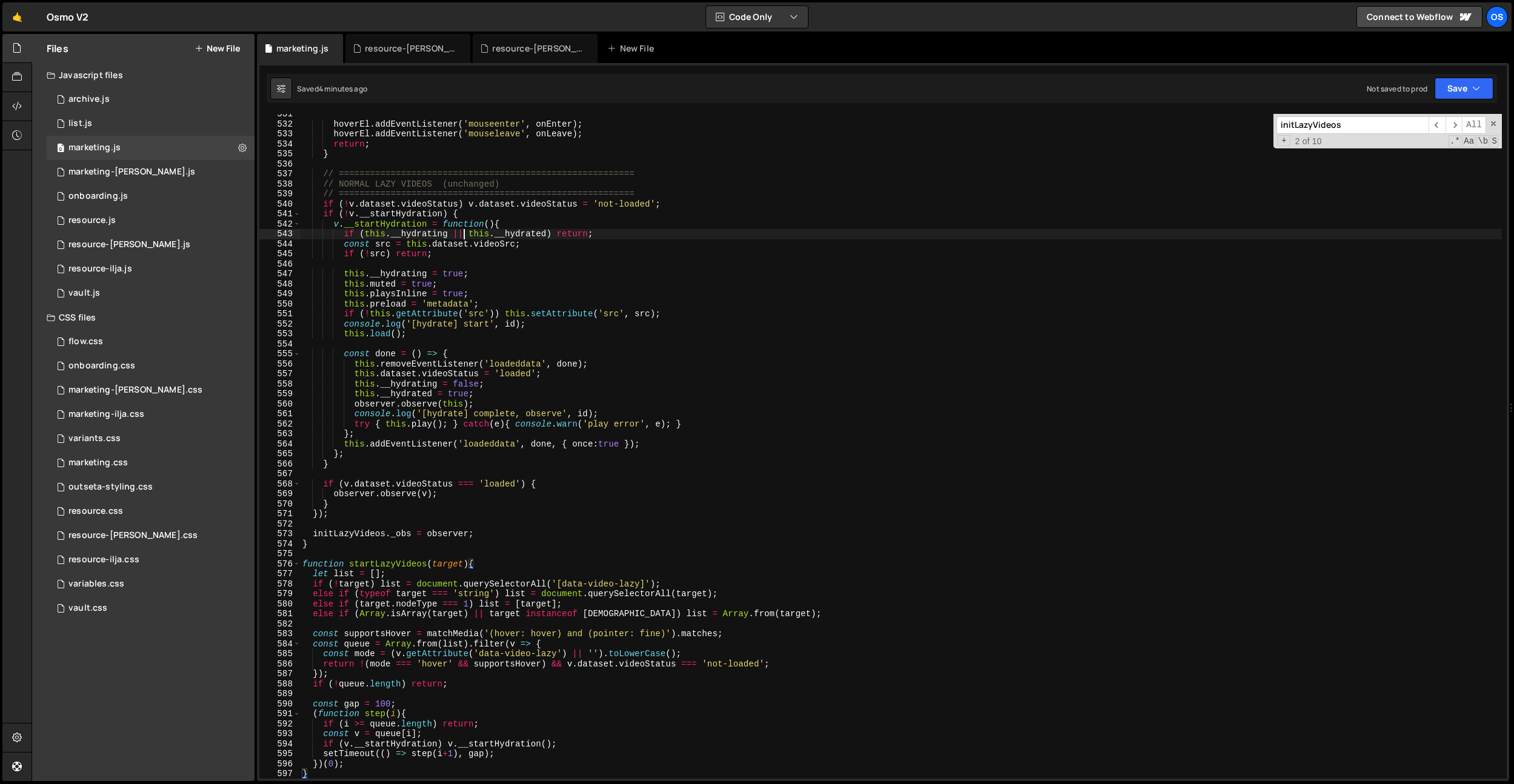
click at [465, 231] on div "hoverEl . addEventListener ( 'mouseenter' , onEnter ) ; hoverEl . addEventListe…" at bounding box center [901, 451] width 1202 height 685
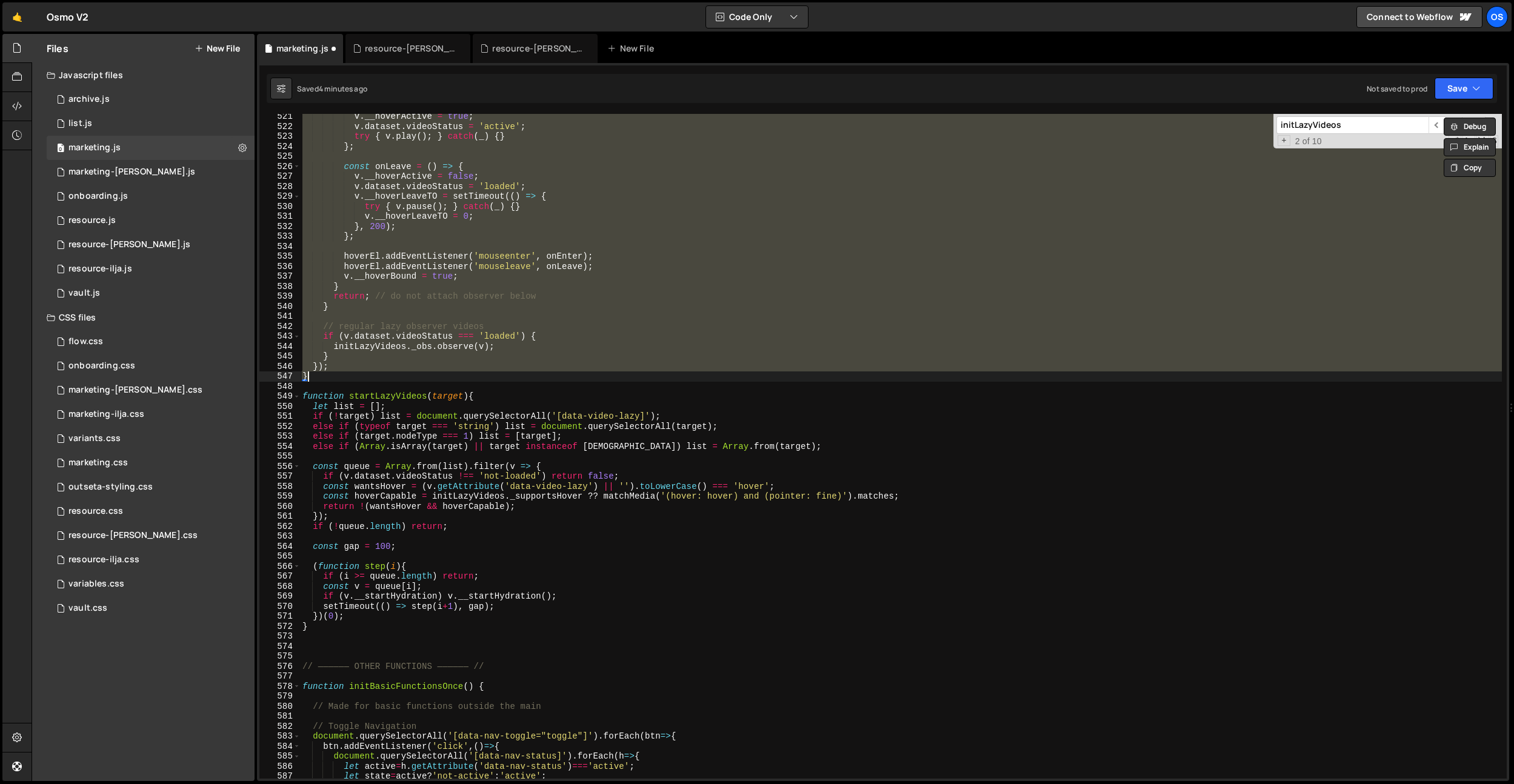
scroll to position [2821, 0]
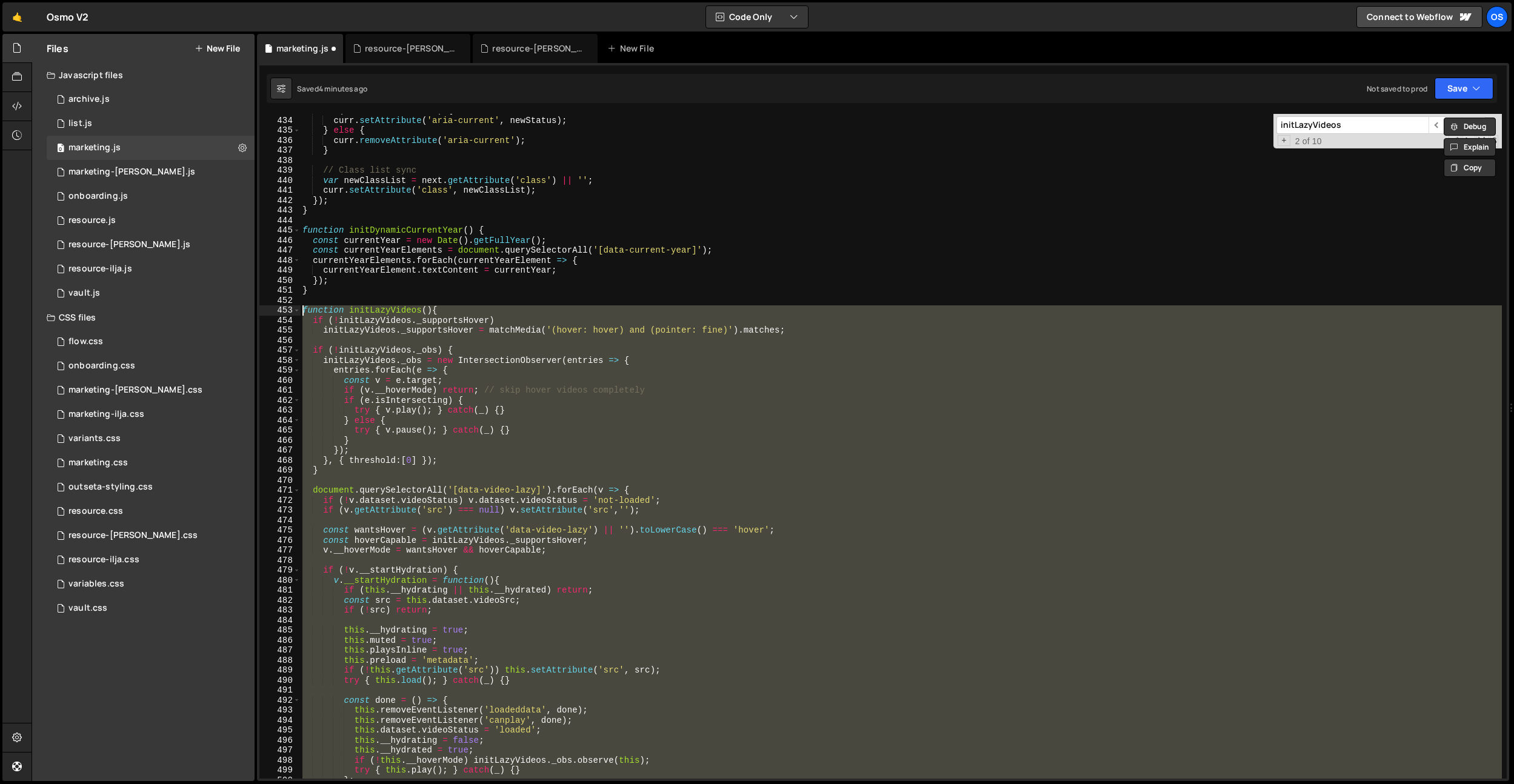
drag, startPoint x: 330, startPoint y: 567, endPoint x: 272, endPoint y: 307, distance: 266.4
click at [272, 307] on div "}); } 433 434 435 436 437 438 439 440 441 442 443 444 445 446 447 448 449 450 4…" at bounding box center [882, 446] width 1247 height 665
paste textarea "}"
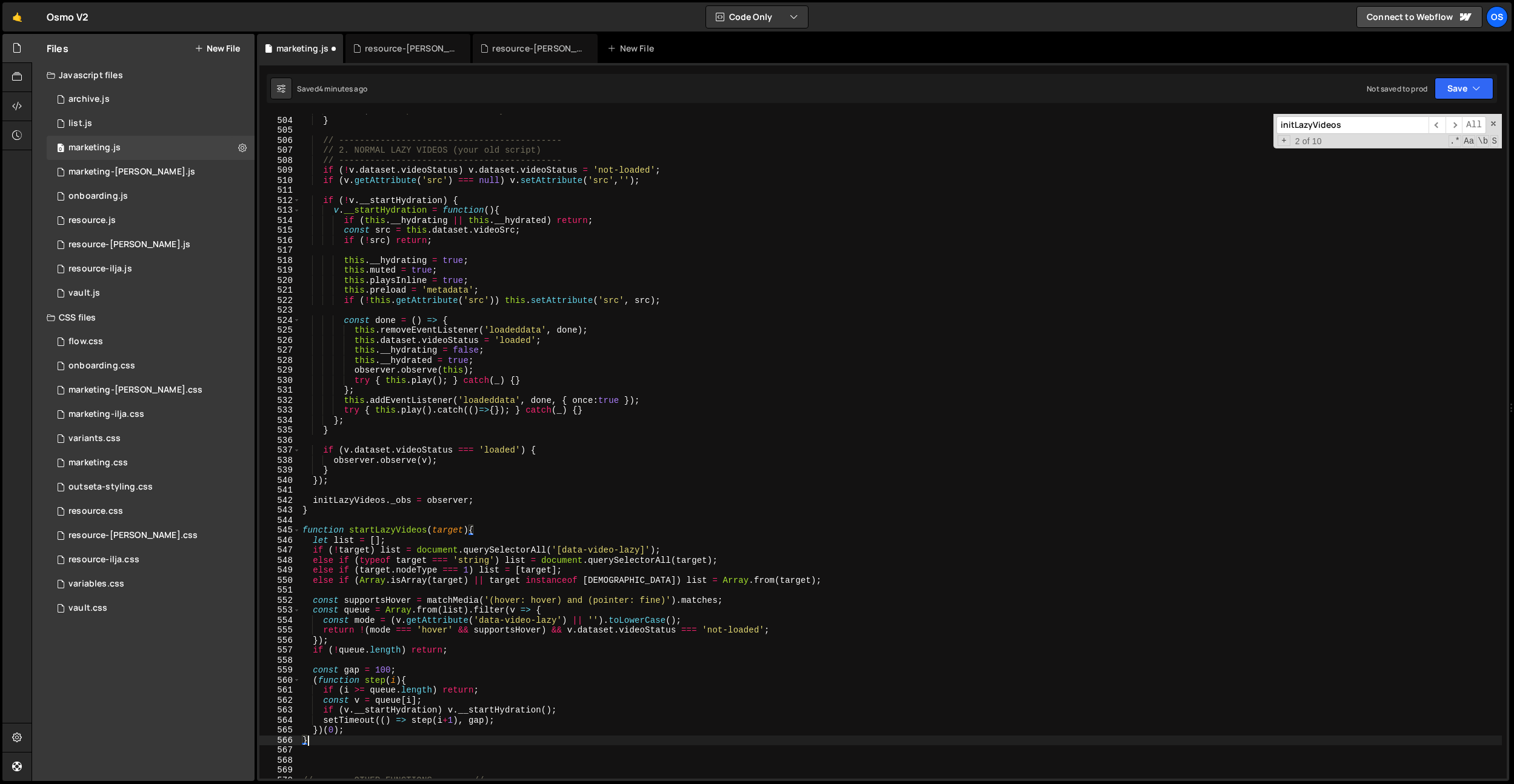
scroll to position [2699, 0]
click at [469, 240] on div "return ; // skip observer entirely } // ---------------------------------------…" at bounding box center [901, 448] width 1202 height 685
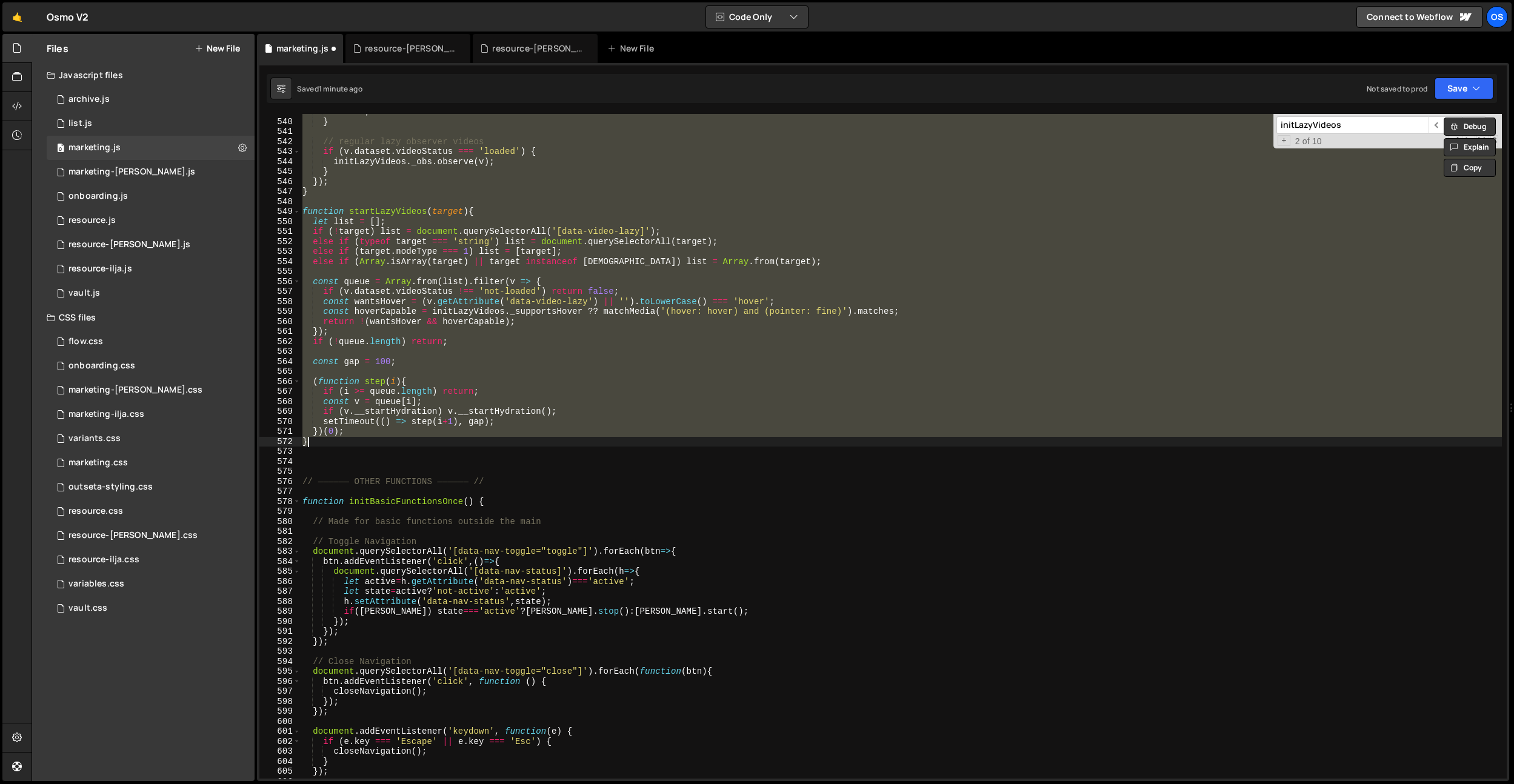
scroll to position [2887, 0]
paste textarea
type textarea "}"
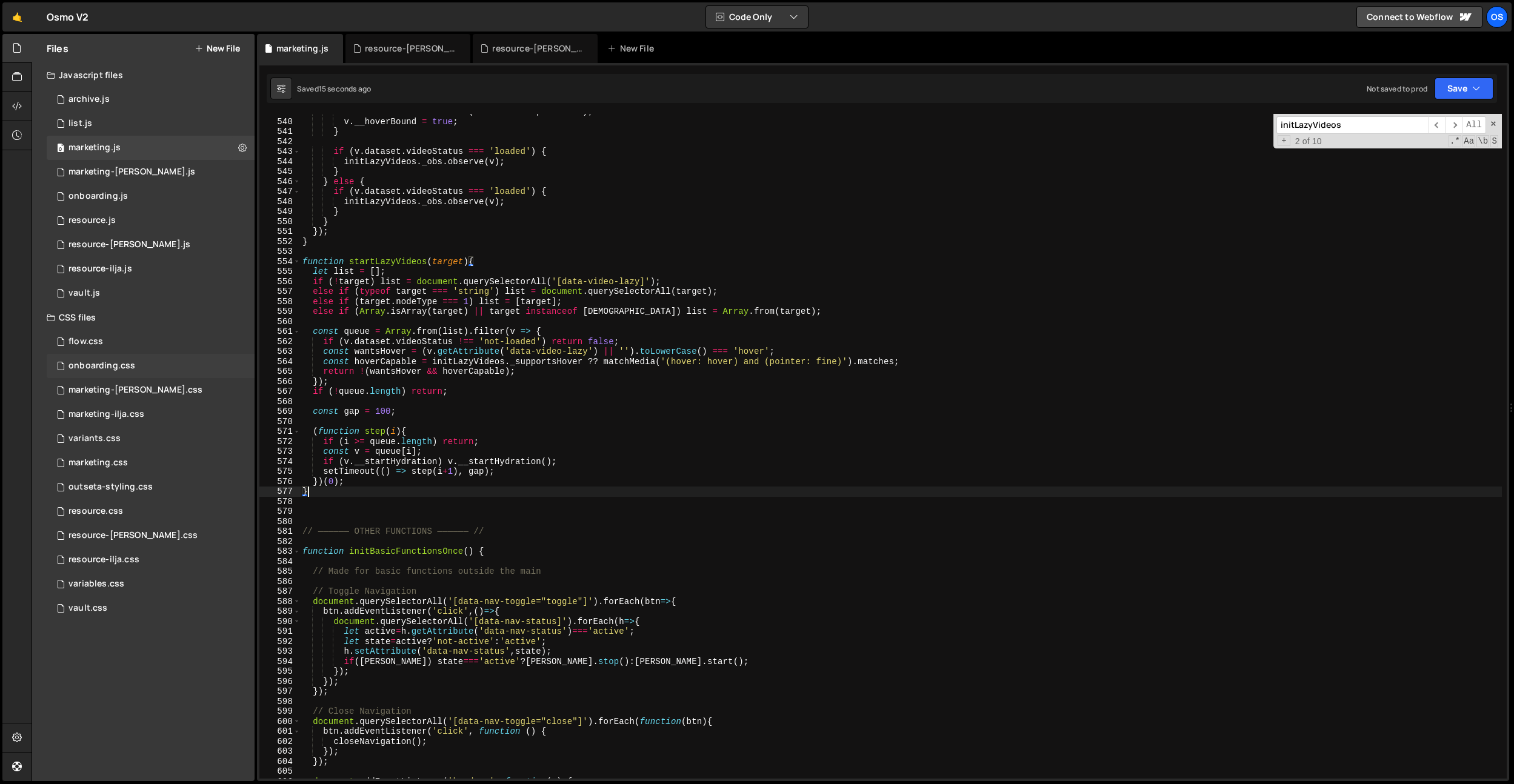
click at [130, 363] on div "onboarding.css" at bounding box center [101, 366] width 67 height 11
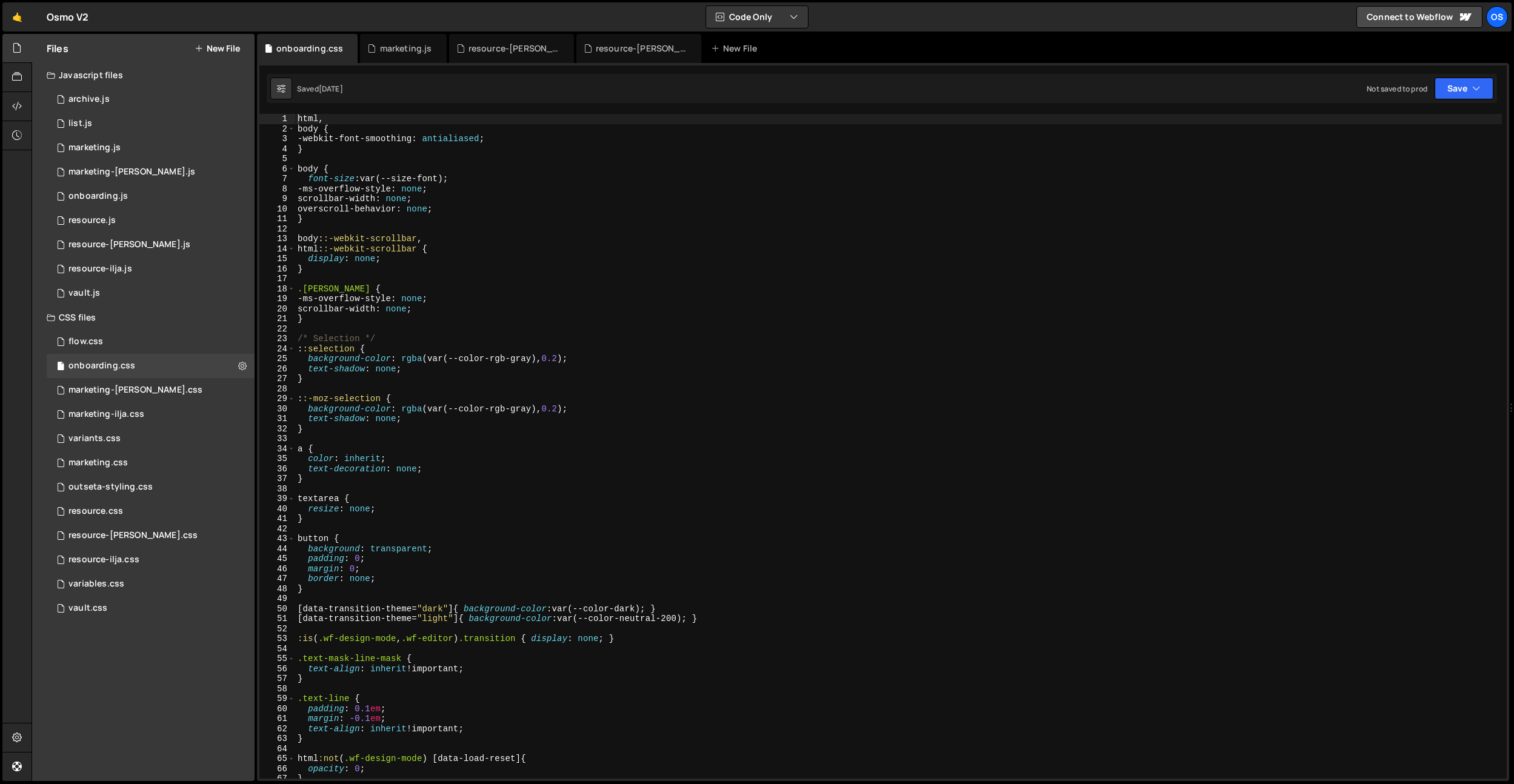
type textarea "text-shadow: none;"
click at [652, 369] on div "html , body { -webkit-font-smoothing : antialiased ; } body { font-size : var(-…" at bounding box center [898, 457] width 1207 height 685
drag, startPoint x: 1303, startPoint y: 125, endPoint x: 1192, endPoint y: 118, distance: 111.2
click at [1192, 118] on div "html , body { -webkit-font-smoothing : antialiased ; } body { font-size : var(-…" at bounding box center [898, 446] width 1207 height 665
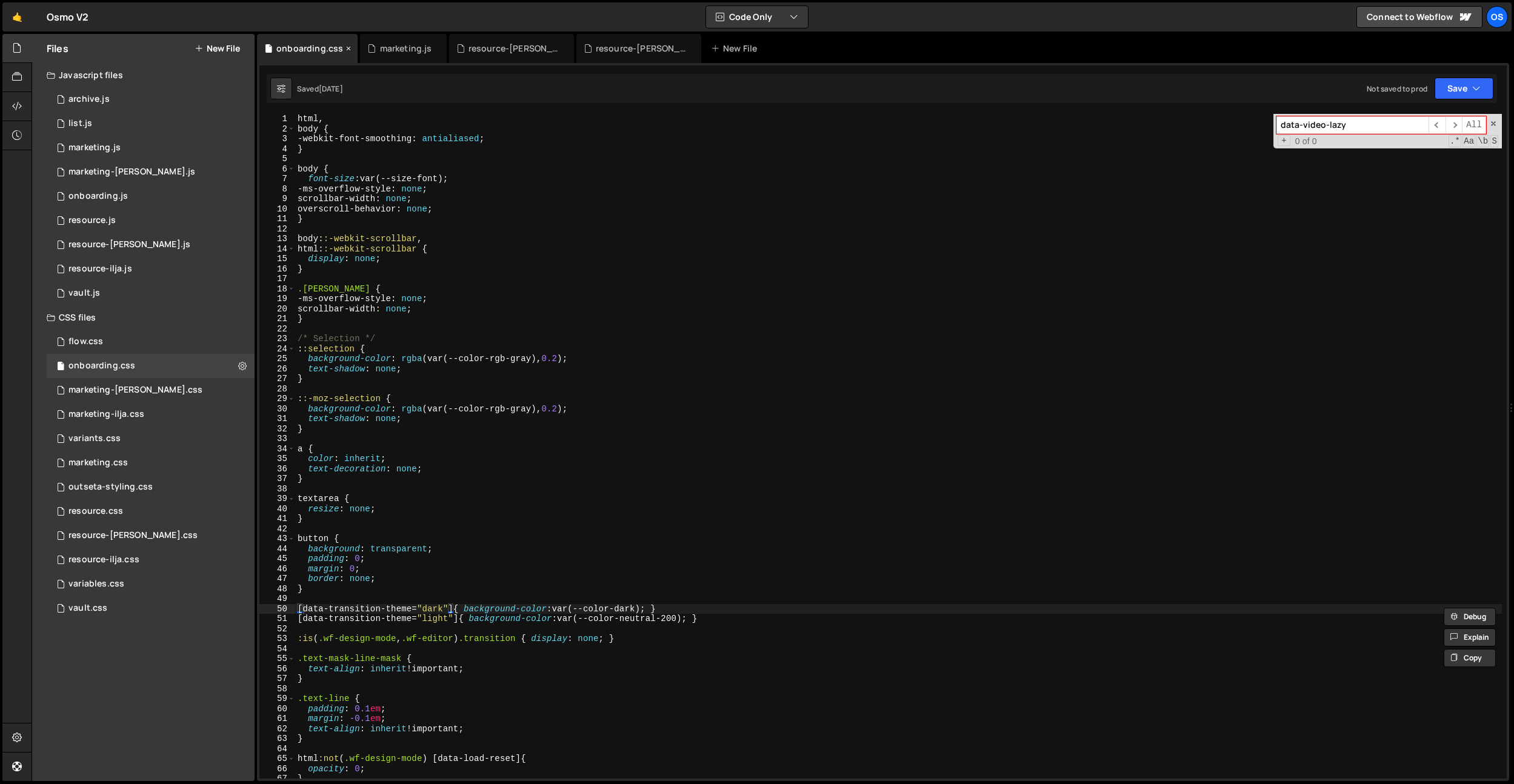
type input "data-video-lazy"
click at [345, 46] on icon at bounding box center [348, 48] width 8 height 12
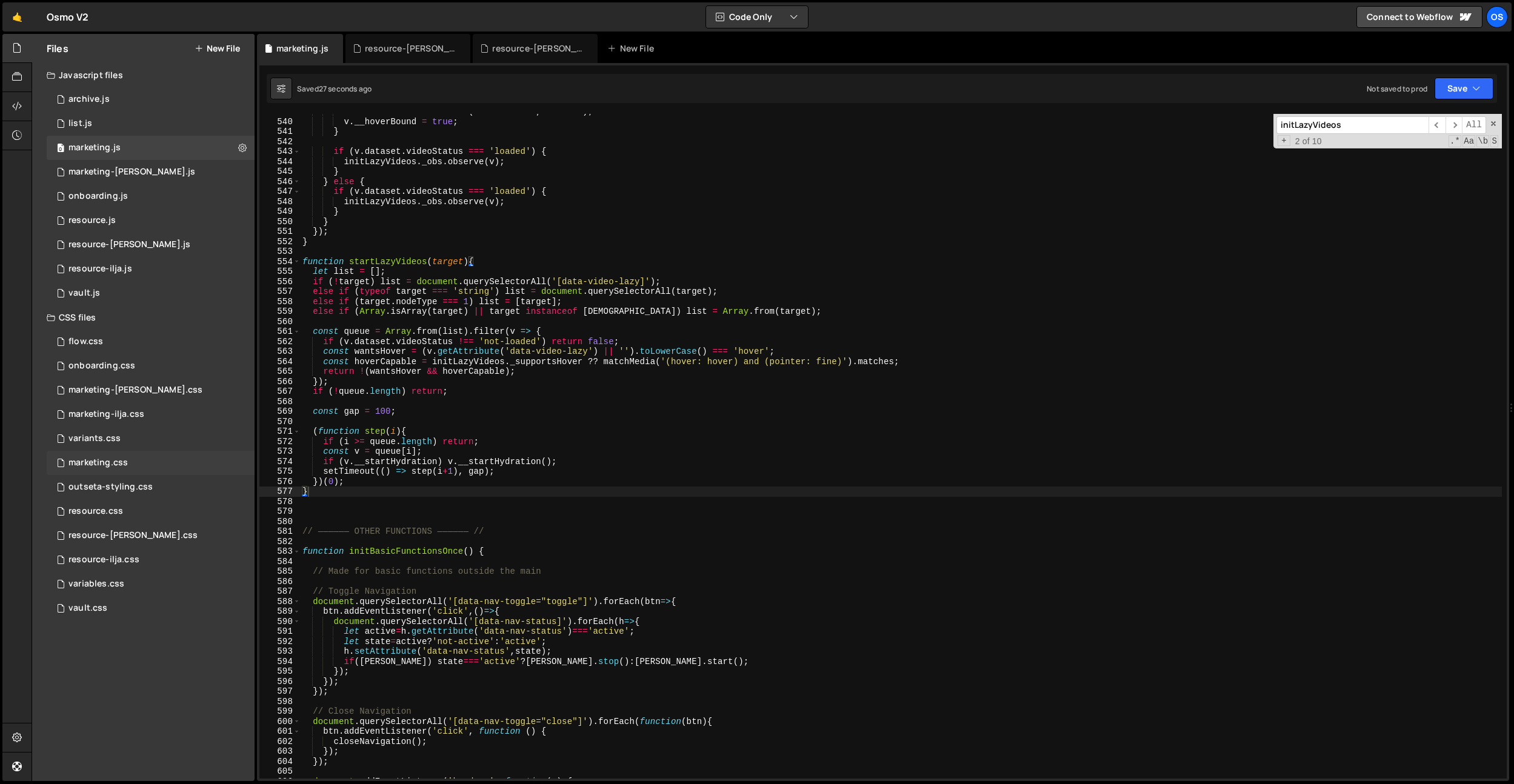
click at [109, 457] on div "marketing.css 0" at bounding box center [150, 463] width 208 height 24
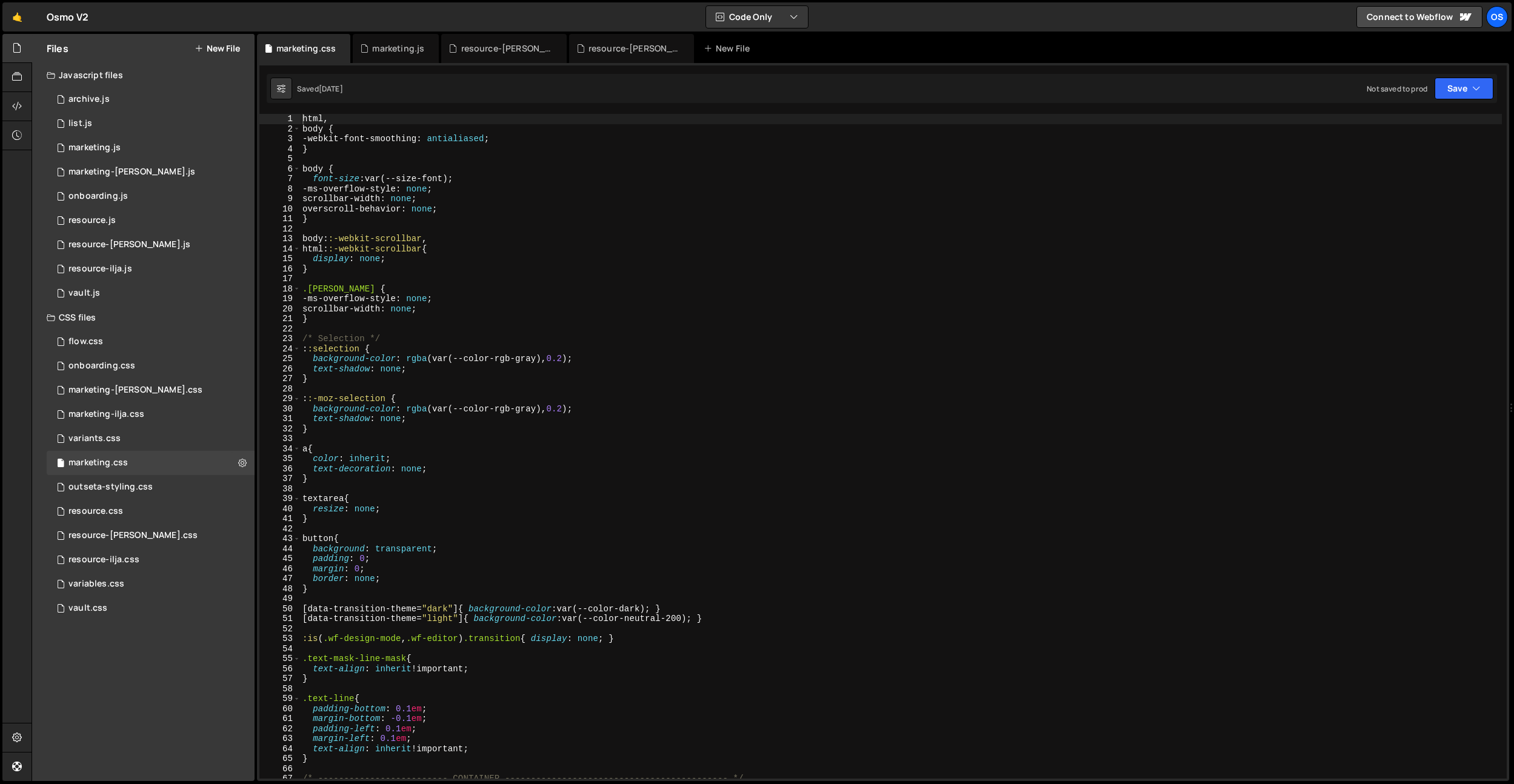
type textarea "font-size: var(--size-font);"
click at [1129, 175] on div "html , body { -webkit-font-smoothing : antialiased ; } body { font-size : var(-…" at bounding box center [901, 457] width 1202 height 685
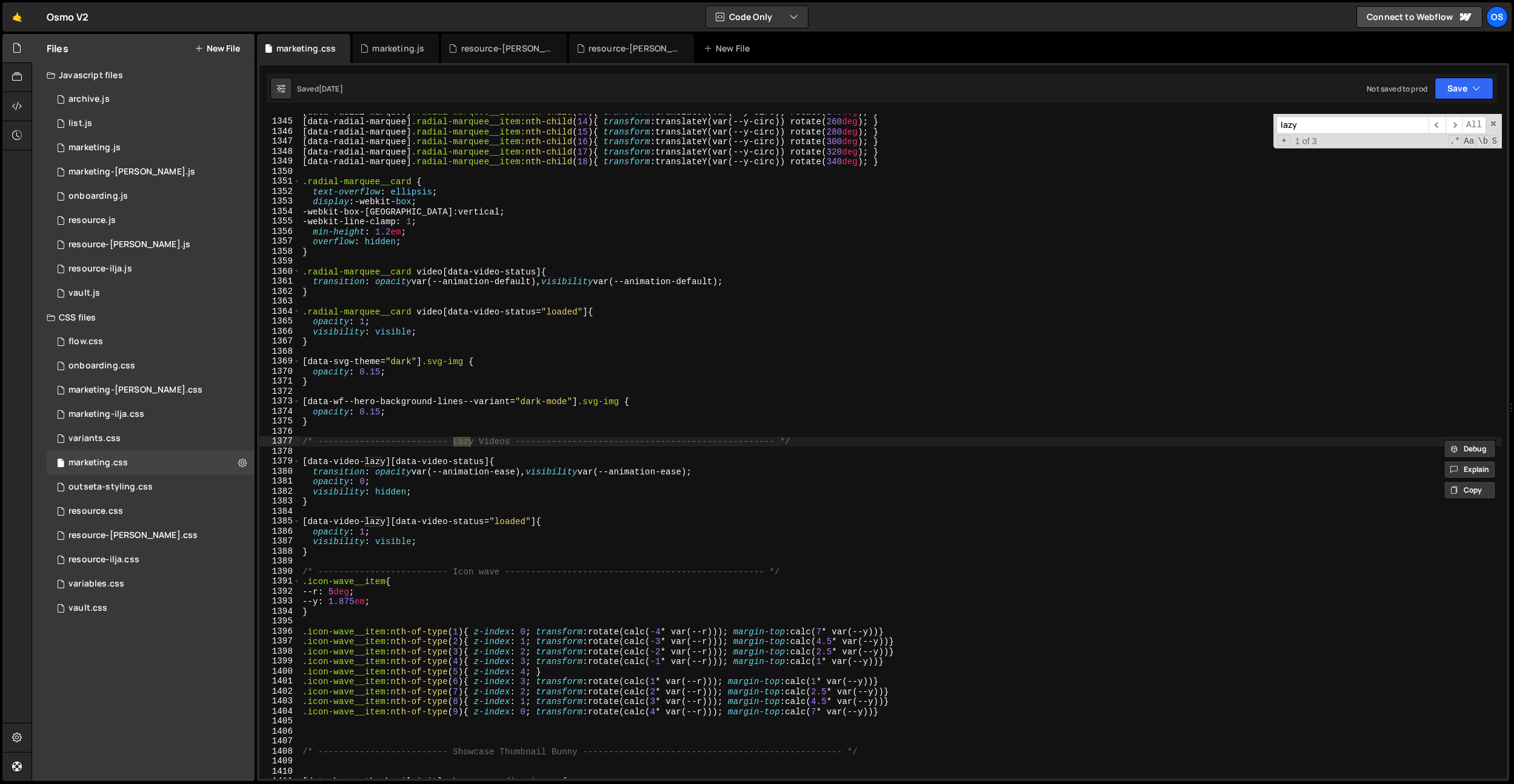
scroll to position [13438, 0]
type input "lazy"
click at [587, 362] on div "[ data-radial-marquee ] .radial-marquee__item :nth-child ( 13 ) { transform : t…" at bounding box center [901, 449] width 1202 height 685
drag, startPoint x: 536, startPoint y: 523, endPoint x: 294, endPoint y: 523, distance: 242.0
click at [294, 523] on div "[data-svg-theme="dark"] .svg-img { 1344 1345 1346 1347 1348 1349 1350 1351 1352…" at bounding box center [882, 446] width 1247 height 665
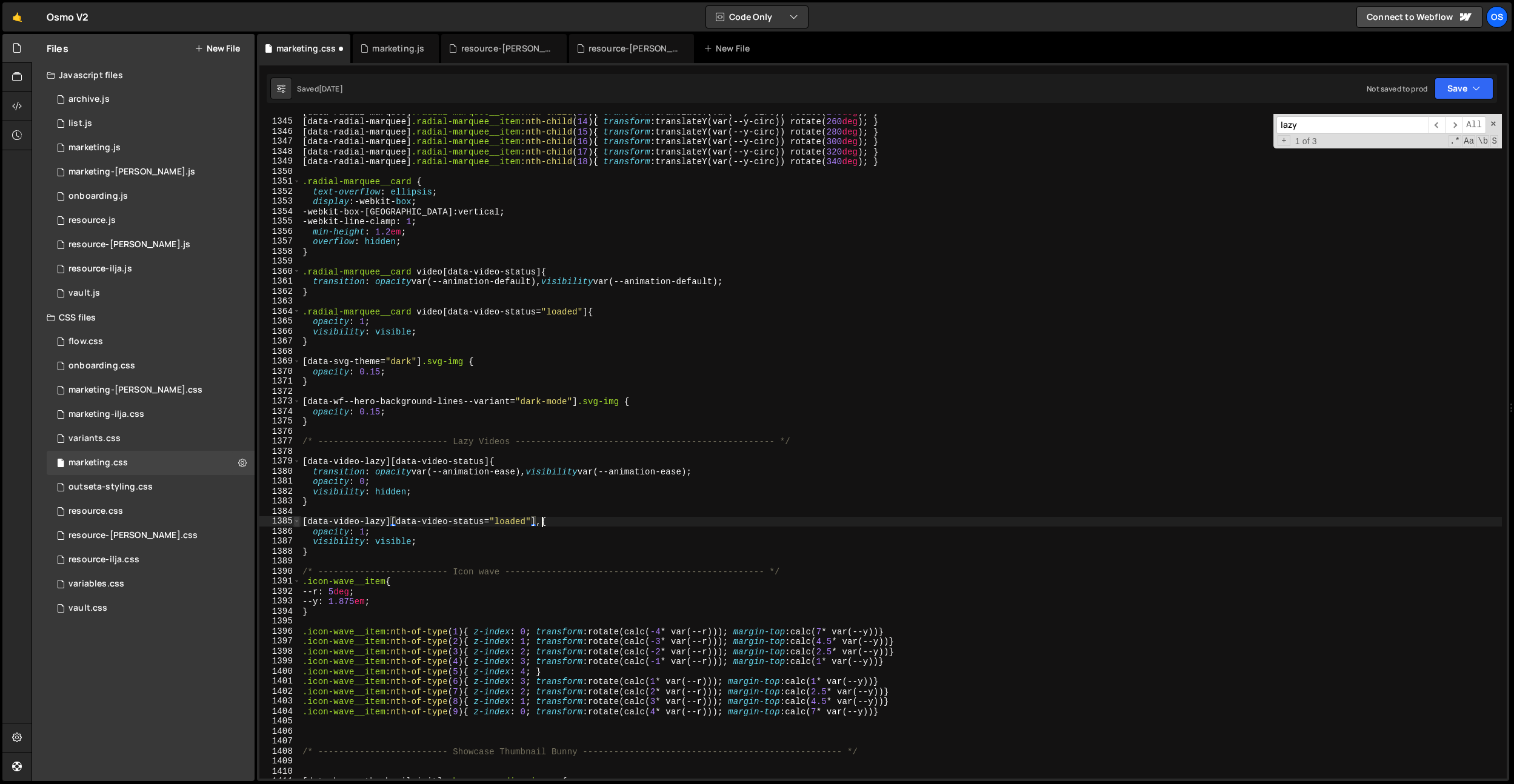
scroll to position [0, 0]
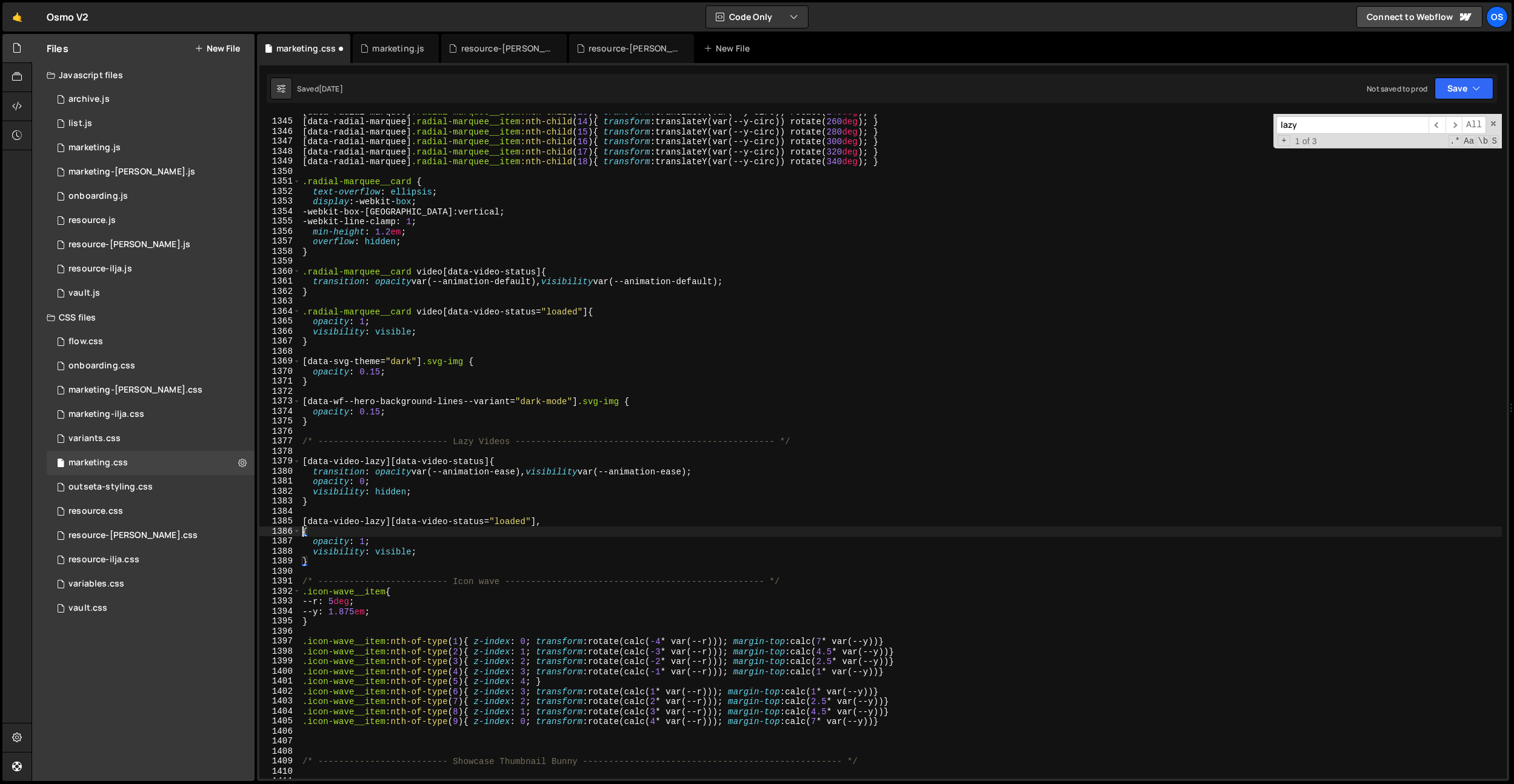
paste textarea "[data-video-lazy][data-video-status="loaded"]"
click at [520, 521] on div "[ data-radial-marquee ] .radial-marquee__item :nth-child ( 13 ) { transform : t…" at bounding box center [901, 449] width 1202 height 685
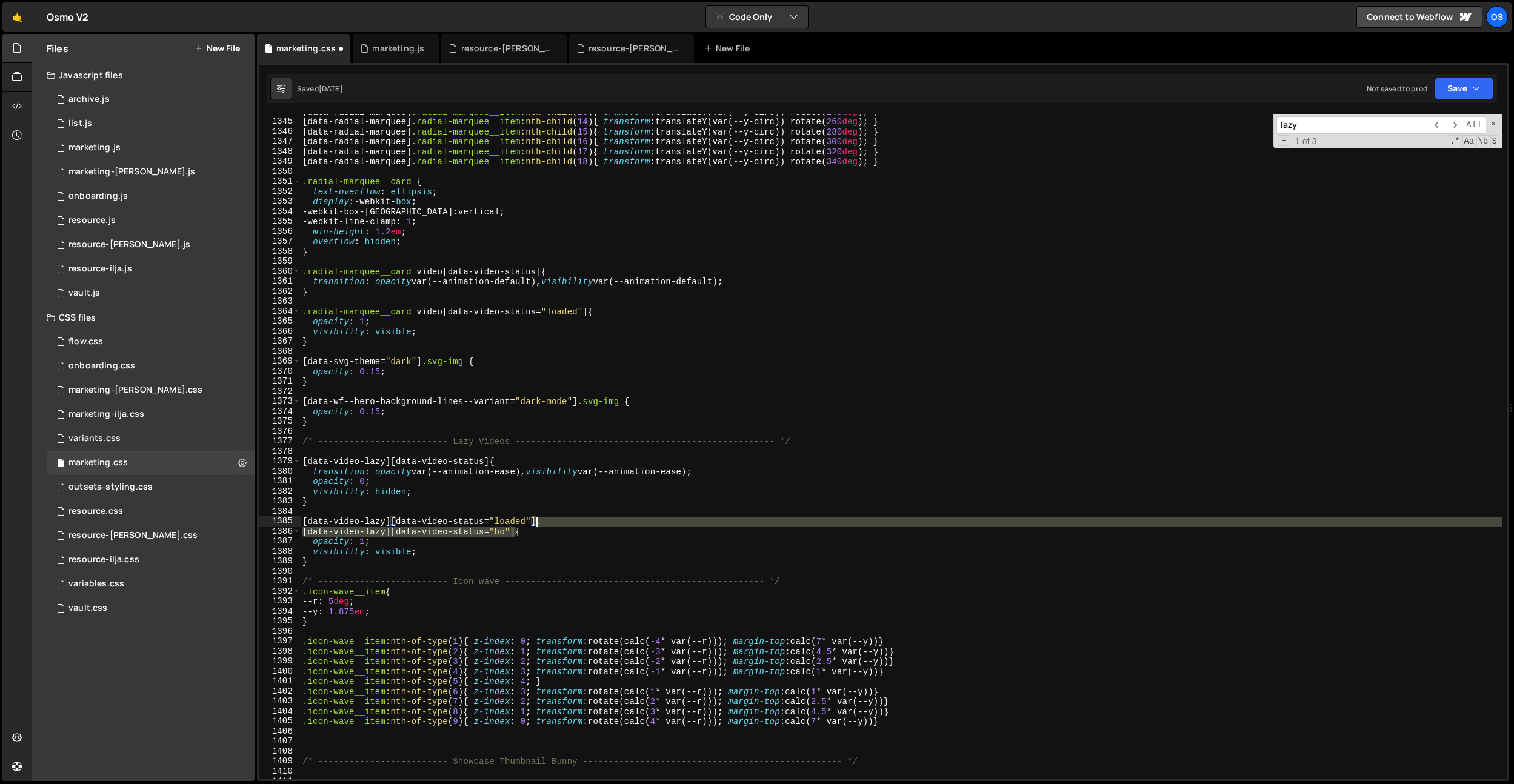
drag, startPoint x: 517, startPoint y: 532, endPoint x: 538, endPoint y: 526, distance: 21.8
click at [538, 526] on div "[ data-radial-marquee ] .radial-marquee__item :nth-child ( 13 ) { transform : t…" at bounding box center [901, 449] width 1202 height 685
type textarea "[data-video-lazy][data-video-status="loaded"] {"
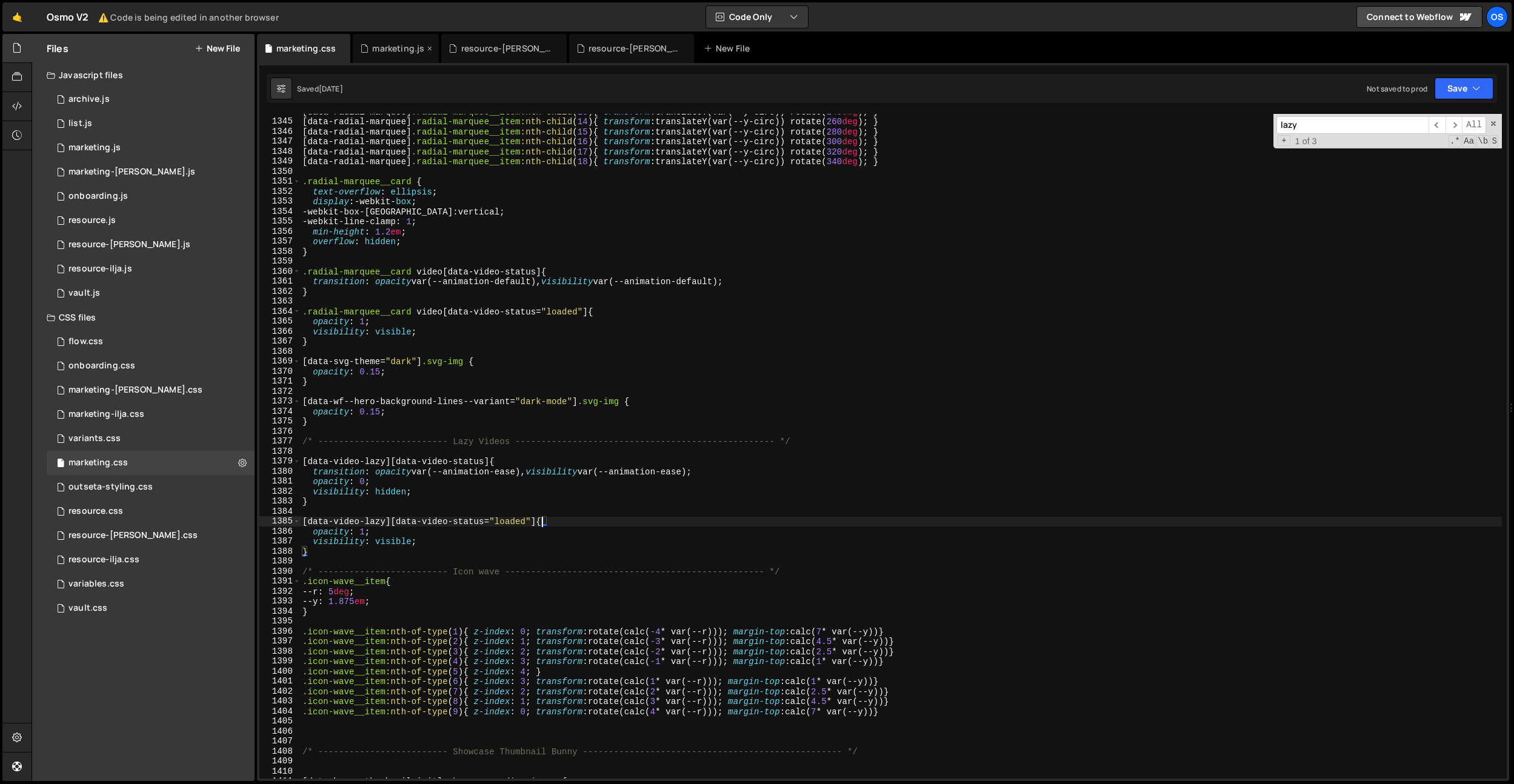
click at [383, 50] on div "marketing.js" at bounding box center [398, 48] width 52 height 12
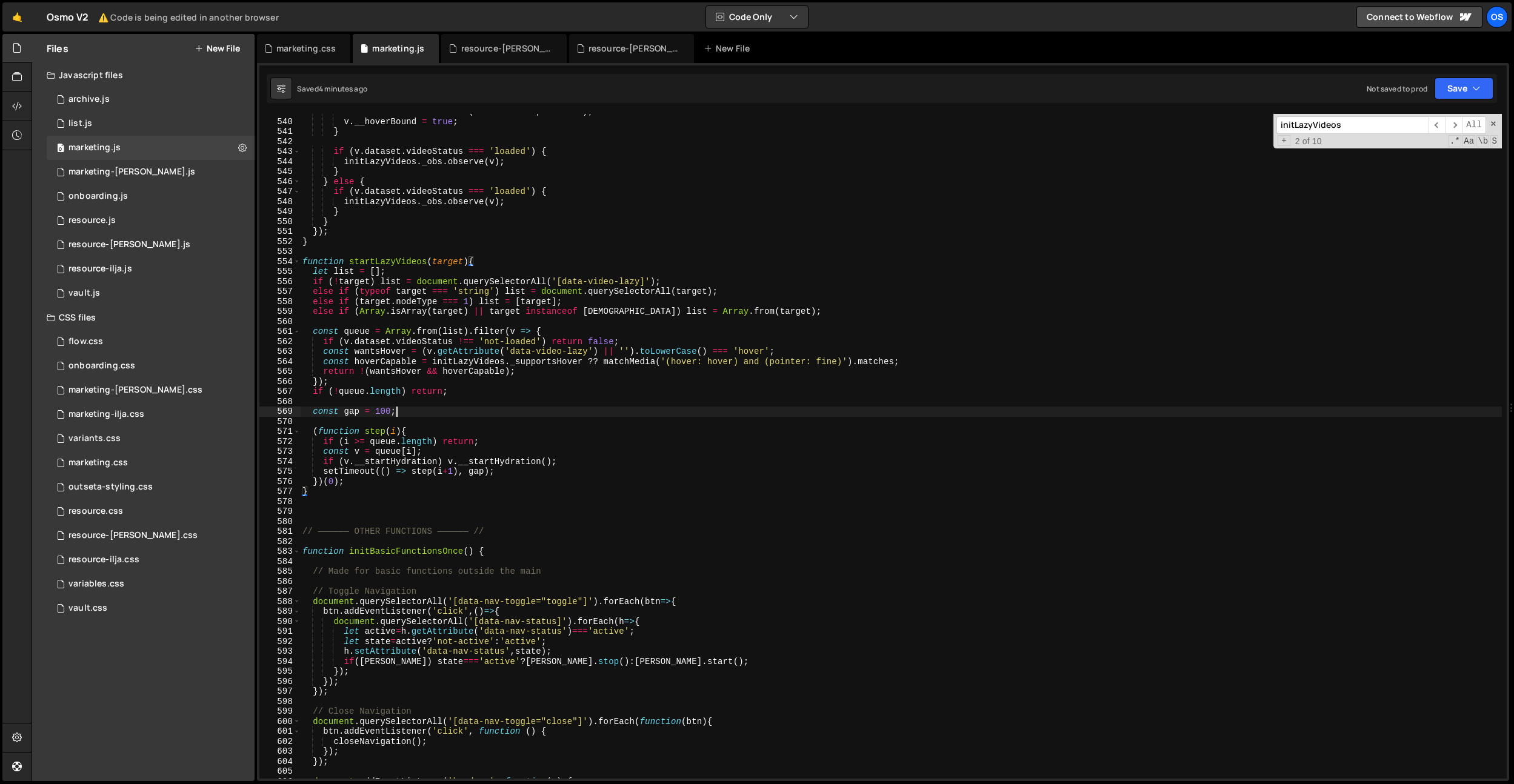
click at [518, 408] on div "hoverEl . addEventListener ( 'mouseleave' , onLeave ) ; v . __hoverBound = true…" at bounding box center [901, 449] width 1202 height 685
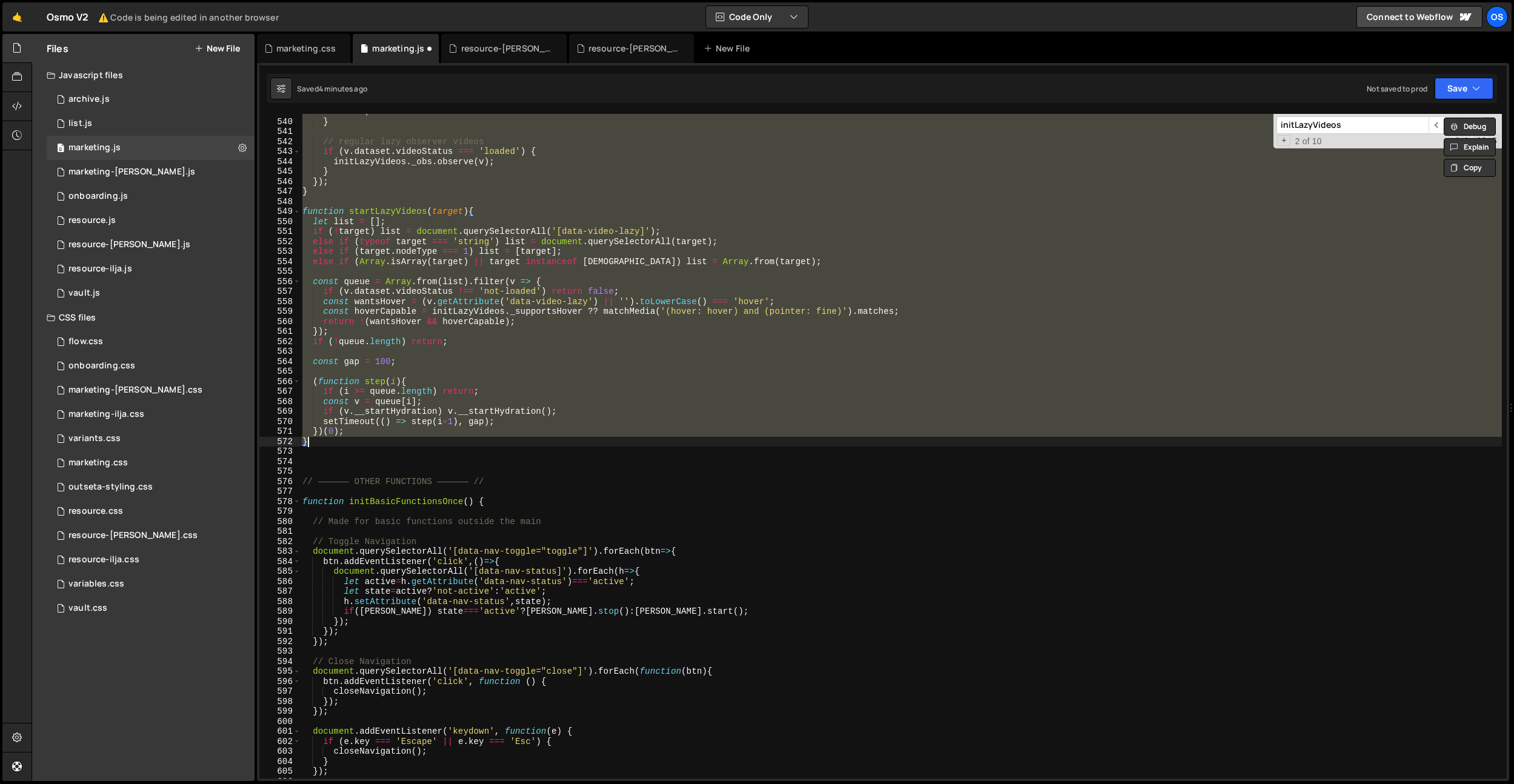
paste textarea
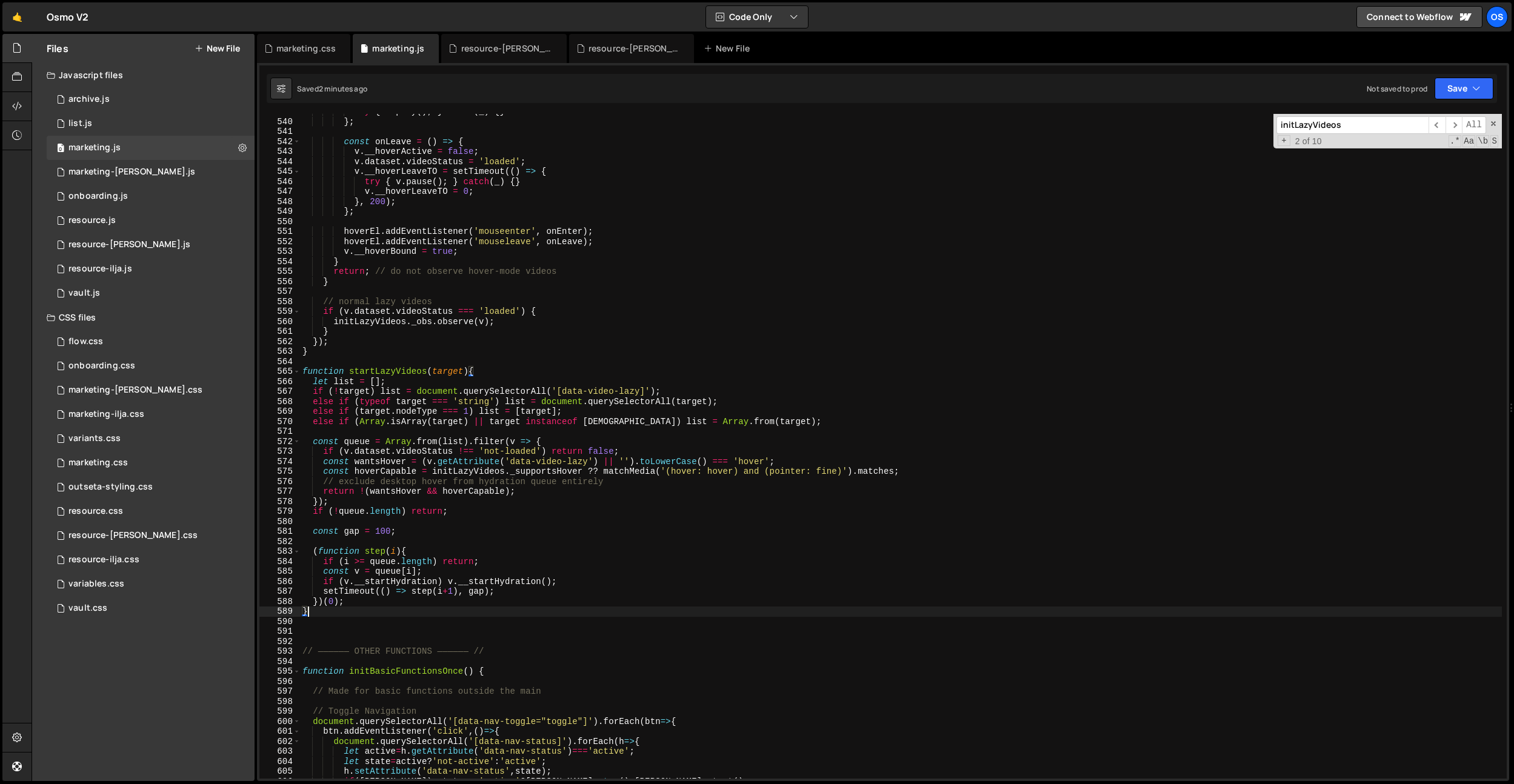
click at [514, 300] on div "try { v . play ( ) ; } catch ( _ ) { } } ; const onLeave = ( ) => { v . __hover…" at bounding box center [901, 449] width 1202 height 685
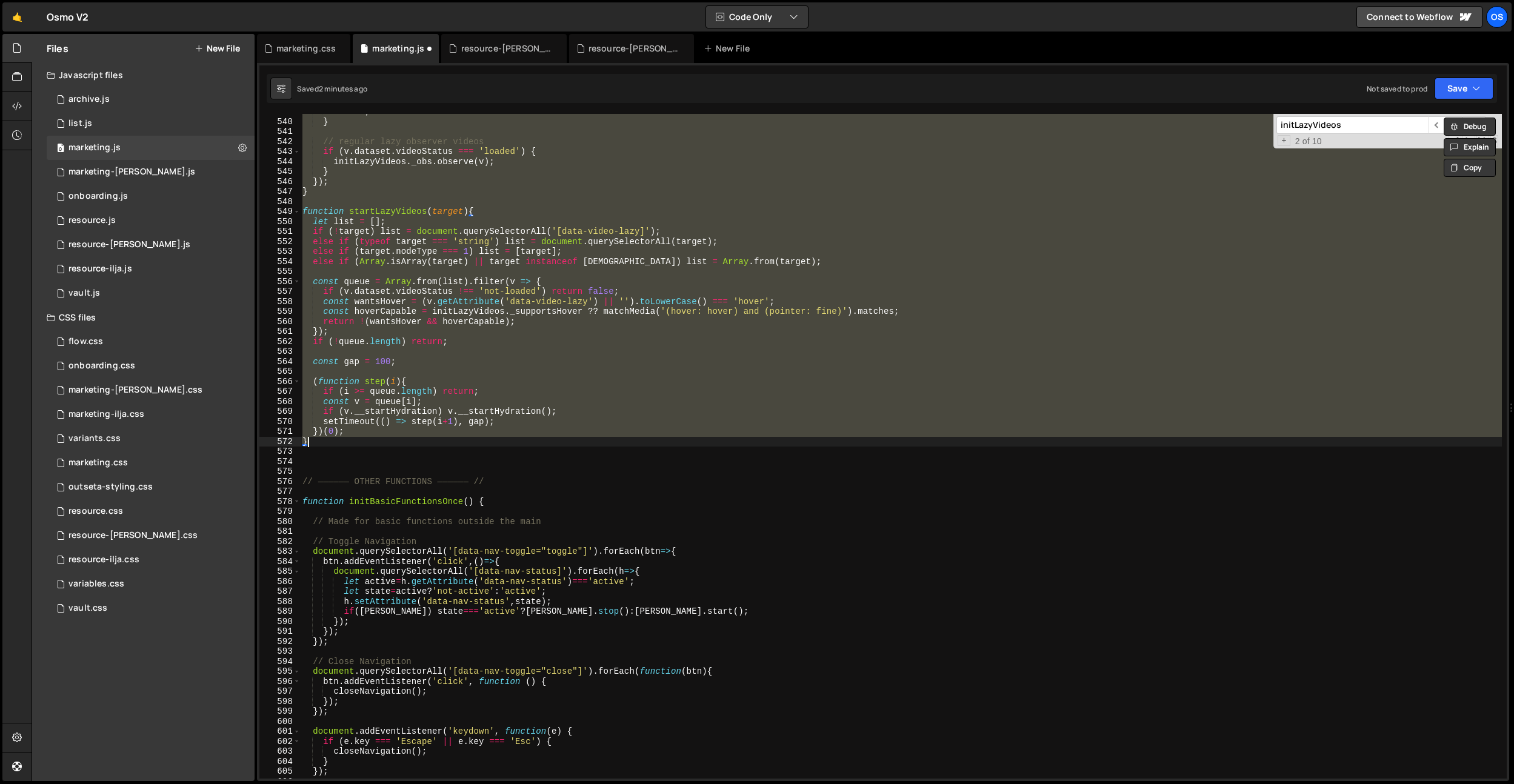
paste textarea "if ("
paste textarea
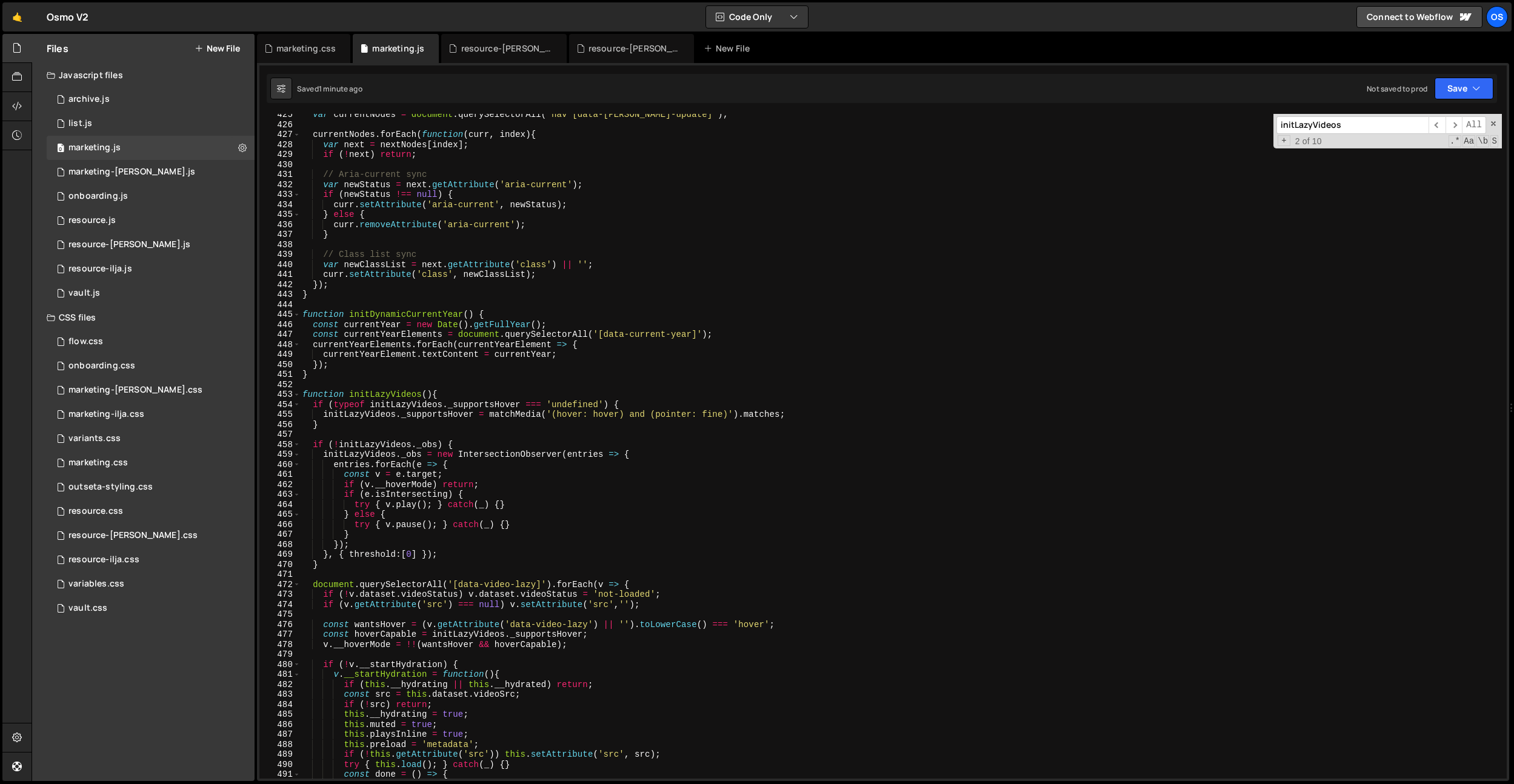
scroll to position [2217, 0]
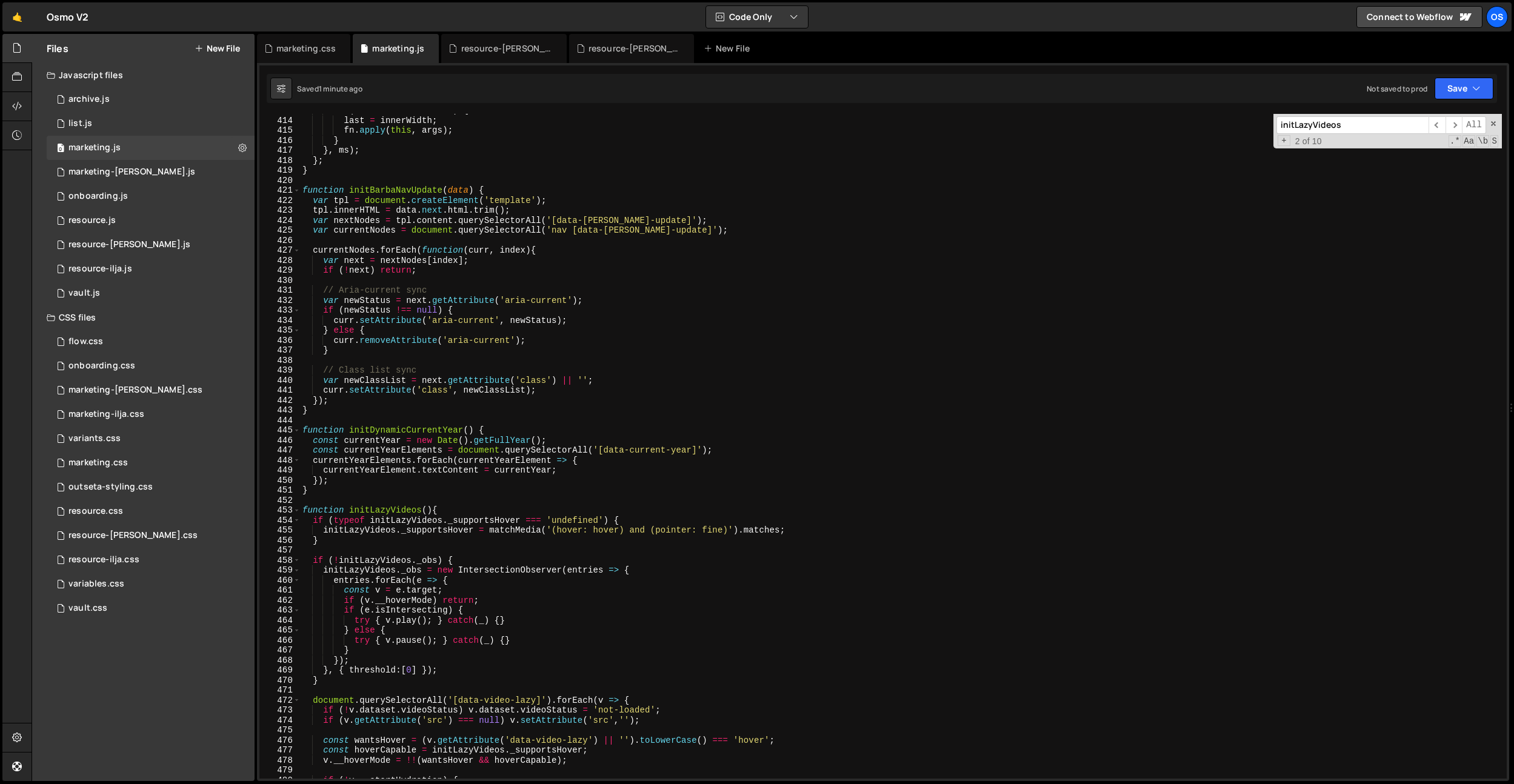
click at [409, 671] on div "if ( innerWidth !== last ) { last = innerWidth ; fn . apply ( this , args ) ; }…" at bounding box center [901, 448] width 1202 height 685
click at [457, 219] on div "if ( innerWidth !== last ) { last = innerWidth ; fn . apply ( this , args ) ; }…" at bounding box center [901, 448] width 1202 height 685
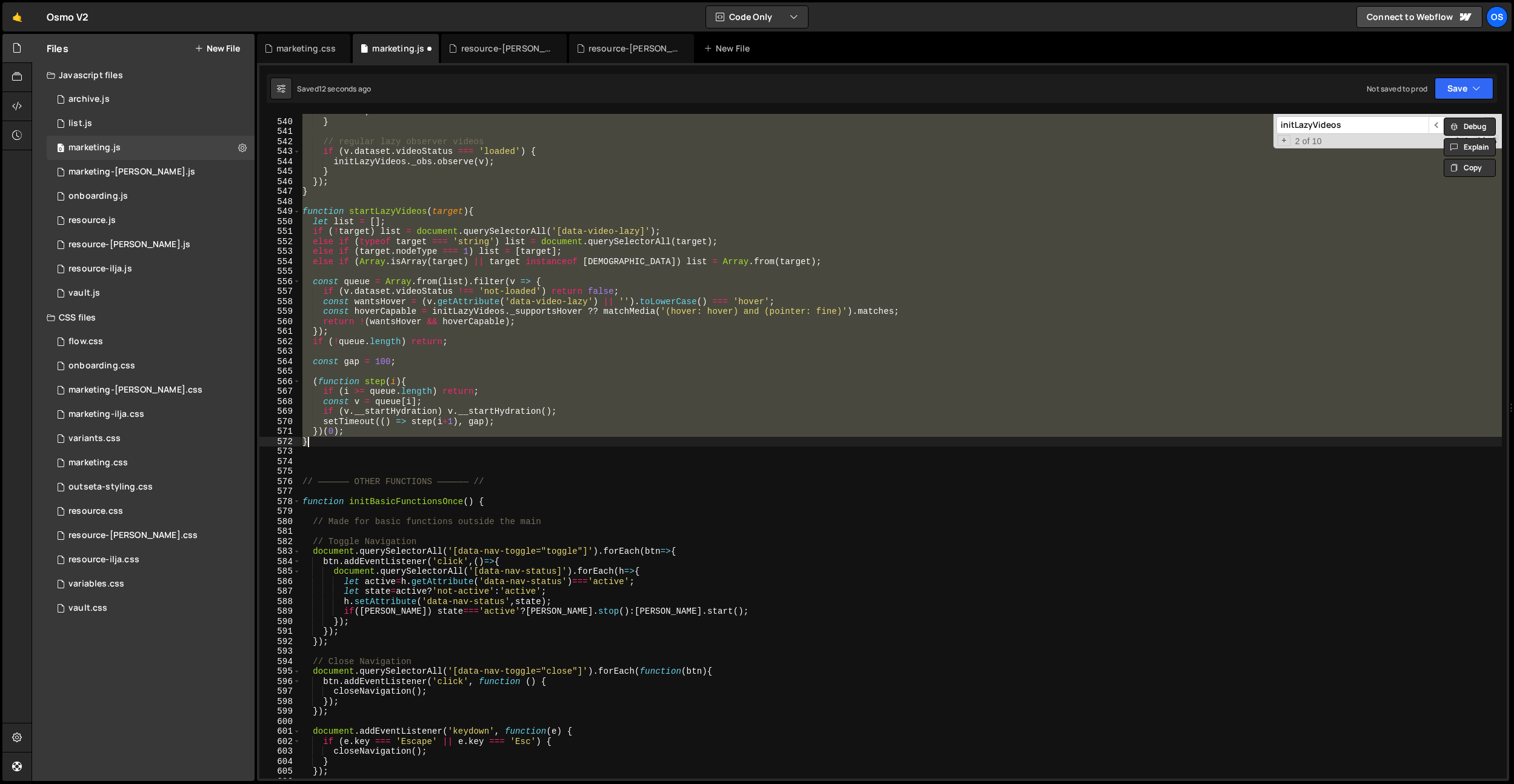
scroll to position [2887, 0]
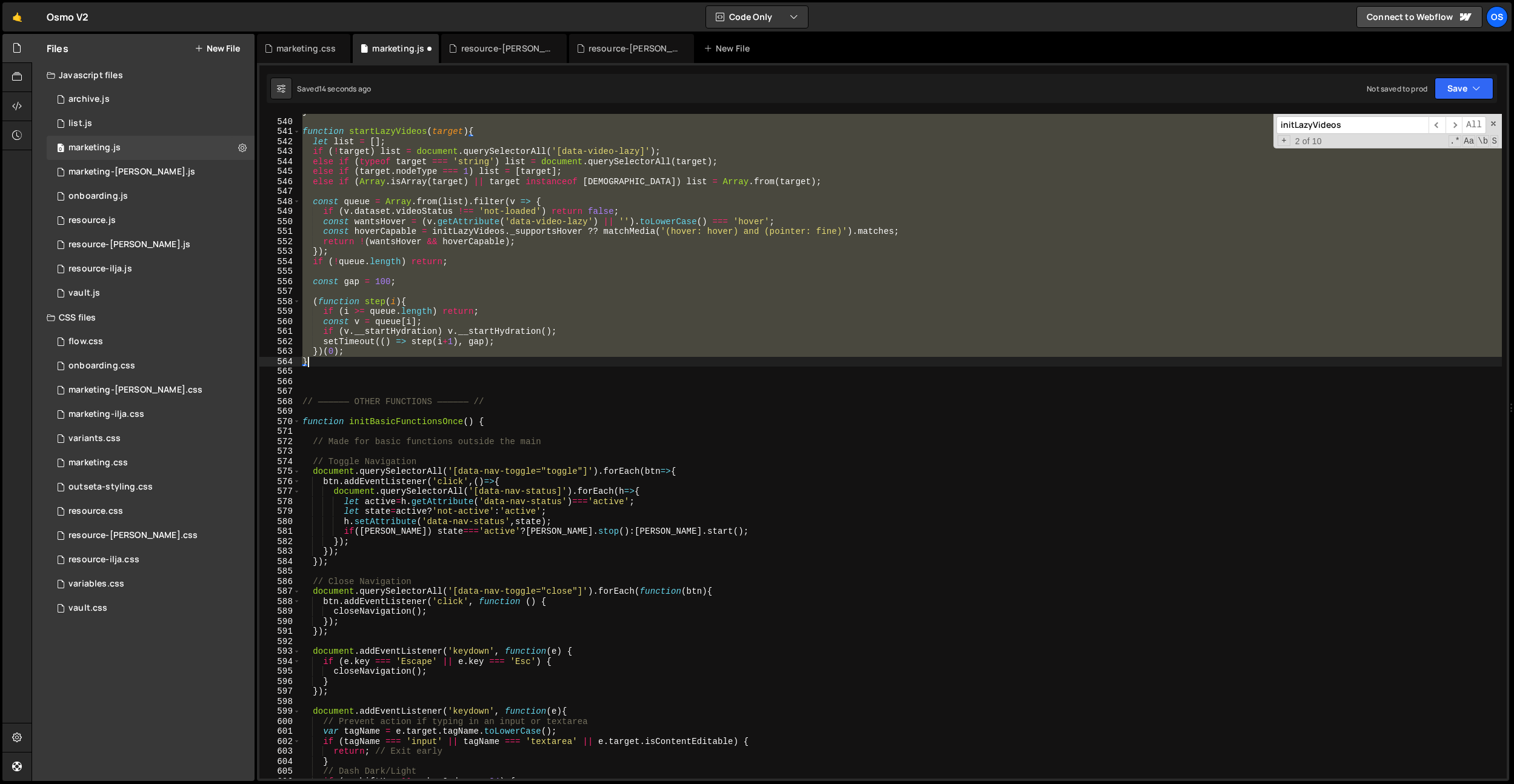
paste textarea
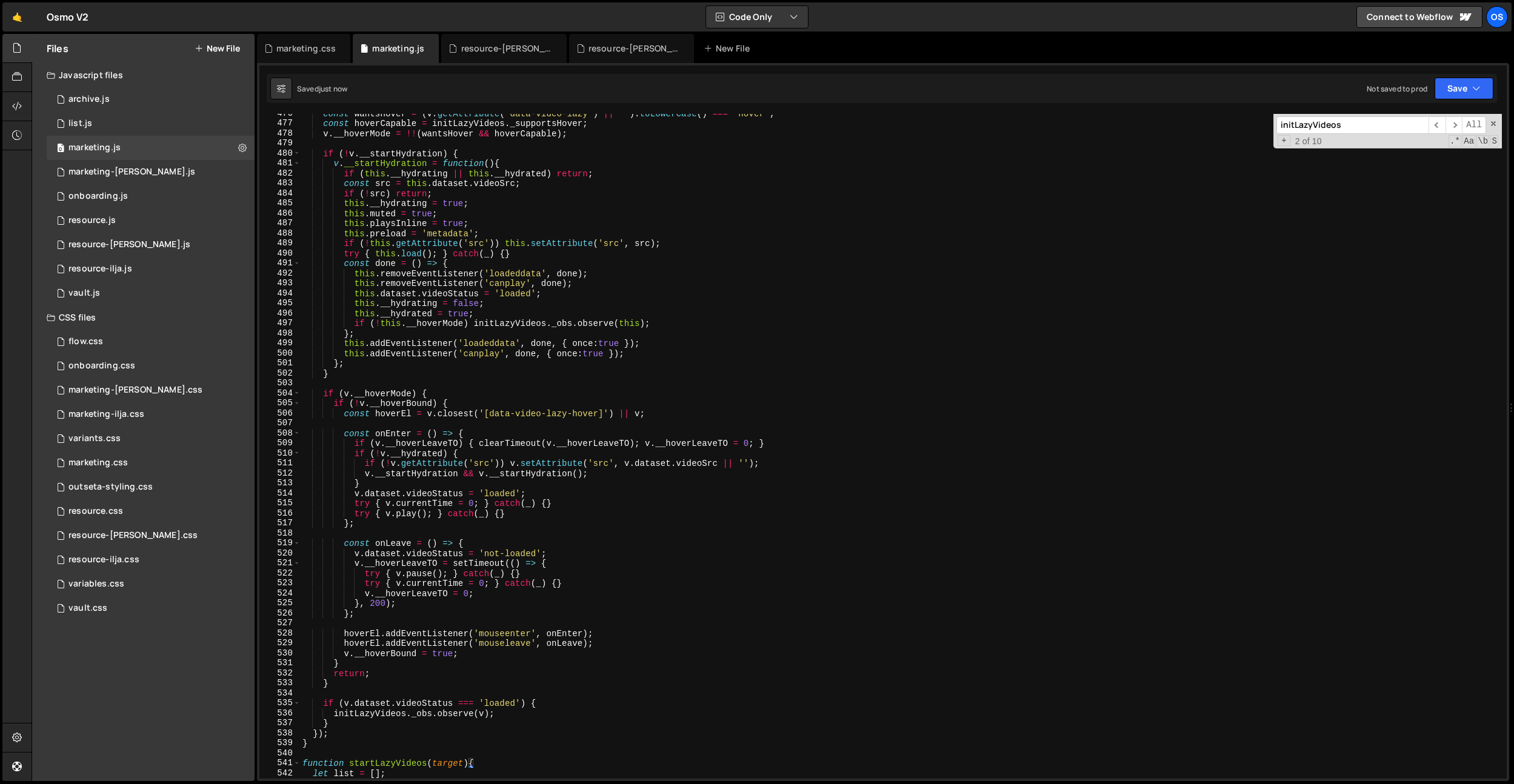
click at [558, 524] on div "const wantsHover = ( v . getAttribute ( 'data-video-lazy' ) || '' ) . toLowerCa…" at bounding box center [901, 451] width 1202 height 685
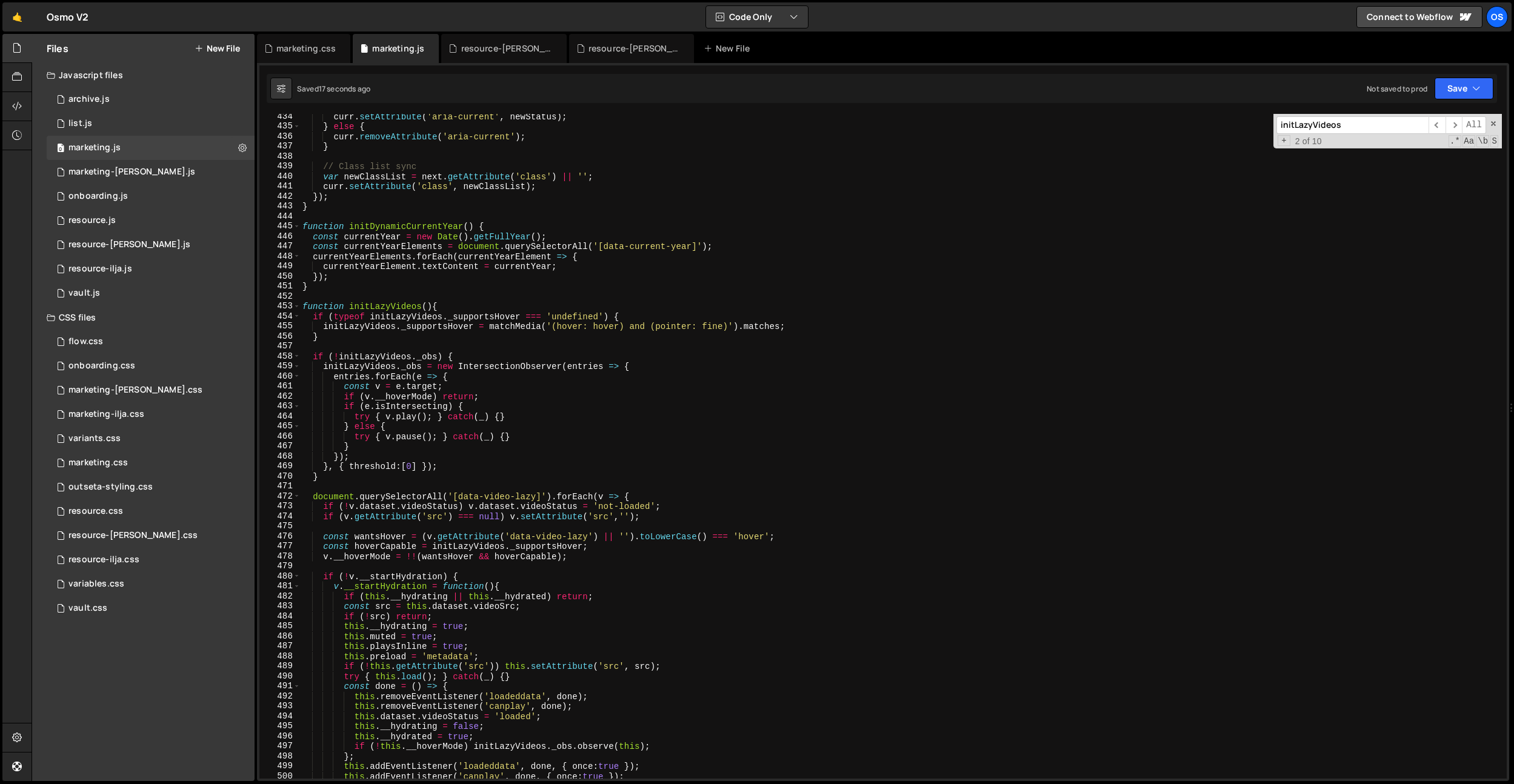
scroll to position [2326, 0]
drag, startPoint x: 431, startPoint y: 419, endPoint x: 430, endPoint y: 427, distance: 8.1
click at [431, 418] on div "curr . setAttribute ( 'aria-current' , newStatus ) ; } else { curr . removeAttr…" at bounding box center [901, 454] width 1202 height 685
click at [479, 394] on div "curr . setAttribute ( 'aria-current' , newStatus ) ; } else { curr . removeAttr…" at bounding box center [901, 454] width 1202 height 685
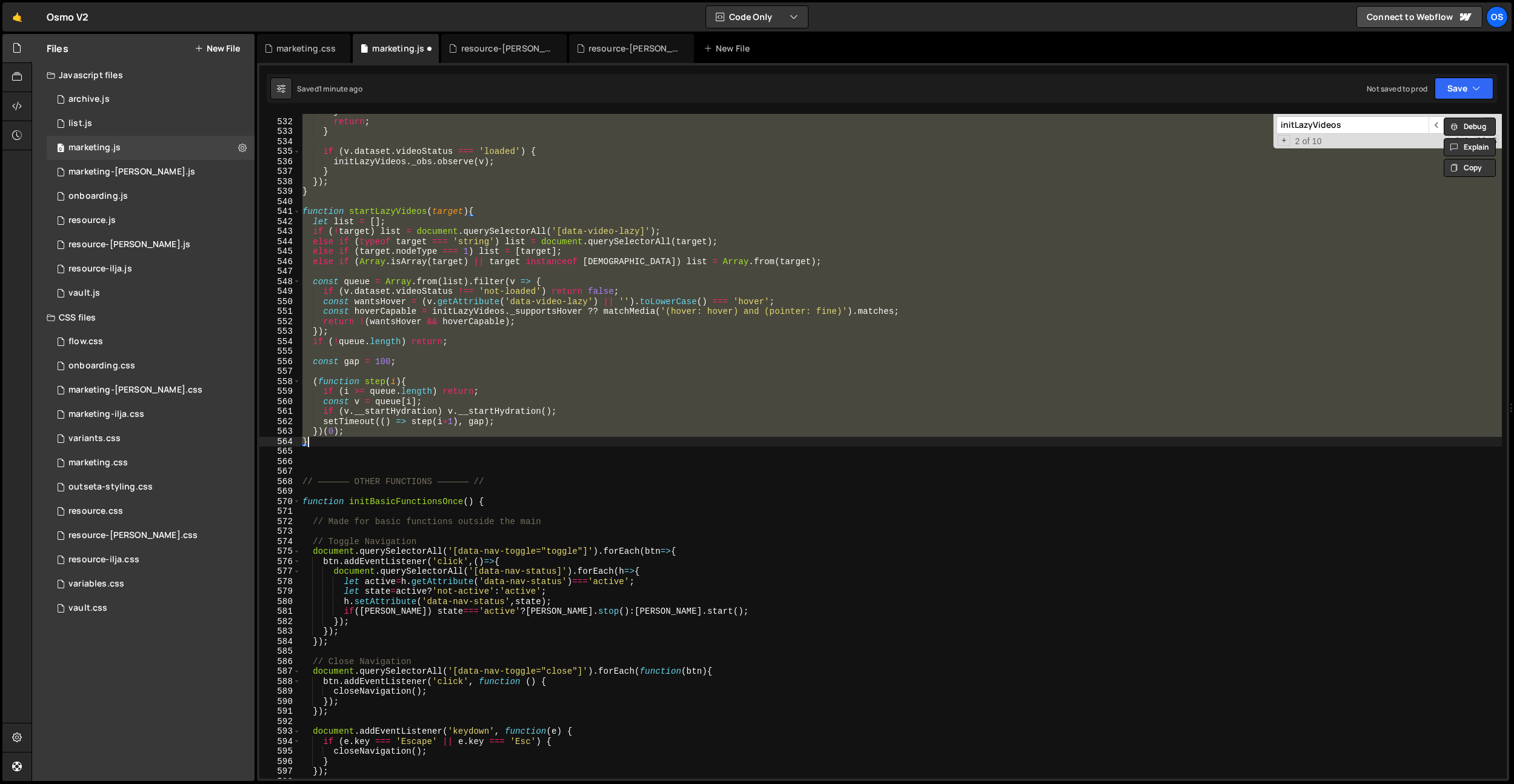
scroll to position [2851, 0]
paste textarea
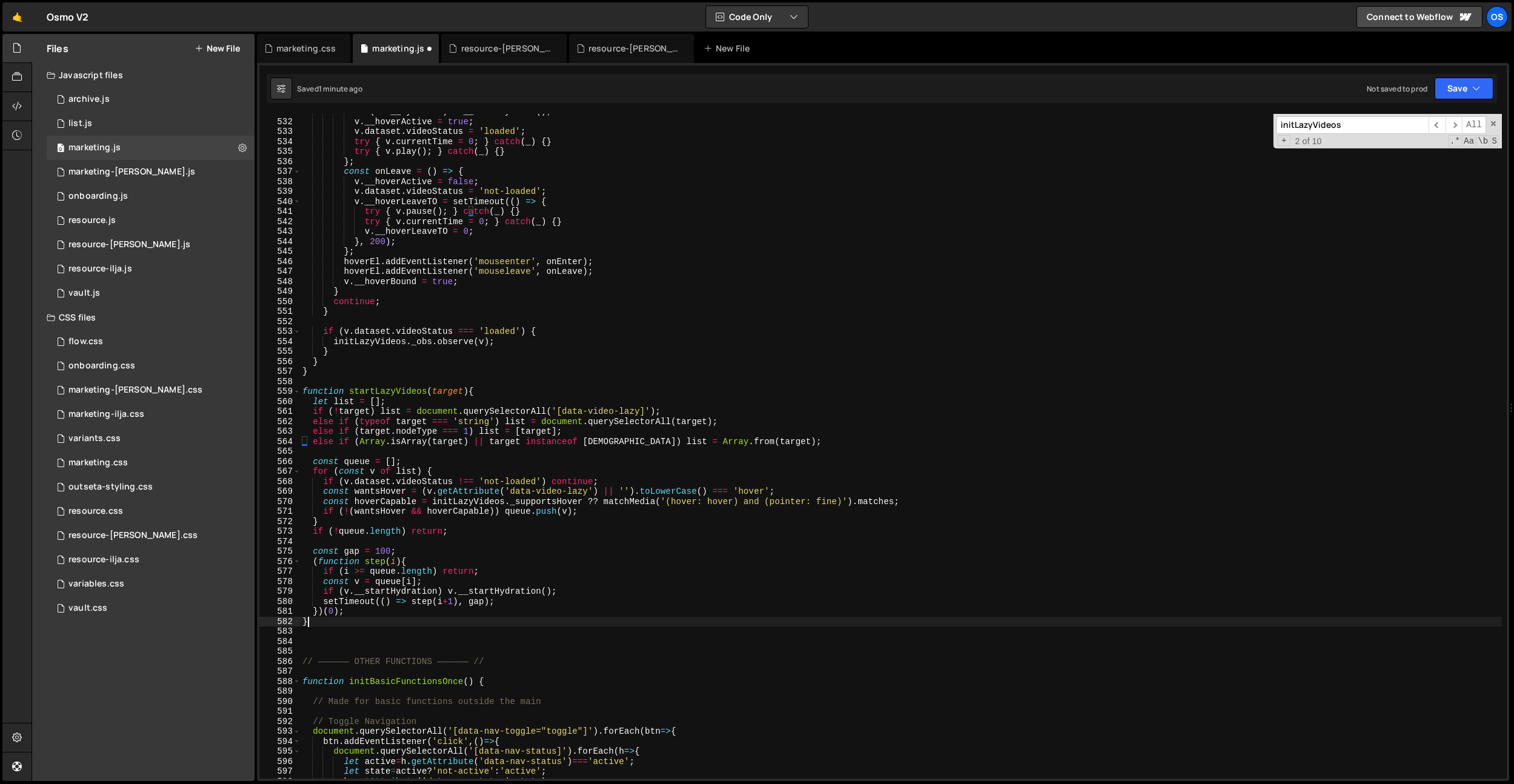
scroll to position [0, 0]
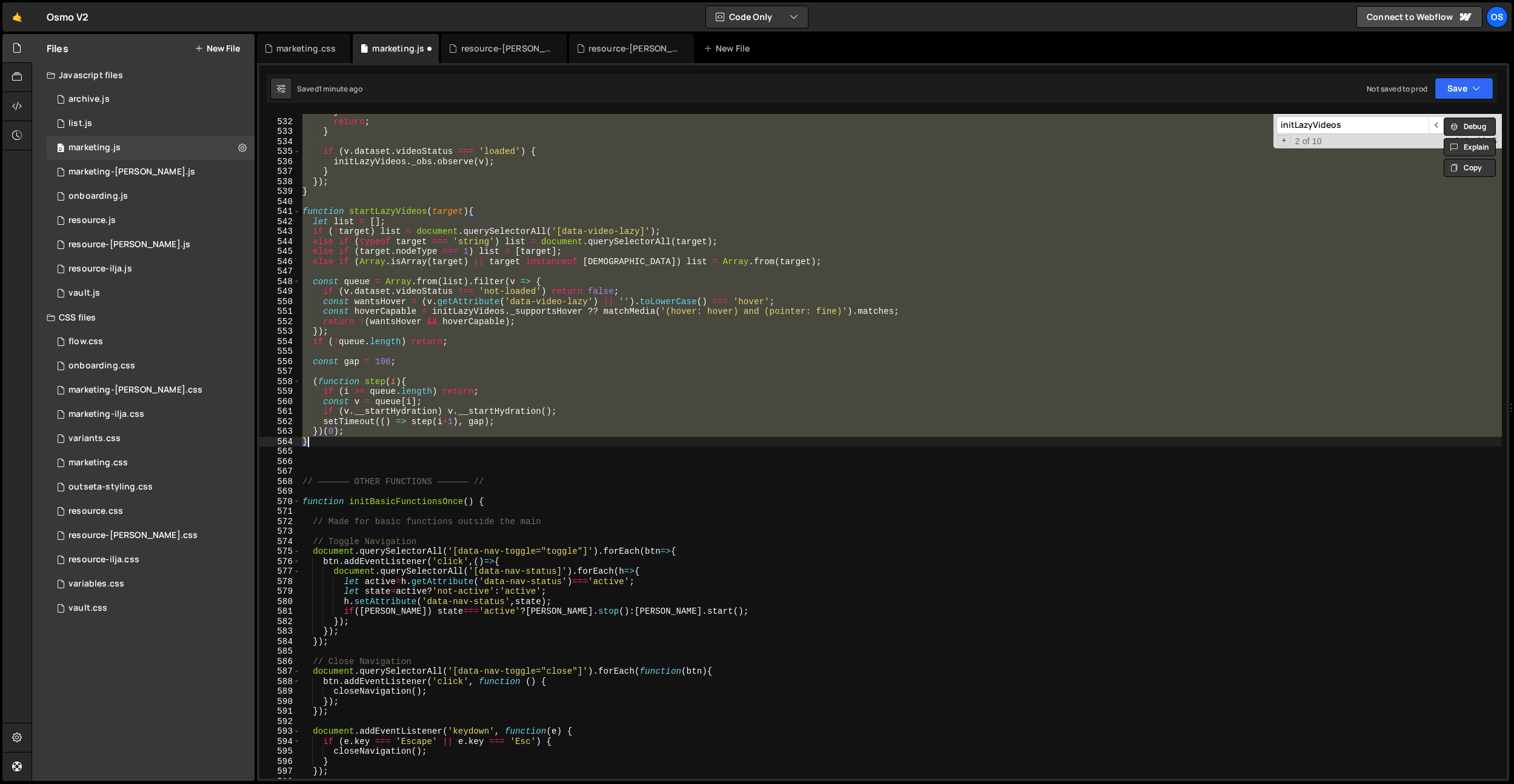
paste textarea
type textarea "}"
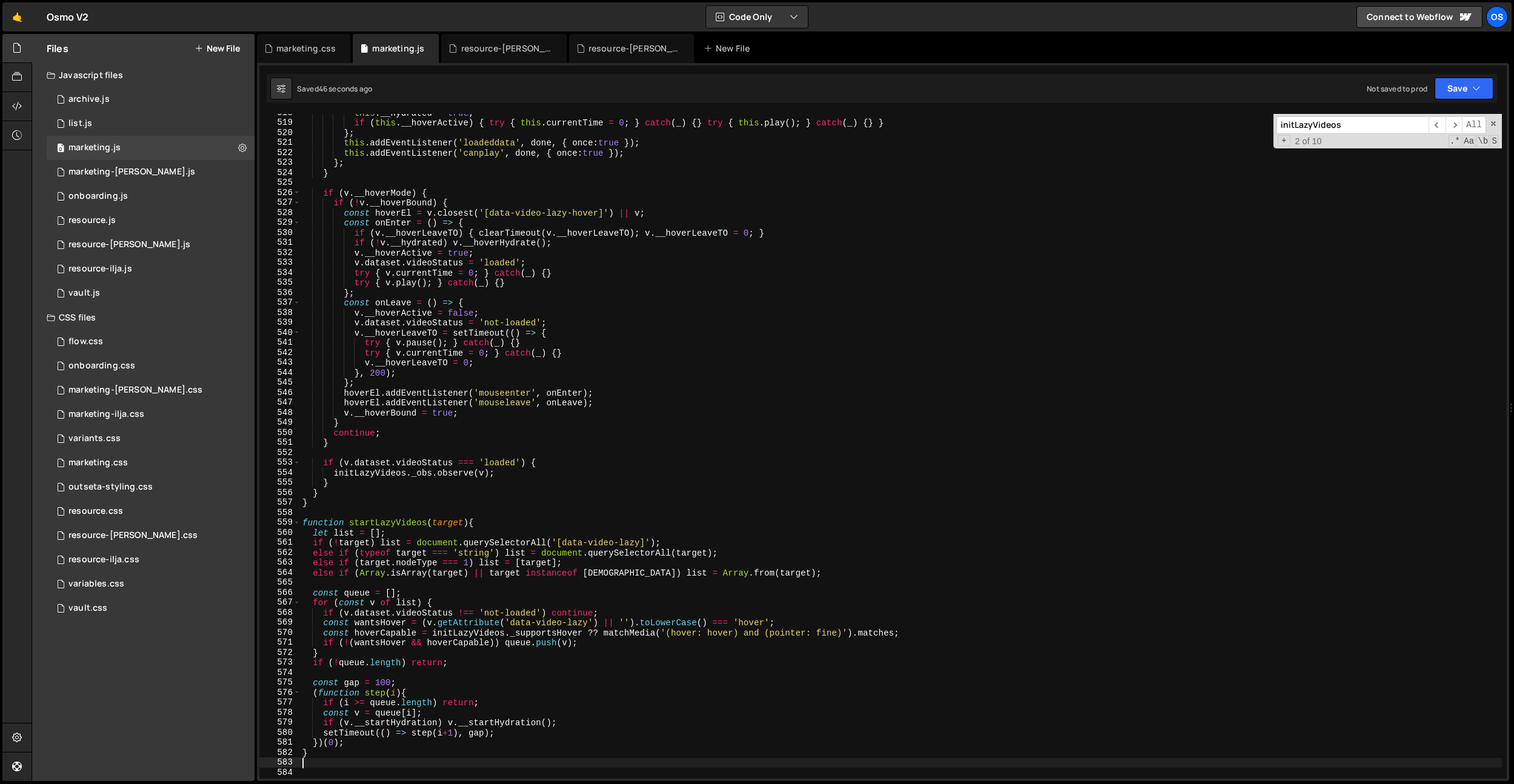
scroll to position [2766, 0]
click at [624, 324] on div "this . __hydrated = true ; if ( this . __hoverActive ) { try { this . currentTi…" at bounding box center [901, 454] width 1202 height 685
type textarea "v.dataset.videoStatus = 'not-loaded';"
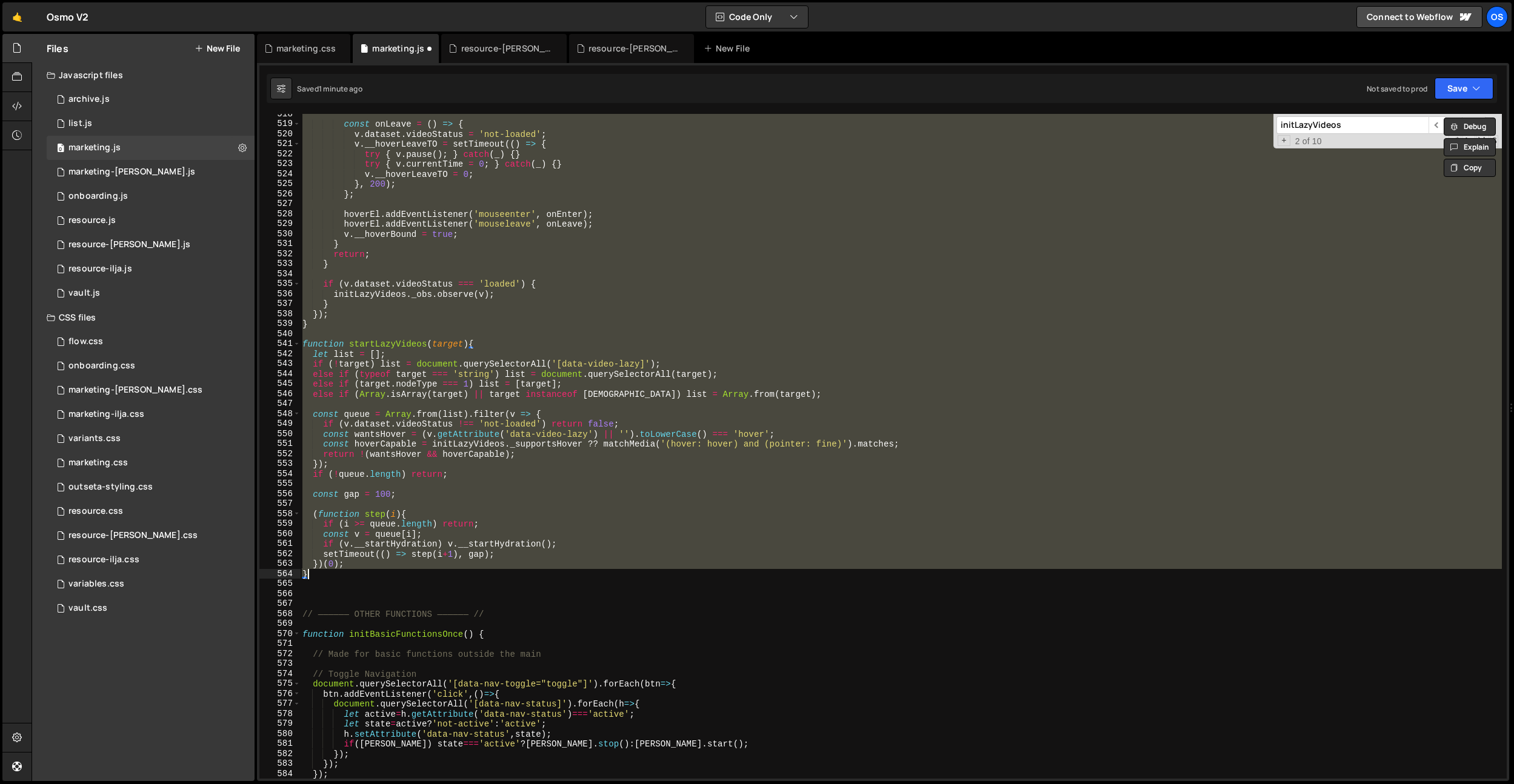
paste textarea
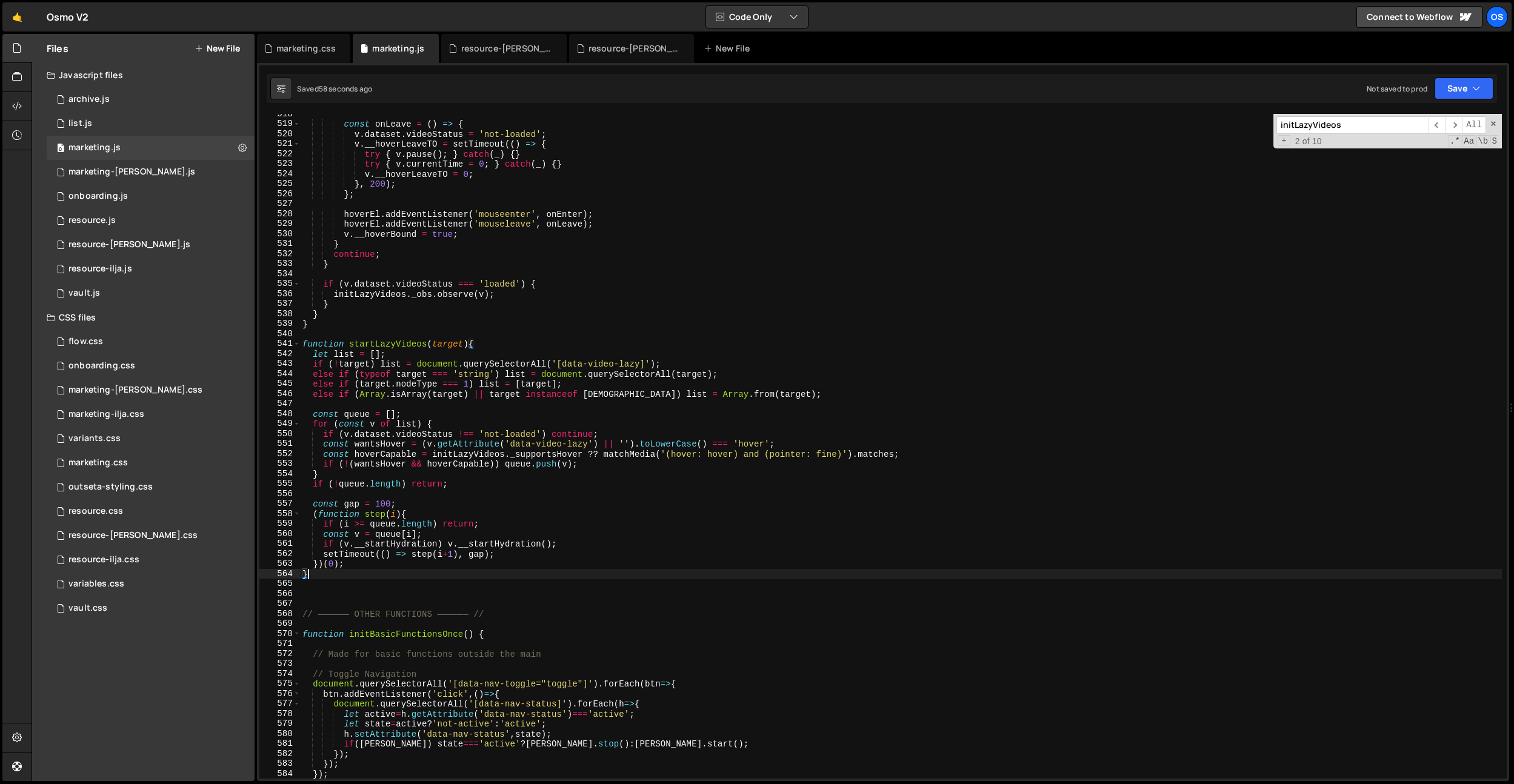
click at [1307, 126] on input "initLazyVideos" at bounding box center [1353, 125] width 152 height 17
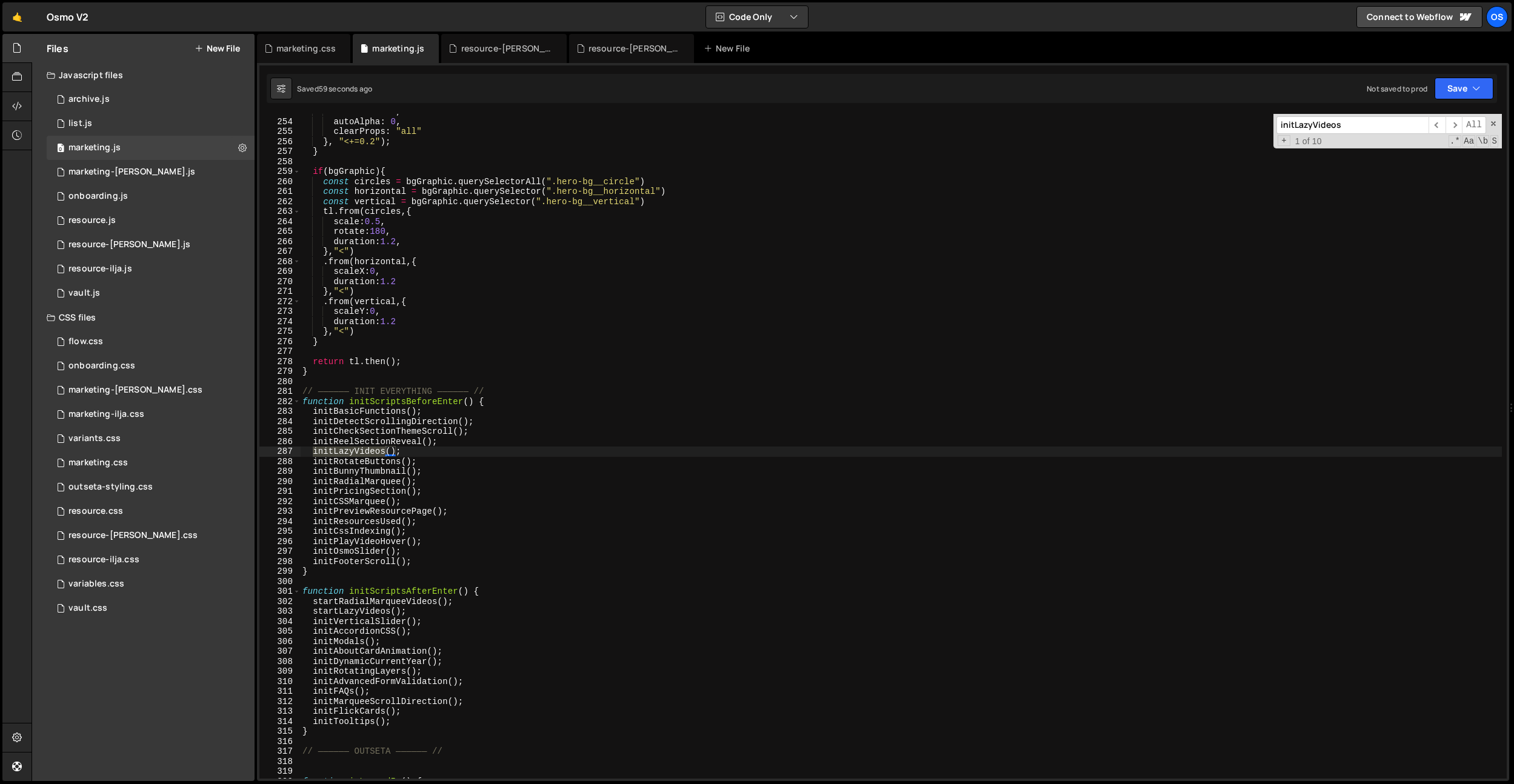
scroll to position [1357, 0]
drag, startPoint x: 457, startPoint y: 432, endPoint x: 454, endPoint y: 438, distance: 6.7
click at [457, 432] on div "scale : 0.975 , autoAlpha : 0 , clearProps : "all" } , "<+=0.2" ) ; } if ( bgGr…" at bounding box center [901, 449] width 1202 height 685
click at [401, 514] on div "scale : 0.975 , autoAlpha : 0 , clearProps : "all" } , "<+=0.2" ) ; } if ( bgGr…" at bounding box center [901, 449] width 1202 height 685
click at [361, 506] on div "scale : 0.975 , autoAlpha : 0 , clearProps : "all" } , "<+=0.2" ) ; } if ( bgGr…" at bounding box center [901, 449] width 1202 height 685
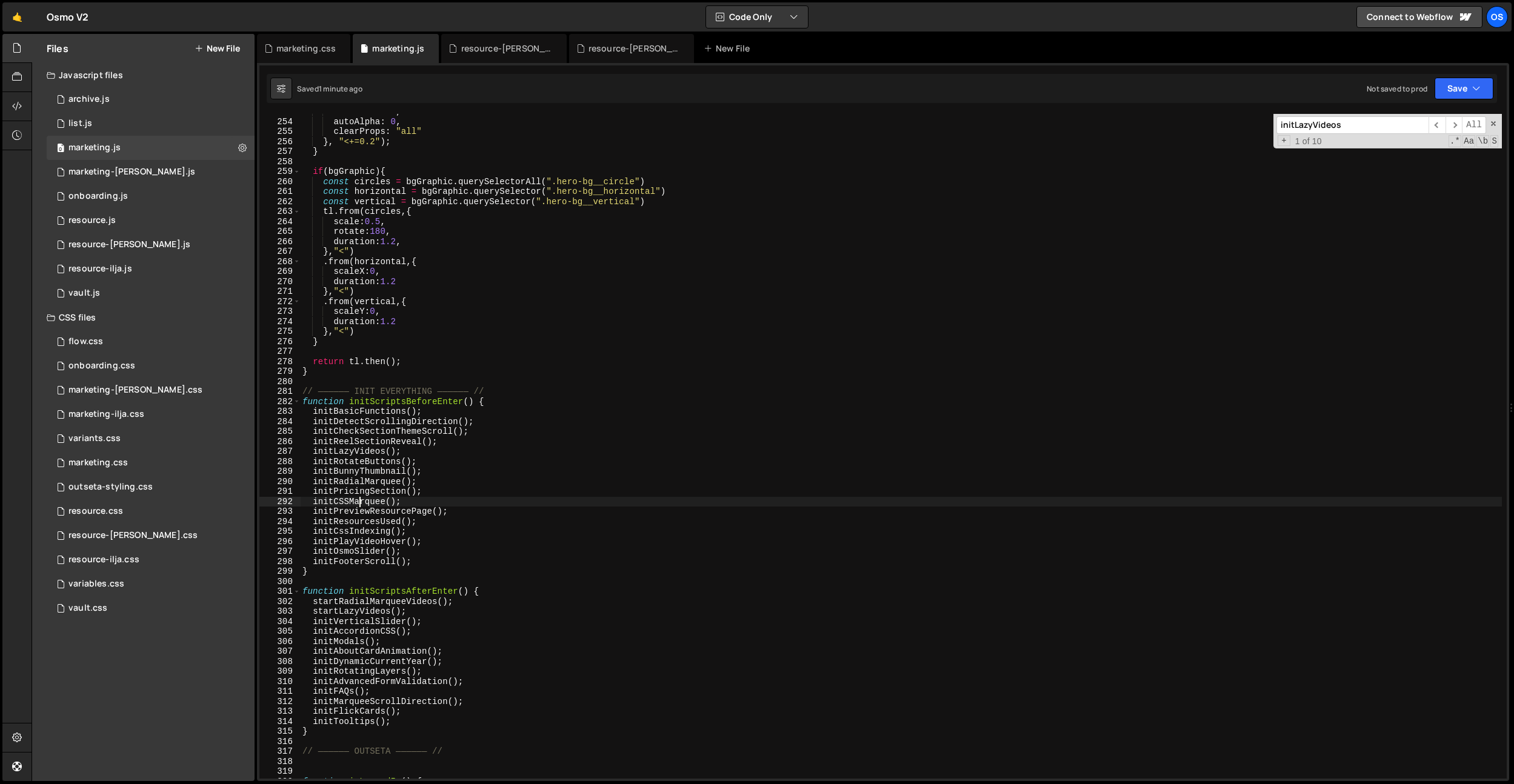
click at [379, 540] on div "scale : 0.975 , autoAlpha : 0 , clearProps : "all" } , "<+=0.2" ) ; } if ( bgGr…" at bounding box center [901, 449] width 1202 height 685
click at [375, 542] on div "scale : 0.975 , autoAlpha : 0 , clearProps : "all" } , "<+=0.2" ) ; } if ( bgGr…" at bounding box center [901, 449] width 1202 height 685
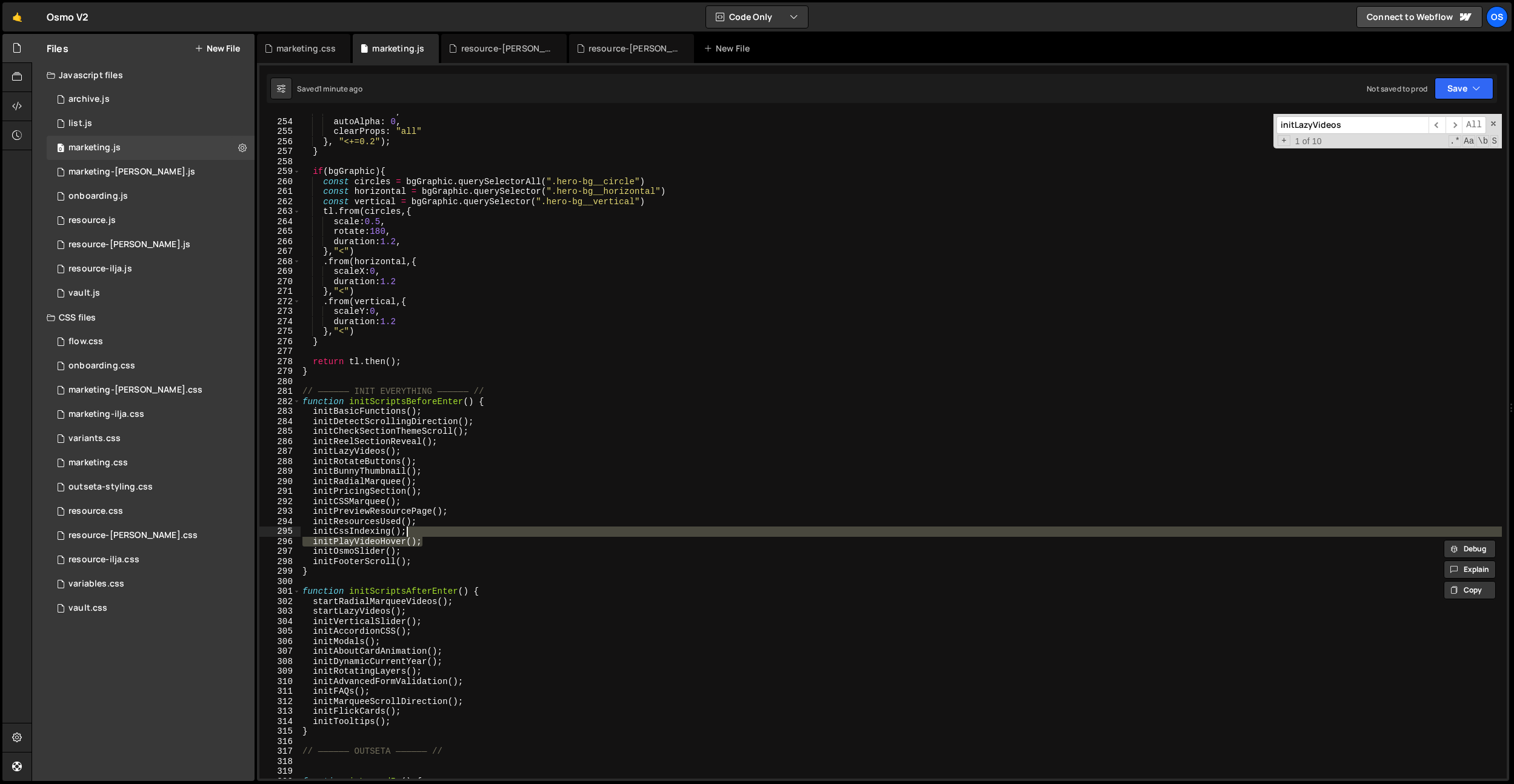
drag, startPoint x: 439, startPoint y: 541, endPoint x: 442, endPoint y: 532, distance: 9.5
click at [442, 532] on div "scale : 0.975 , autoAlpha : 0 , clearProps : "all" } , "<+=0.2" ) ; } if ( bgGr…" at bounding box center [901, 449] width 1202 height 685
type textarea "initCssIndexing();"
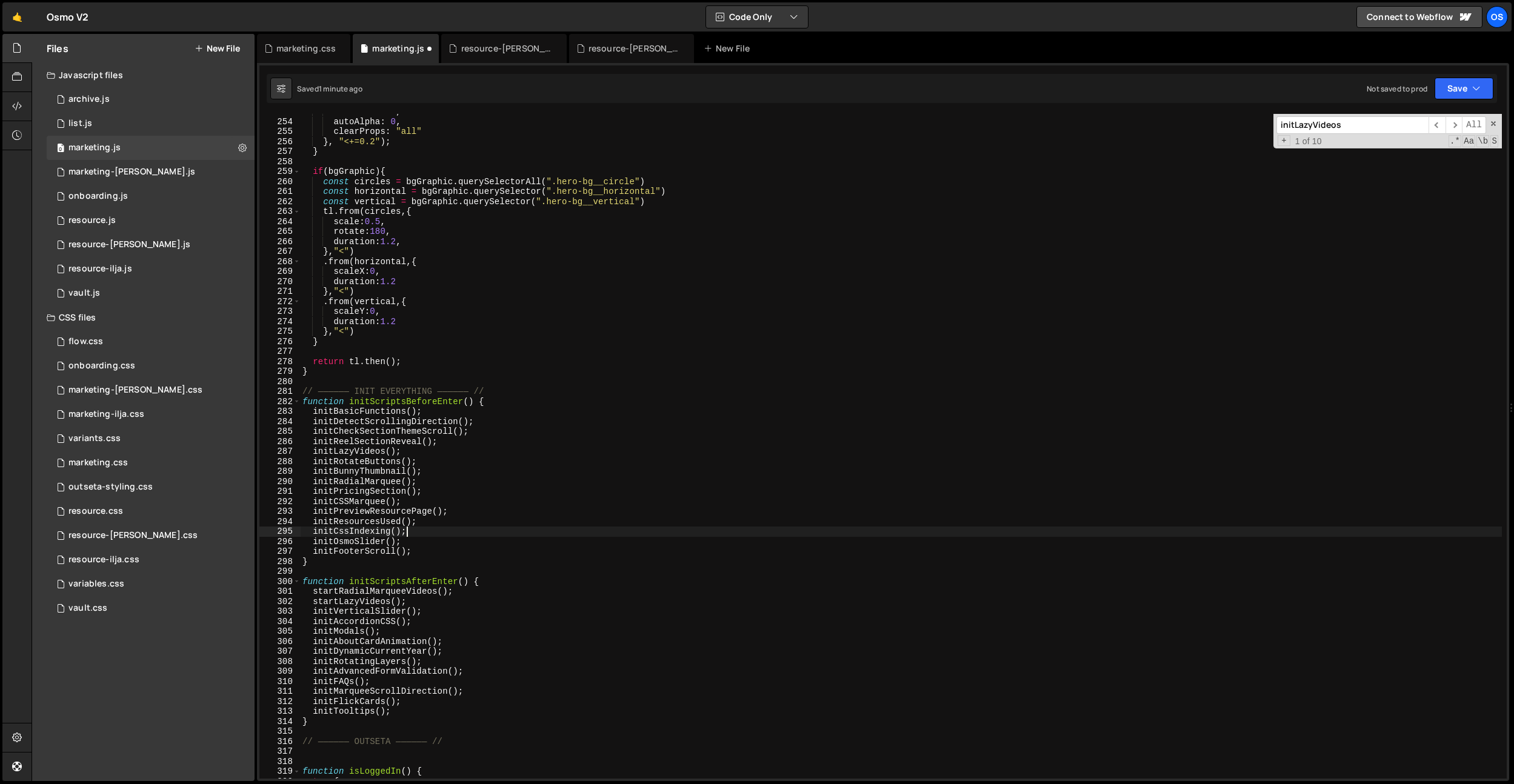
click at [444, 529] on div "scale : 0.975 , autoAlpha : 0 , clearProps : "all" } , "<+=0.2" ) ; } if ( bgGr…" at bounding box center [901, 449] width 1202 height 685
paste input "PlayVideoHover"
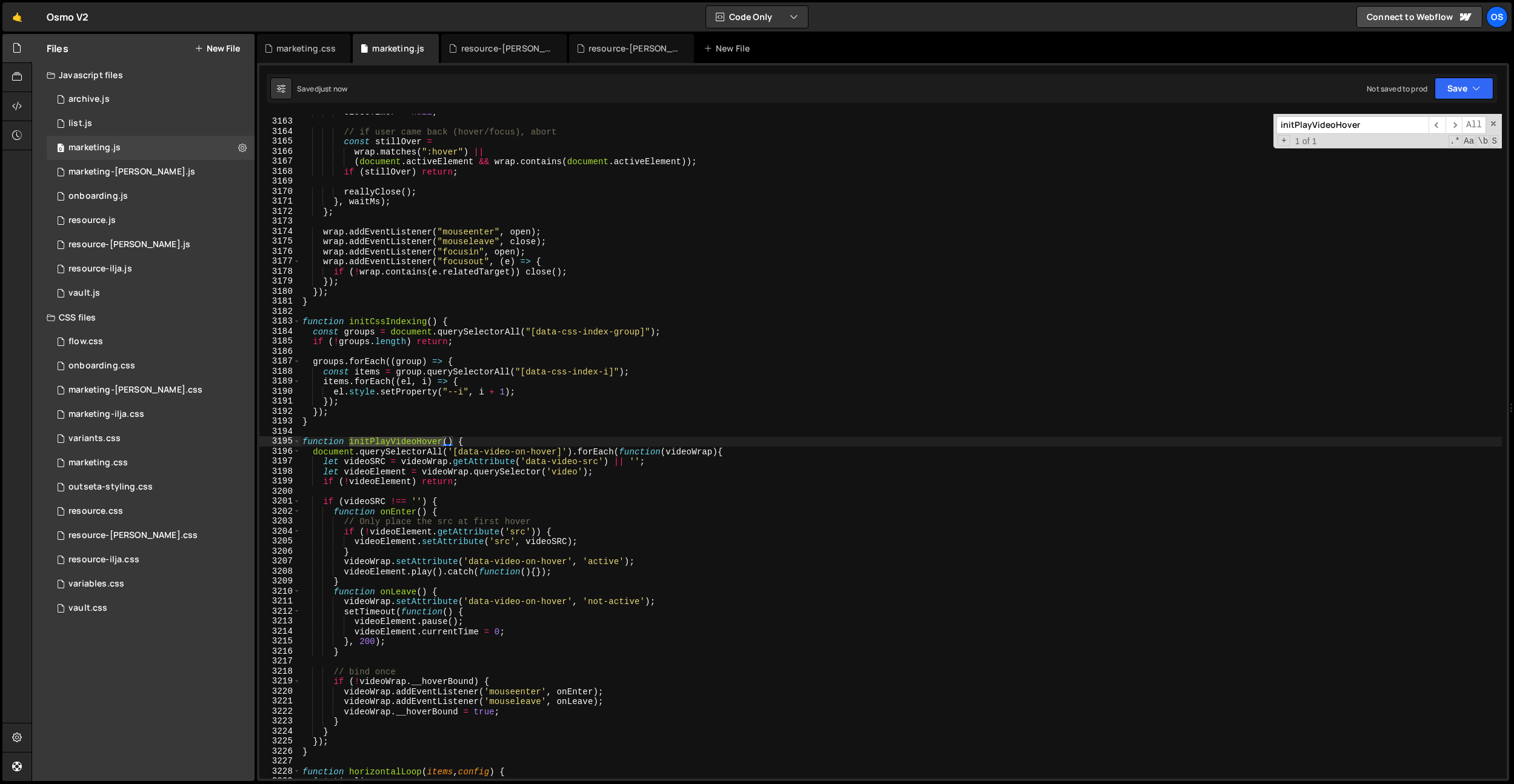
scroll to position [17003, 0]
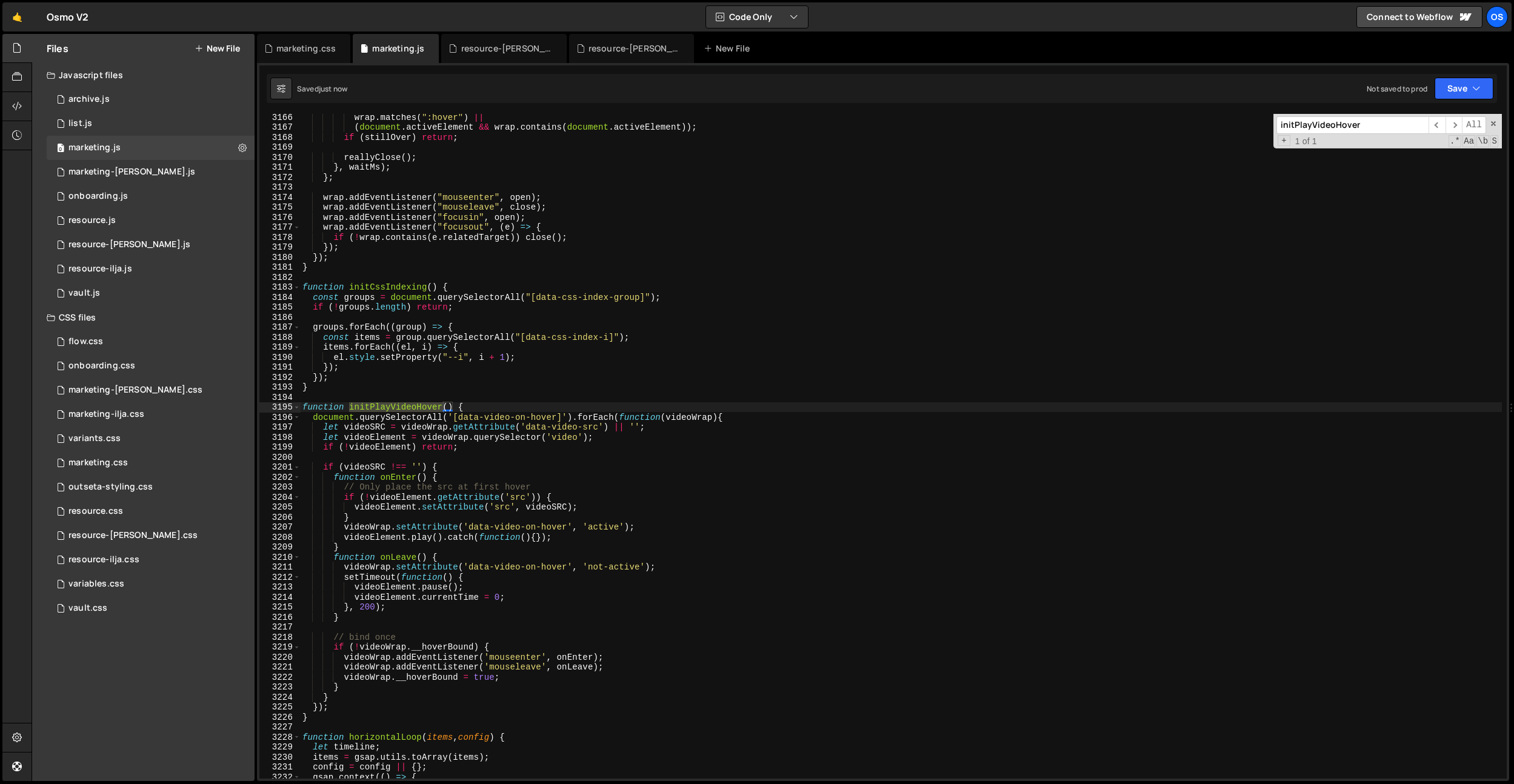
type input "initPlayVideoHover"
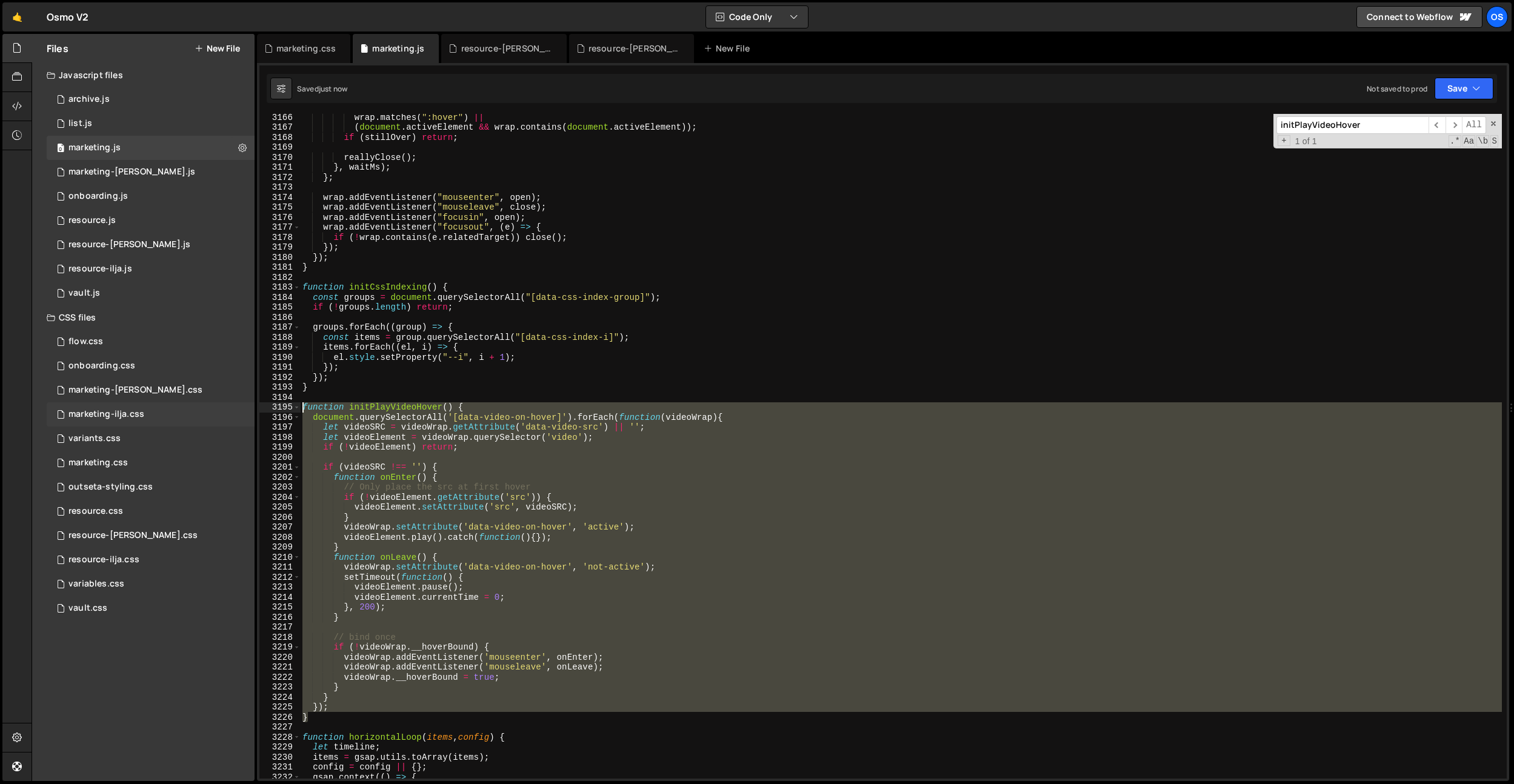
drag, startPoint x: 319, startPoint y: 718, endPoint x: 237, endPoint y: 412, distance: 316.8
click at [237, 412] on div "Files New File Javascript files 0 archive.js 0 0 list.js 0 0 marketing.js 0 0 0…" at bounding box center [773, 408] width 1482 height 748
type textarea "function initPlayVideoHover() { document.querySelectorAll('[data-video-on-hover…"
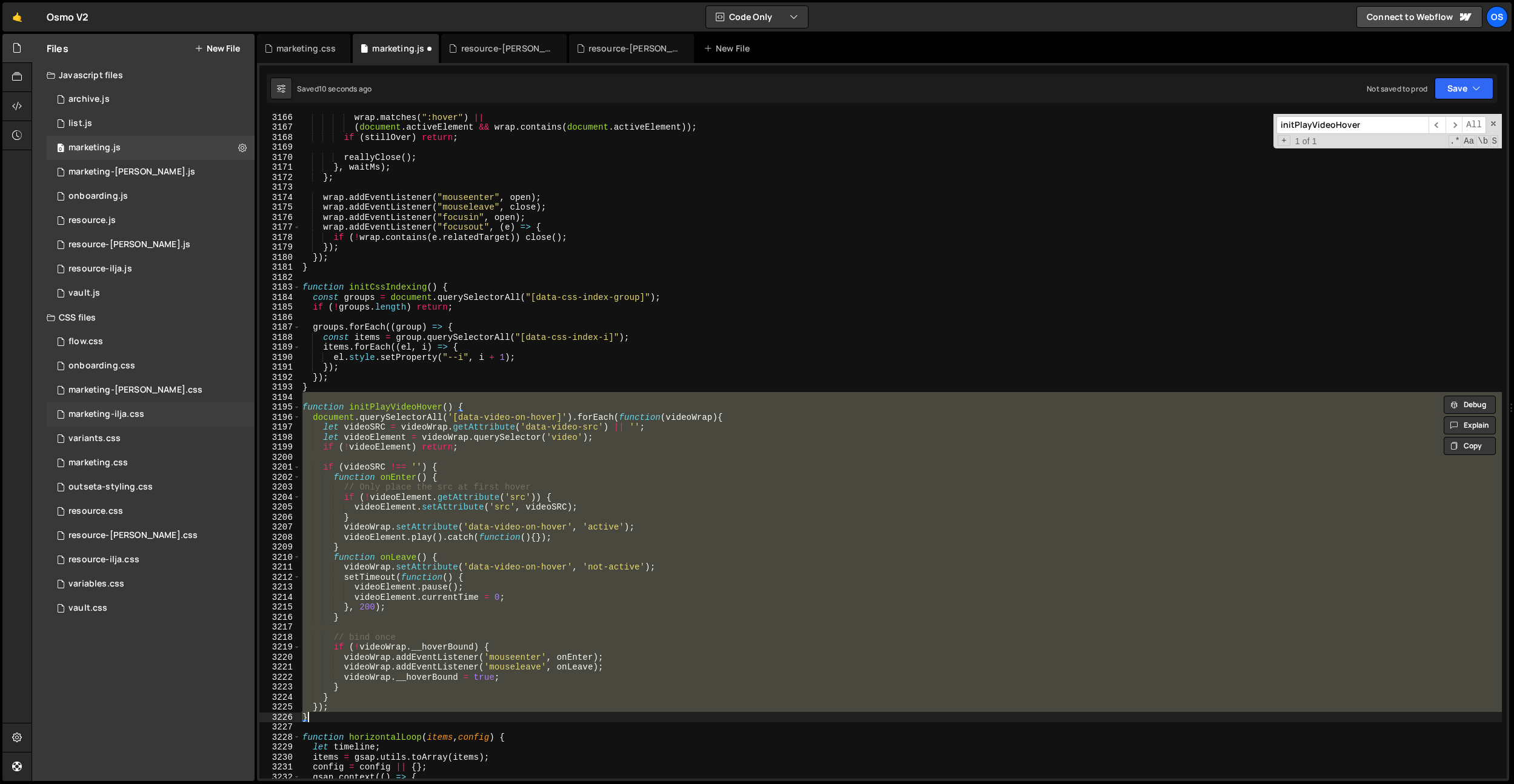
scroll to position [1406, 0]
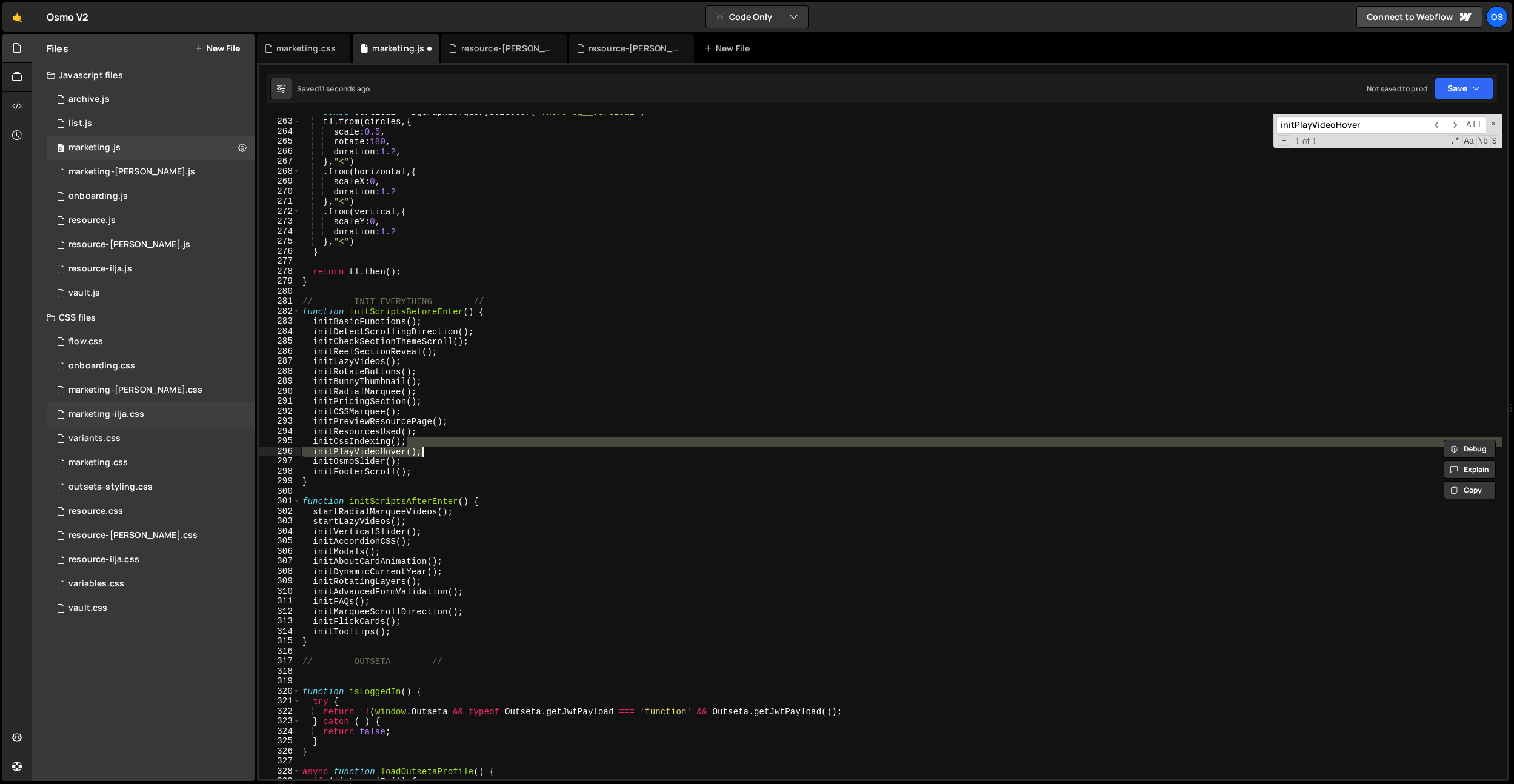
type textarea "initCssIndexing();"
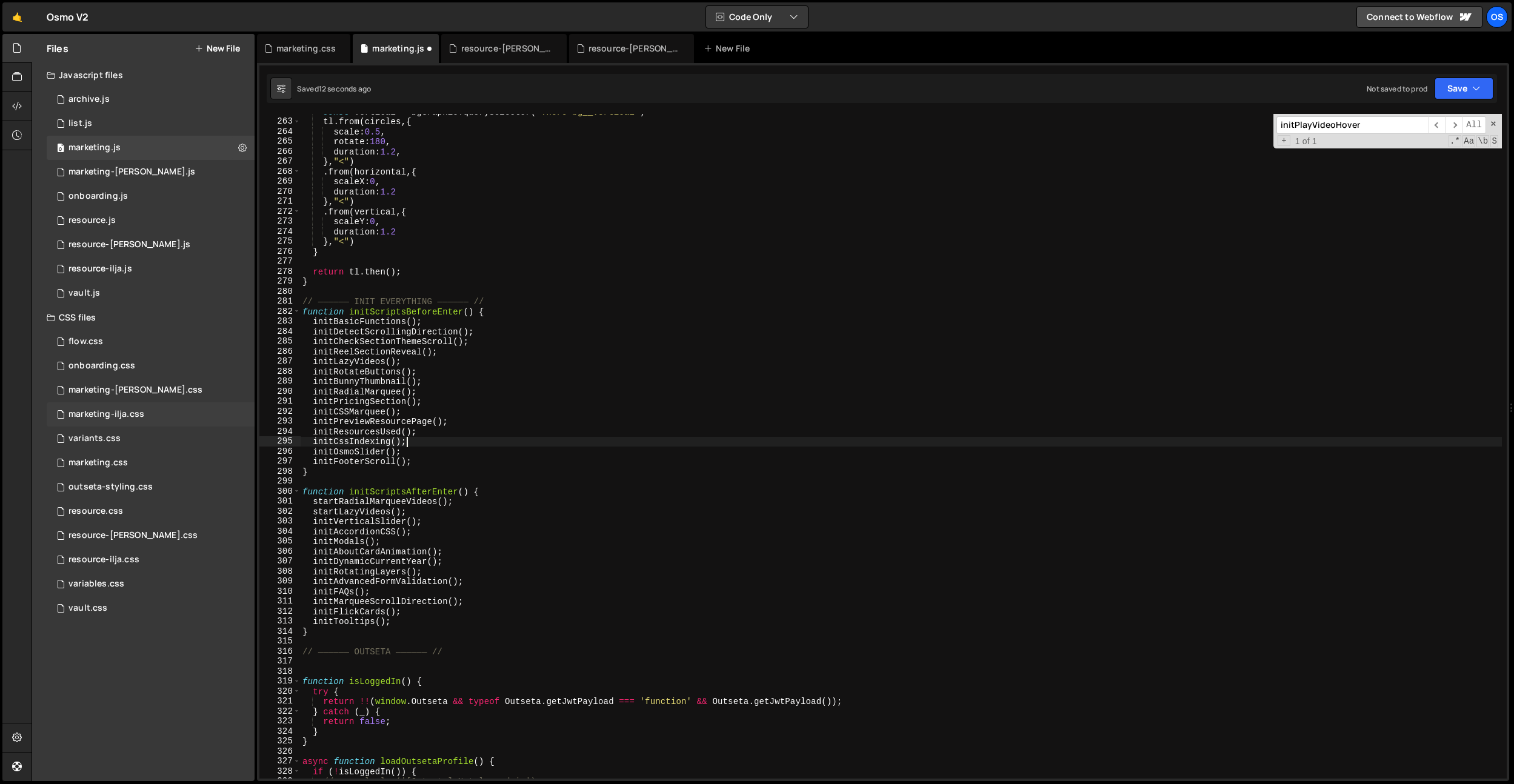
scroll to position [17127, 0]
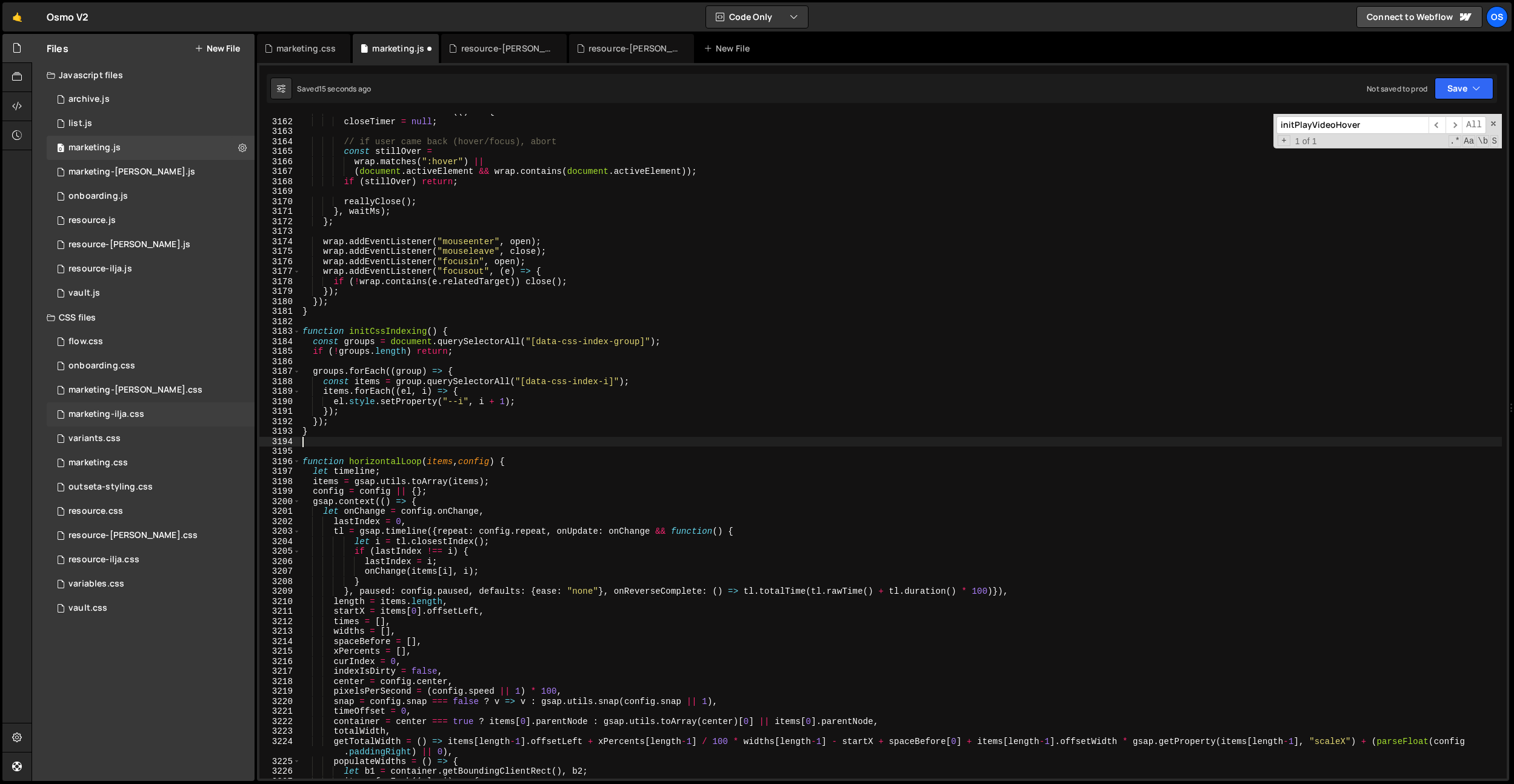
type textarea "}"
